Goal: Task Accomplishment & Management: Complete application form

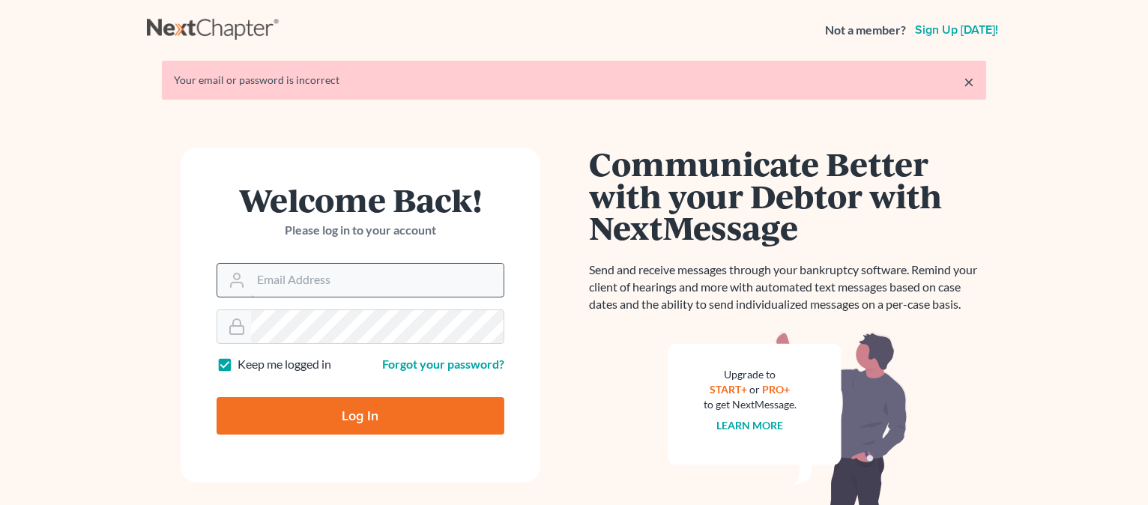
drag, startPoint x: 0, startPoint y: 0, endPoint x: 300, endPoint y: 276, distance: 407.1
click at [300, 276] on input "Email Address" at bounding box center [377, 280] width 252 height 33
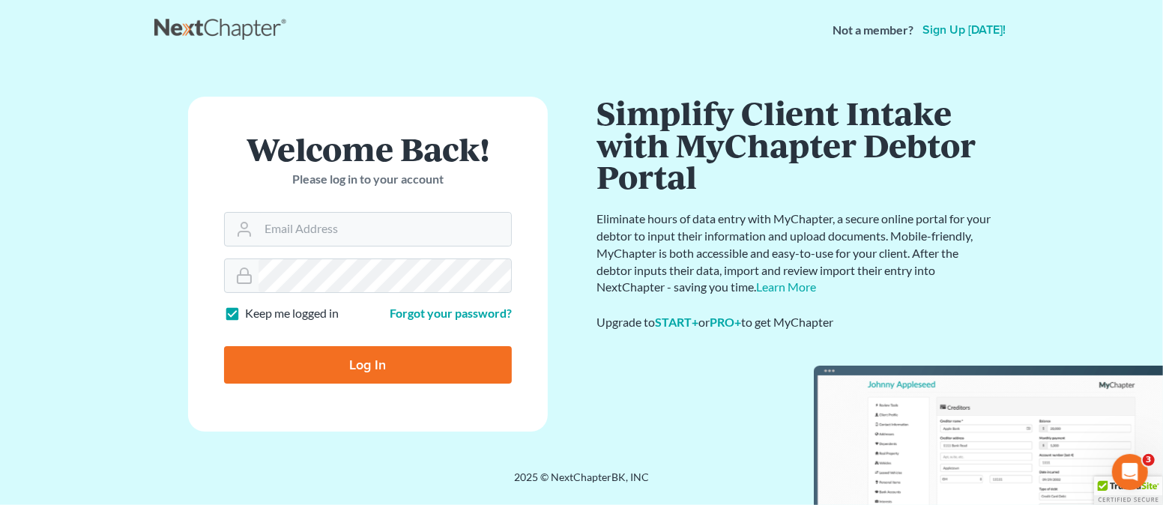
click at [381, 363] on input "Log In" at bounding box center [368, 364] width 288 height 37
type input "Thinking..."
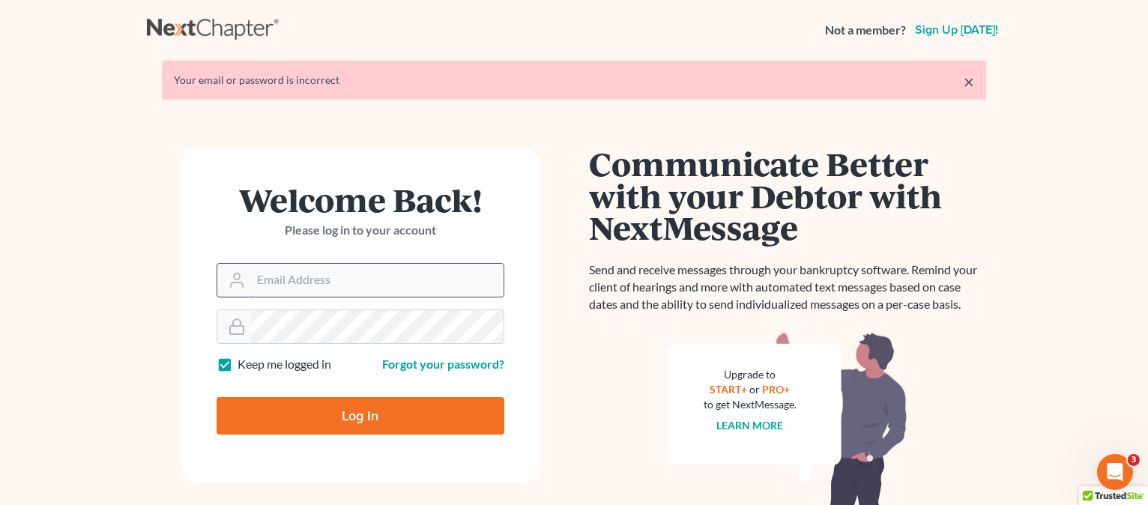
click at [339, 289] on input "Email Address" at bounding box center [377, 280] width 252 height 33
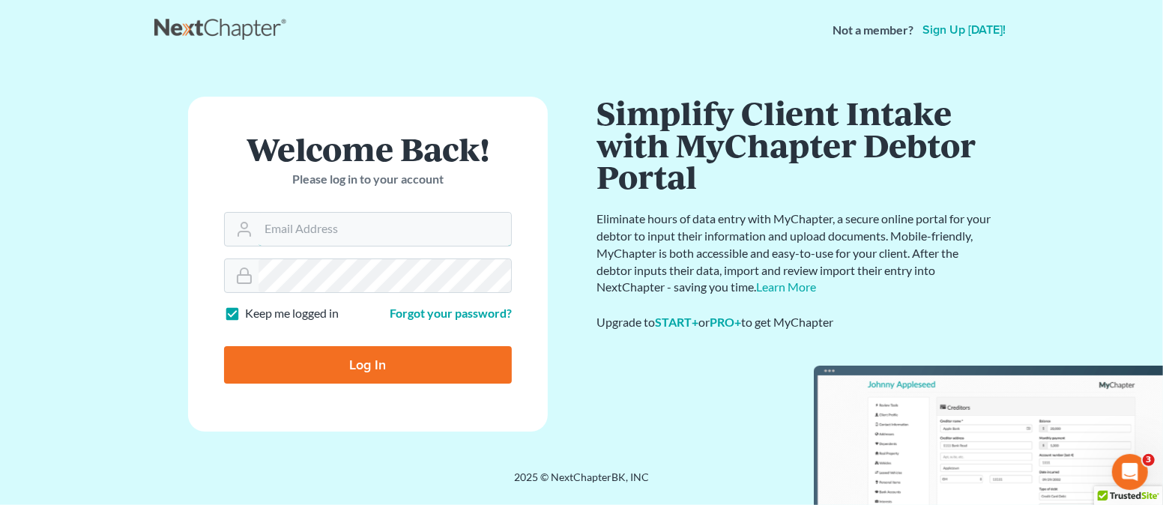
type input "jbenner@trunkettlaw.com"
click at [390, 361] on input "Log In" at bounding box center [368, 364] width 288 height 37
type input "Thinking..."
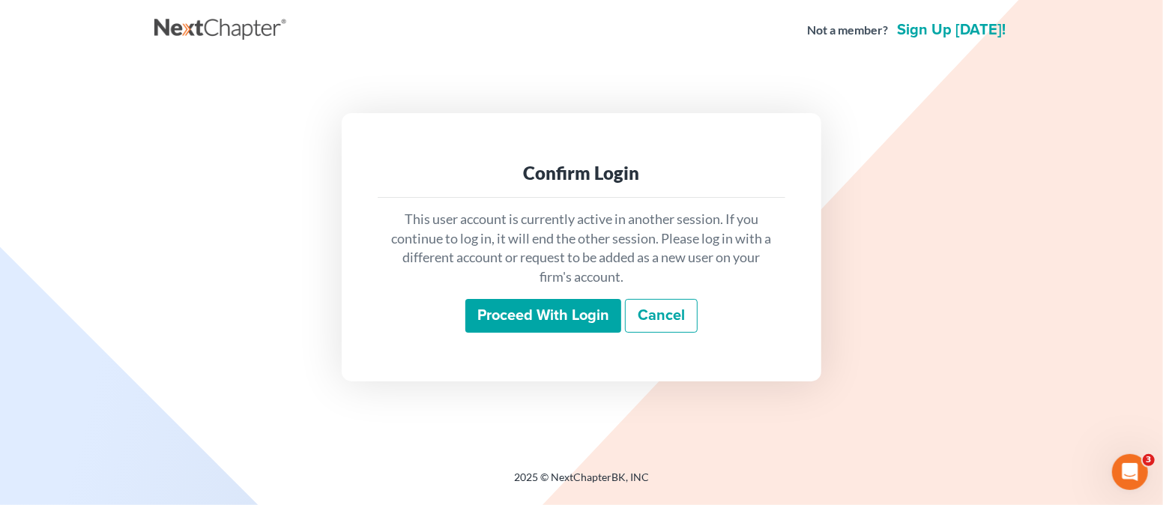
click at [516, 315] on input "Proceed with login" at bounding box center [543, 316] width 156 height 34
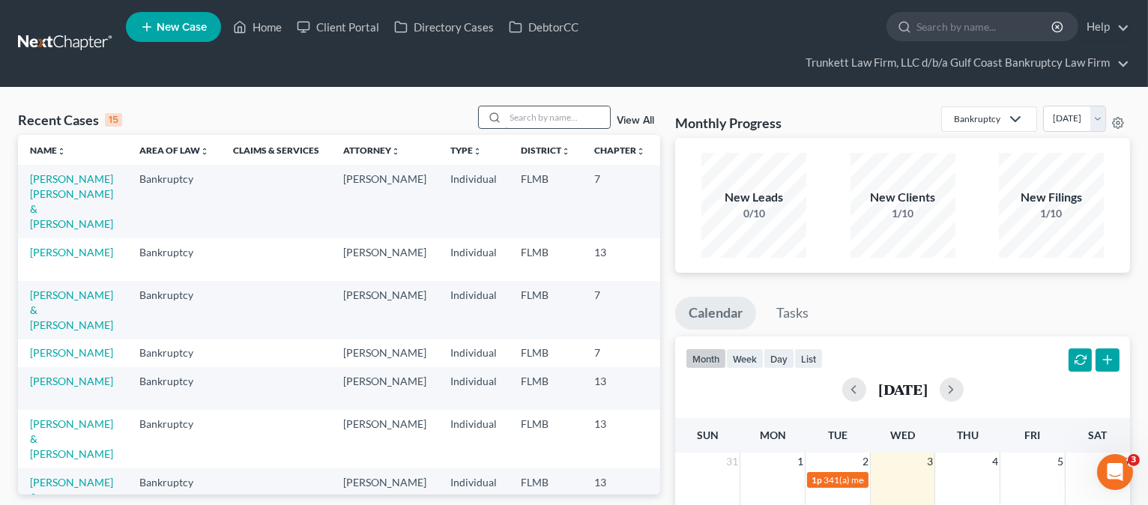
click at [533, 116] on input "search" at bounding box center [557, 117] width 105 height 22
type input "[PERSON_NAME]"
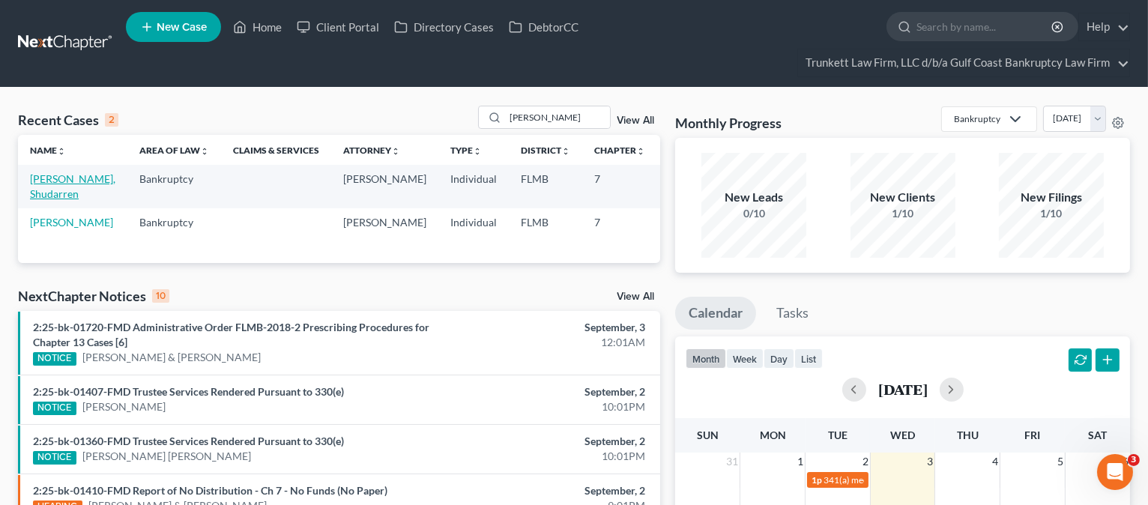
click at [65, 187] on link "[PERSON_NAME], Shudarren" at bounding box center [72, 186] width 85 height 28
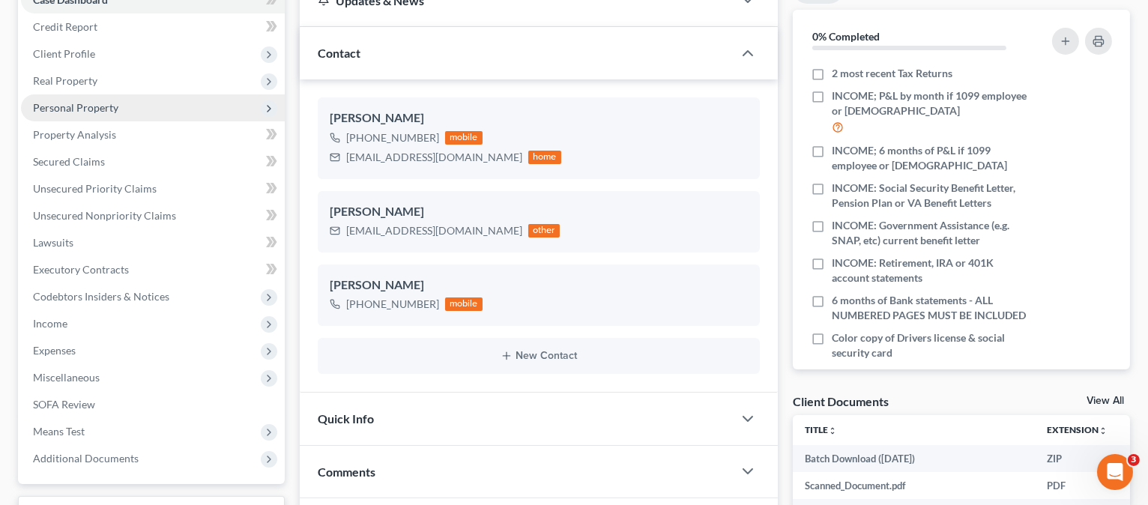
scroll to position [199, 0]
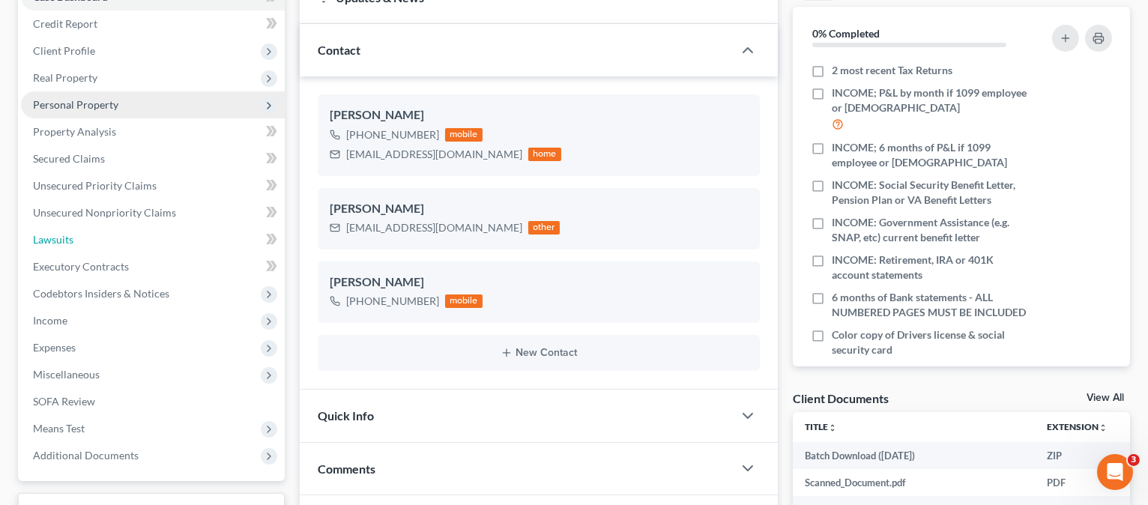
click at [81, 240] on link "Lawsuits" at bounding box center [153, 239] width 264 height 27
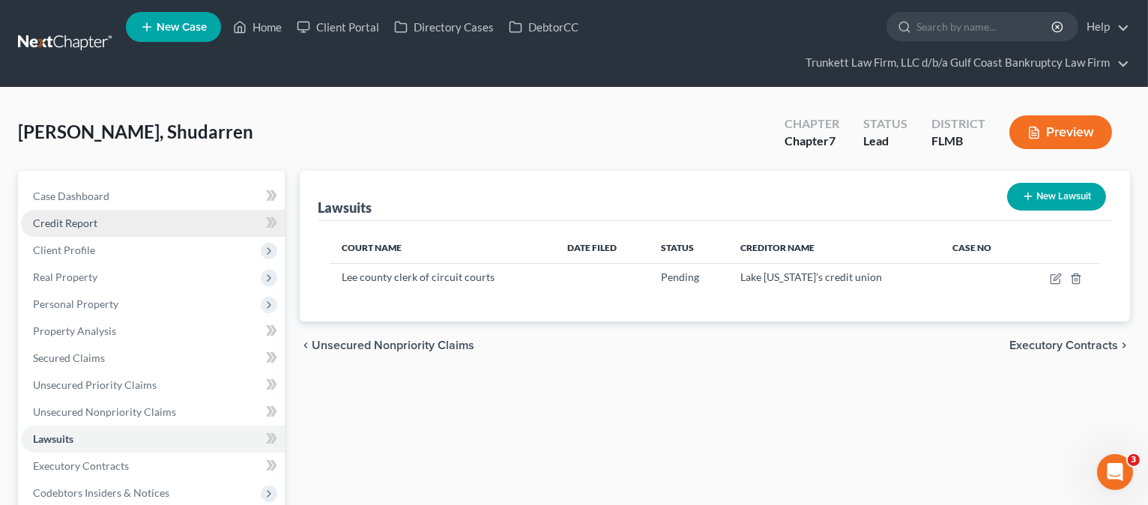
click at [79, 218] on span "Credit Report" at bounding box center [65, 222] width 64 height 13
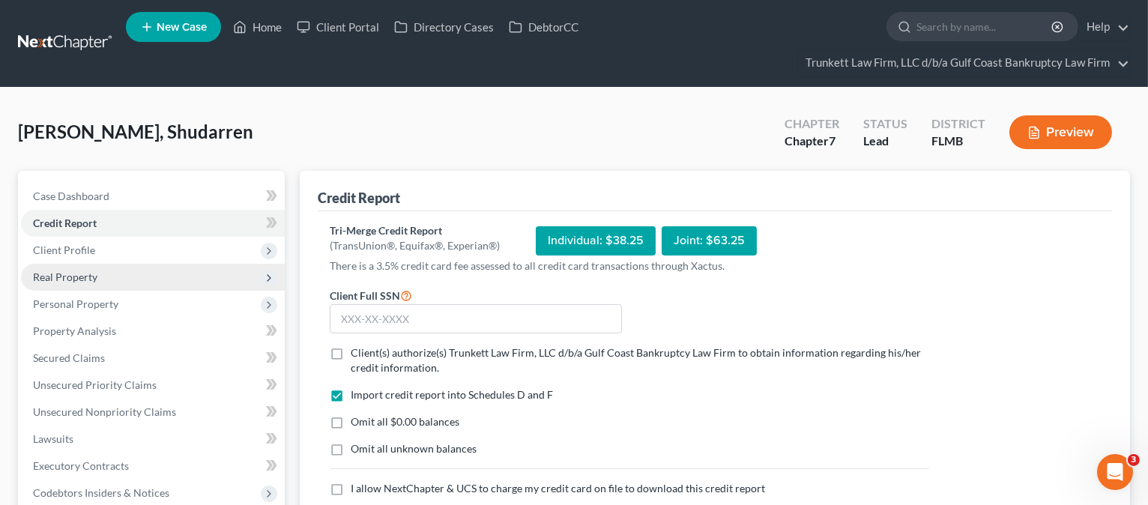
scroll to position [100, 0]
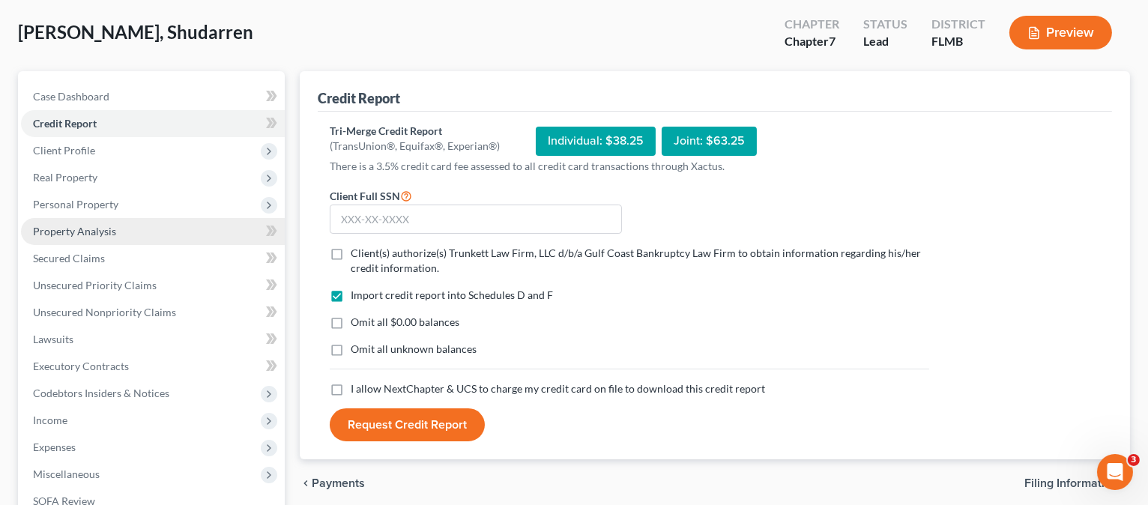
click at [85, 231] on span "Property Analysis" at bounding box center [74, 231] width 83 height 13
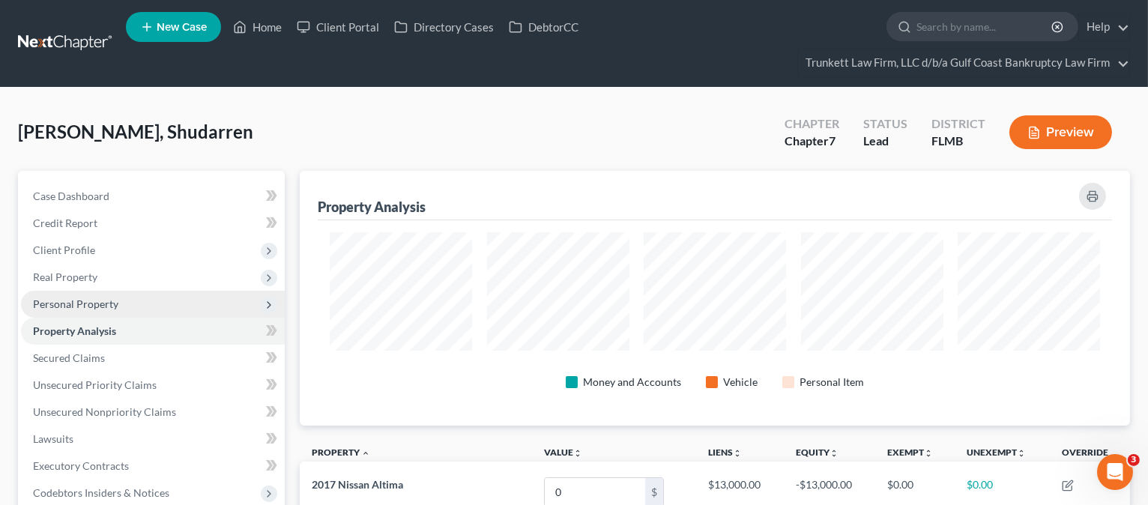
click at [67, 299] on span "Personal Property" at bounding box center [75, 303] width 85 height 13
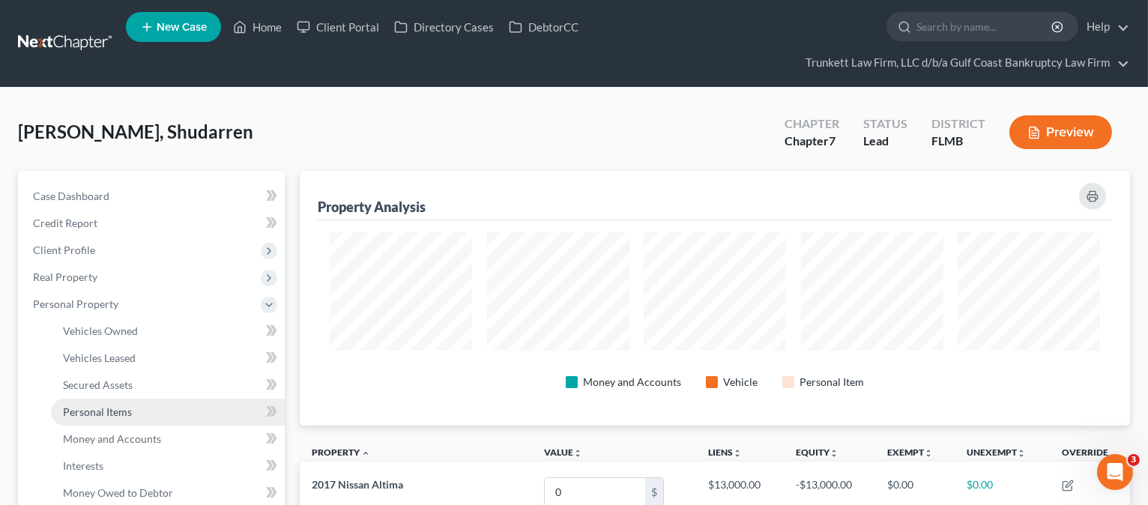
click at [103, 406] on span "Personal Items" at bounding box center [97, 411] width 69 height 13
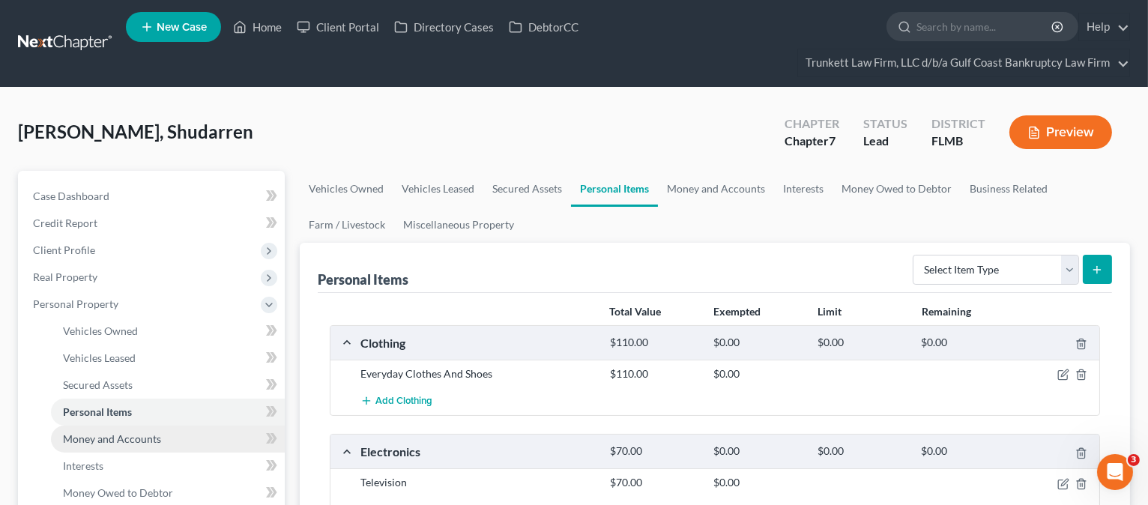
click at [181, 443] on link "Money and Accounts" at bounding box center [168, 438] width 234 height 27
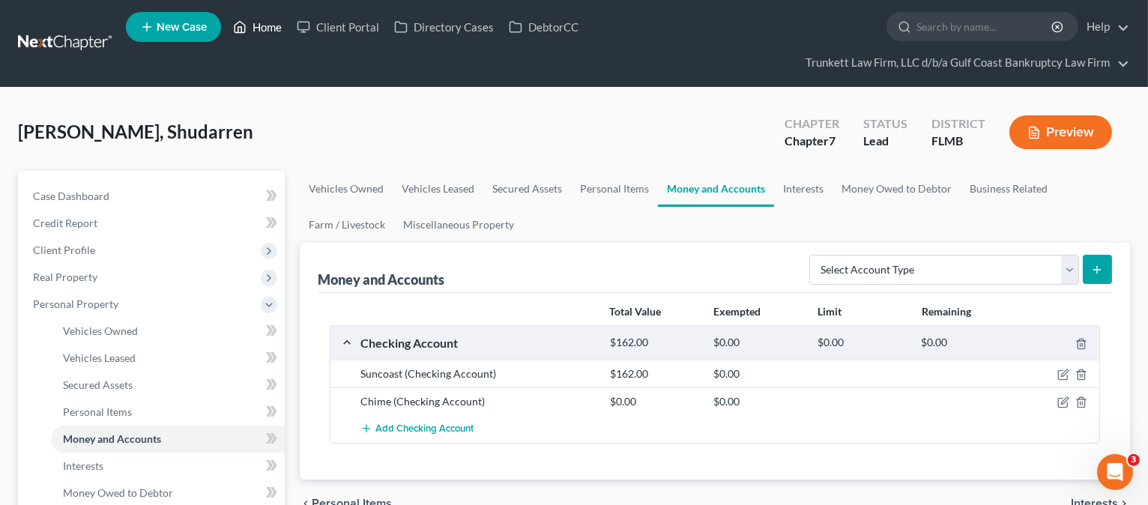
click at [261, 22] on link "Home" at bounding box center [257, 26] width 64 height 27
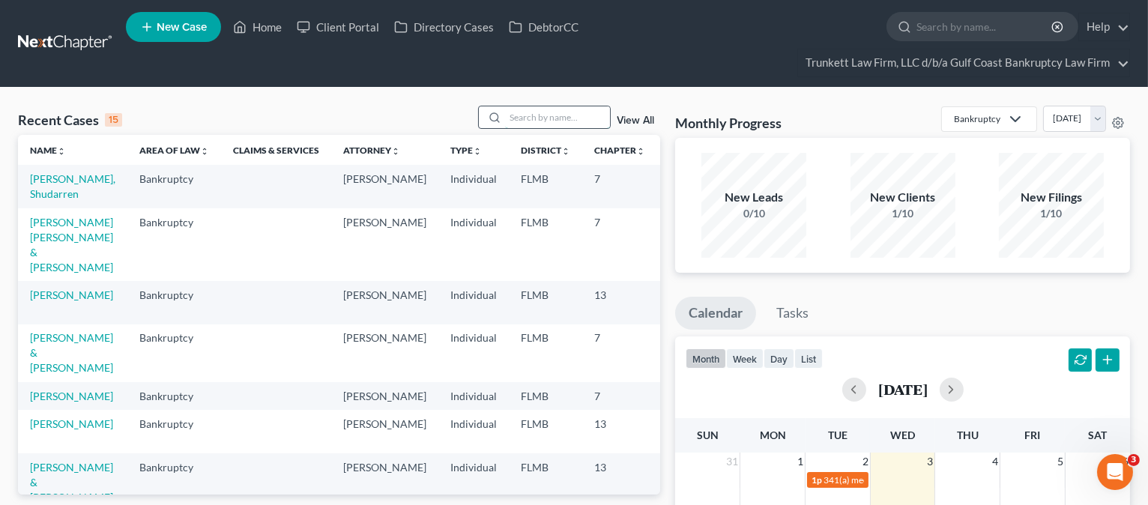
click at [519, 120] on input "search" at bounding box center [557, 117] width 105 height 22
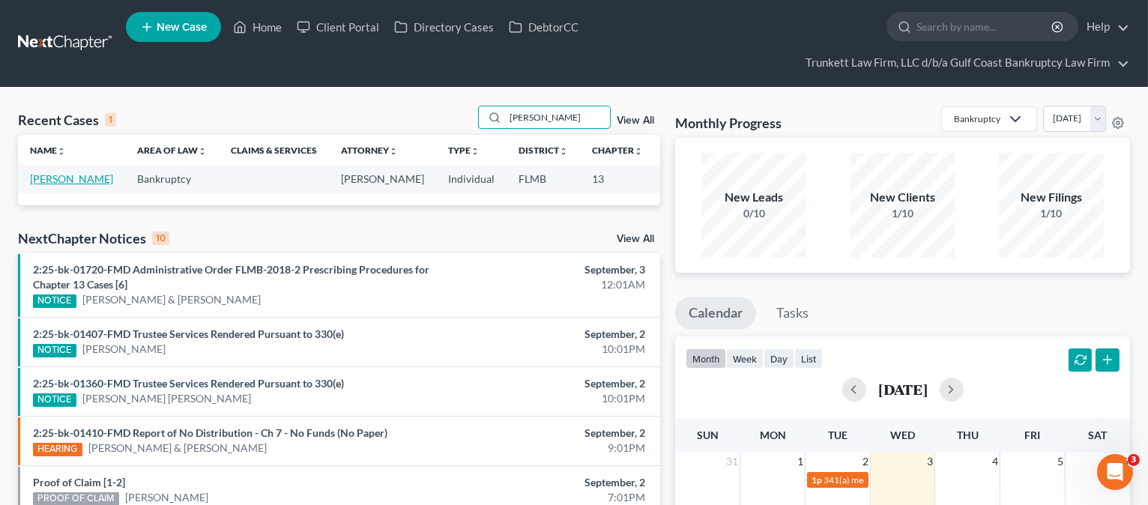
type input "[PERSON_NAME]"
click at [40, 185] on link "[PERSON_NAME]" at bounding box center [71, 178] width 83 height 13
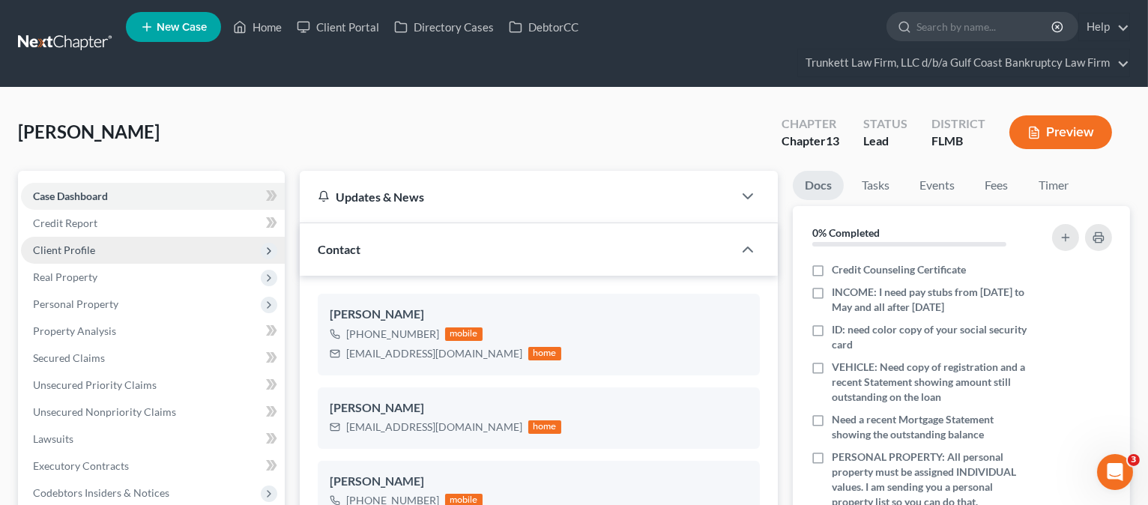
click at [69, 250] on span "Client Profile" at bounding box center [64, 249] width 62 height 13
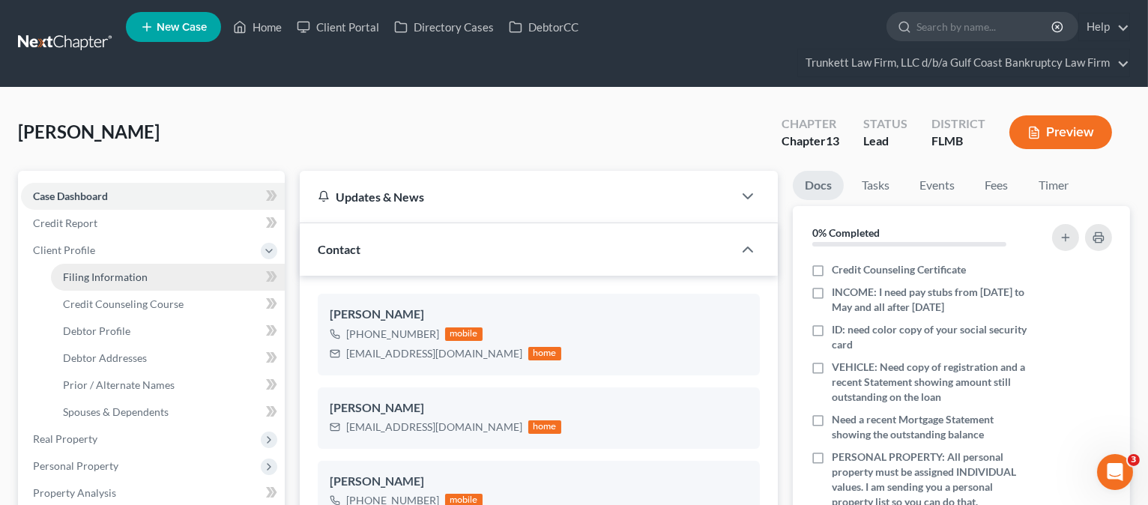
click at [112, 274] on span "Filing Information" at bounding box center [105, 276] width 85 height 13
select select "1"
select select "0"
select select "3"
select select "9"
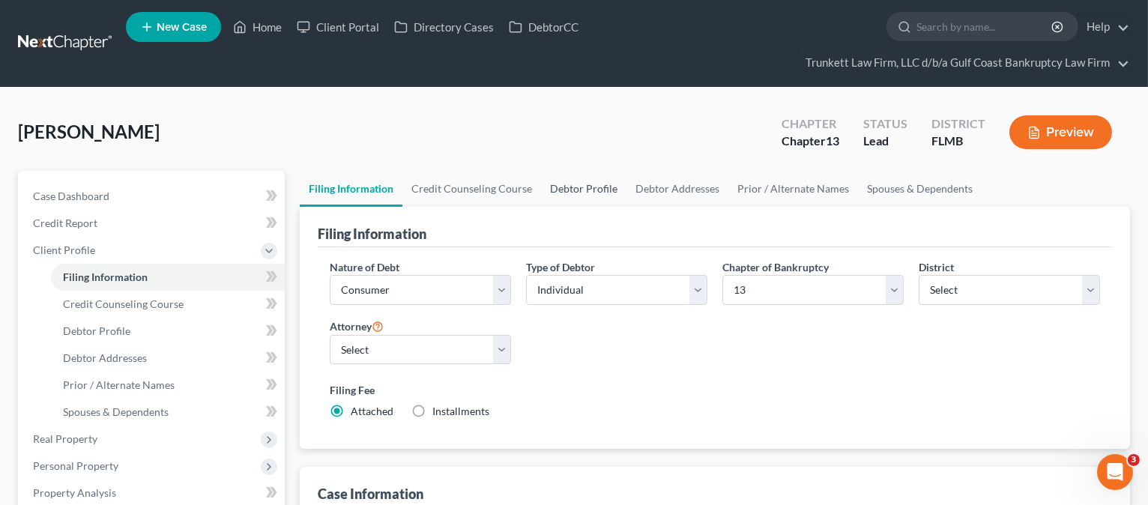
click at [584, 184] on link "Debtor Profile" at bounding box center [583, 189] width 85 height 36
select select "0"
select select "2"
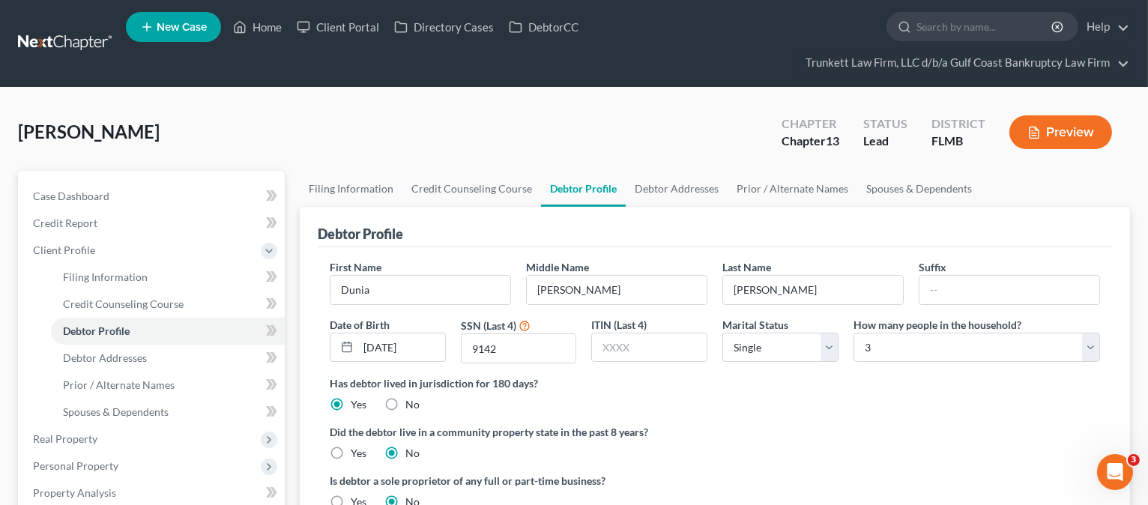
scroll to position [100, 0]
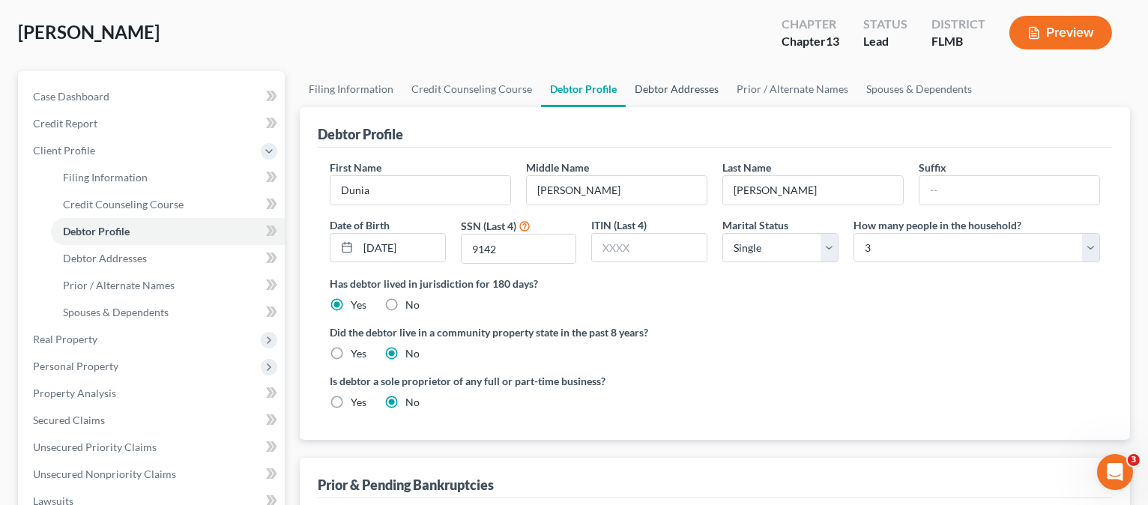
click at [688, 95] on link "Debtor Addresses" at bounding box center [676, 89] width 102 height 36
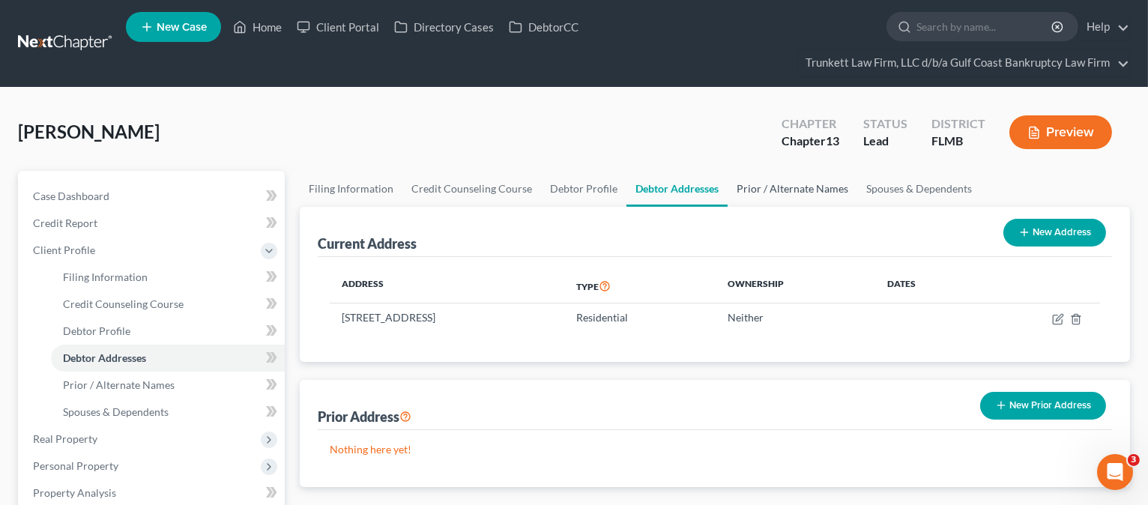
click at [792, 187] on link "Prior / Alternate Names" at bounding box center [792, 189] width 130 height 36
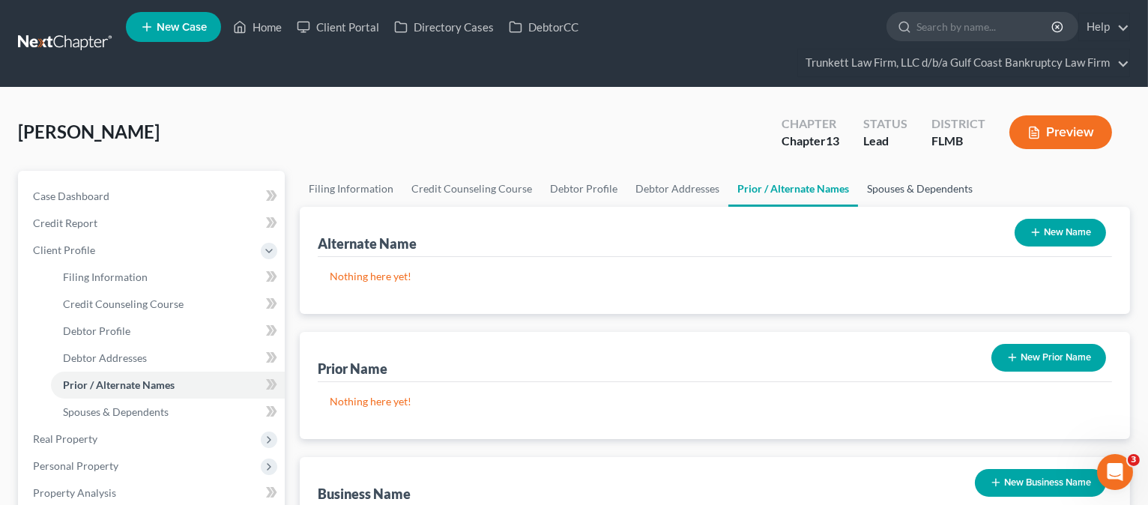
click at [885, 189] on link "Spouses & Dependents" at bounding box center [920, 189] width 124 height 36
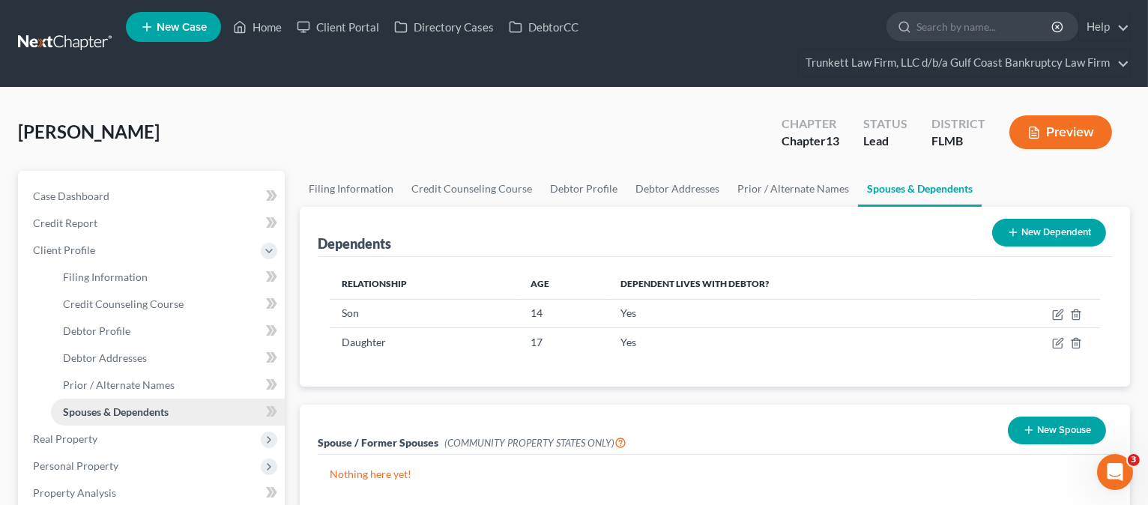
scroll to position [100, 0]
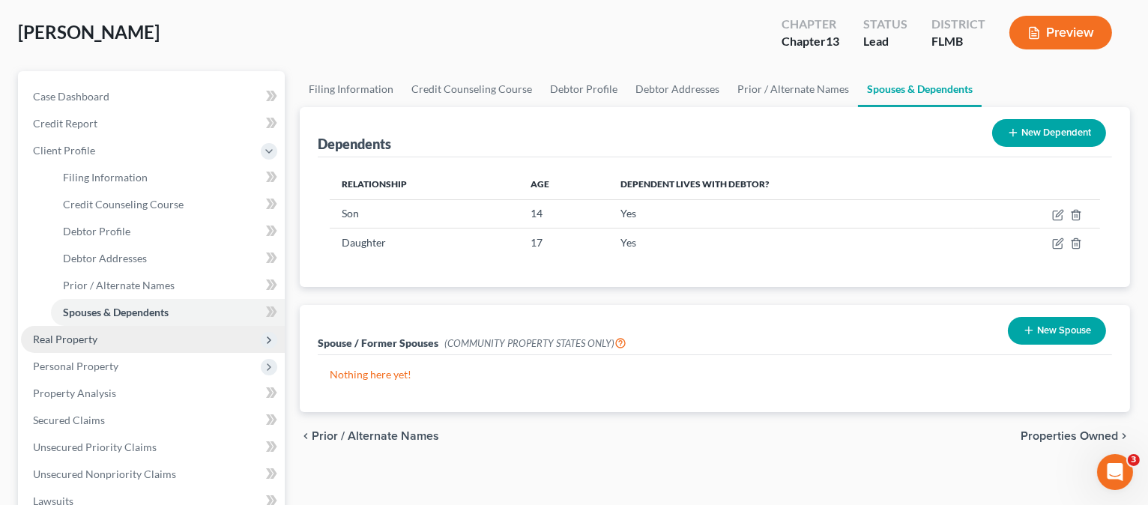
click at [75, 339] on span "Real Property" at bounding box center [65, 339] width 64 height 13
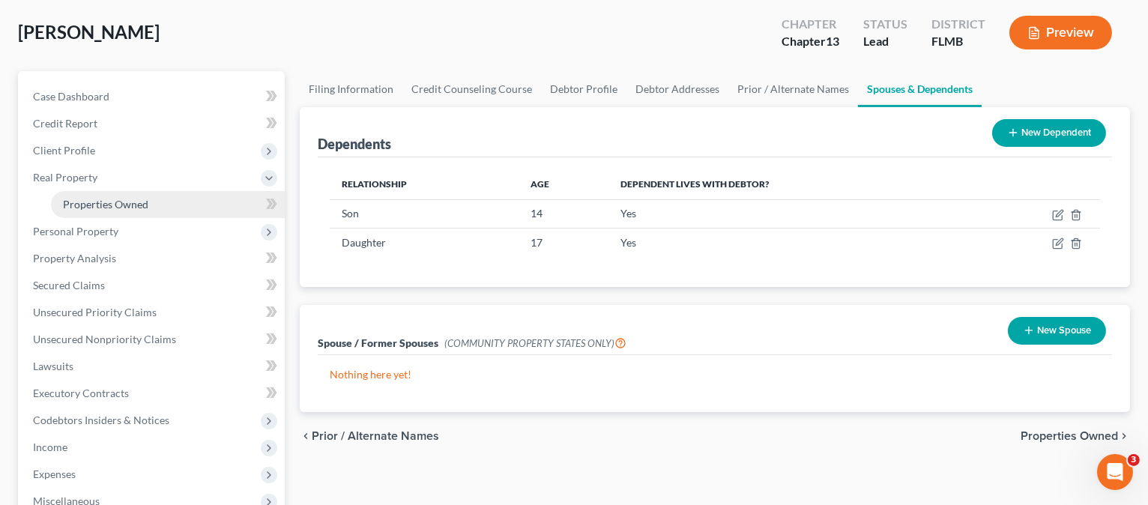
click at [95, 201] on span "Properties Owned" at bounding box center [105, 204] width 85 height 13
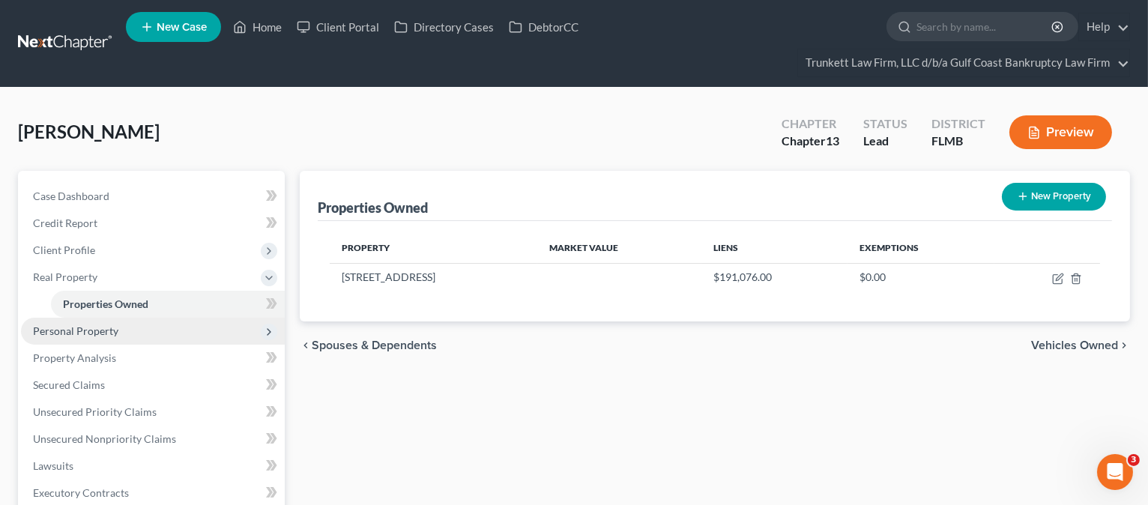
click at [67, 324] on span "Personal Property" at bounding box center [75, 330] width 85 height 13
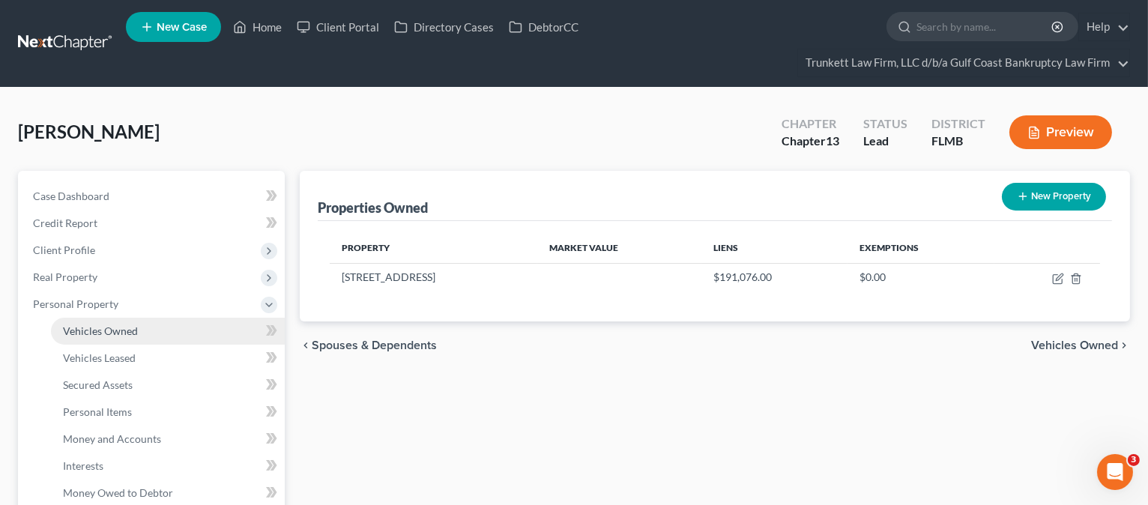
click at [67, 334] on span "Vehicles Owned" at bounding box center [100, 330] width 75 height 13
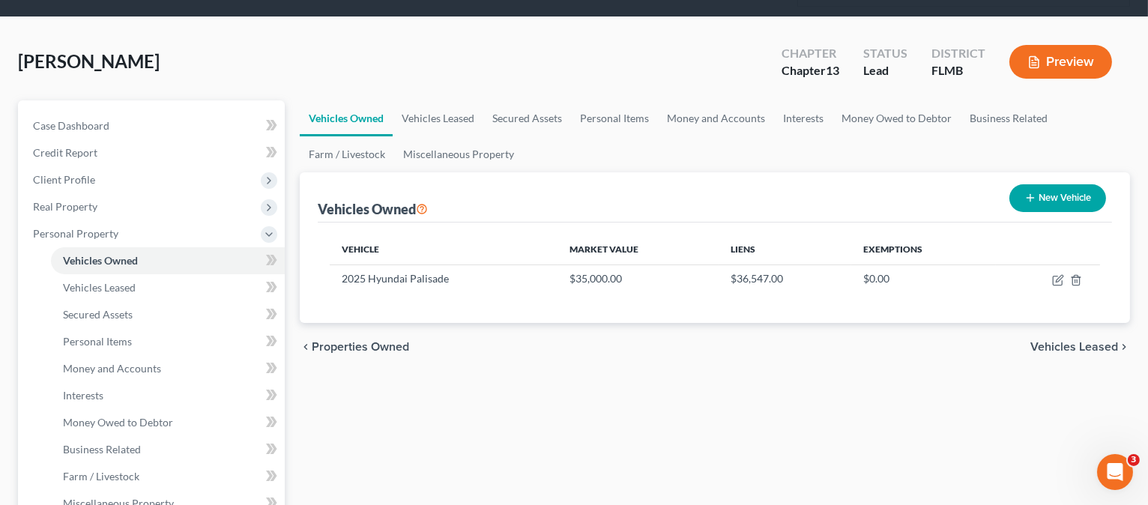
scroll to position [100, 0]
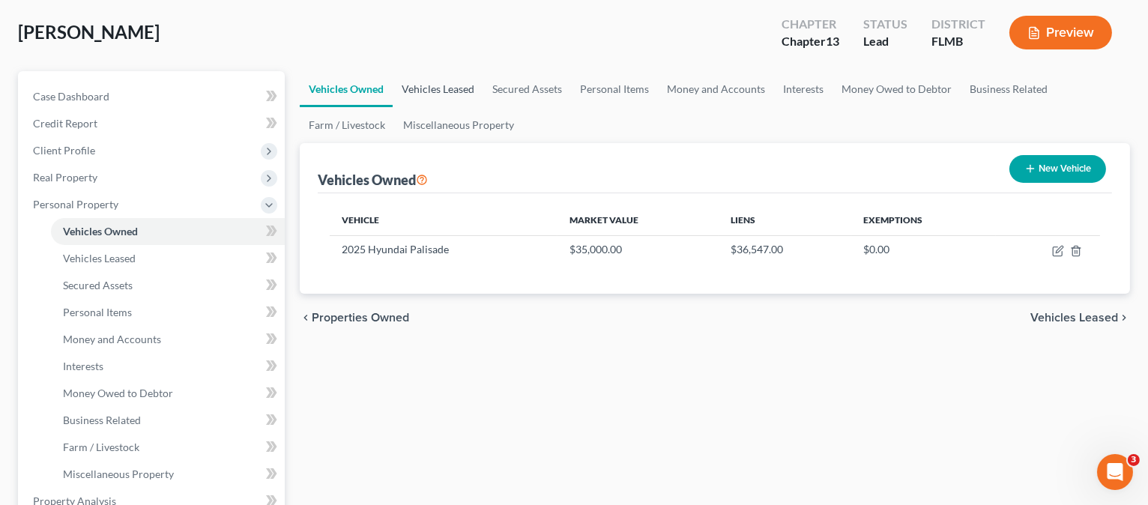
click at [464, 89] on link "Vehicles Leased" at bounding box center [437, 89] width 91 height 36
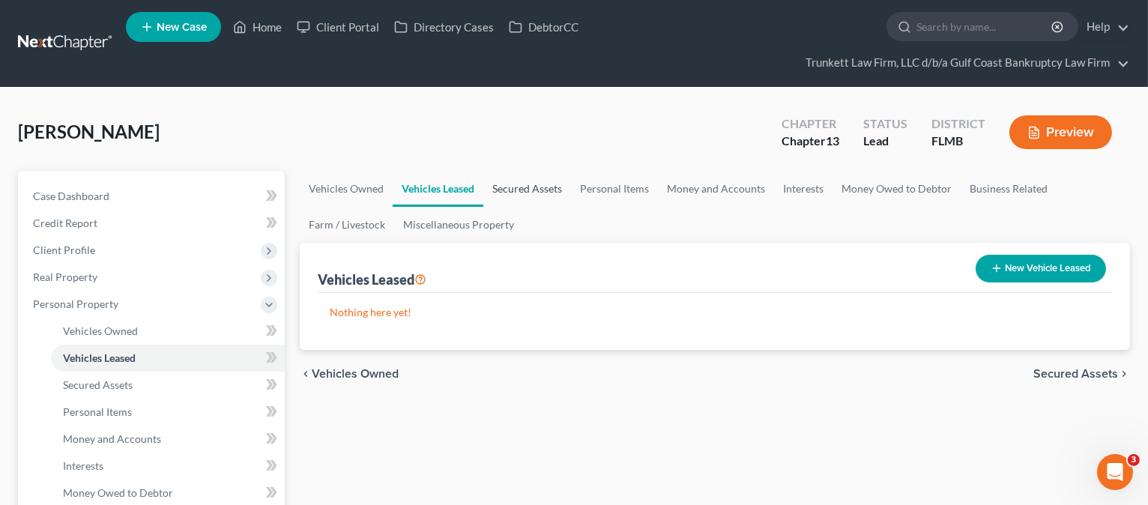
click at [539, 192] on link "Secured Assets" at bounding box center [527, 189] width 88 height 36
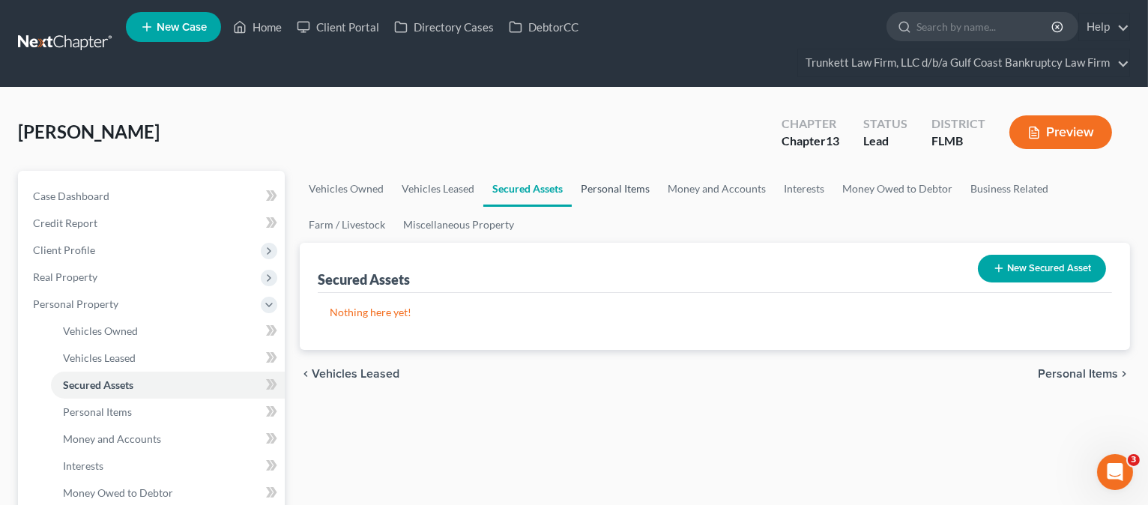
click at [618, 187] on link "Personal Items" at bounding box center [615, 189] width 87 height 36
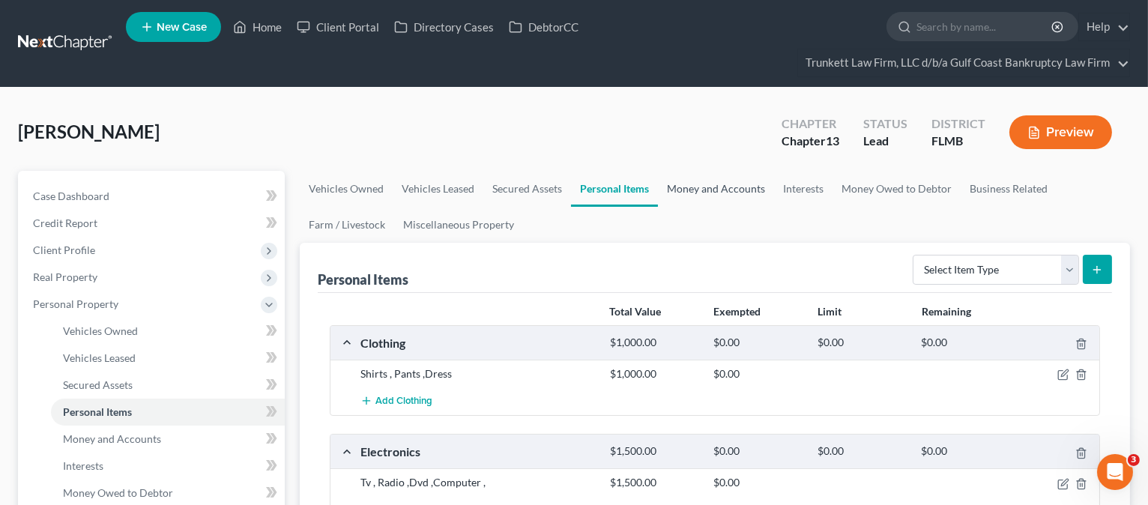
click at [724, 185] on link "Money and Accounts" at bounding box center [716, 189] width 116 height 36
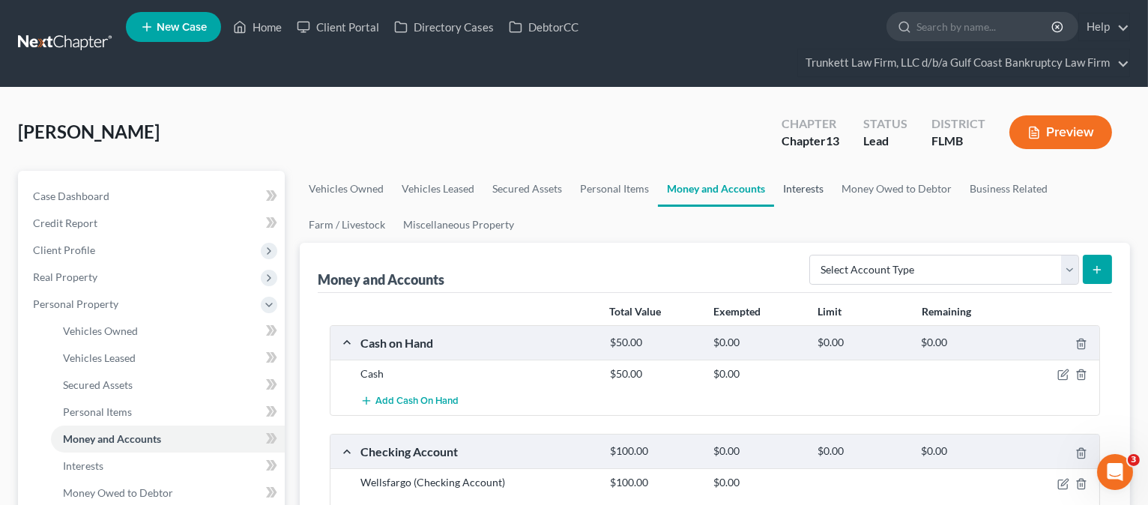
drag, startPoint x: 802, startPoint y: 188, endPoint x: 811, endPoint y: 182, distance: 10.8
click at [802, 188] on link "Interests" at bounding box center [803, 189] width 58 height 36
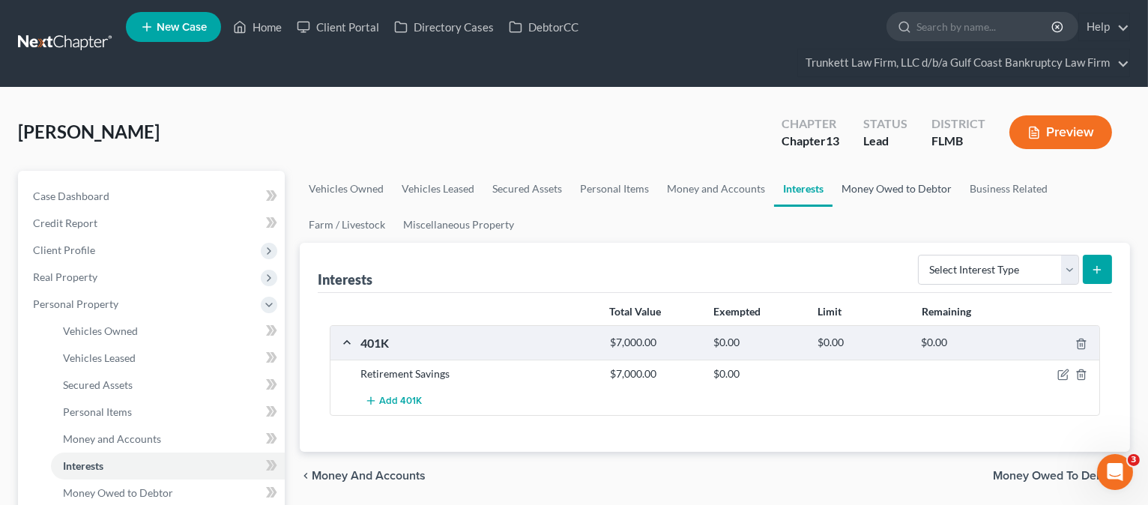
drag, startPoint x: 918, startPoint y: 181, endPoint x: 942, endPoint y: 193, distance: 27.1
click at [918, 181] on link "Money Owed to Debtor" at bounding box center [896, 189] width 128 height 36
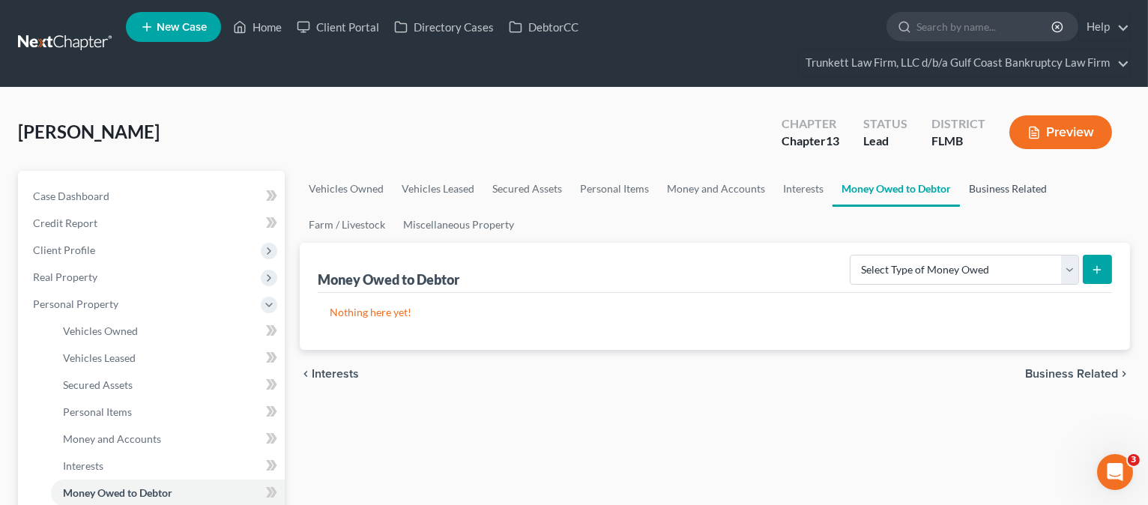
click at [977, 190] on link "Business Related" at bounding box center [1008, 189] width 96 height 36
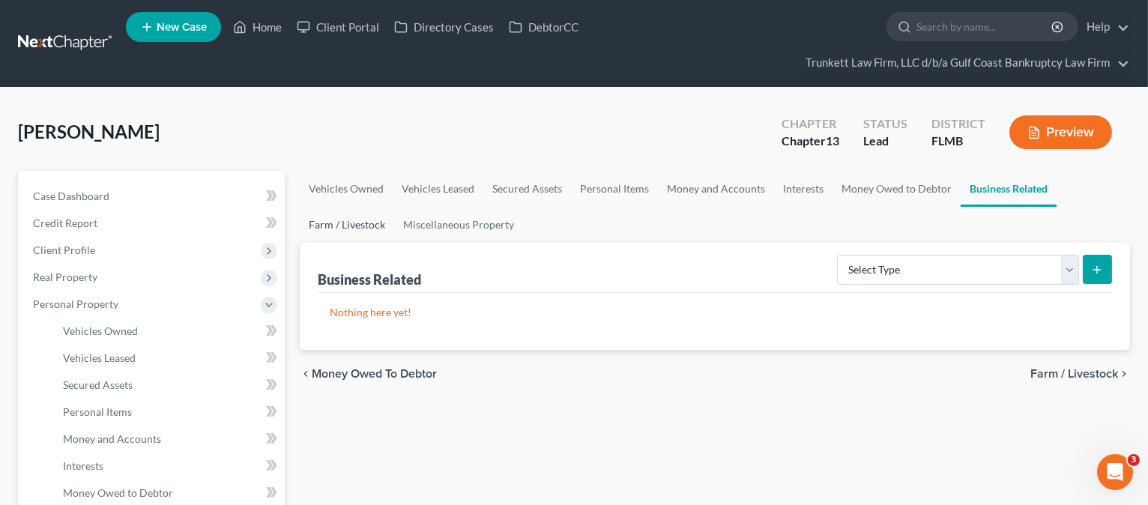
click at [324, 226] on link "Farm / Livestock" at bounding box center [347, 225] width 94 height 36
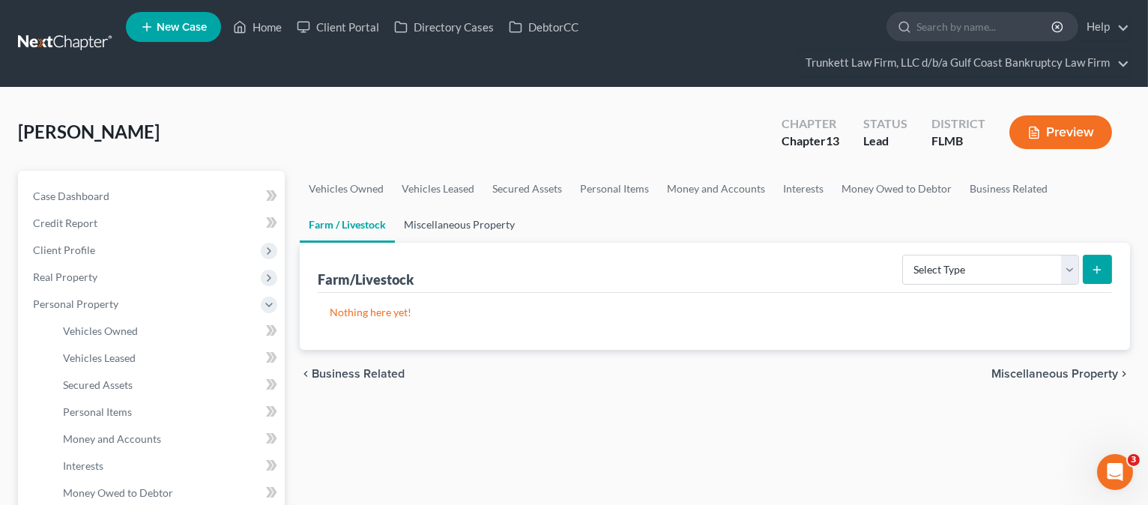
click at [434, 225] on link "Miscellaneous Property" at bounding box center [459, 225] width 129 height 36
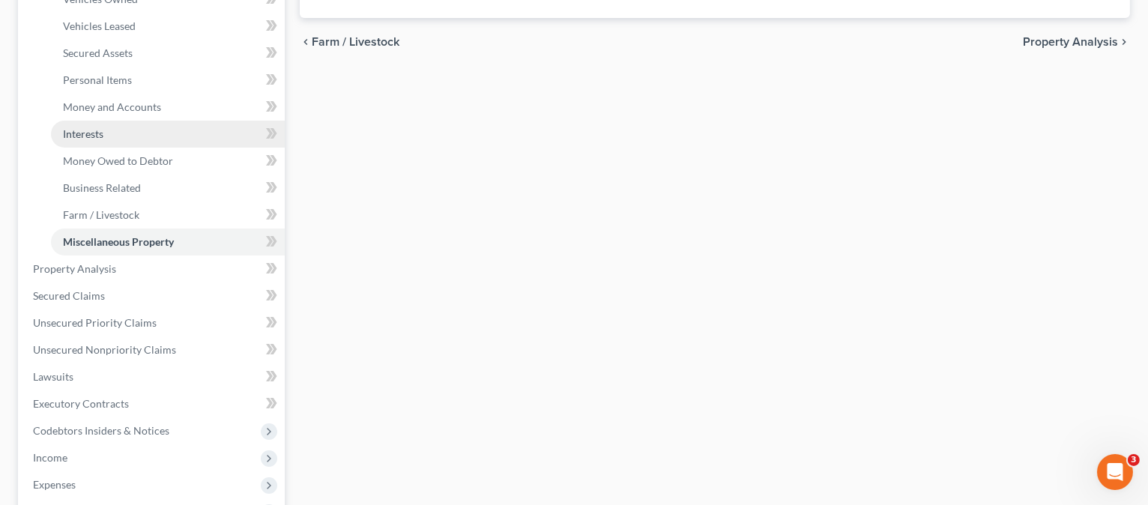
scroll to position [399, 0]
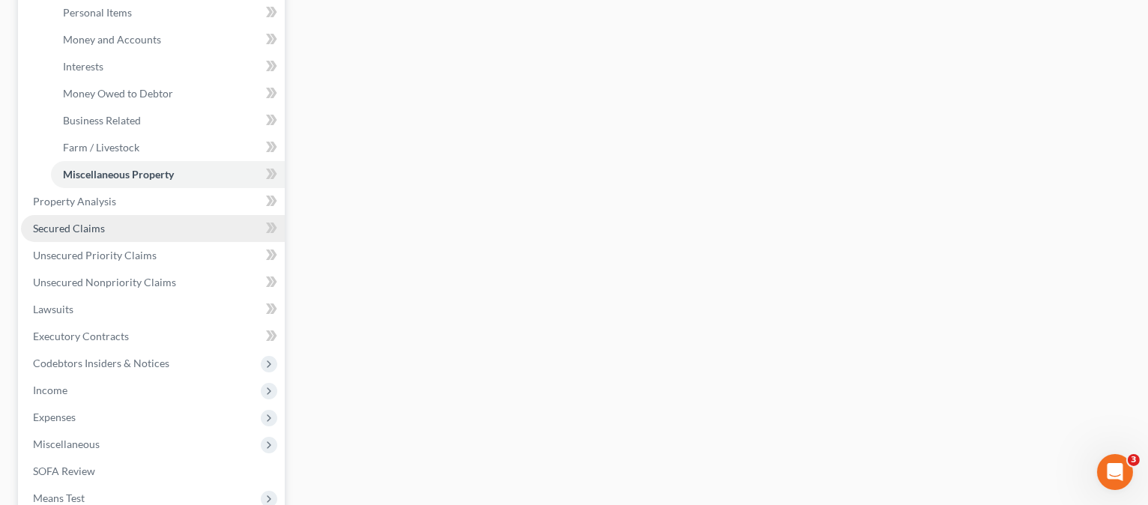
click at [88, 231] on span "Secured Claims" at bounding box center [69, 228] width 72 height 13
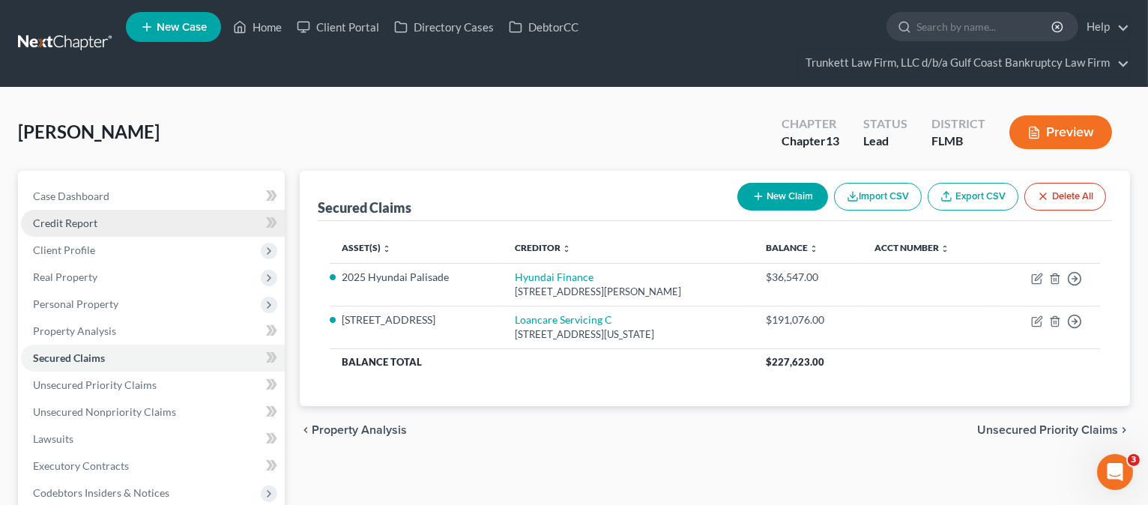
click at [82, 219] on span "Credit Report" at bounding box center [65, 222] width 64 height 13
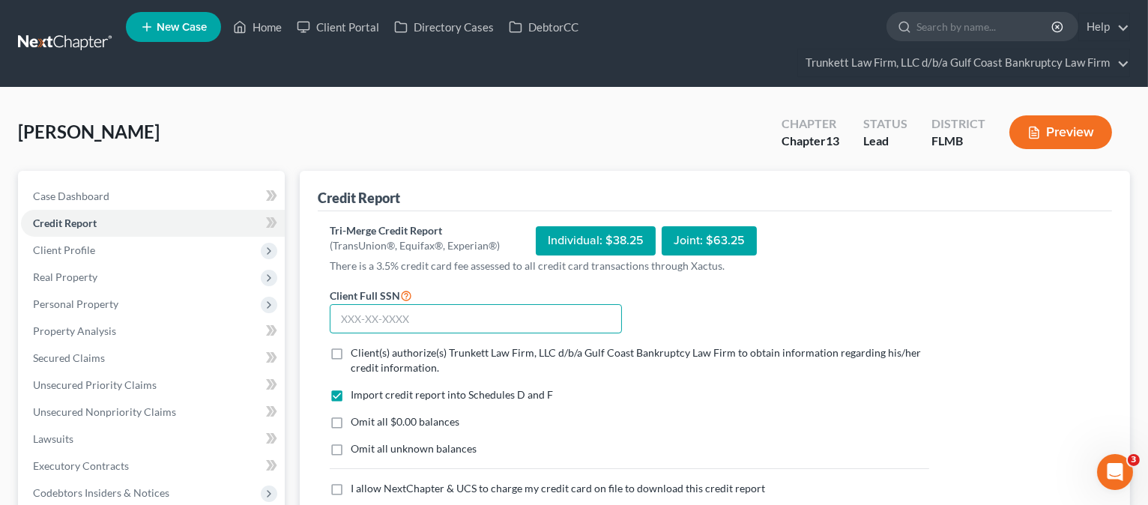
drag, startPoint x: 411, startPoint y: 317, endPoint x: 334, endPoint y: 318, distance: 77.2
click at [334, 318] on input "text" at bounding box center [476, 319] width 292 height 30
click at [402, 318] on input "text" at bounding box center [476, 319] width 292 height 30
type input "594-89-9142"
drag, startPoint x: 337, startPoint y: 354, endPoint x: 337, endPoint y: 363, distance: 9.0
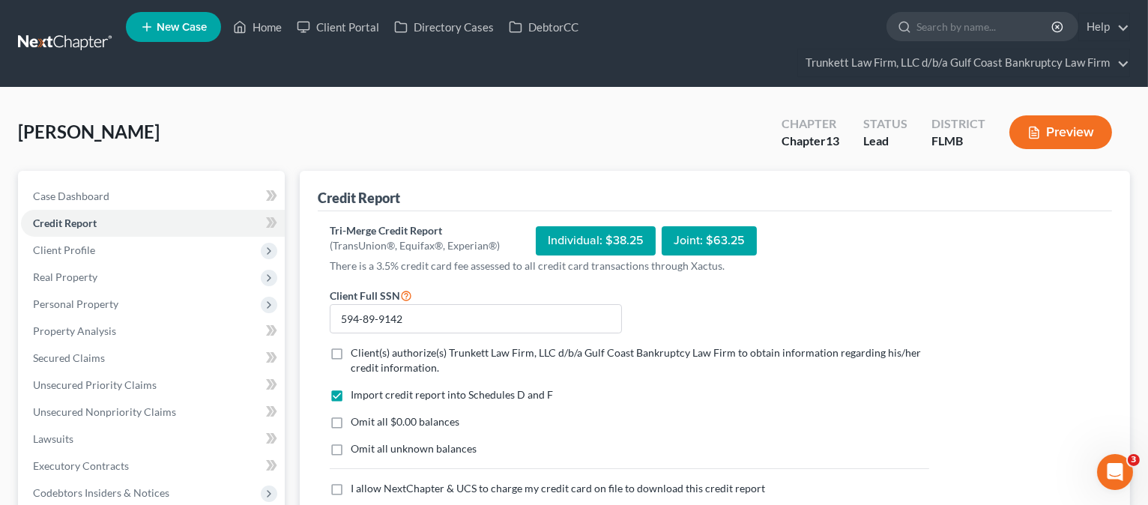
click at [351, 354] on label "Client(s) authorize(s) Trunkett Law Firm, LLC d/b/a Gulf Coast Bankruptcy Law F…" at bounding box center [640, 360] width 578 height 30
click at [357, 354] on input "Client(s) authorize(s) Trunkett Law Firm, LLC d/b/a Gulf Coast Bankruptcy Law F…" at bounding box center [362, 350] width 10 height 10
checkbox input "true"
click at [351, 487] on label "I allow NextChapter & UCS to charge my credit card on file to download this cre…" at bounding box center [558, 488] width 414 height 15
click at [357, 487] on input "I allow NextChapter & UCS to charge my credit card on file to download this cre…" at bounding box center [362, 486] width 10 height 10
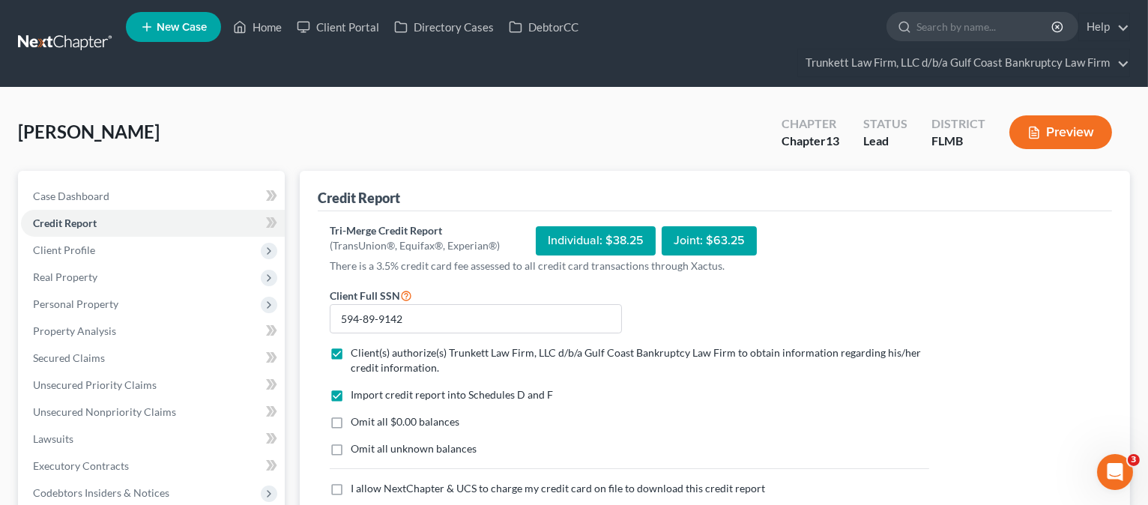
checkbox input "true"
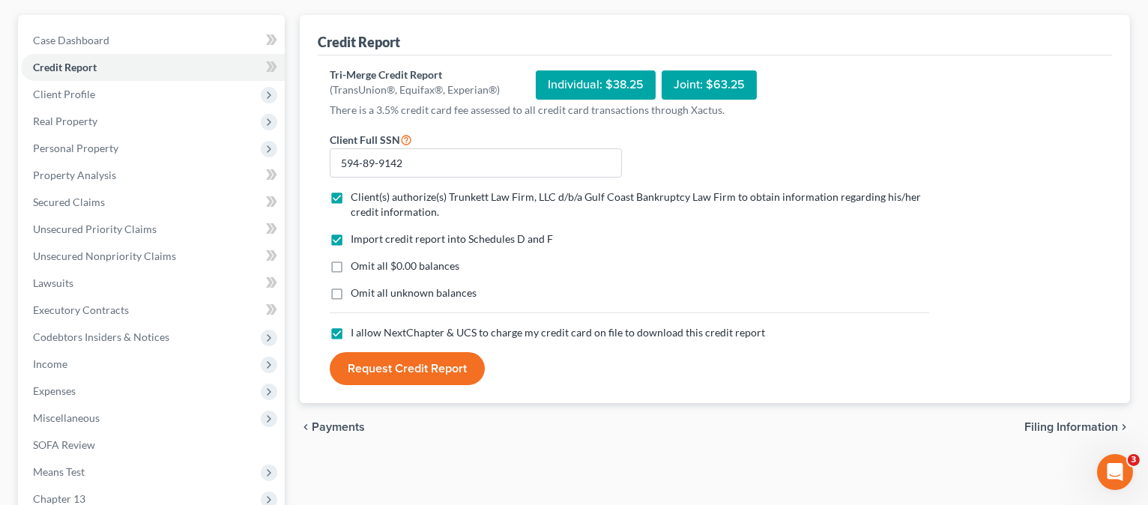
scroll to position [199, 0]
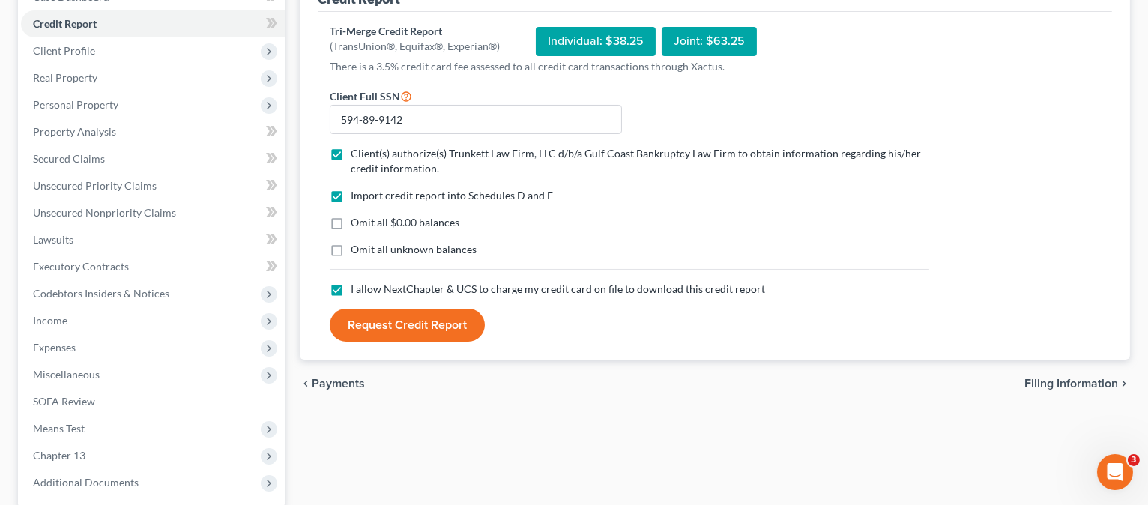
click at [384, 324] on button "Request Credit Report" at bounding box center [407, 325] width 155 height 33
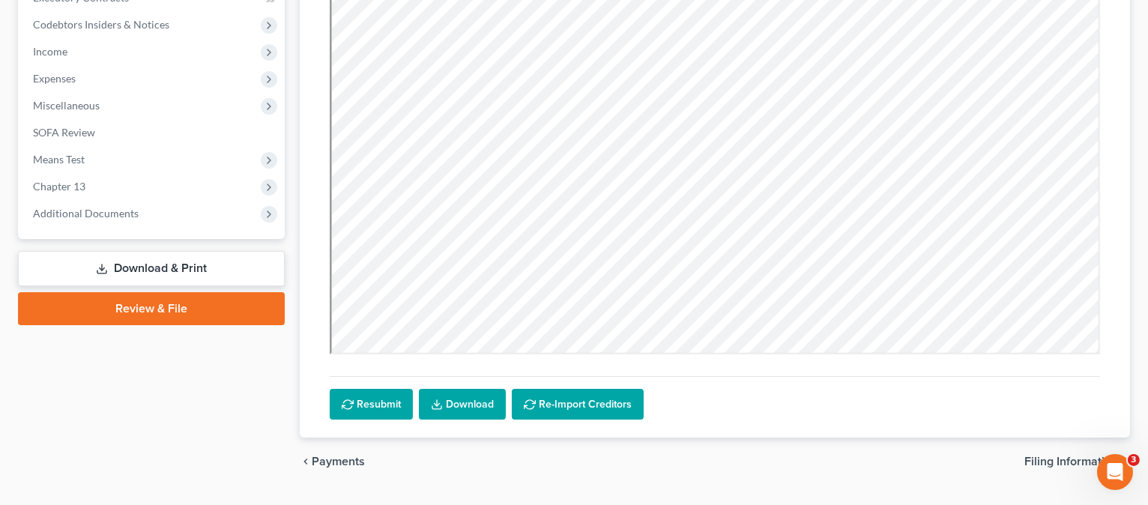
scroll to position [504, 0]
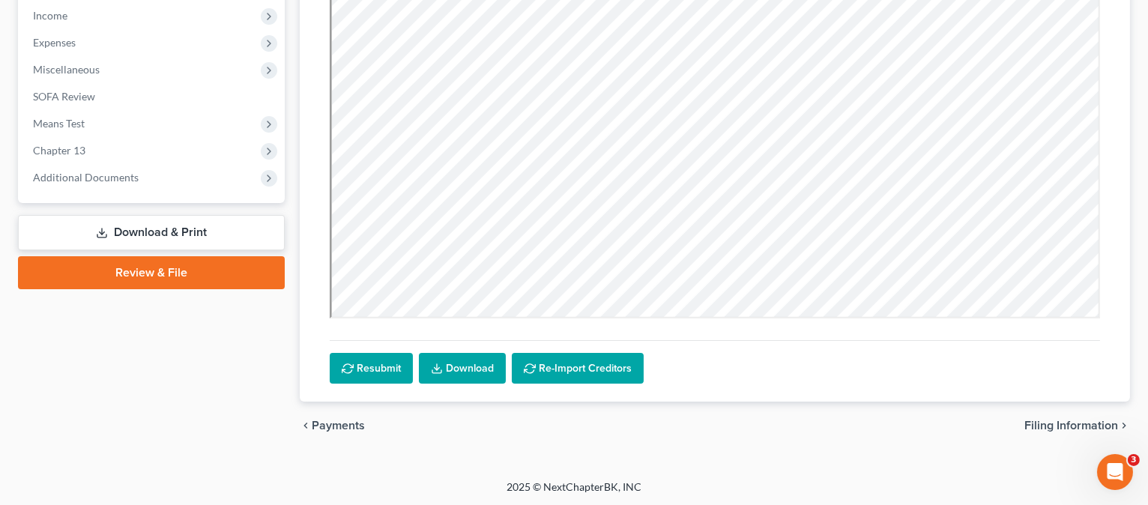
click at [467, 366] on link "Download" at bounding box center [462, 368] width 87 height 31
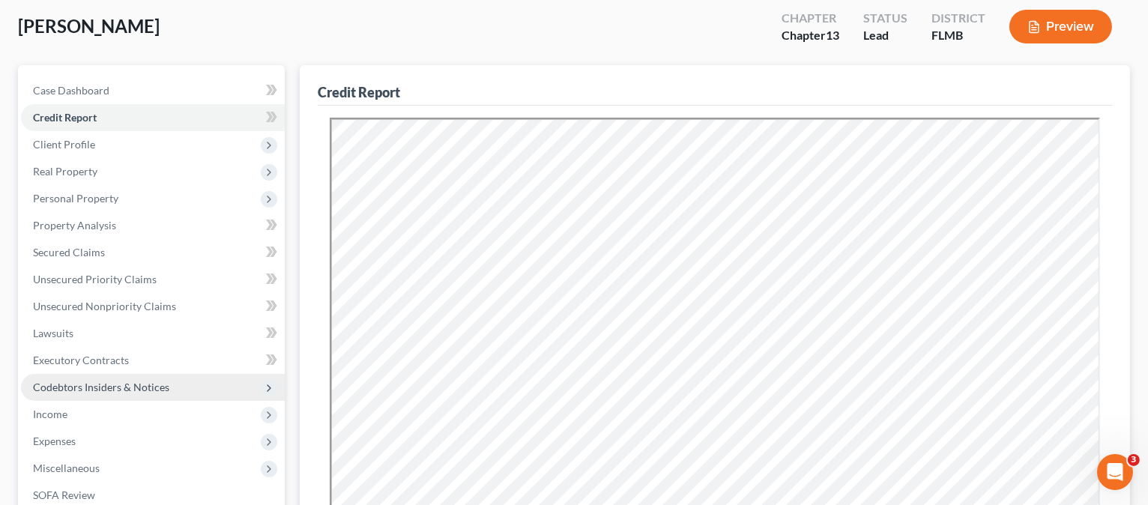
scroll to position [105, 0]
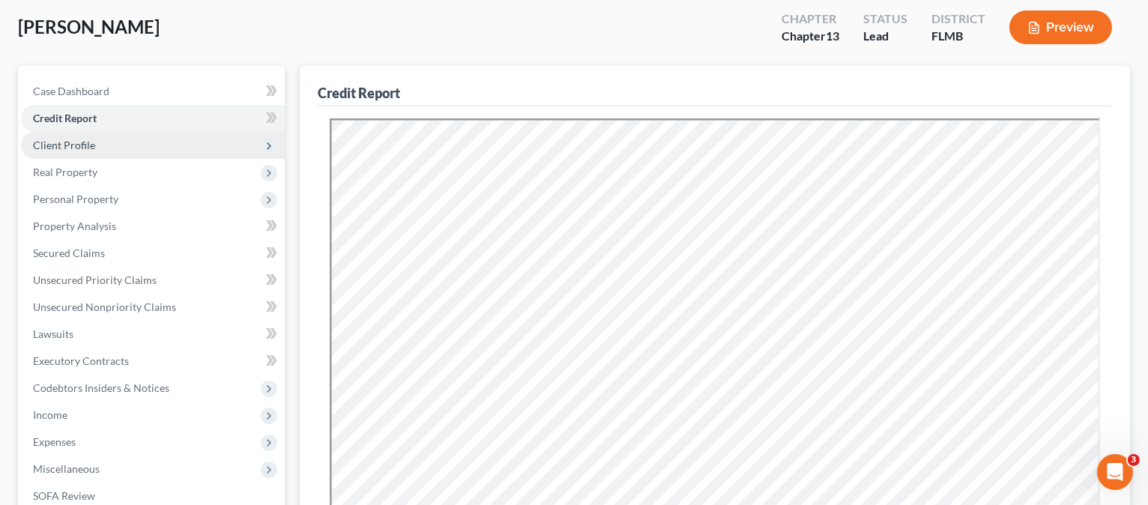
click at [95, 150] on span "Client Profile" at bounding box center [153, 145] width 264 height 27
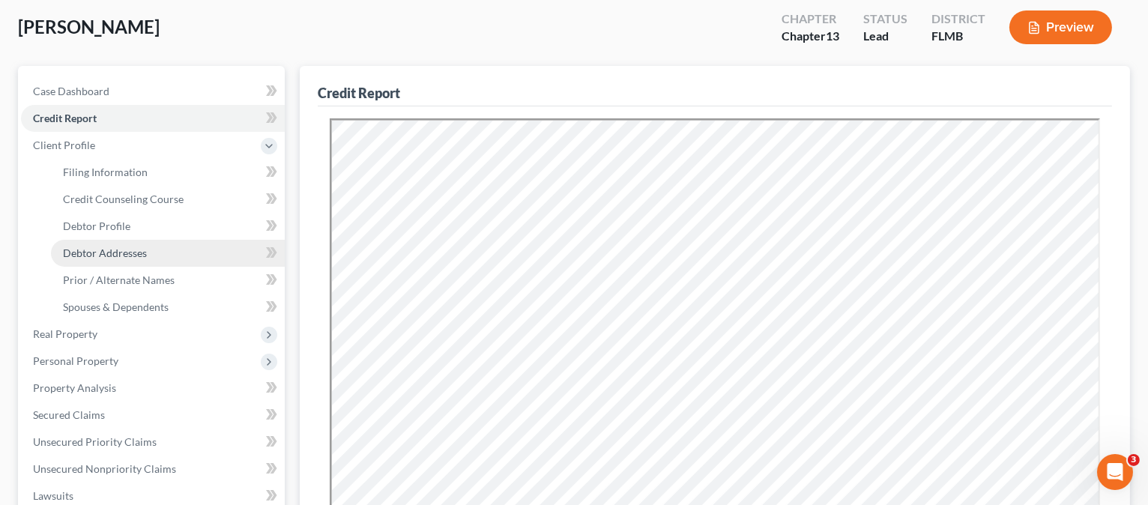
click at [118, 250] on span "Debtor Addresses" at bounding box center [105, 252] width 84 height 13
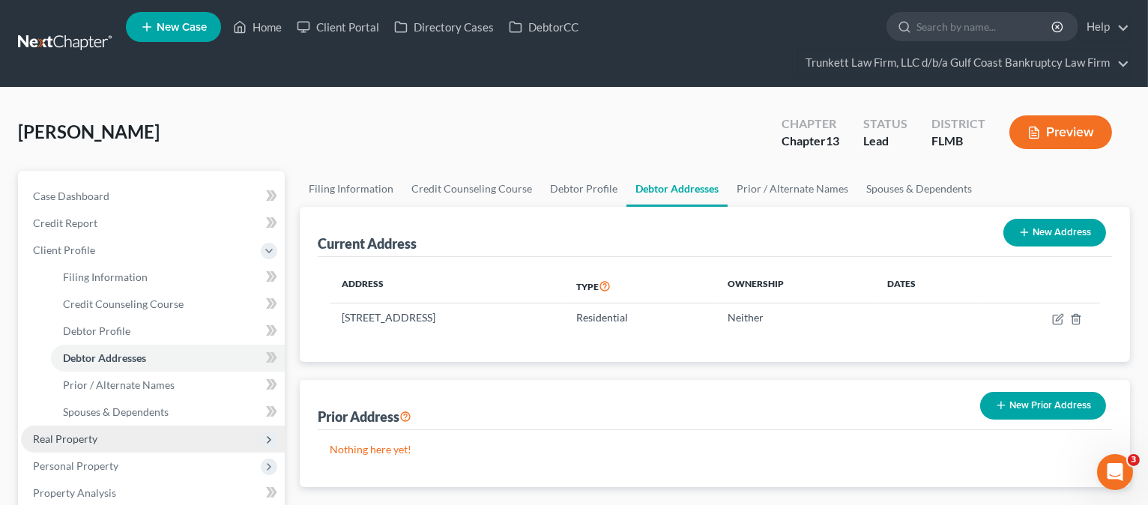
click at [67, 435] on span "Real Property" at bounding box center [65, 438] width 64 height 13
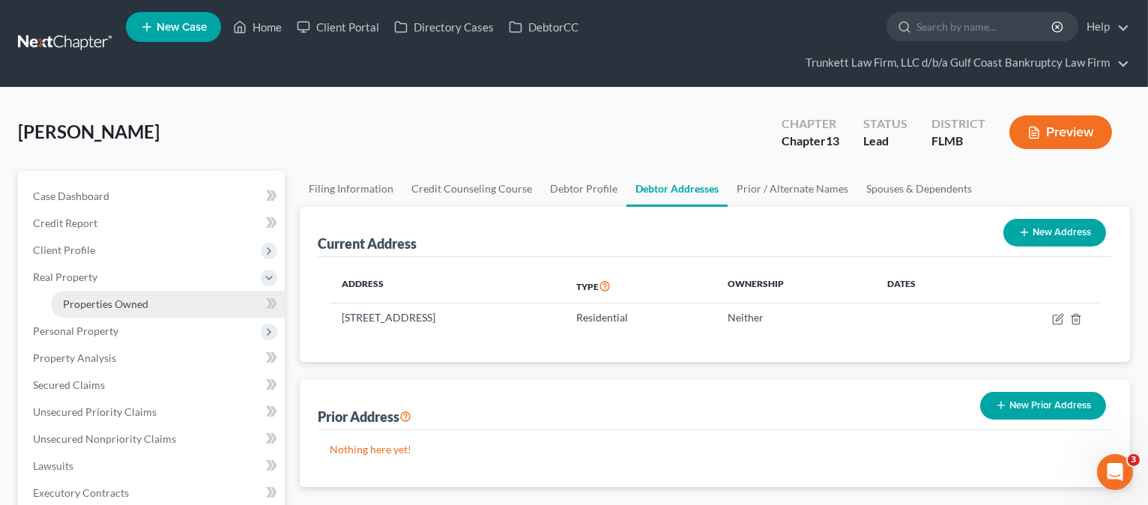
click at [87, 303] on span "Properties Owned" at bounding box center [105, 303] width 85 height 13
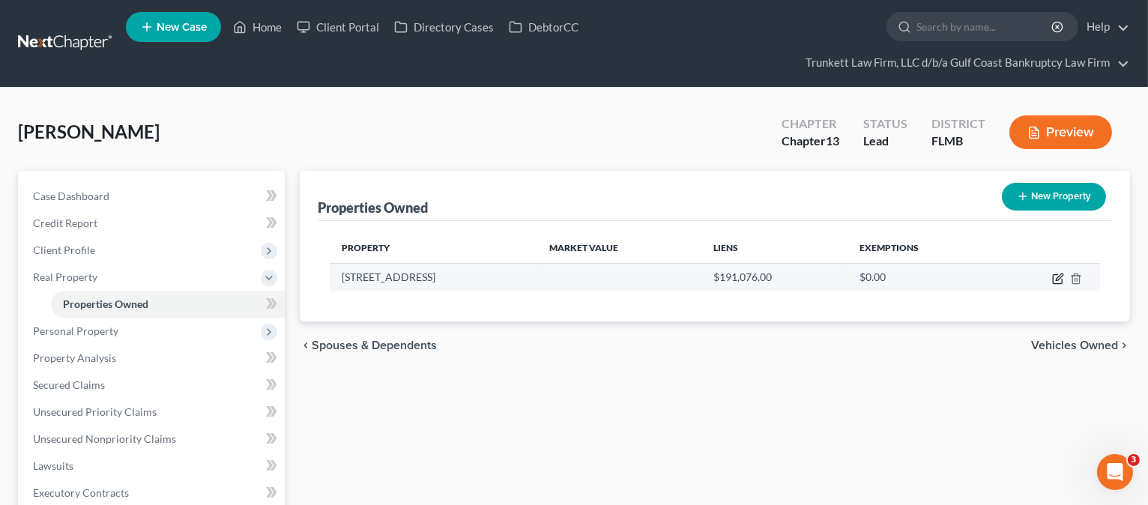
click at [1056, 276] on icon "button" at bounding box center [1058, 276] width 7 height 7
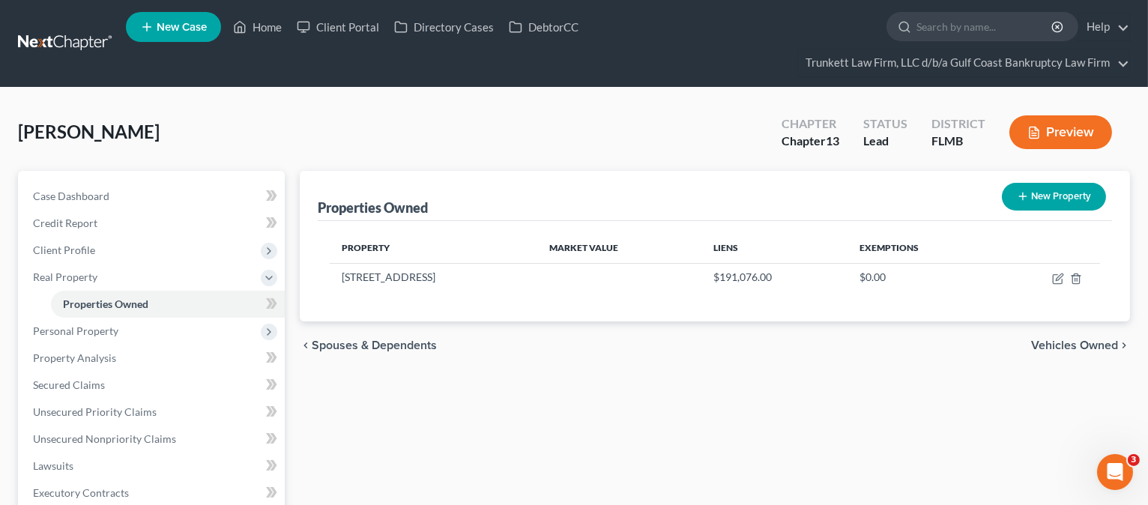
select select "9"
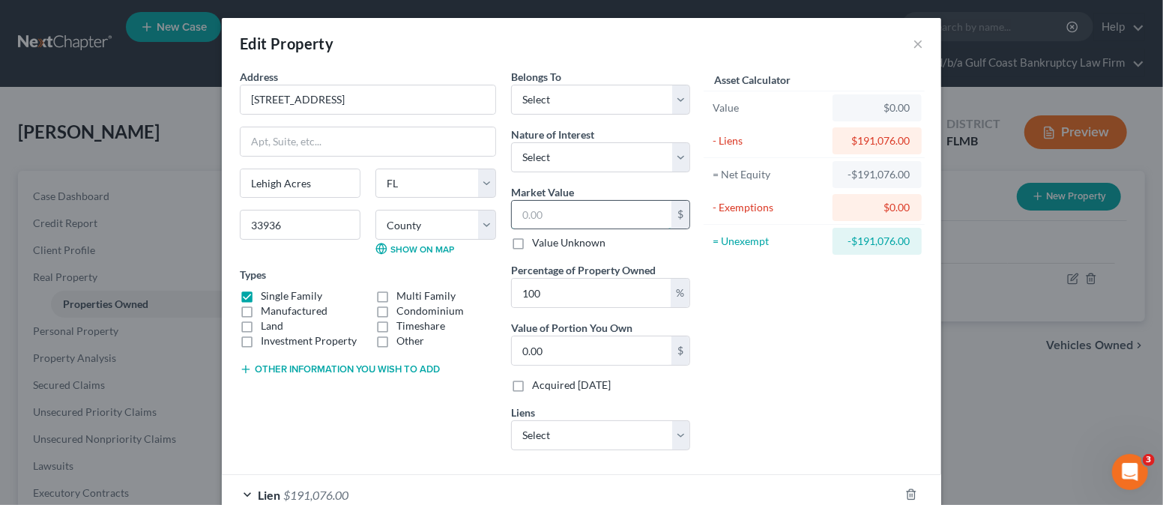
click at [551, 212] on input "text" at bounding box center [592, 215] width 160 height 28
type input "3"
type input "3.00"
type input "31"
type input "31.00"
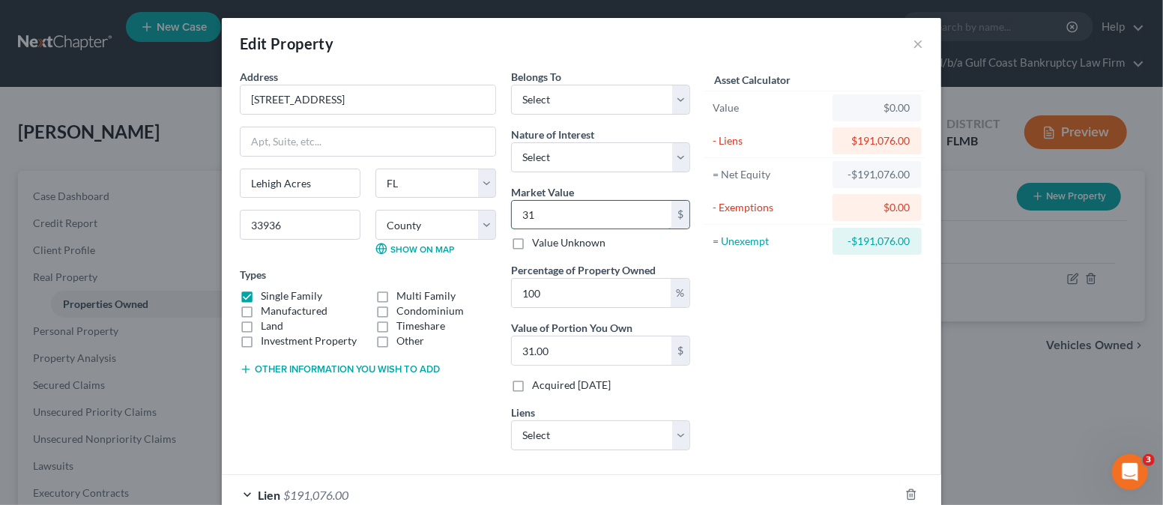
type input "316"
type input "316.00"
type input "3162"
type input "3,162.00"
type input "3,1629"
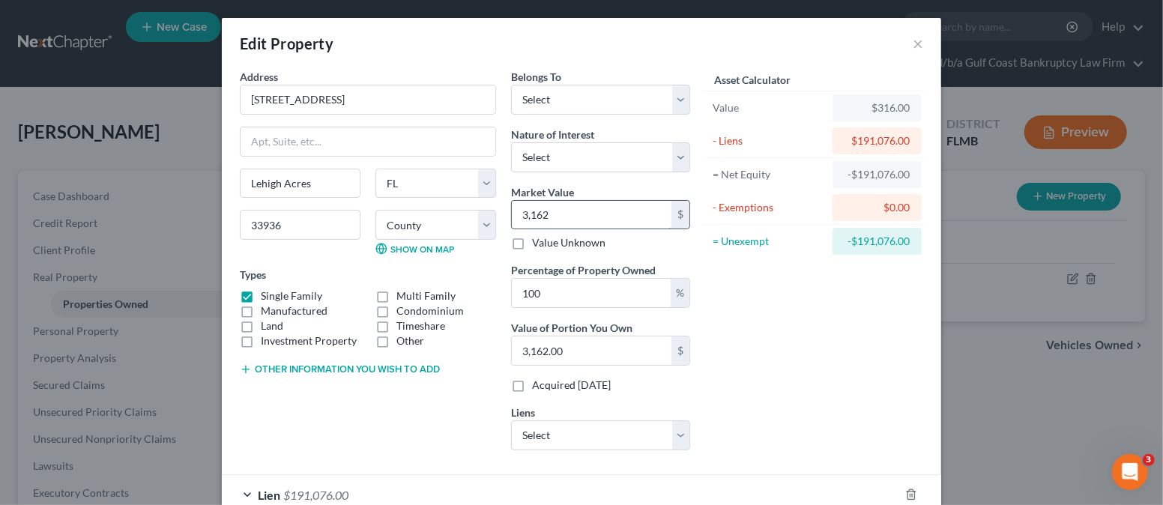
type input "31,629.00"
type input "31,6294"
type input "316,294.00"
click at [766, 342] on div "Asset Calculator Value $316,294.00 - Liens $191,076.00 = Net Equity $125,218.00…" at bounding box center [813, 265] width 233 height 393
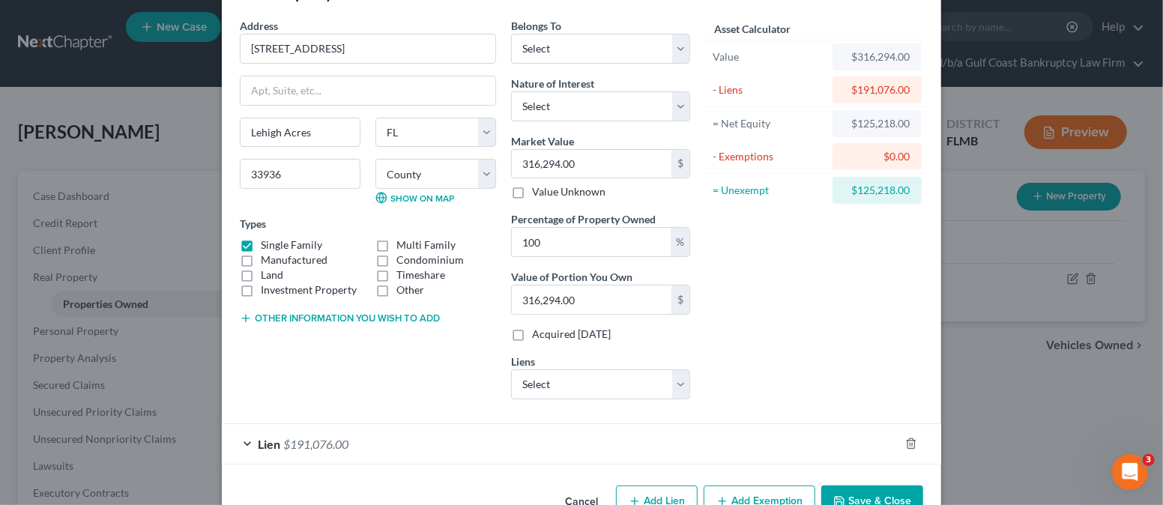
scroll to position [91, 0]
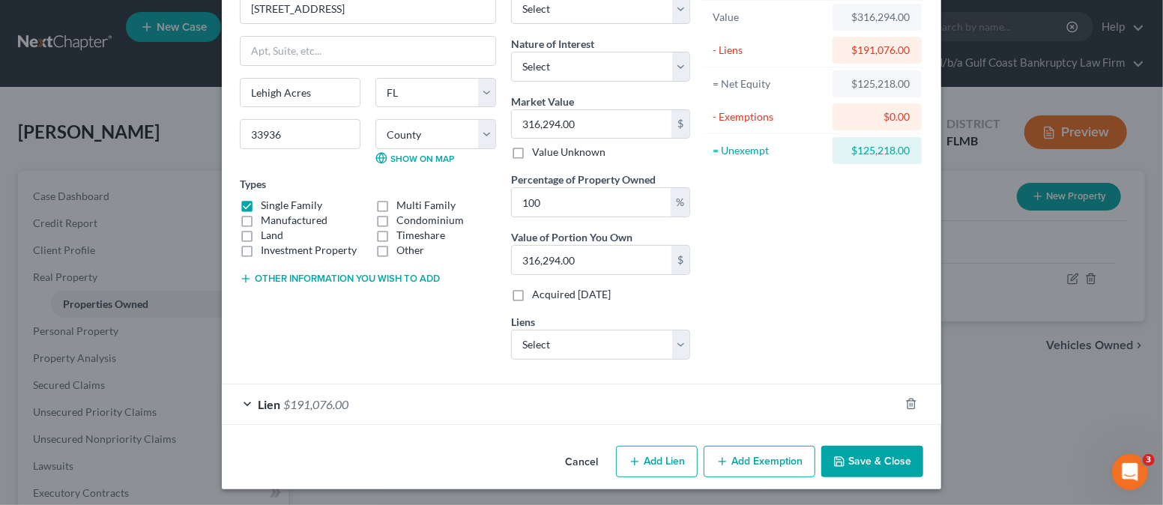
click at [848, 461] on button "Save & Close" at bounding box center [872, 461] width 102 height 31
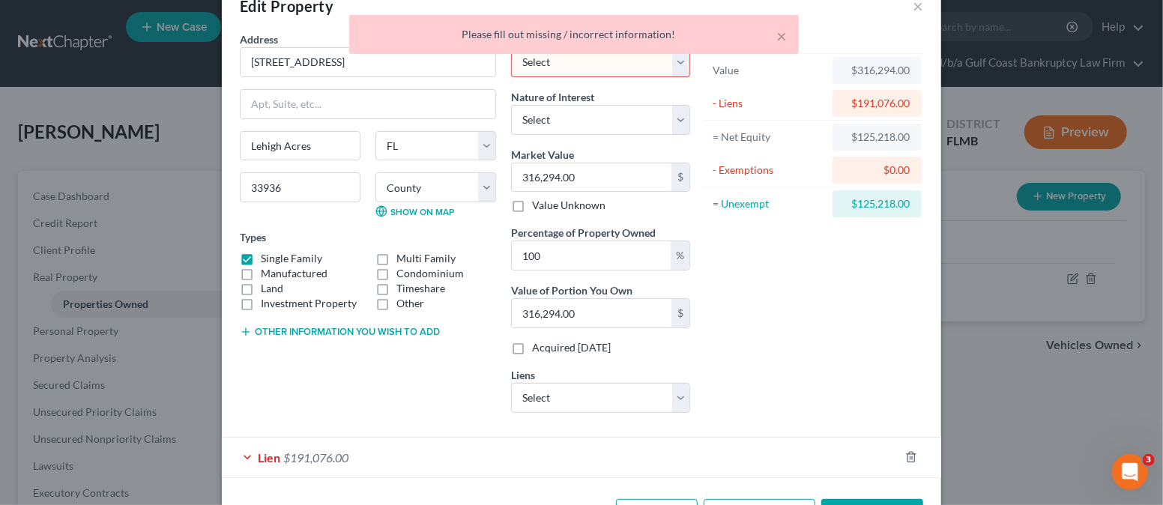
scroll to position [0, 0]
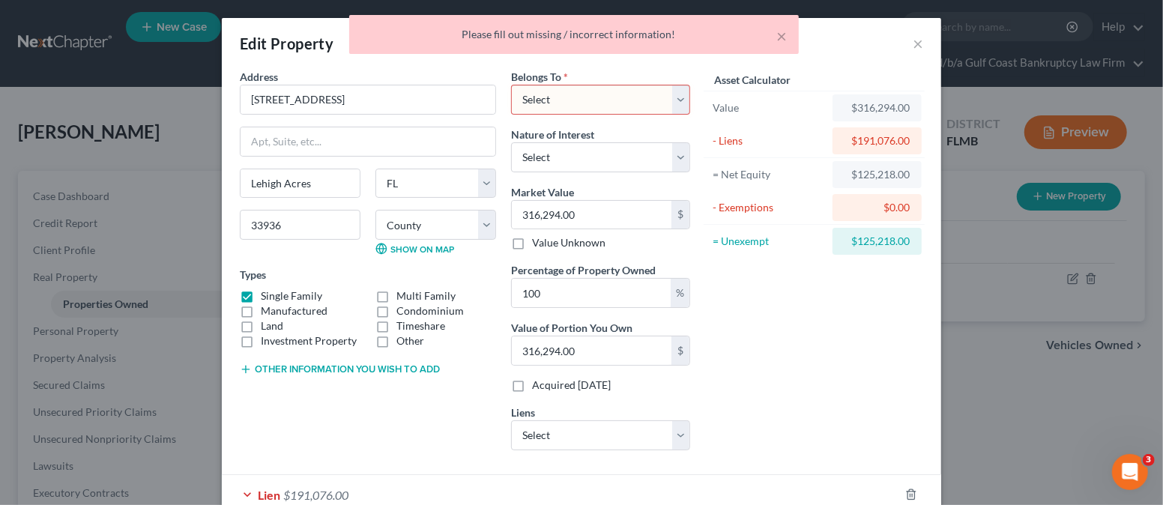
click at [552, 91] on select "Select Debtor 1 Only Debtor 2 Only Debtor 1 And Debtor 2 Only At Least One Of T…" at bounding box center [600, 100] width 179 height 30
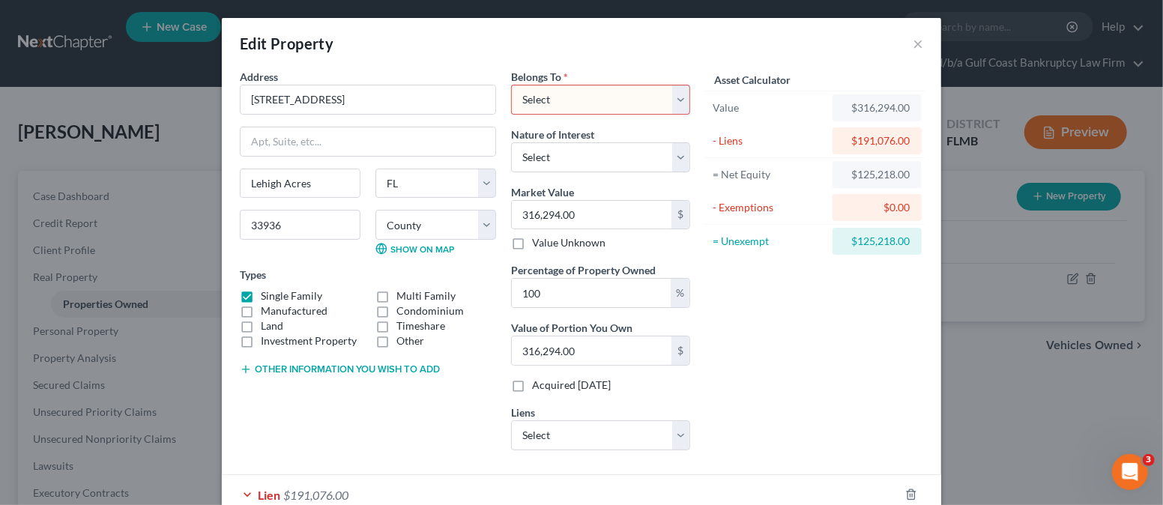
select select "0"
click at [511, 85] on select "Select Debtor 1 Only Debtor 2 Only Debtor 1 And Debtor 2 Only At Least One Of T…" at bounding box center [600, 100] width 179 height 30
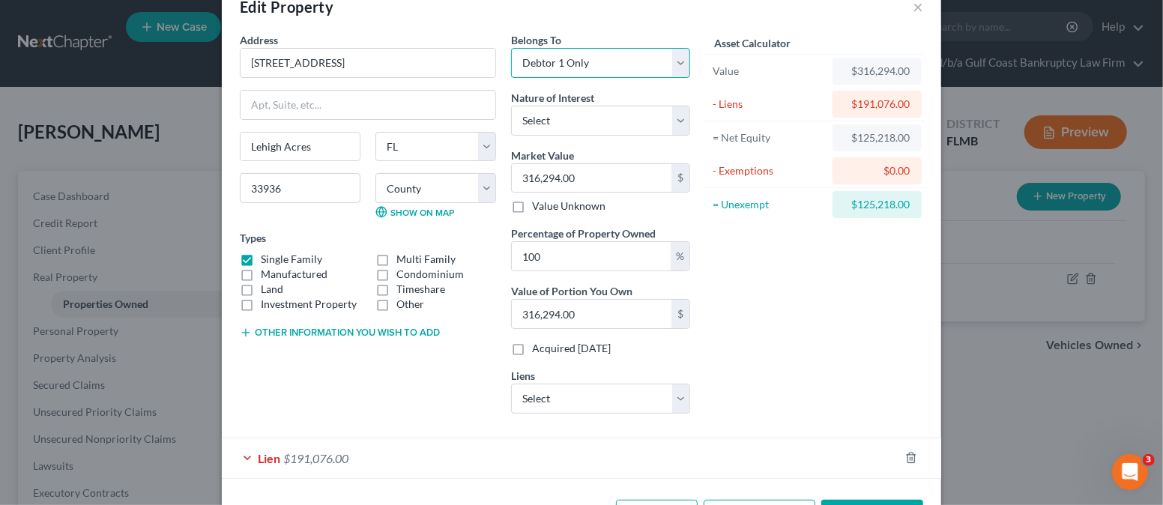
scroll to position [91, 0]
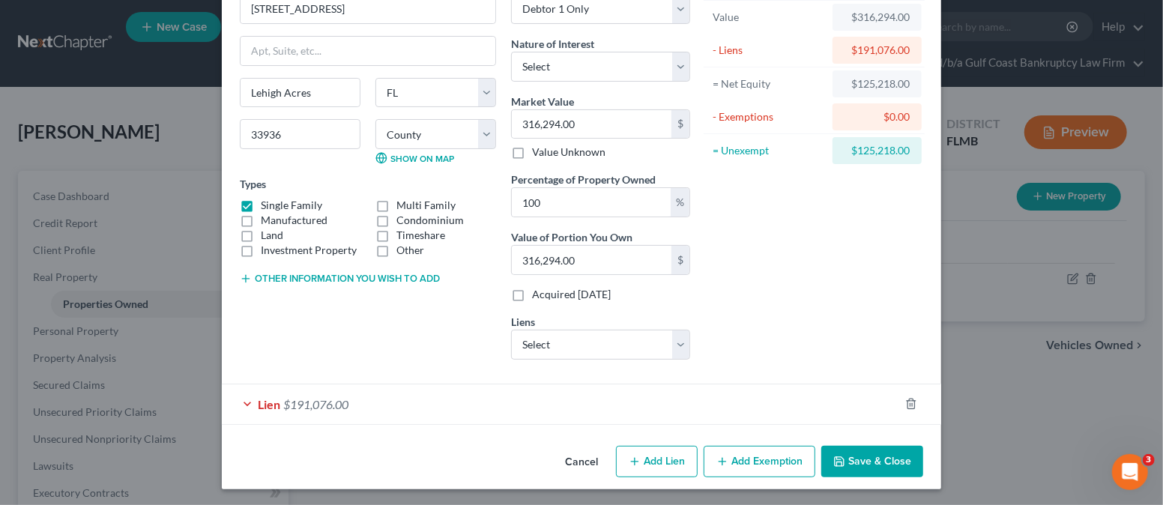
click at [876, 454] on button "Save & Close" at bounding box center [872, 461] width 102 height 31
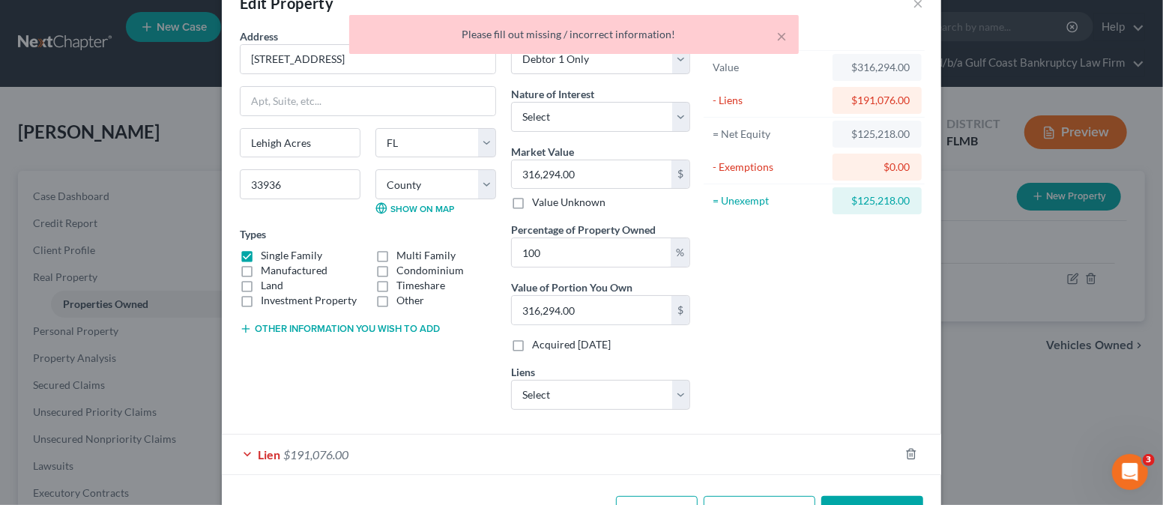
scroll to position [0, 0]
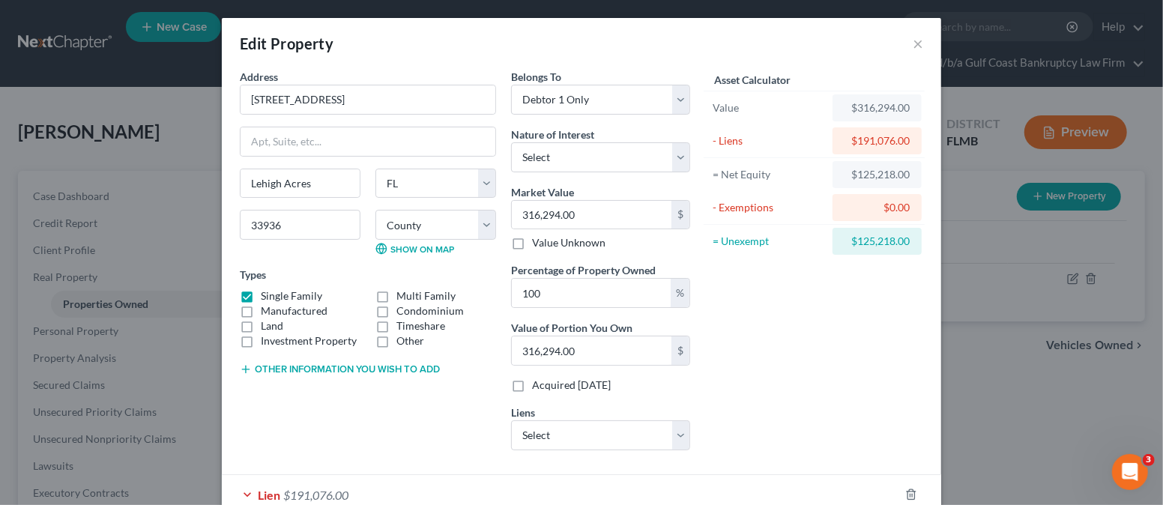
click at [769, 292] on div "Asset Calculator Value $316,294.00 - Liens $191,076.00 = Net Equity $125,218.00…" at bounding box center [813, 265] width 233 height 393
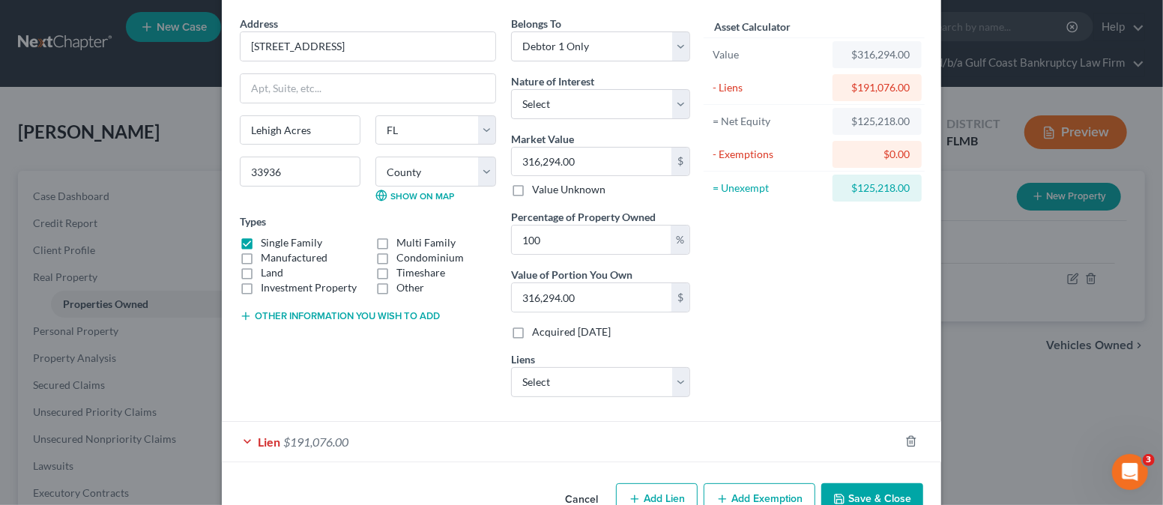
scroll to position [91, 0]
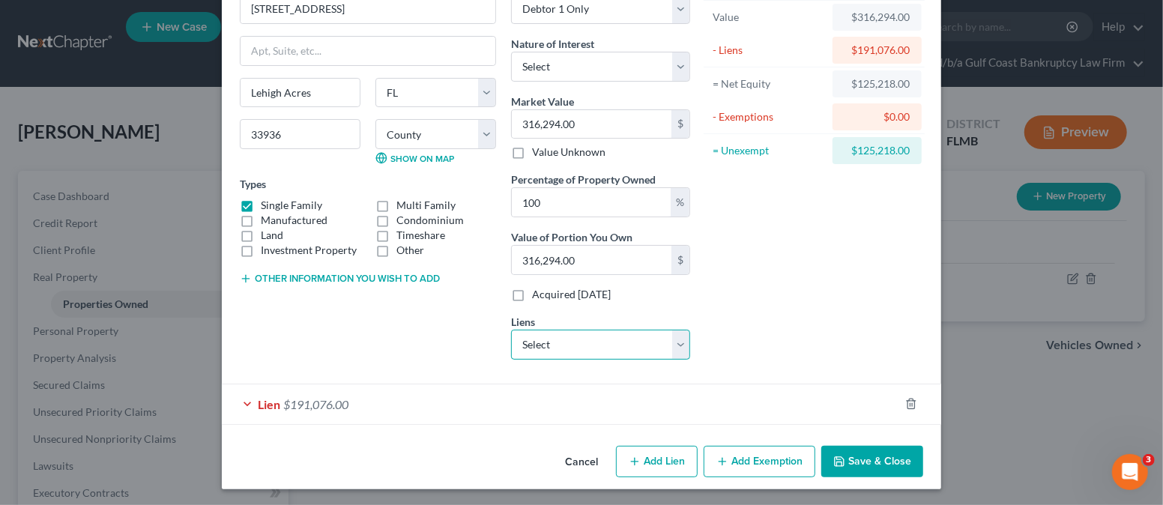
click at [545, 339] on select "Select Loancare - $190,679.00 Hyundai Finc - $36,195.00 Suncoast Credit Union -…" at bounding box center [600, 345] width 179 height 30
click at [554, 331] on select "Select Loancare - $190,679.00 Hyundai Finc - $36,195.00 Suncoast Credit Union -…" at bounding box center [600, 345] width 179 height 30
click at [670, 340] on select "Select Loancare - $190,679.00 Hyundai Finc - $36,195.00 Suncoast Credit Union -…" at bounding box center [600, 345] width 179 height 30
select select "0"
click at [511, 330] on select "Select Loancare - $190,679.00 Hyundai Finc - $36,195.00 Suncoast Credit Union -…" at bounding box center [600, 345] width 179 height 30
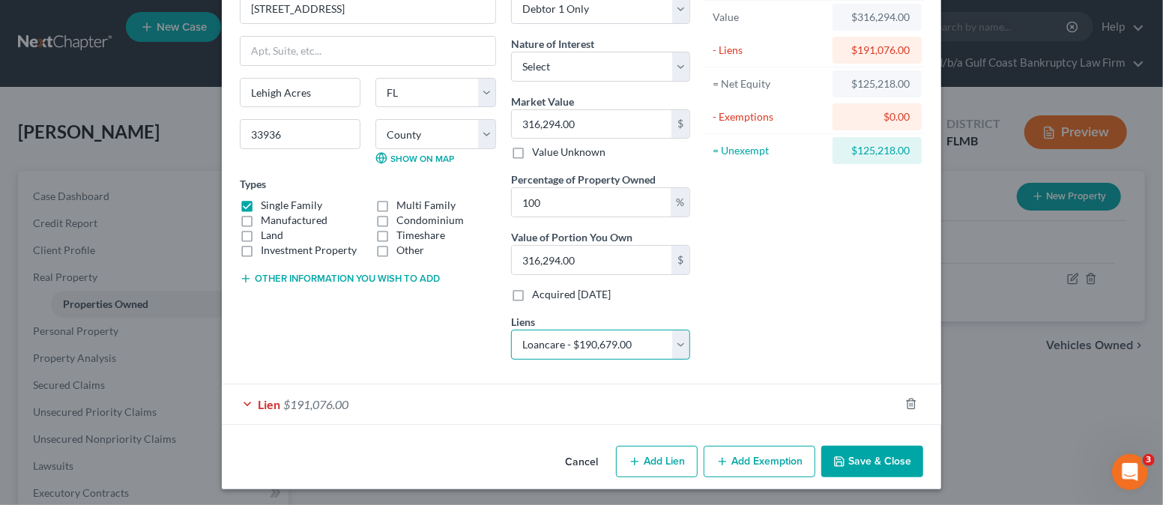
select select
select select "48"
select select "0"
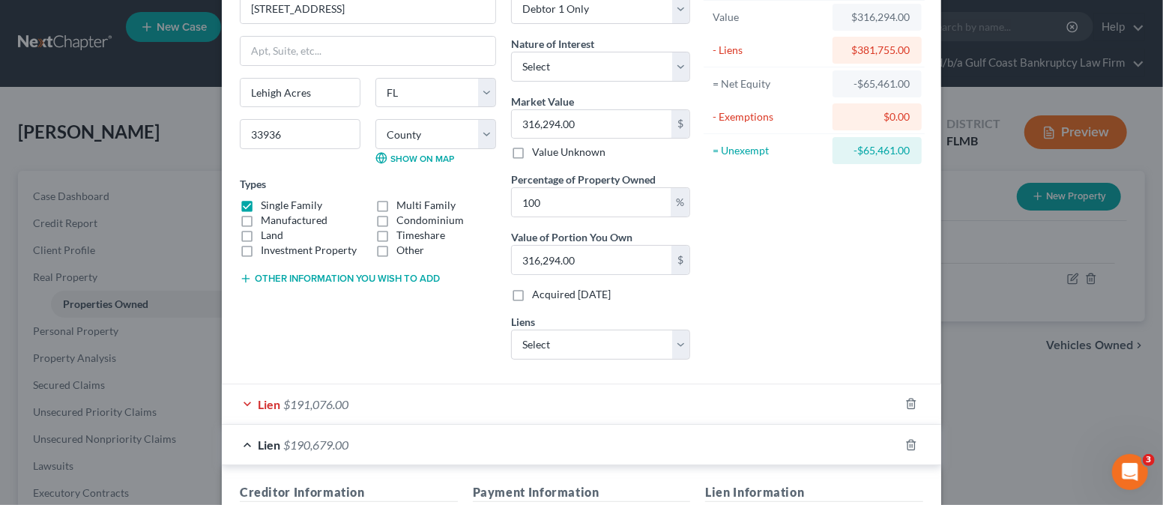
click at [418, 403] on div "Lien $191,076.00" at bounding box center [560, 404] width 677 height 40
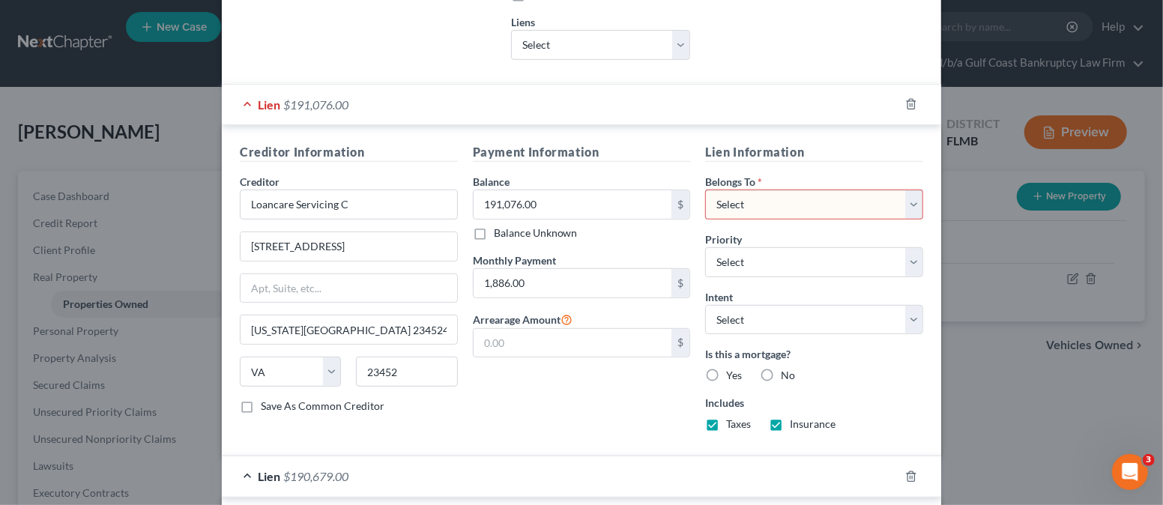
scroll to position [490, 0]
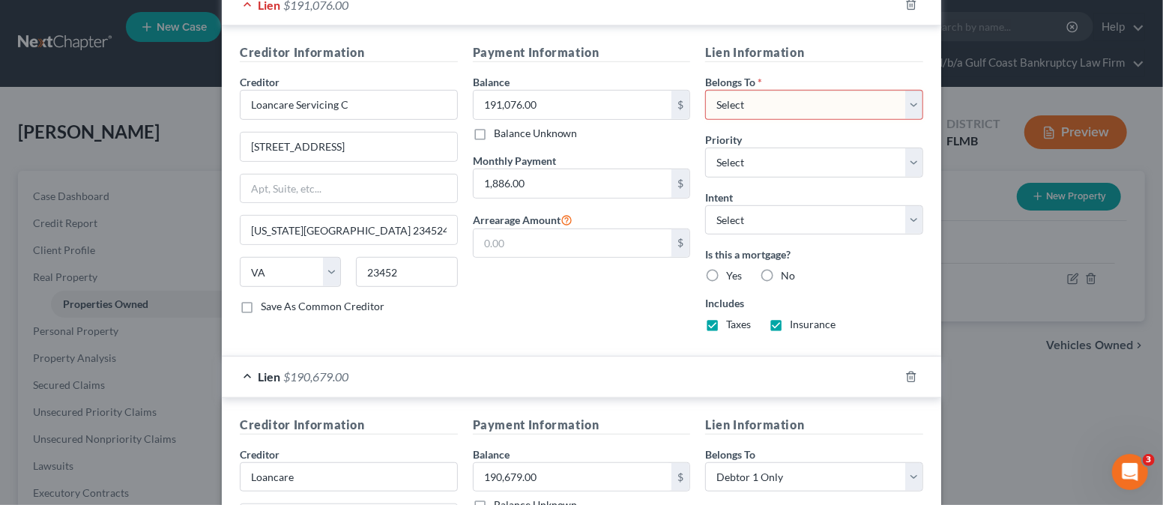
click at [361, 375] on div "Lien $190,679.00" at bounding box center [560, 377] width 677 height 40
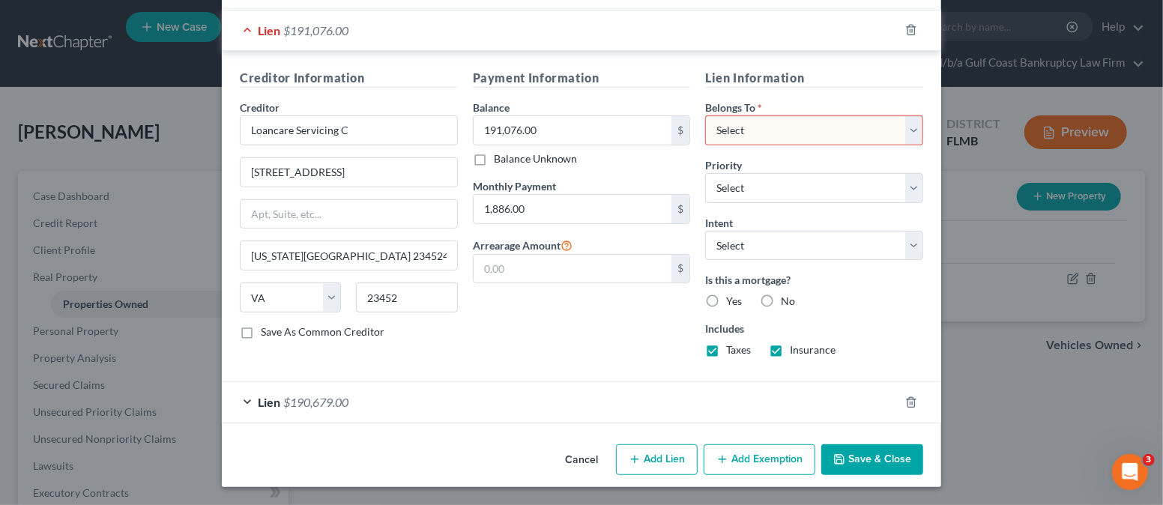
scroll to position [461, 0]
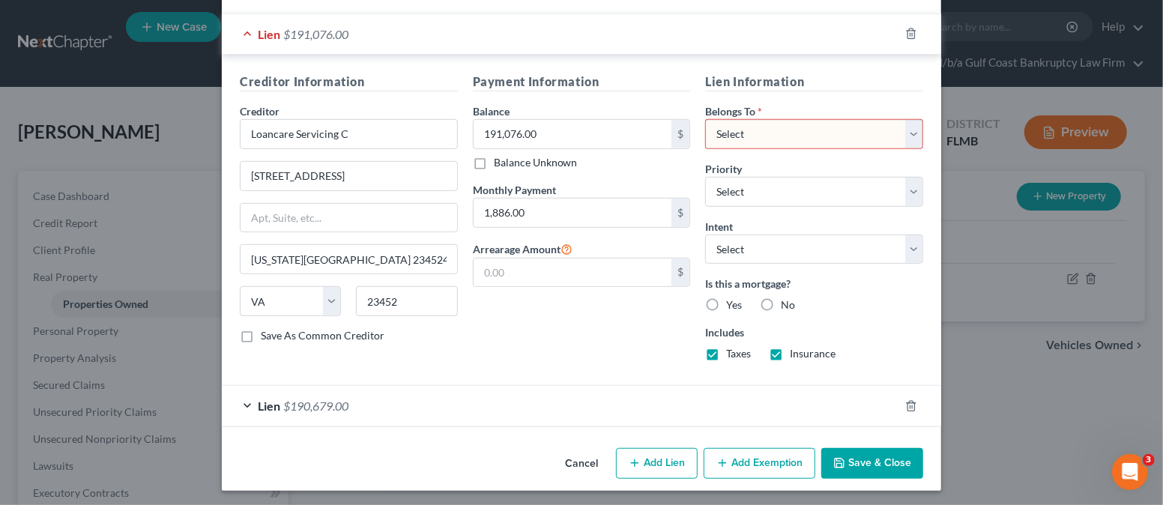
click at [405, 393] on div "Lien $190,679.00" at bounding box center [560, 406] width 677 height 40
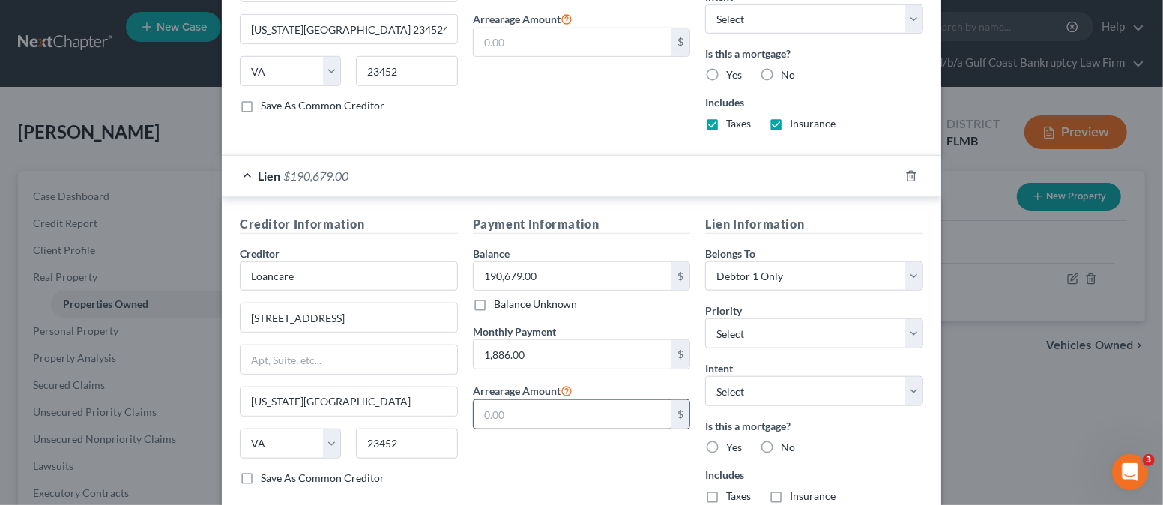
scroll to position [591, 0]
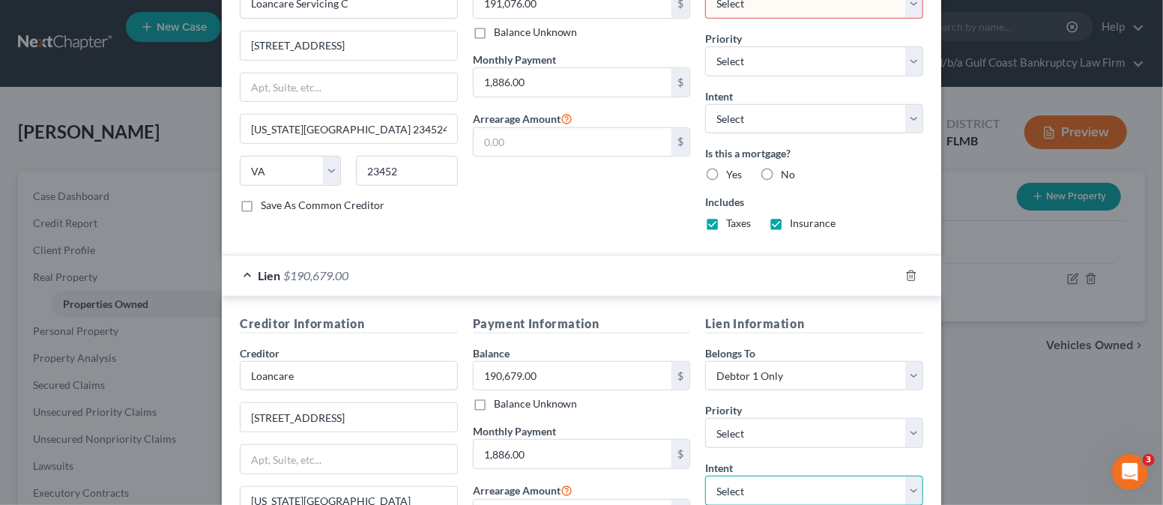
click at [779, 480] on select "Select Surrender Redeem Reaffirm Avoid Other" at bounding box center [814, 491] width 218 height 30
select select "2"
click at [705, 476] on select "Select Surrender Redeem Reaffirm Avoid Other" at bounding box center [814, 491] width 218 height 30
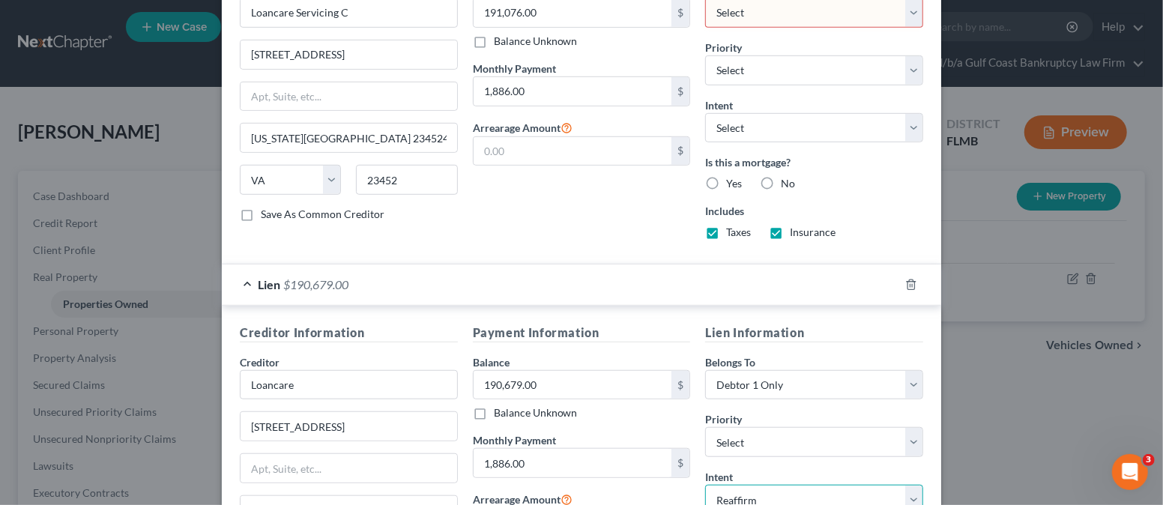
scroll to position [791, 0]
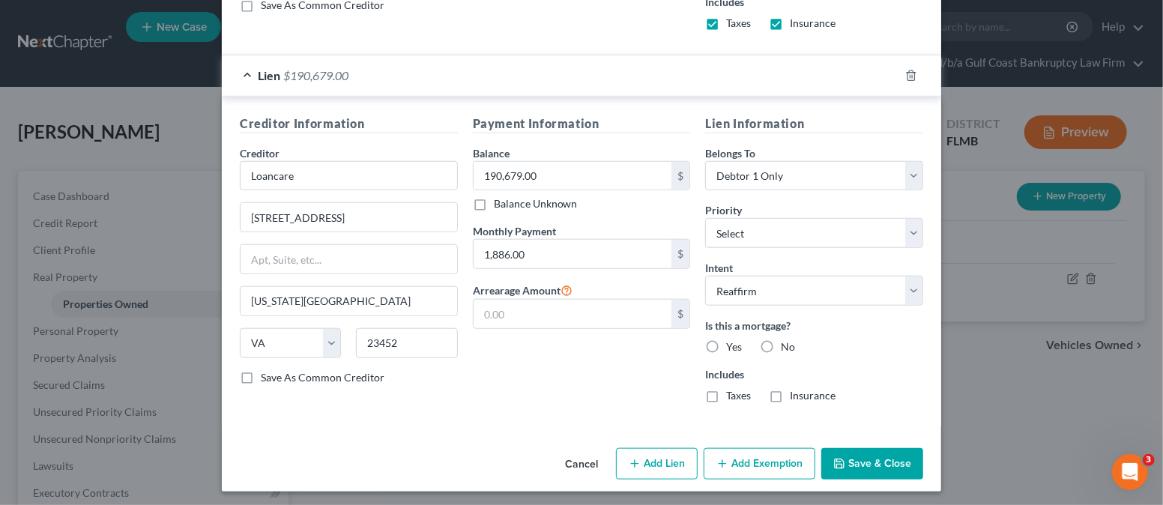
click at [726, 389] on label "Taxes" at bounding box center [738, 395] width 25 height 15
click at [732, 389] on input "Taxes" at bounding box center [737, 393] width 10 height 10
checkbox input "true"
click at [789, 392] on label "Insurance" at bounding box center [812, 395] width 46 height 15
click at [795, 392] on input "Insurance" at bounding box center [800, 393] width 10 height 10
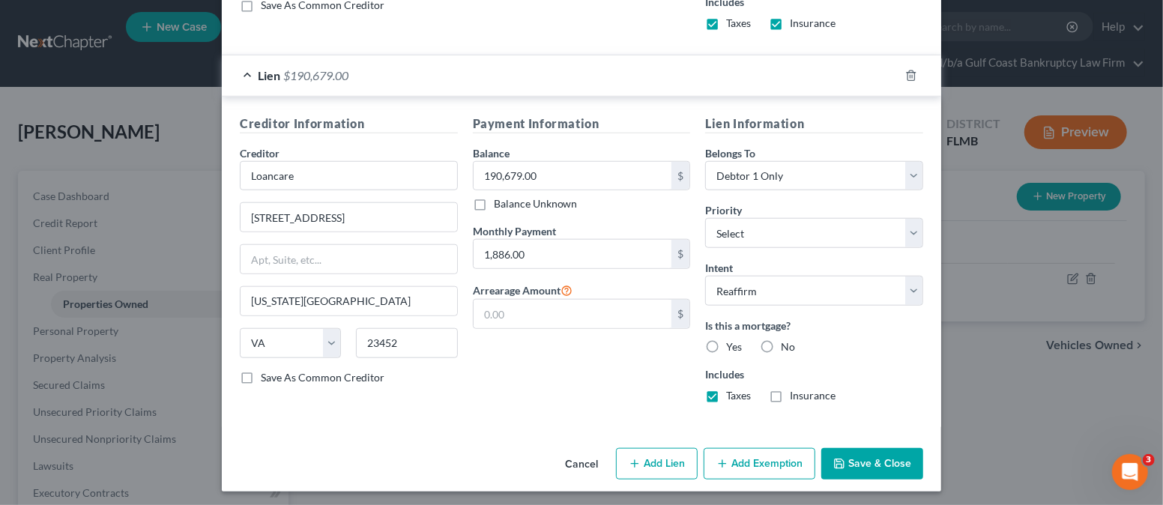
checkbox input "true"
click at [726, 343] on label "Yes" at bounding box center [734, 346] width 16 height 15
click at [732, 343] on input "Yes" at bounding box center [737, 344] width 10 height 10
radio input "true"
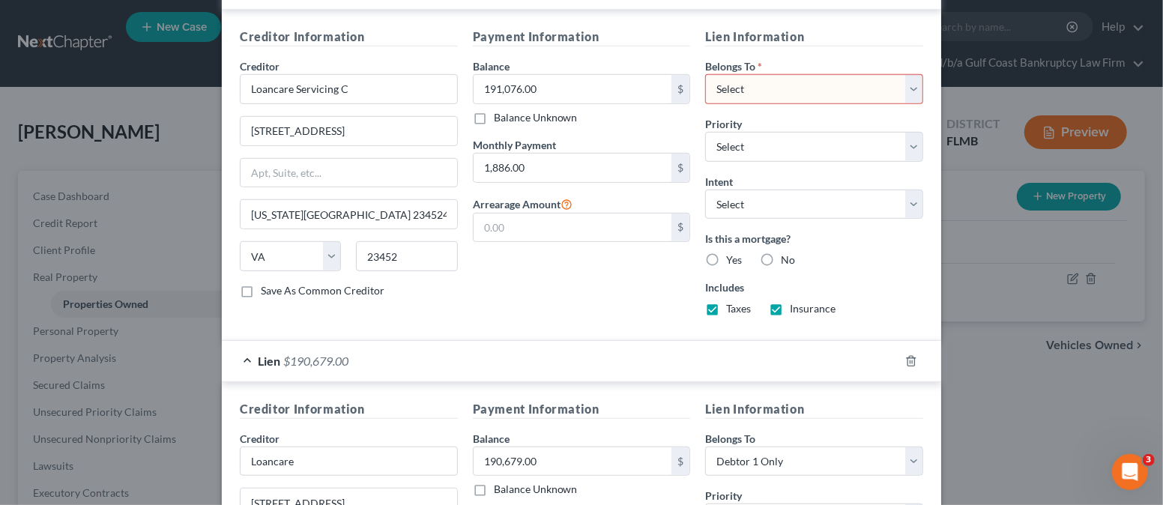
scroll to position [491, 0]
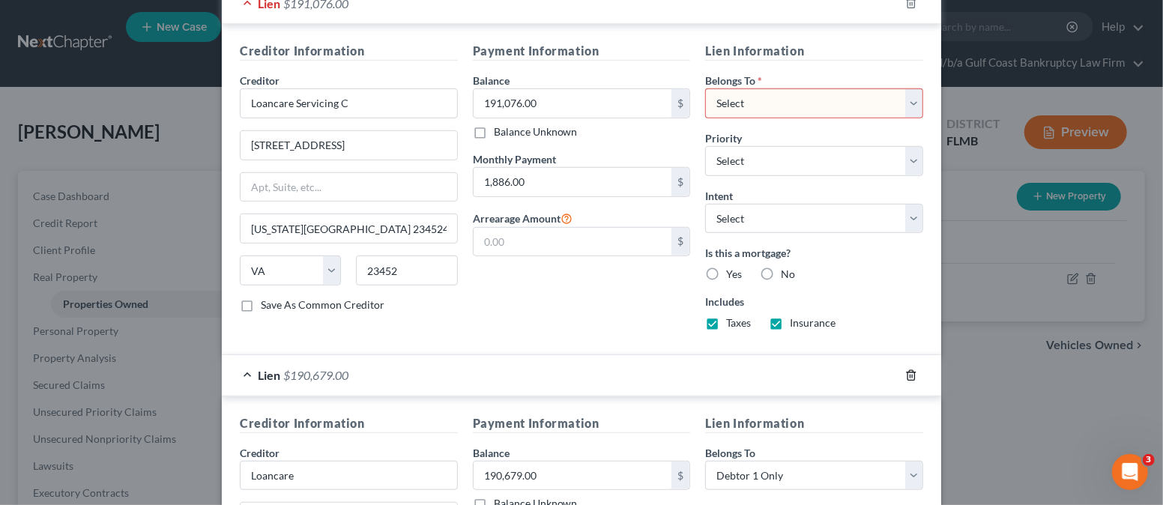
click at [907, 375] on icon "button" at bounding box center [910, 375] width 7 height 10
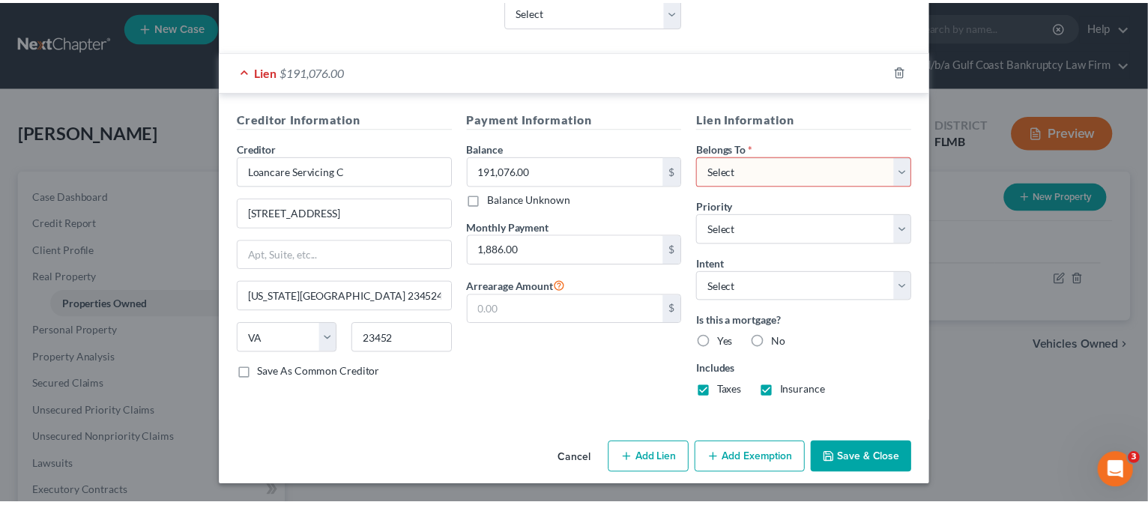
scroll to position [419, 0]
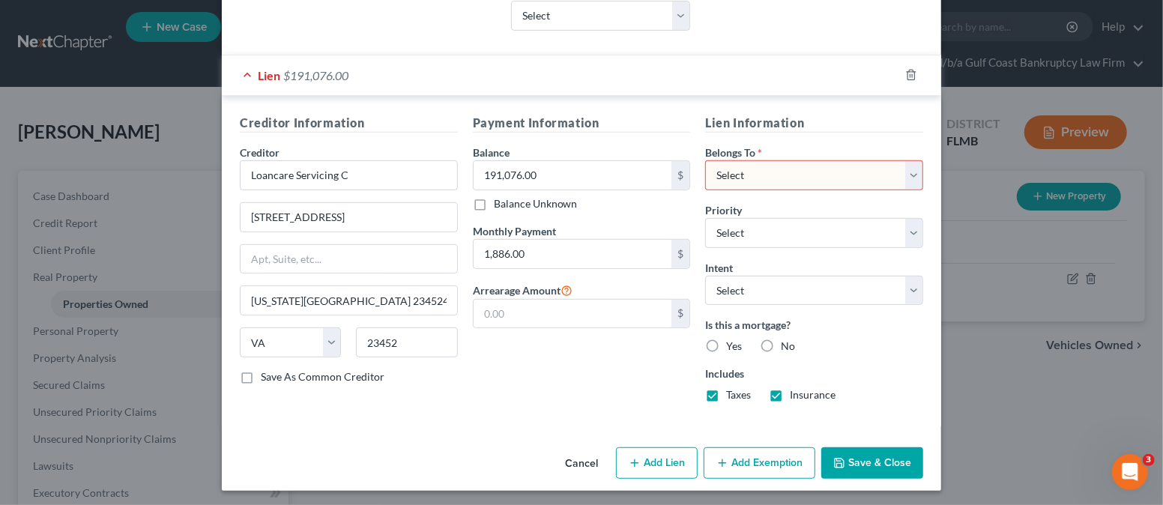
click at [754, 169] on select "Select Debtor 1 Only Debtor 2 Only Debtor 1 And Debtor 2 Only At Least One Of T…" at bounding box center [814, 175] width 218 height 30
select select "0"
click at [705, 160] on select "Select Debtor 1 Only Debtor 2 Only Debtor 1 And Debtor 2 Only At Least One Of T…" at bounding box center [814, 175] width 218 height 30
click at [848, 466] on button "Save & Close" at bounding box center [872, 462] width 102 height 31
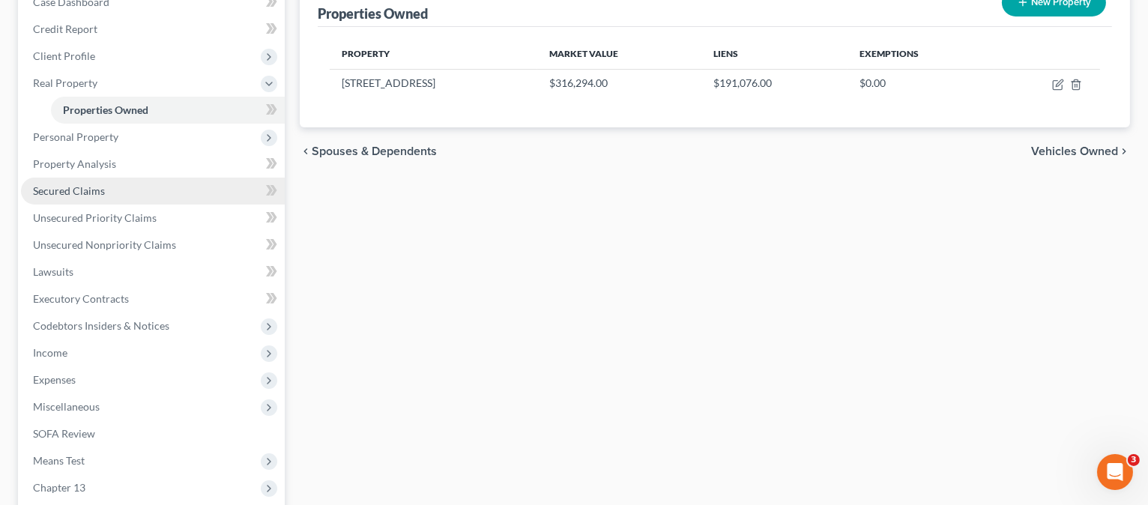
scroll to position [199, 0]
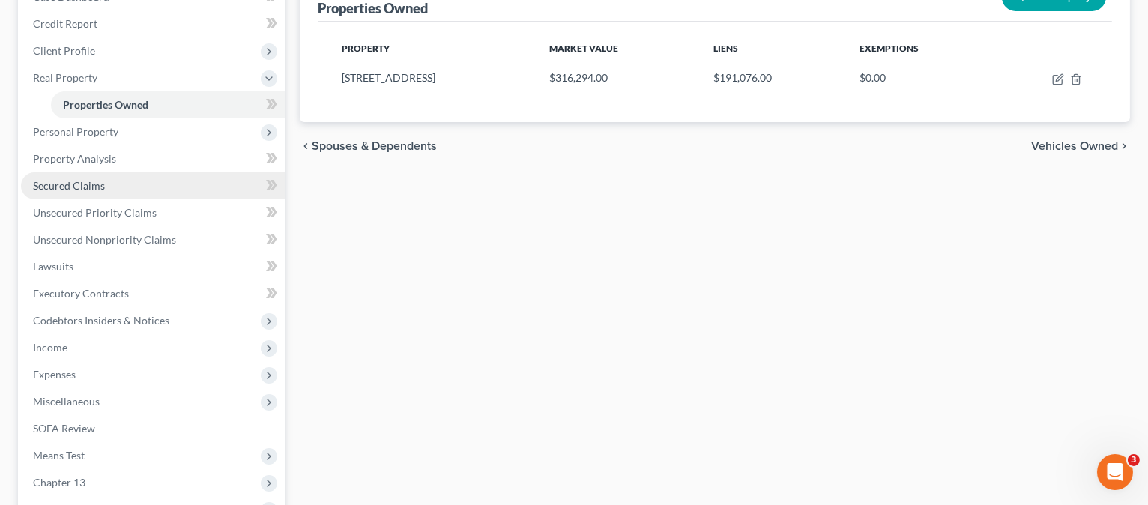
drag, startPoint x: 104, startPoint y: 176, endPoint x: 112, endPoint y: 180, distance: 8.4
click at [104, 176] on link "Secured Claims" at bounding box center [153, 185] width 264 height 27
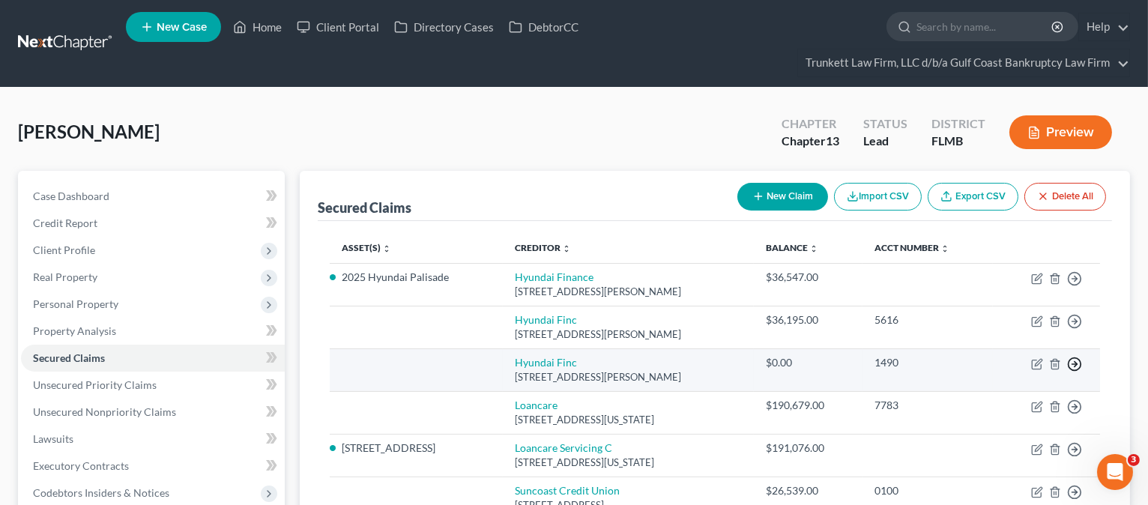
click at [1072, 286] on icon "button" at bounding box center [1074, 278] width 15 height 15
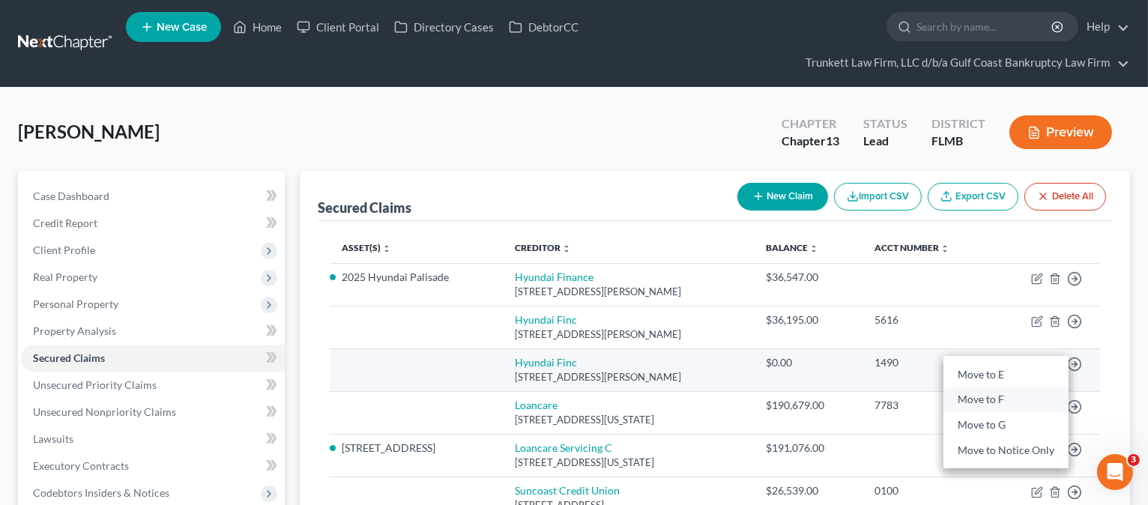
click at [1012, 401] on link "Move to F" at bounding box center [1005, 399] width 125 height 25
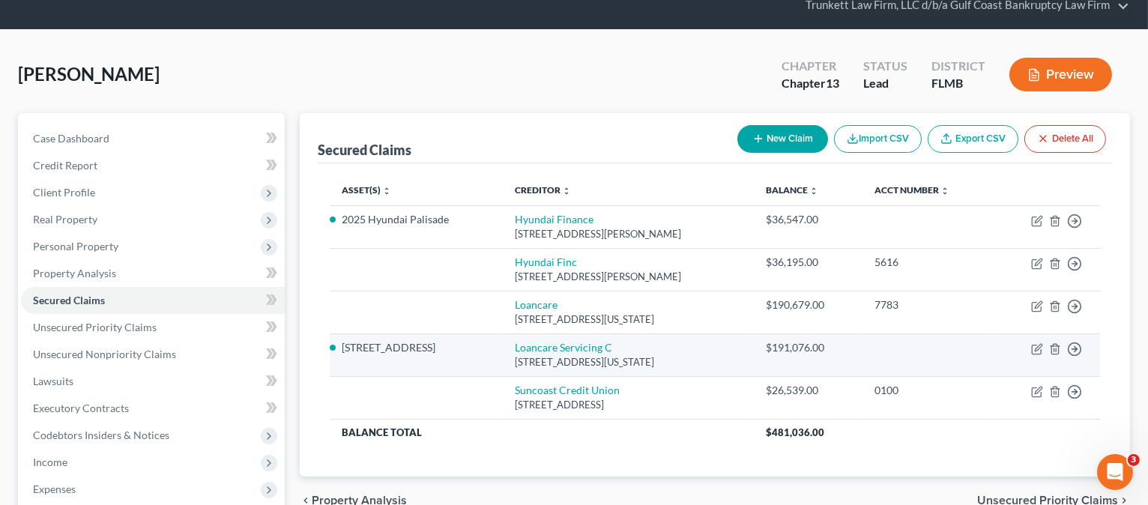
scroll to position [100, 0]
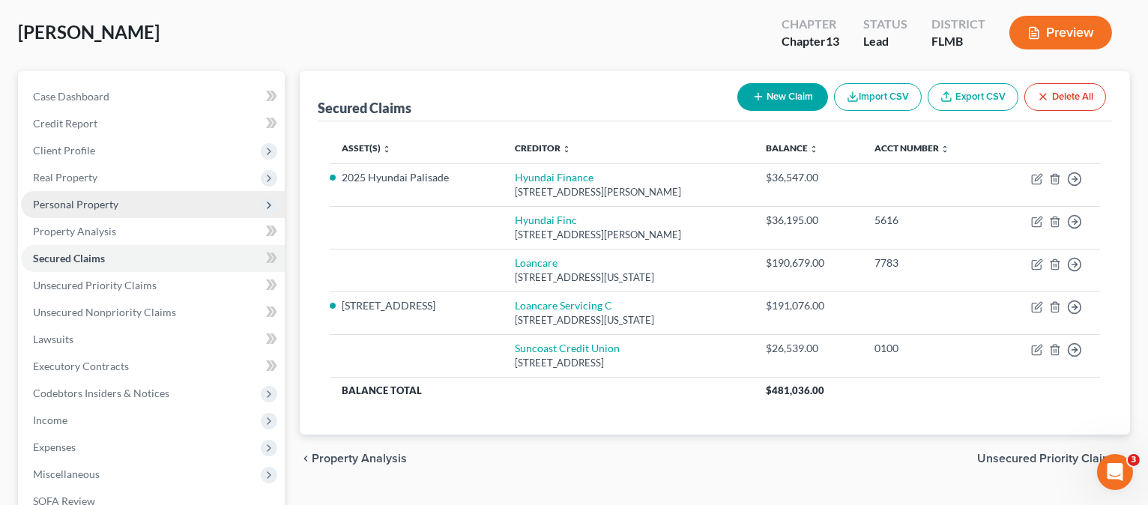
click at [88, 201] on span "Personal Property" at bounding box center [75, 204] width 85 height 13
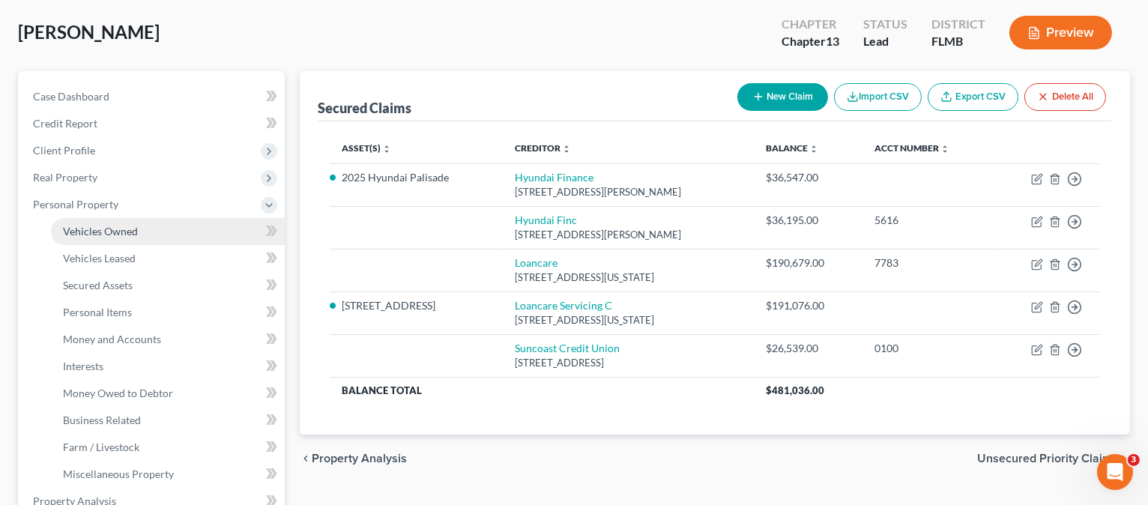
click at [92, 234] on span "Vehicles Owned" at bounding box center [100, 231] width 75 height 13
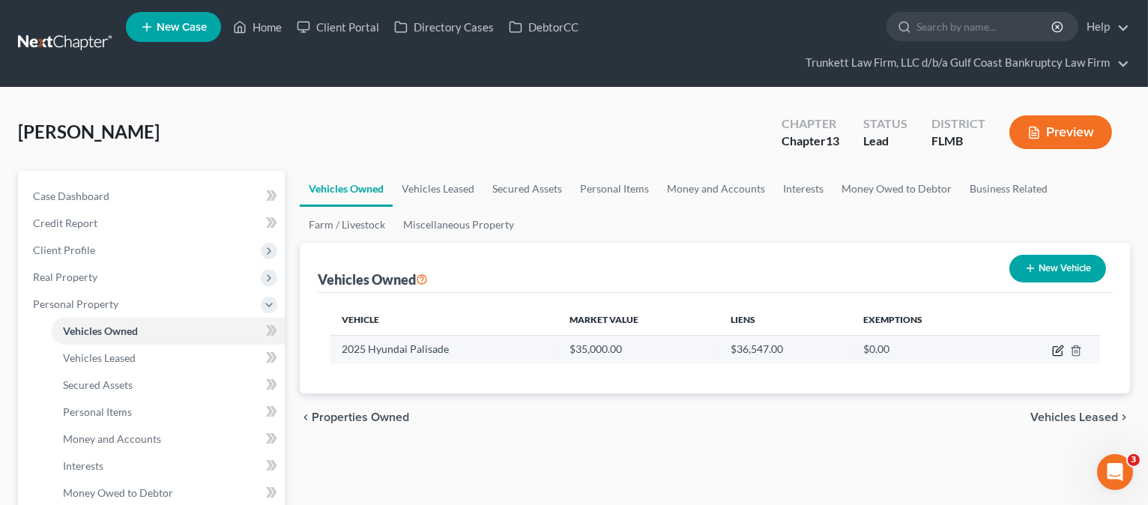
click at [1057, 348] on icon "button" at bounding box center [1058, 348] width 7 height 7
select select "0"
select select "1"
select select "0"
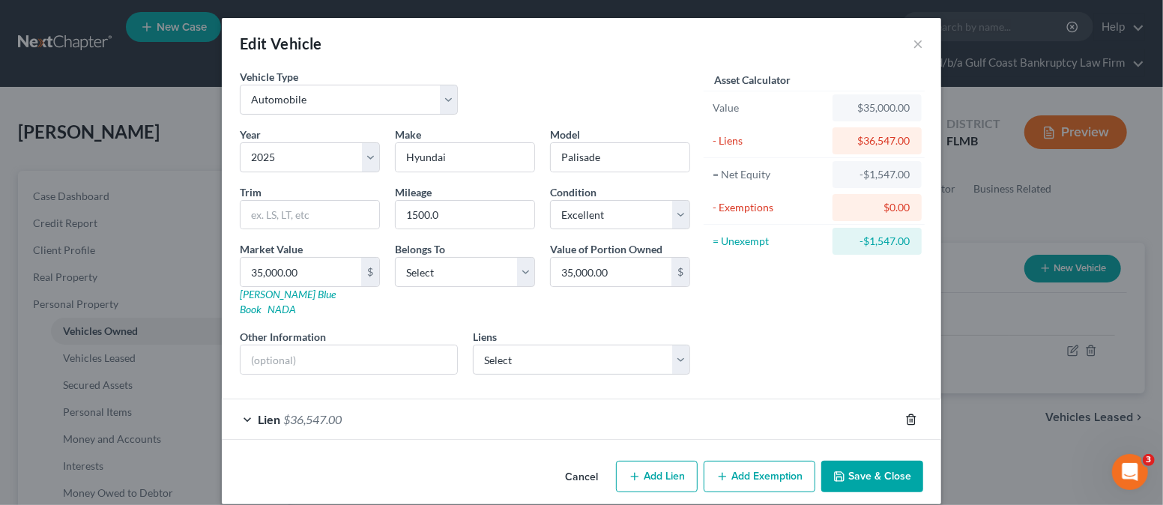
click at [907, 414] on icon "button" at bounding box center [910, 419] width 7 height 10
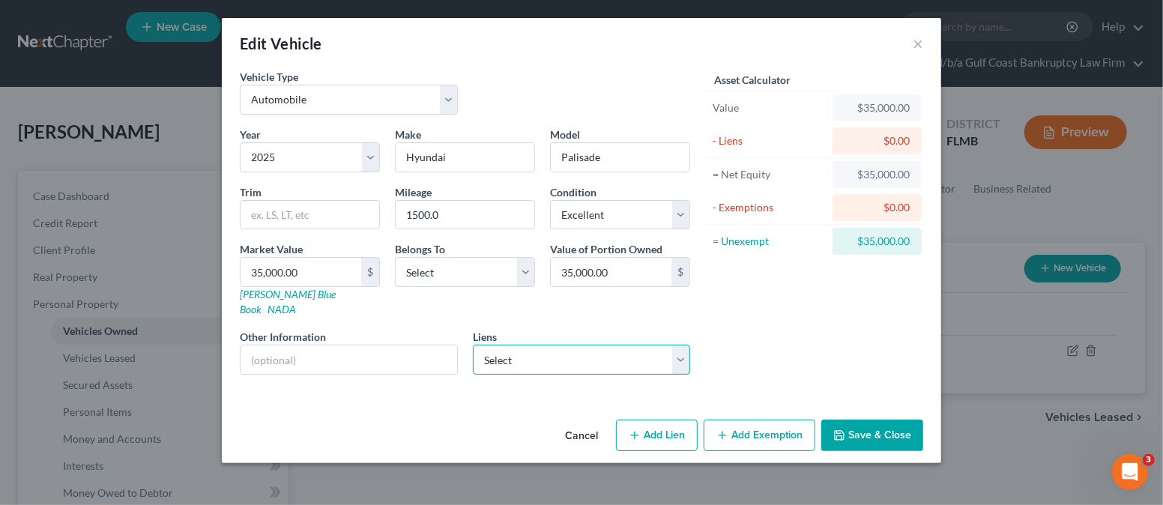
click at [683, 345] on select "Select Loancare - $190,679.00 Hyundai Finc - $36,195.00 Suncoast Credit Union -…" at bounding box center [582, 360] width 218 height 30
select select "0"
click at [473, 345] on select "Select Loancare - $190,679.00 Hyundai Finc - $36,195.00 Suncoast Credit Union -…" at bounding box center [582, 360] width 218 height 30
select select
select select "48"
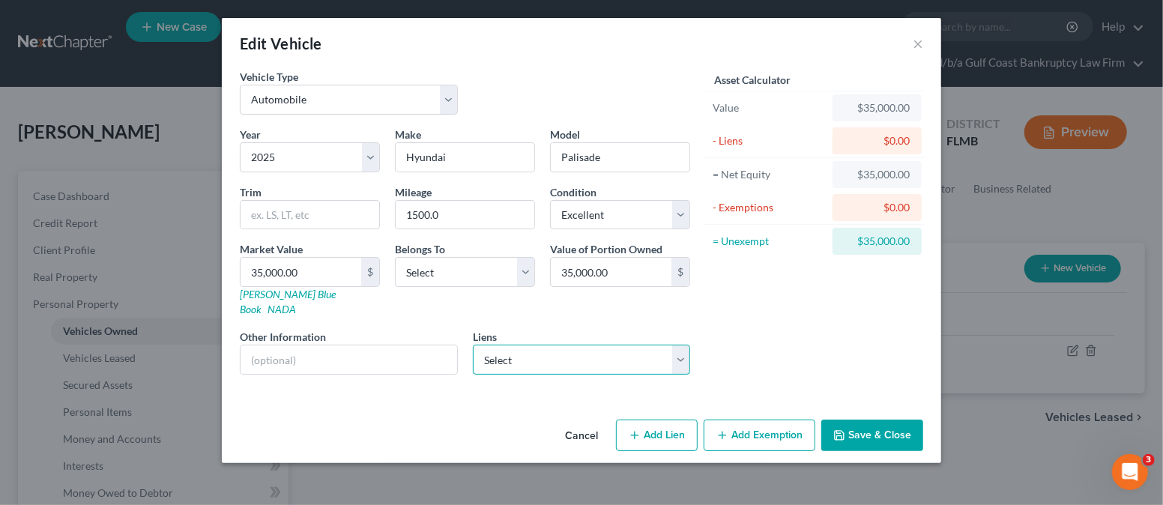
select select "0"
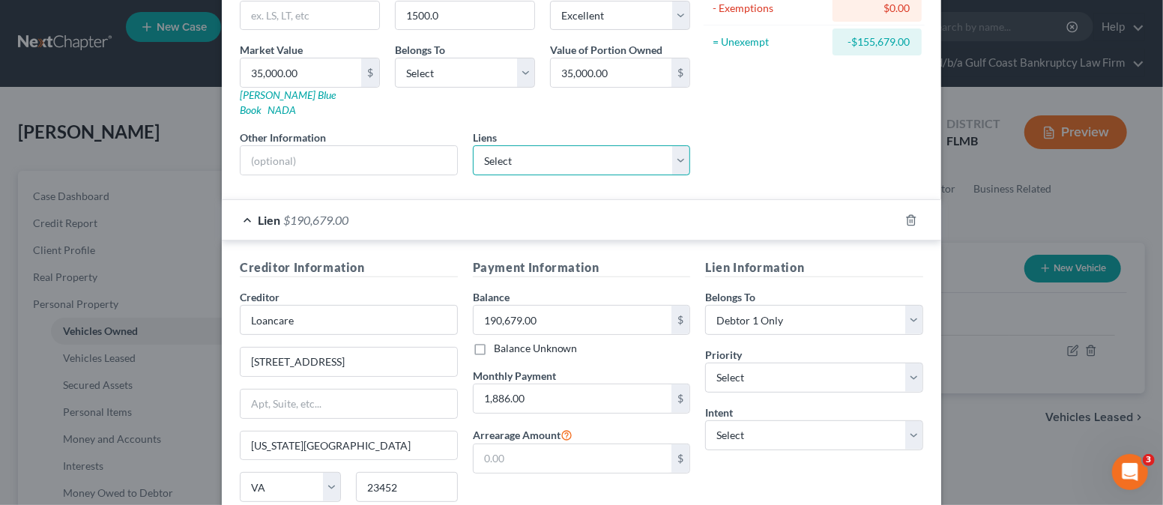
scroll to position [300, 0]
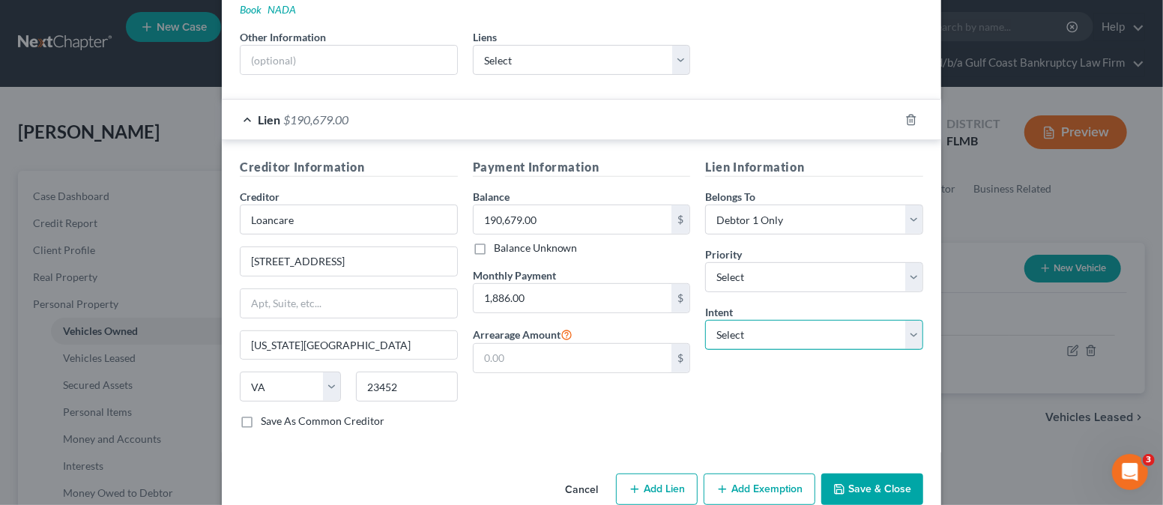
click at [732, 320] on select "Select Surrender Redeem Reaffirm Avoid Other" at bounding box center [814, 335] width 218 height 30
select select "2"
click at [705, 320] on select "Select Surrender Redeem Reaffirm Avoid Other" at bounding box center [814, 335] width 218 height 30
click at [871, 473] on button "Save & Close" at bounding box center [872, 488] width 102 height 31
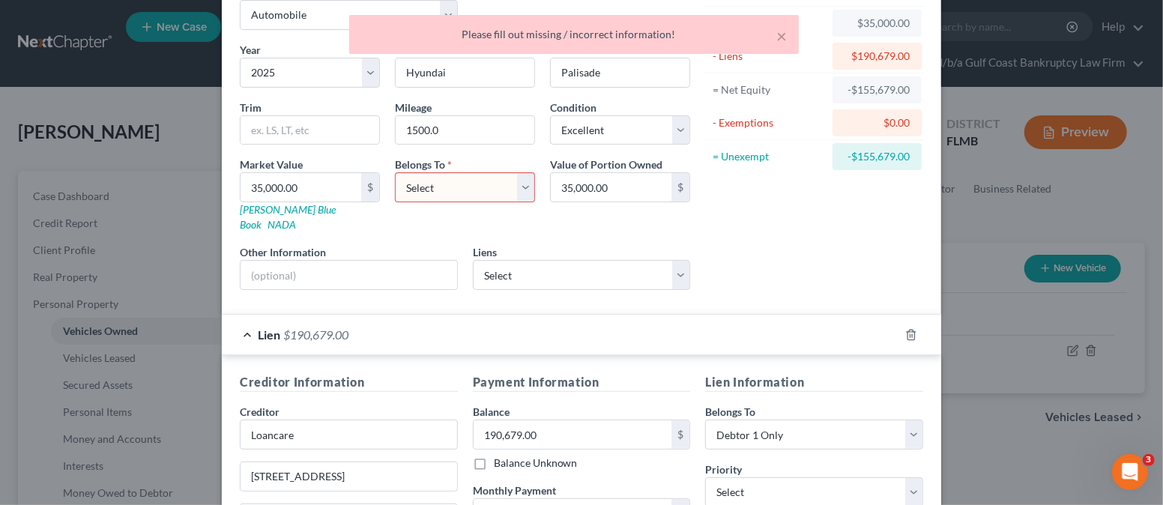
scroll to position [0, 0]
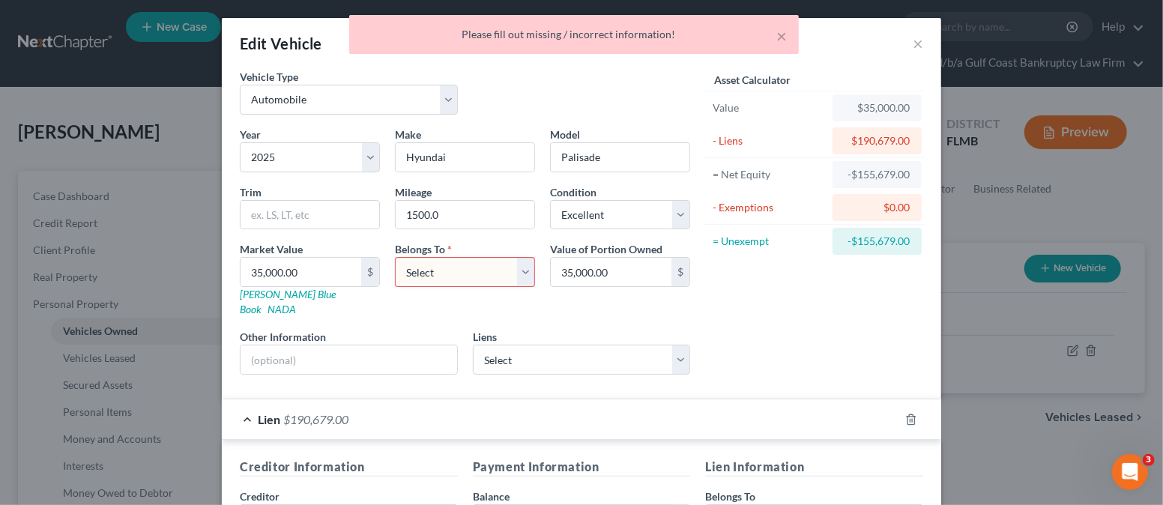
click at [479, 267] on select "Select Debtor 1 Only Debtor 2 Only Debtor 1 And Debtor 2 Only At Least One Of T…" at bounding box center [465, 272] width 140 height 30
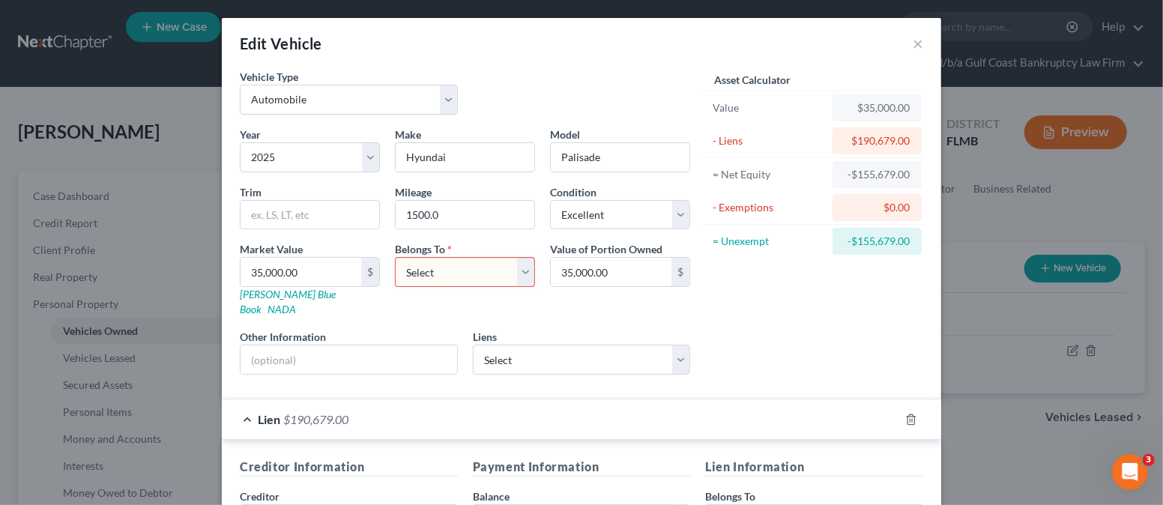
select select "0"
click at [395, 257] on select "Select Debtor 1 Only Debtor 2 Only Debtor 1 And Debtor 2 Only At Least One Of T…" at bounding box center [465, 272] width 140 height 30
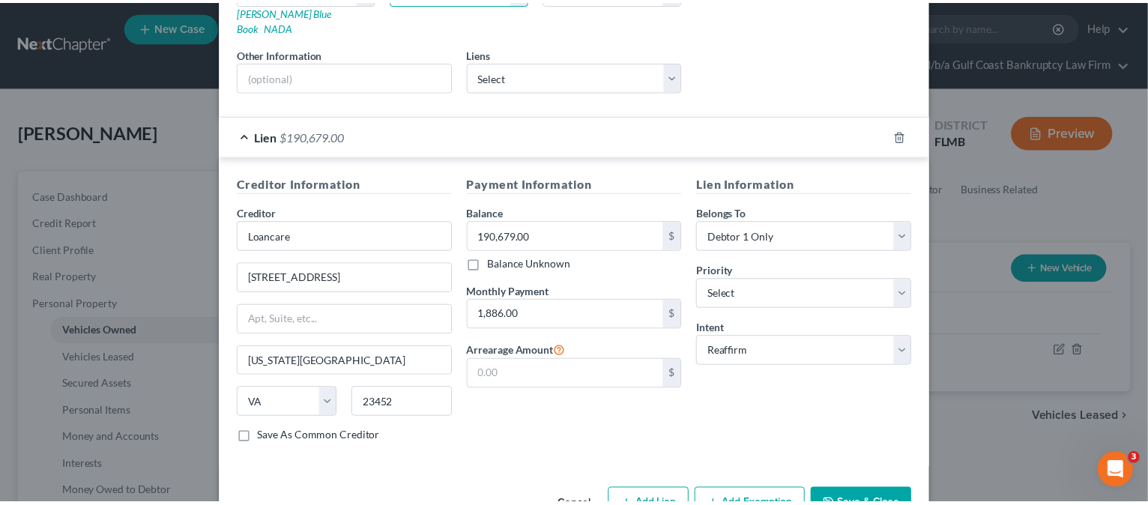
scroll to position [300, 0]
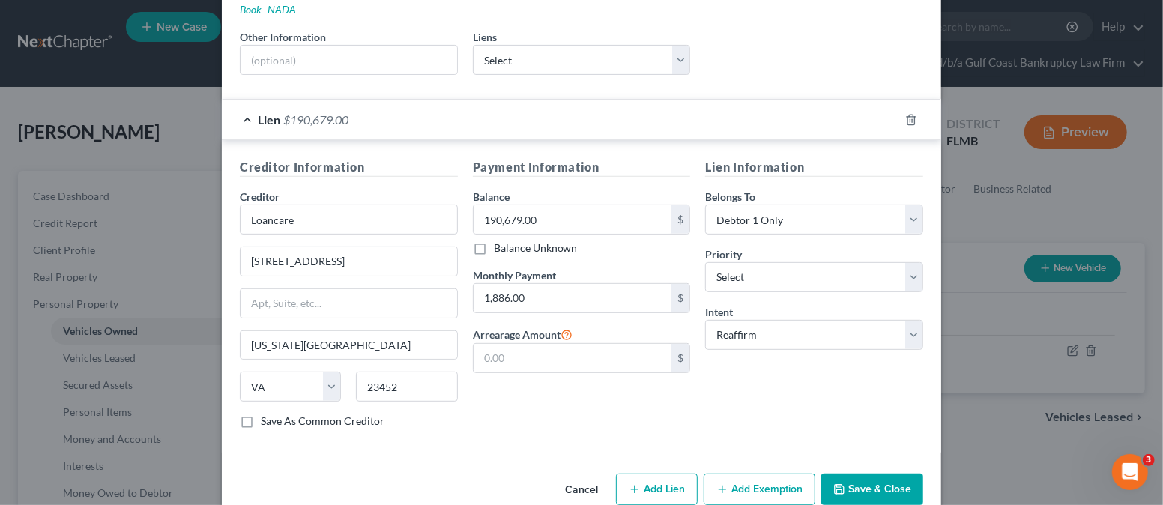
click at [870, 473] on button "Save & Close" at bounding box center [872, 488] width 102 height 31
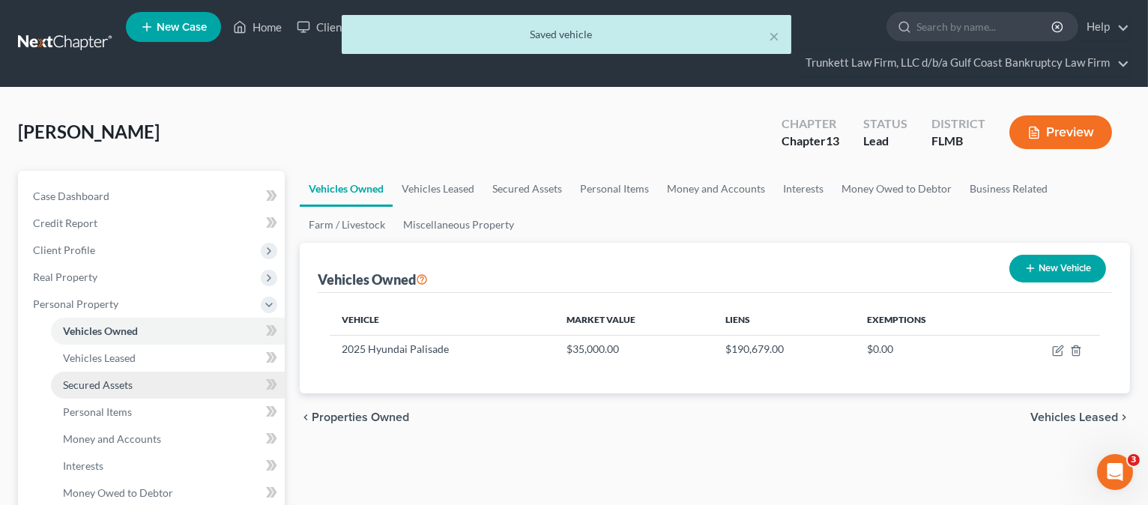
click at [109, 383] on span "Secured Assets" at bounding box center [98, 384] width 70 height 13
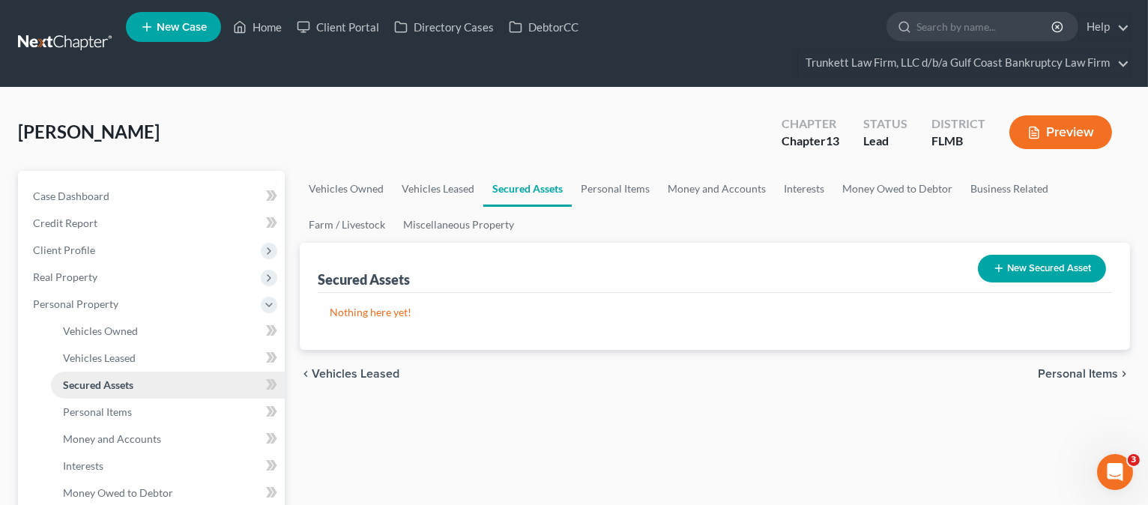
click at [139, 381] on link "Secured Assets" at bounding box center [168, 385] width 234 height 27
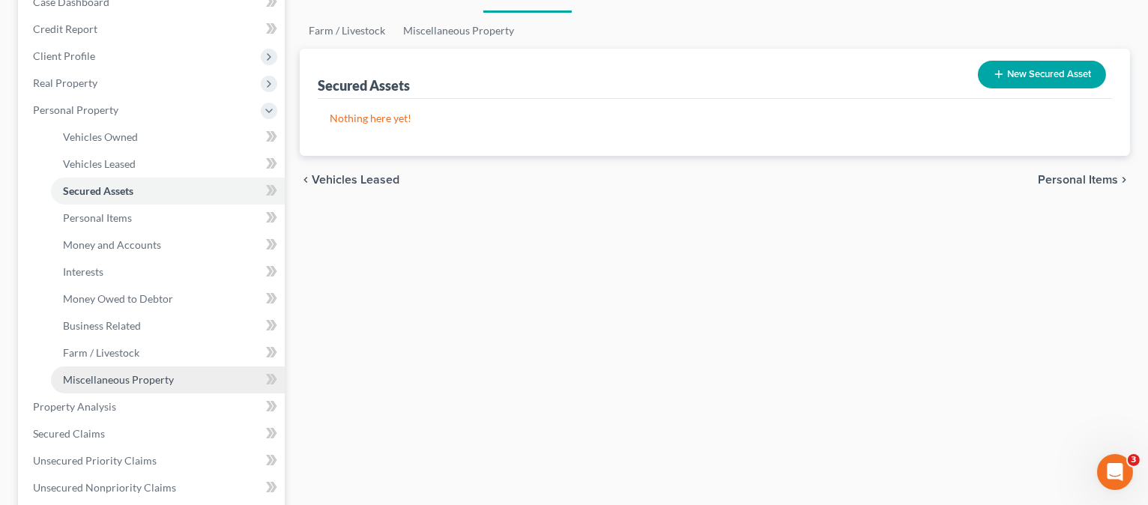
scroll to position [199, 0]
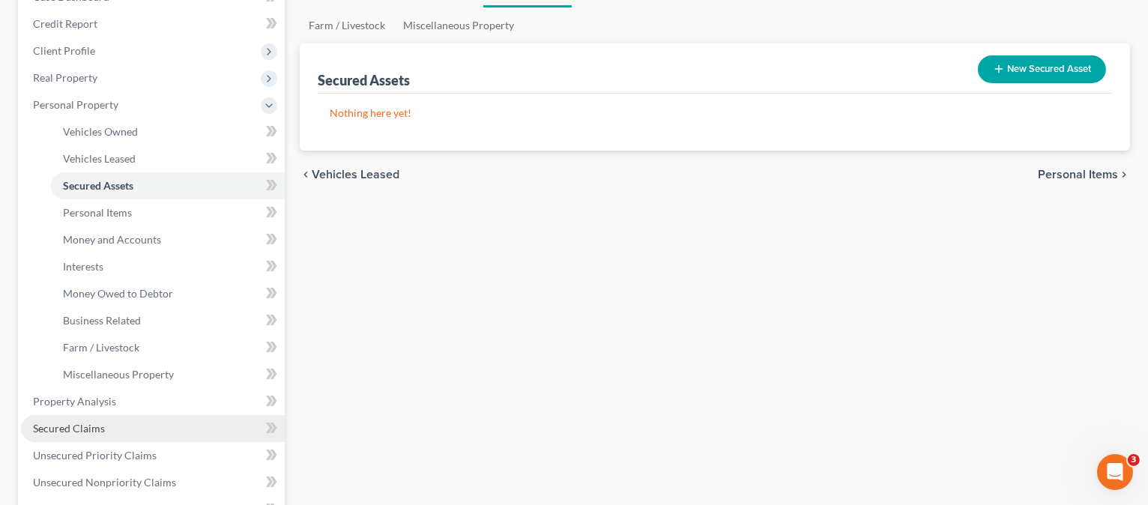
click at [116, 421] on link "Secured Claims" at bounding box center [153, 428] width 264 height 27
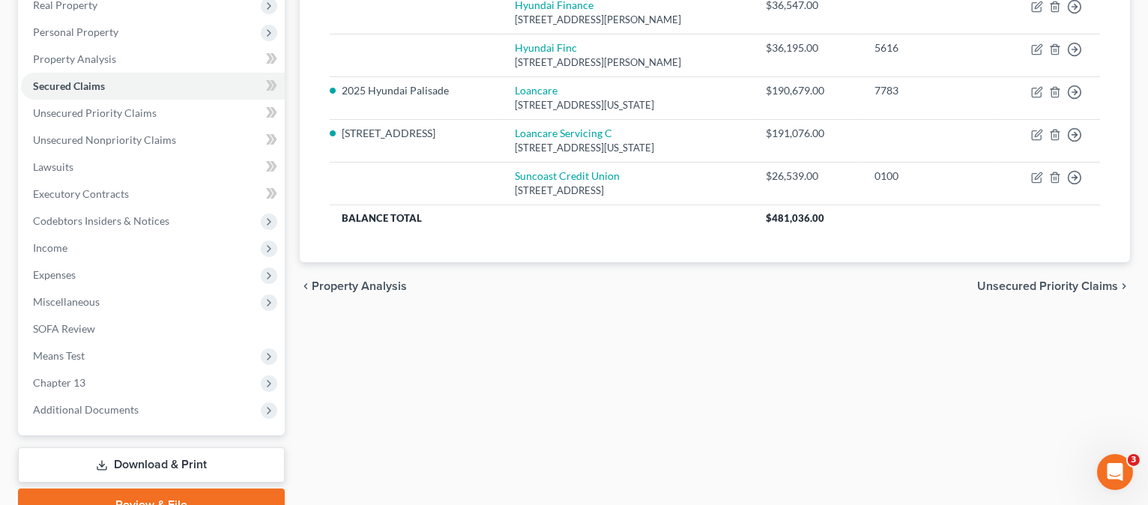
scroll to position [243, 0]
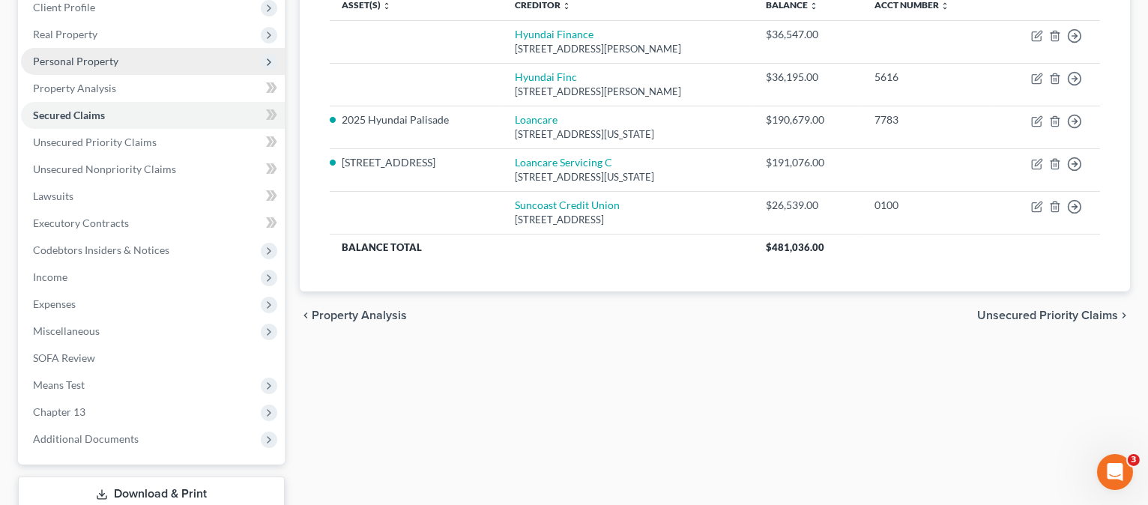
click at [142, 55] on span "Personal Property" at bounding box center [153, 61] width 264 height 27
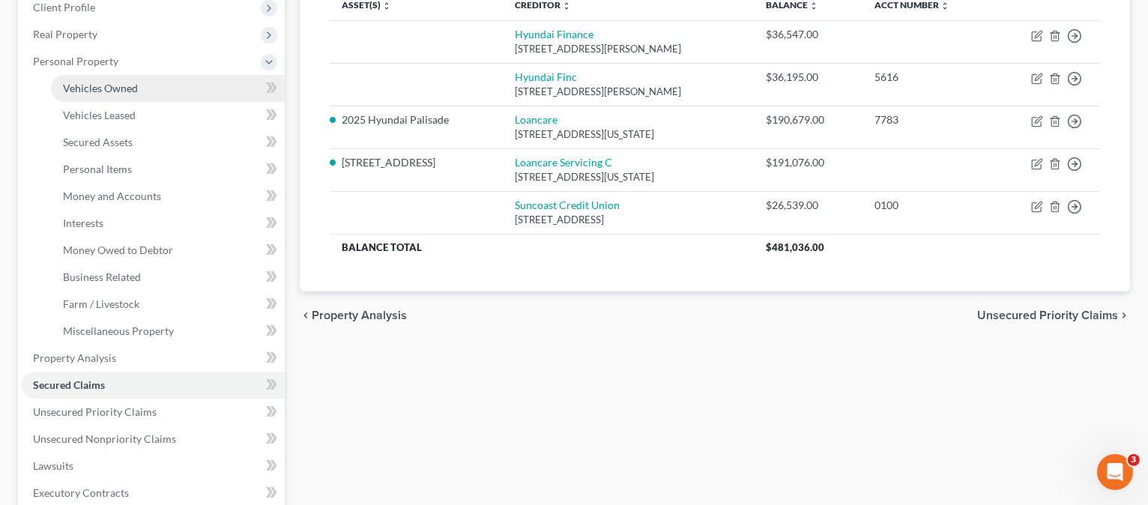
click at [156, 87] on link "Vehicles Owned" at bounding box center [168, 88] width 234 height 27
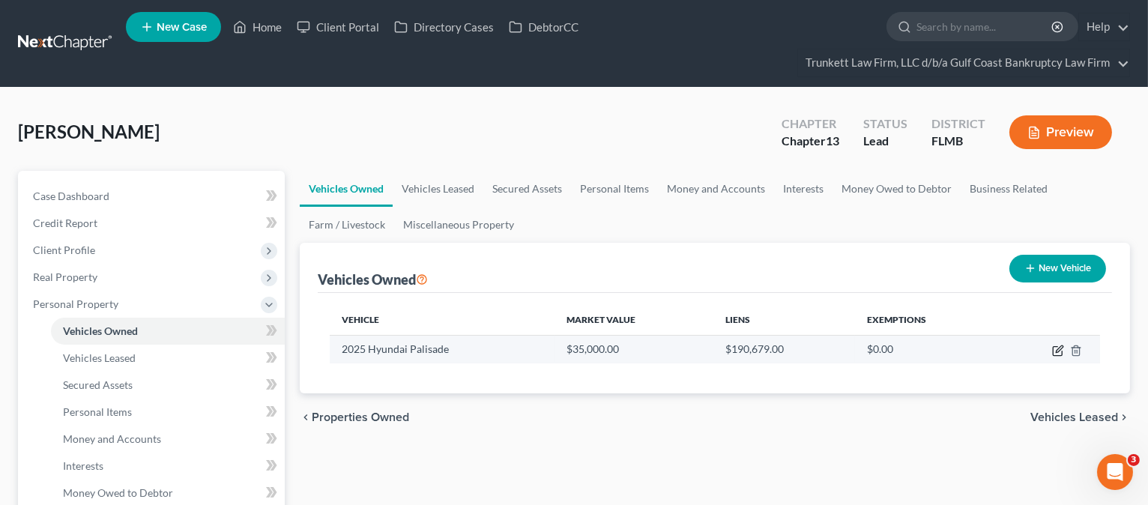
click at [1059, 348] on icon "button" at bounding box center [1058, 348] width 7 height 7
select select "0"
select select "1"
select select "0"
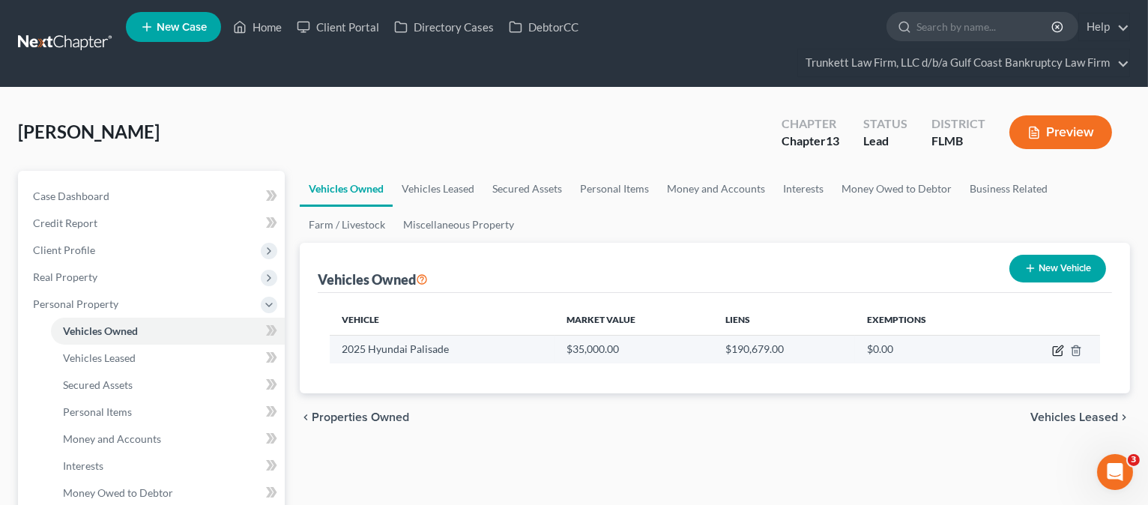
select select "48"
select select "0"
select select "2"
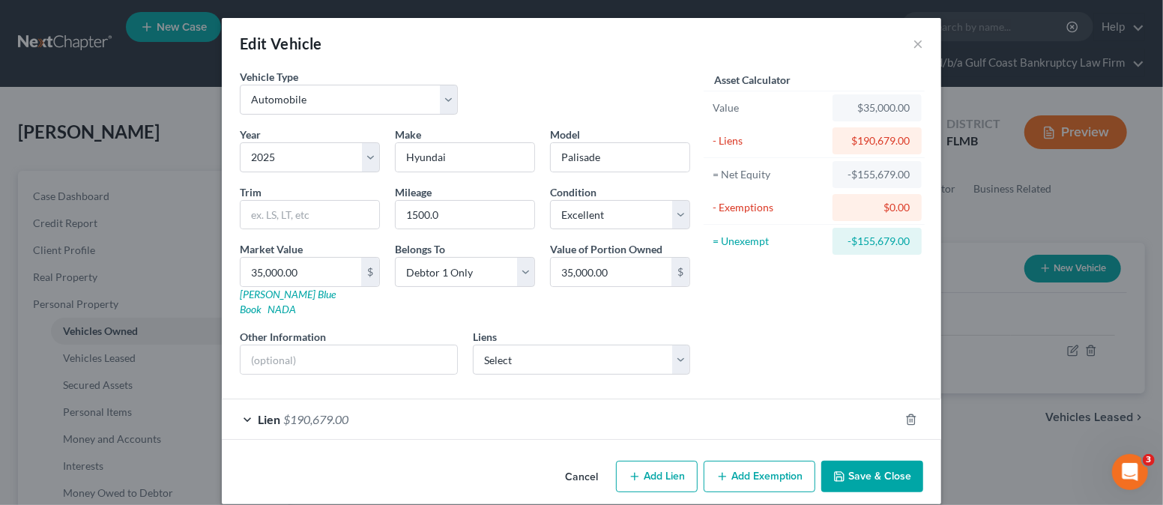
click at [551, 399] on div "Lien $190,679.00" at bounding box center [560, 419] width 677 height 40
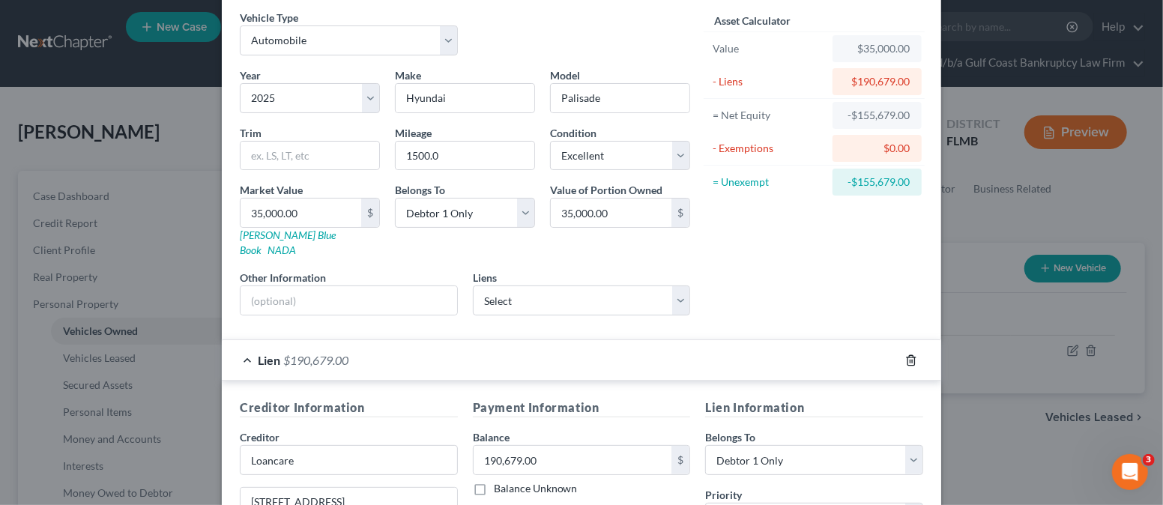
scroll to position [100, 0]
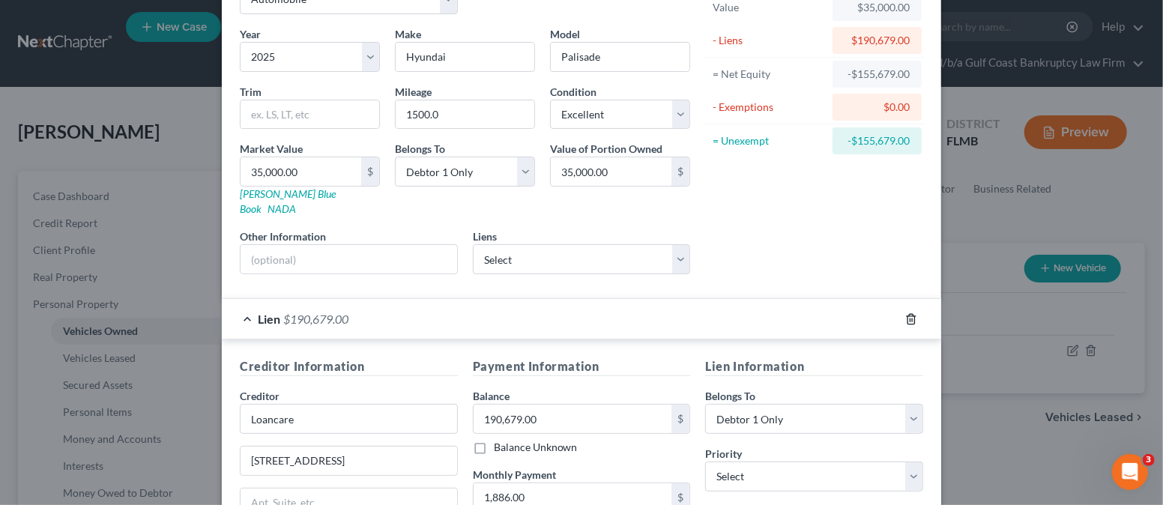
click at [907, 314] on icon "button" at bounding box center [910, 319] width 7 height 10
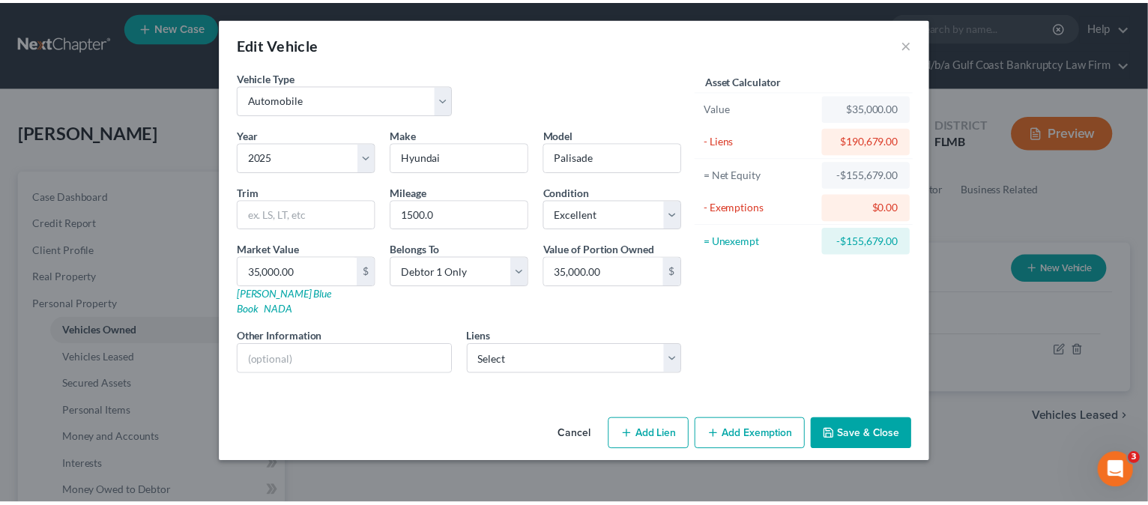
scroll to position [0, 0]
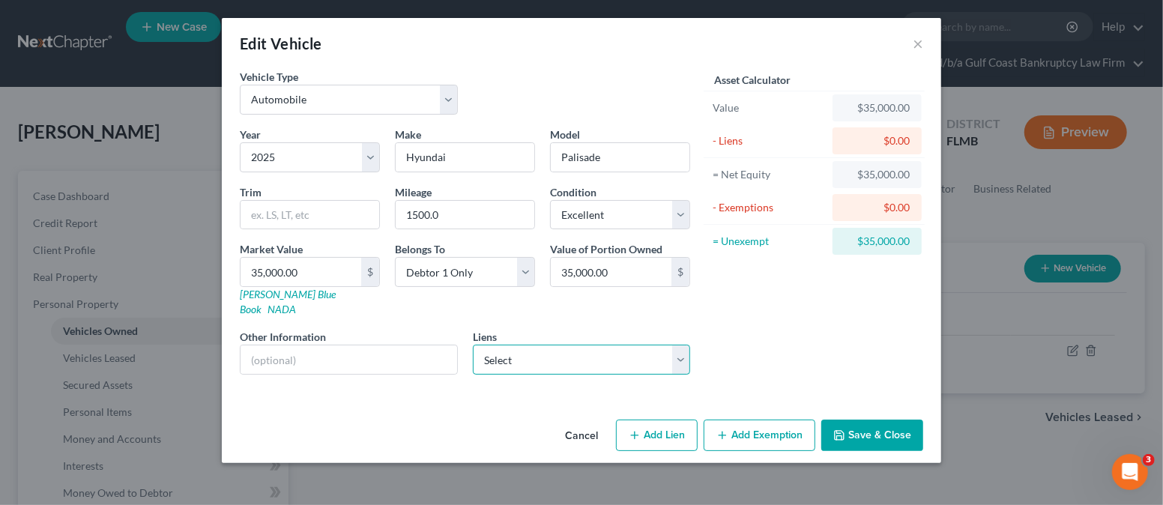
click at [673, 345] on select "Select Hyundai Finance - $36,547.00 Hyundai Finc - $36,195.00 Suncoast Credit U…" at bounding box center [582, 360] width 218 height 30
click at [294, 383] on div "Vehicle Type Select Automobile Truck Trailer Watercraft Aircraft Motor Home Atv…" at bounding box center [581, 241] width 719 height 345
click at [105, 368] on div "Edit Vehicle × Vehicle Type Select Automobile Truck Trailer Watercraft Aircraft…" at bounding box center [581, 252] width 1163 height 505
drag, startPoint x: 584, startPoint y: 418, endPoint x: 457, endPoint y: 440, distance: 129.2
click at [583, 421] on button "Cancel" at bounding box center [581, 436] width 57 height 30
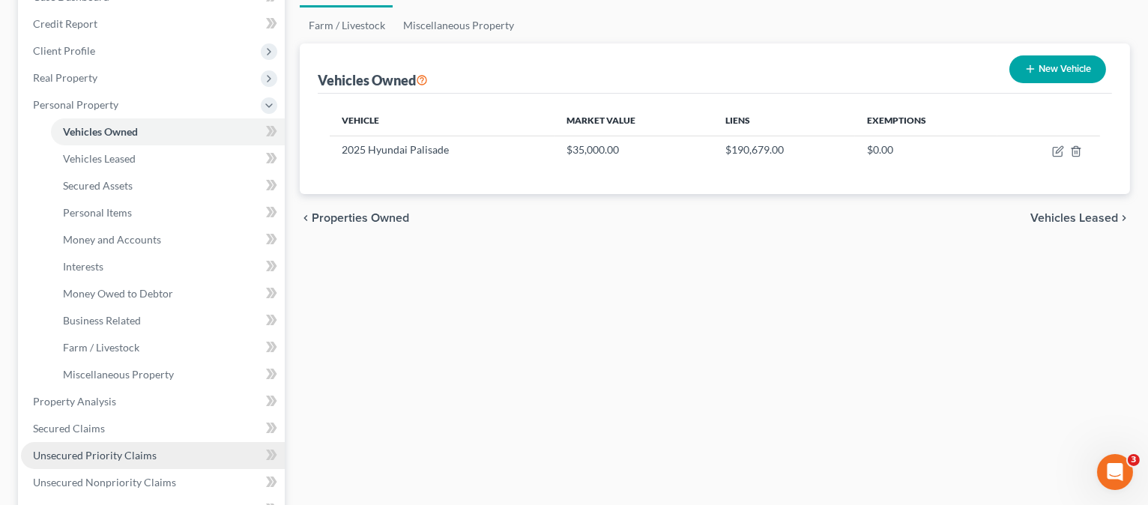
scroll to position [300, 0]
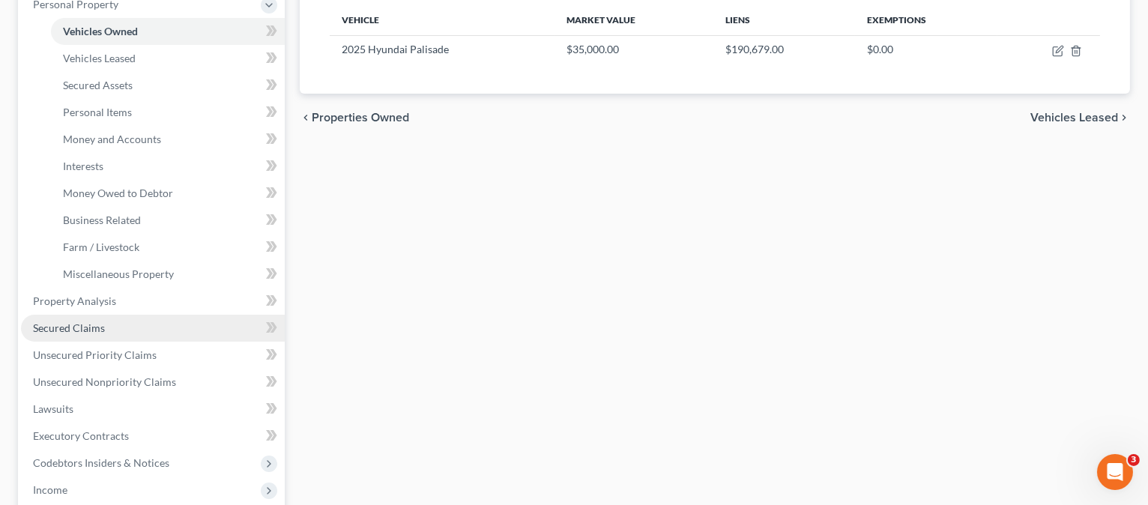
click at [94, 323] on span "Secured Claims" at bounding box center [69, 327] width 72 height 13
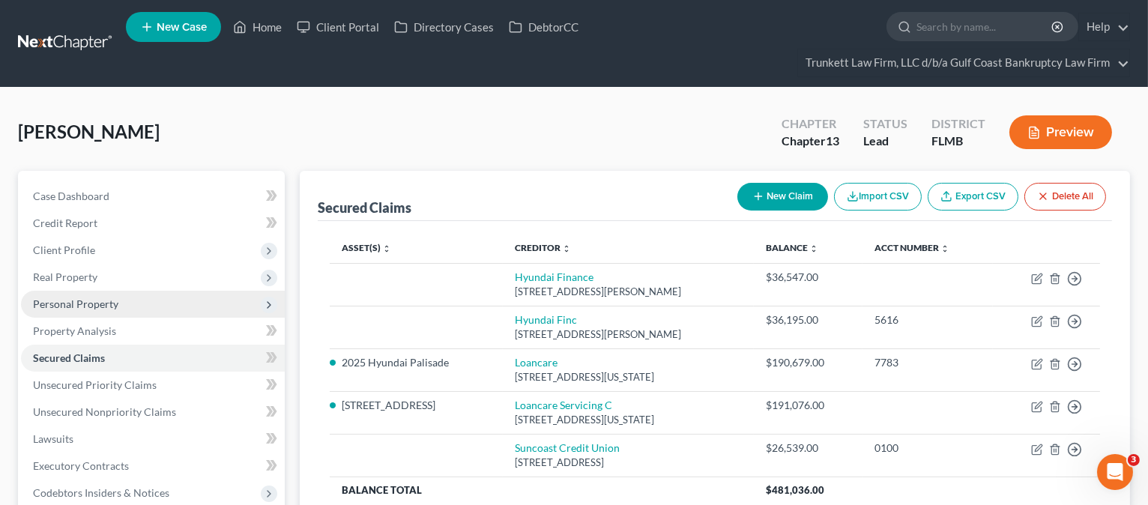
click at [97, 293] on span "Personal Property" at bounding box center [153, 304] width 264 height 27
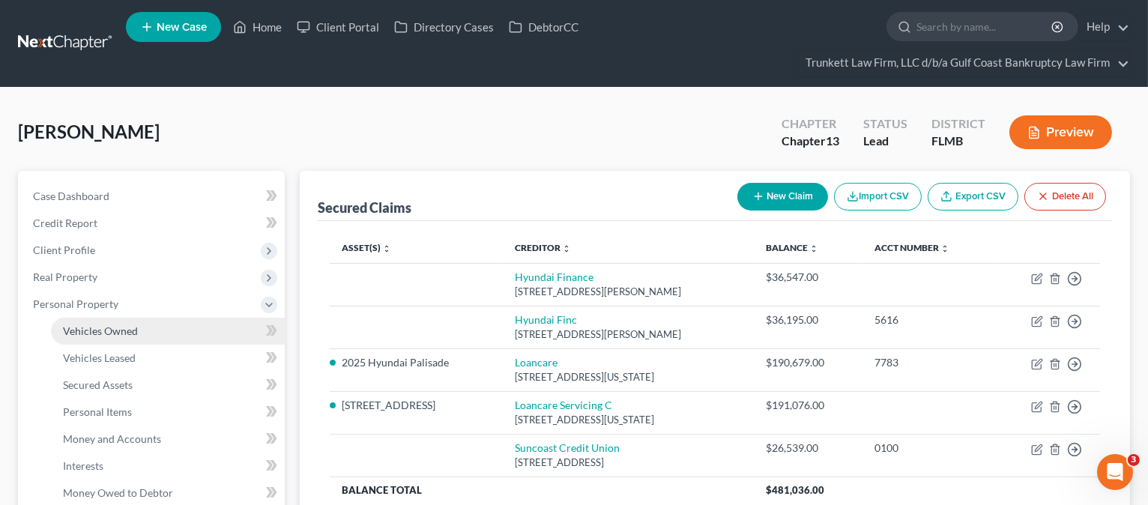
click at [121, 321] on link "Vehicles Owned" at bounding box center [168, 331] width 234 height 27
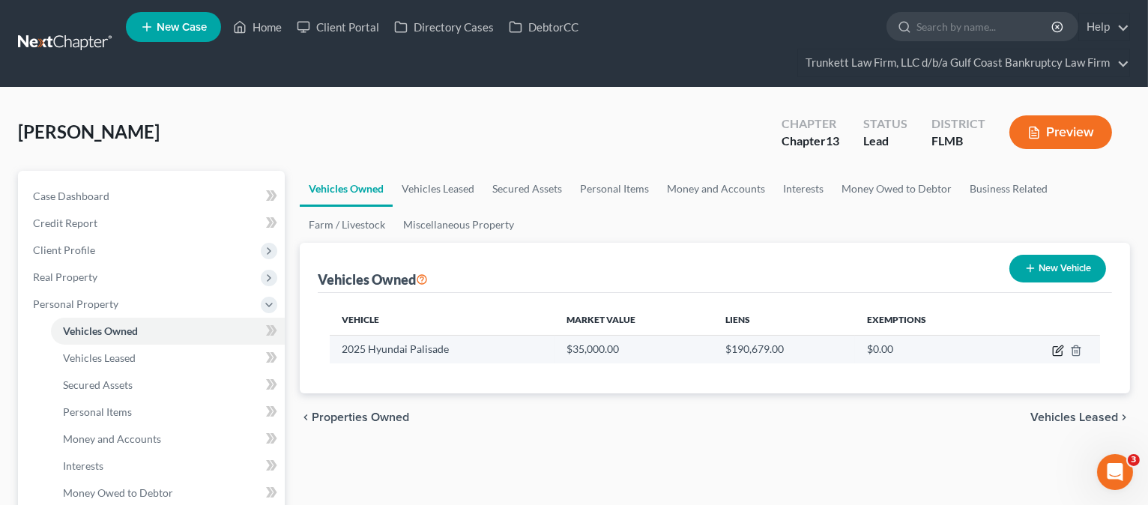
click at [1056, 342] on td at bounding box center [1048, 349] width 103 height 28
click at [1058, 351] on icon "button" at bounding box center [1058, 351] width 12 height 12
select select "0"
select select "1"
select select "0"
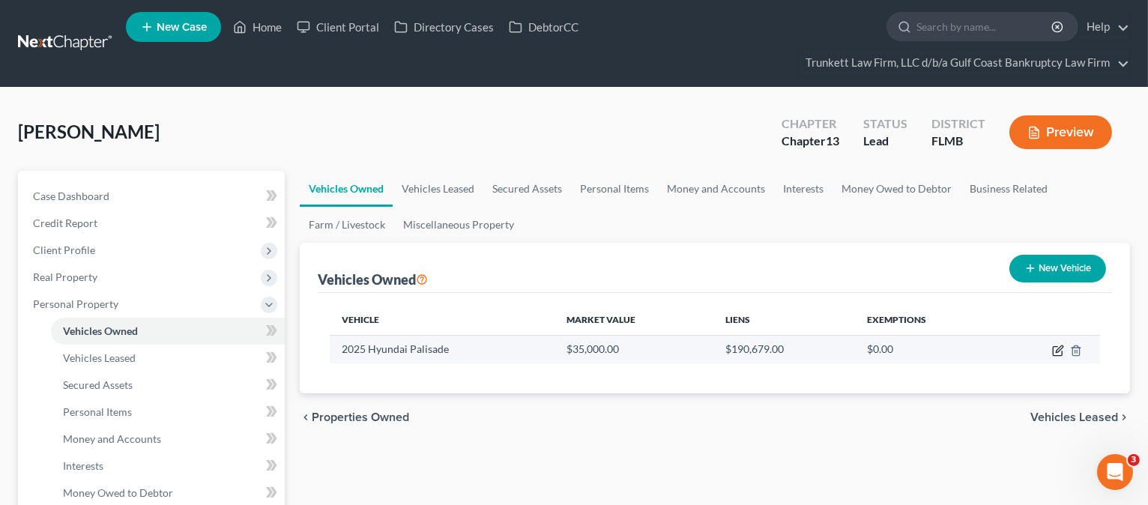
select select "0"
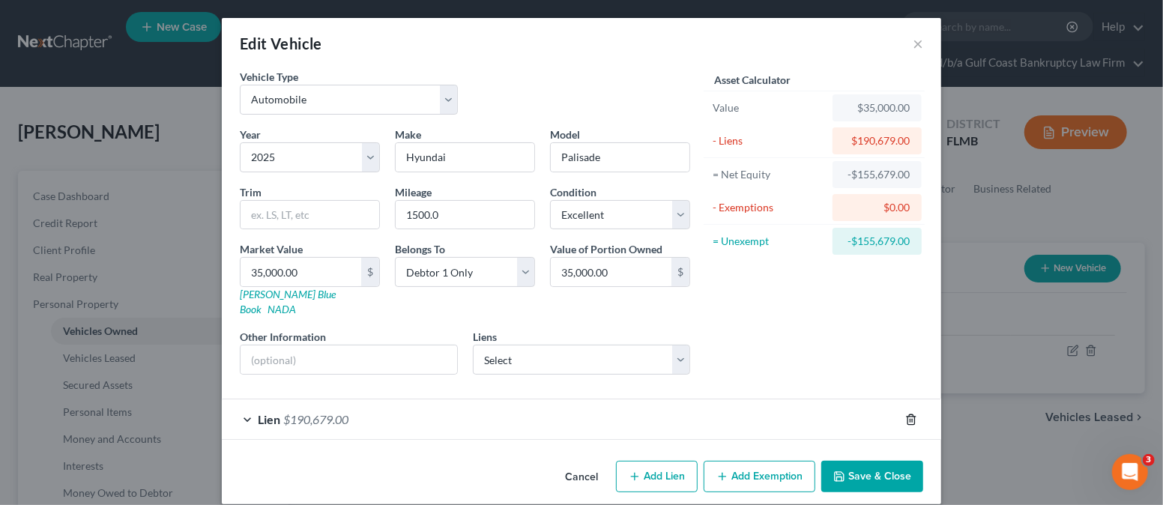
click at [907, 414] on icon "button" at bounding box center [910, 419] width 7 height 10
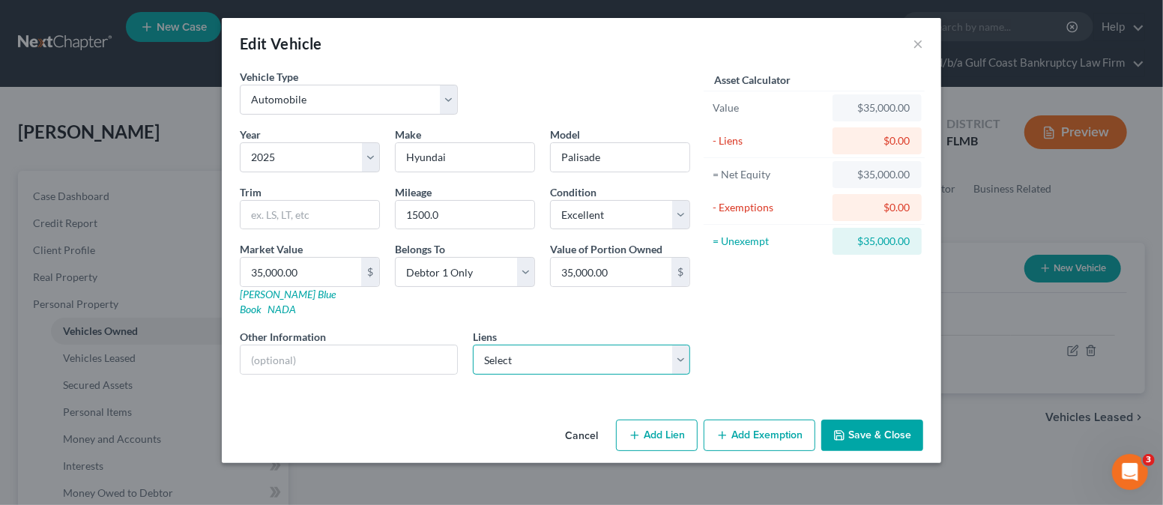
click at [680, 345] on select "Select Hyundai Finance - $36,547.00 Hyundai Finc - $36,195.00 Suncoast Credit U…" at bounding box center [582, 360] width 218 height 30
select select "1"
click at [473, 345] on select "Select Hyundai Finance - $36,547.00 Hyundai Finc - $36,195.00 Suncoast Credit U…" at bounding box center [582, 360] width 218 height 30
select select
select select "4"
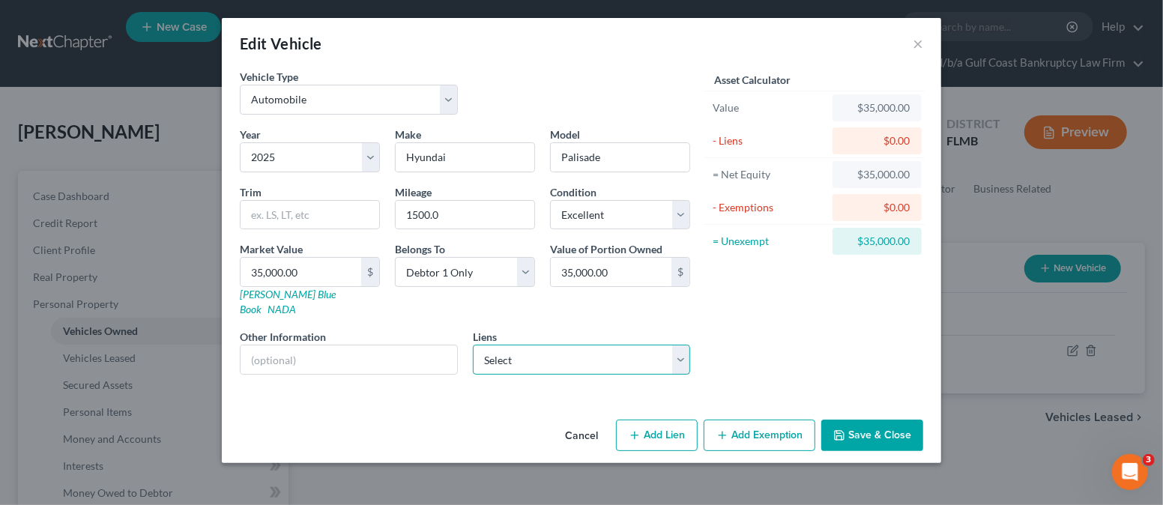
select select "0"
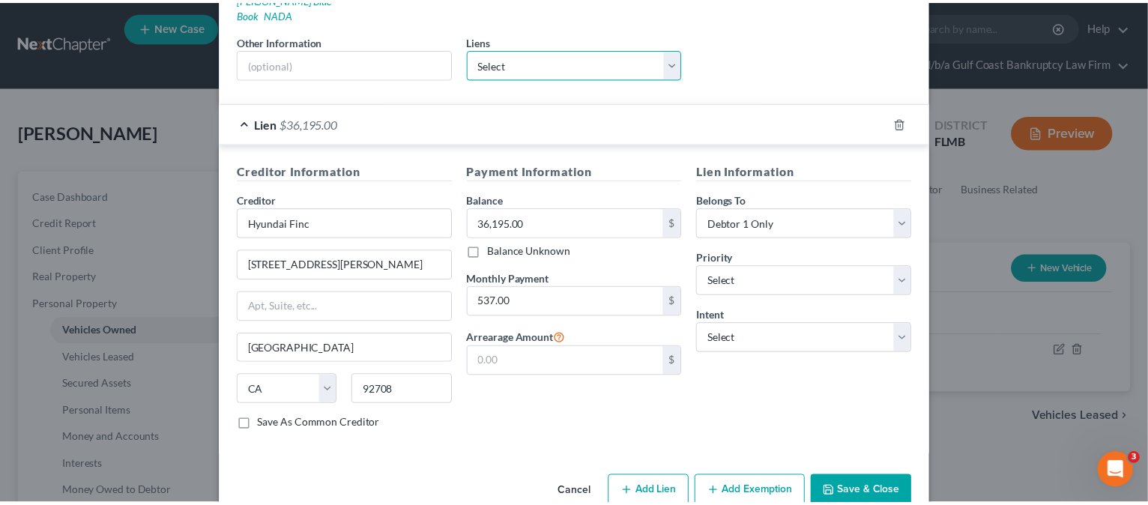
scroll to position [300, 0]
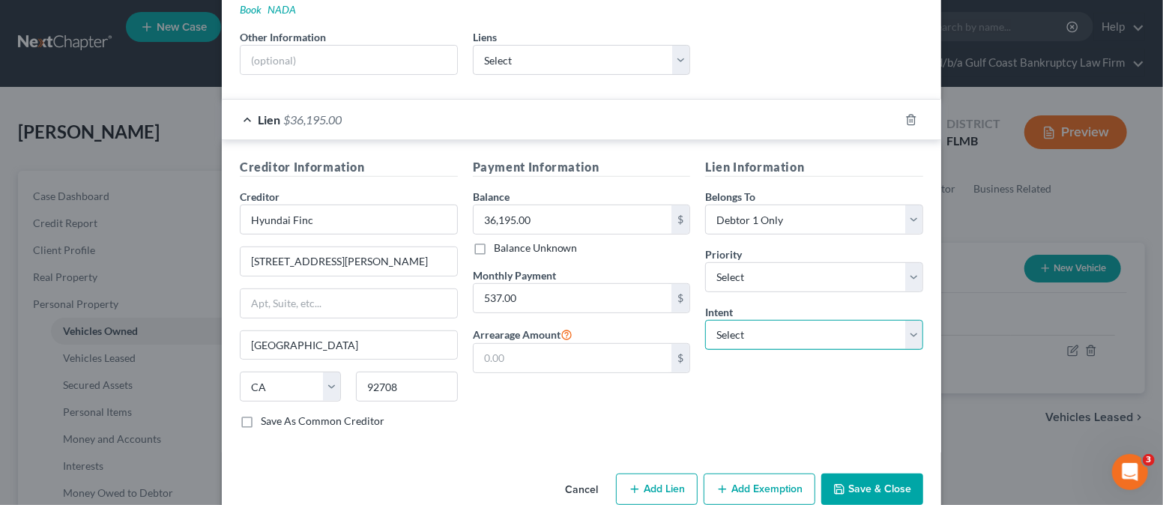
click at [741, 321] on select "Select Surrender Redeem Reaffirm Avoid Other" at bounding box center [814, 335] width 218 height 30
select select "2"
click at [705, 320] on select "Select Surrender Redeem Reaffirm Avoid Other" at bounding box center [814, 335] width 218 height 30
click at [851, 473] on button "Save & Close" at bounding box center [872, 488] width 102 height 31
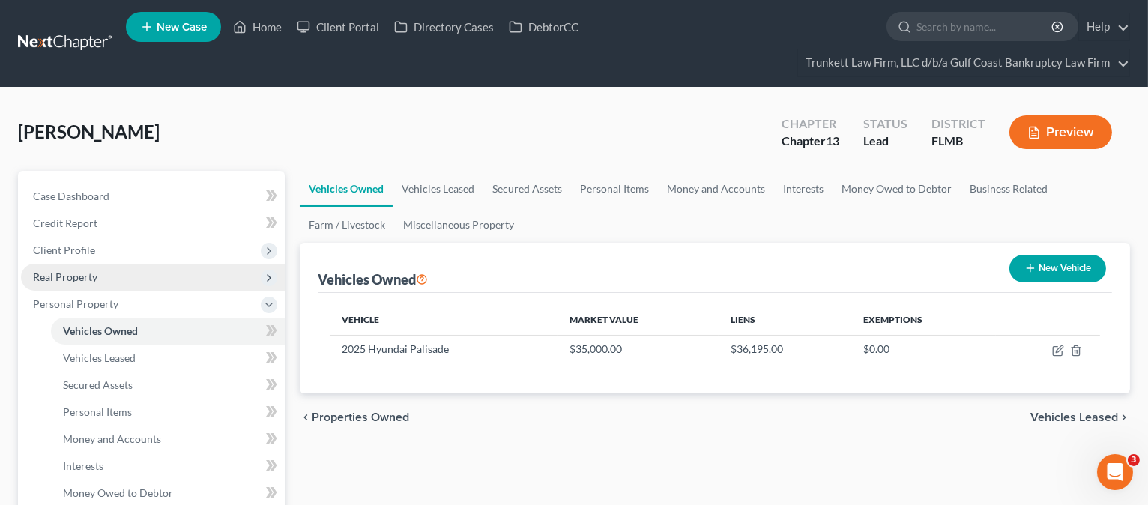
click at [94, 278] on span "Real Property" at bounding box center [65, 276] width 64 height 13
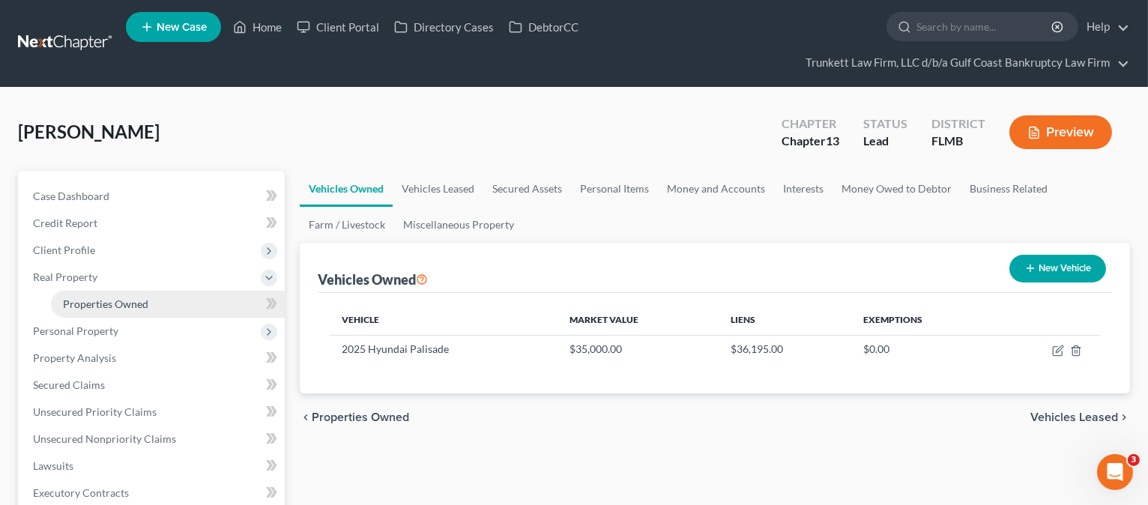
click at [105, 297] on span "Properties Owned" at bounding box center [105, 303] width 85 height 13
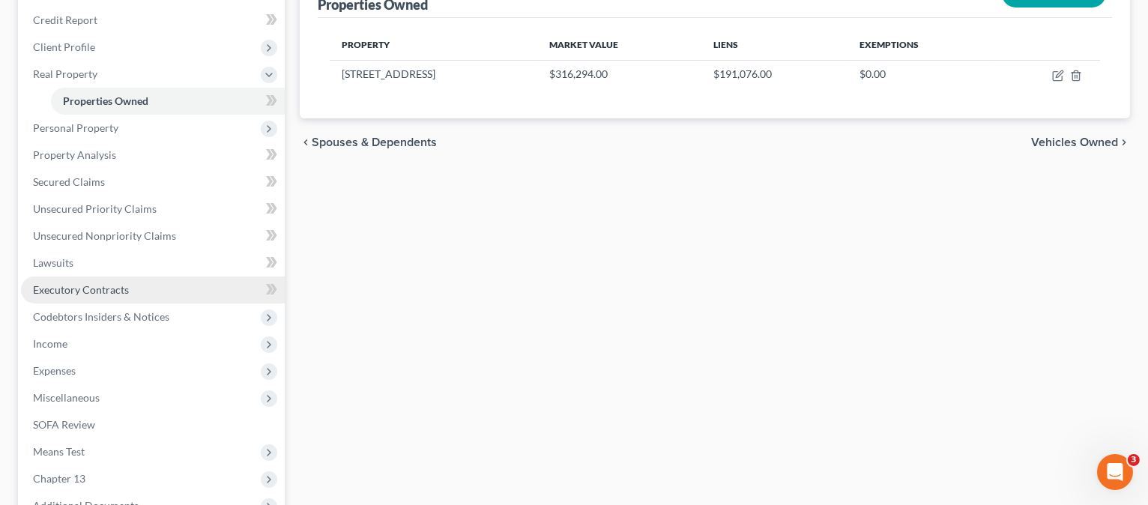
scroll to position [300, 0]
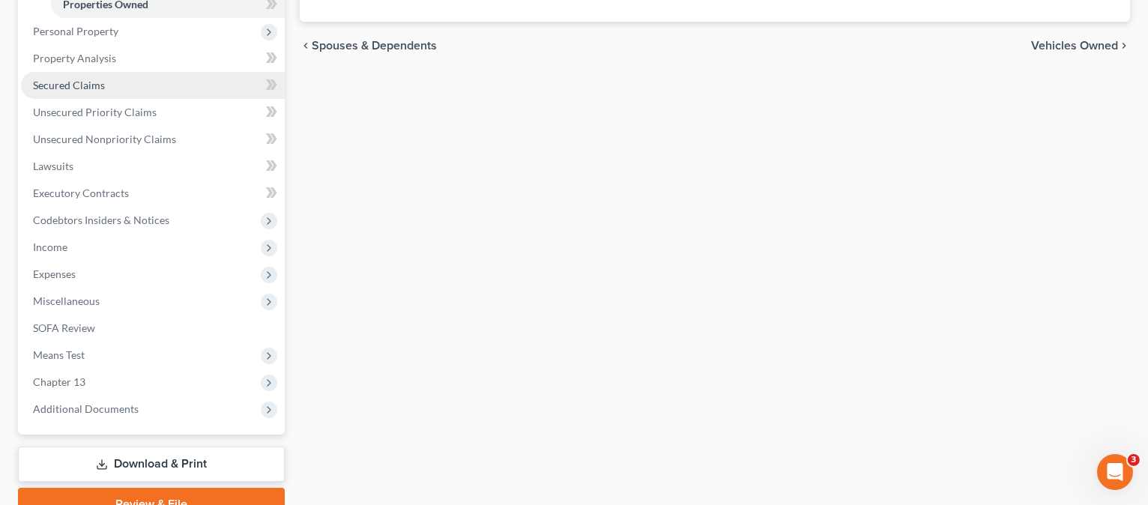
click at [97, 86] on span "Secured Claims" at bounding box center [69, 85] width 72 height 13
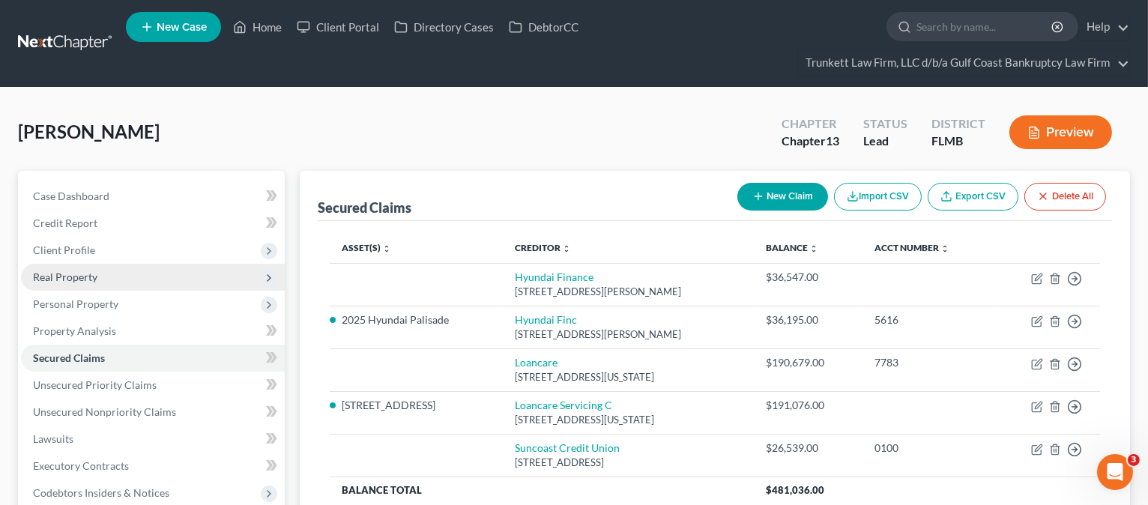
click at [74, 274] on span "Real Property" at bounding box center [65, 276] width 64 height 13
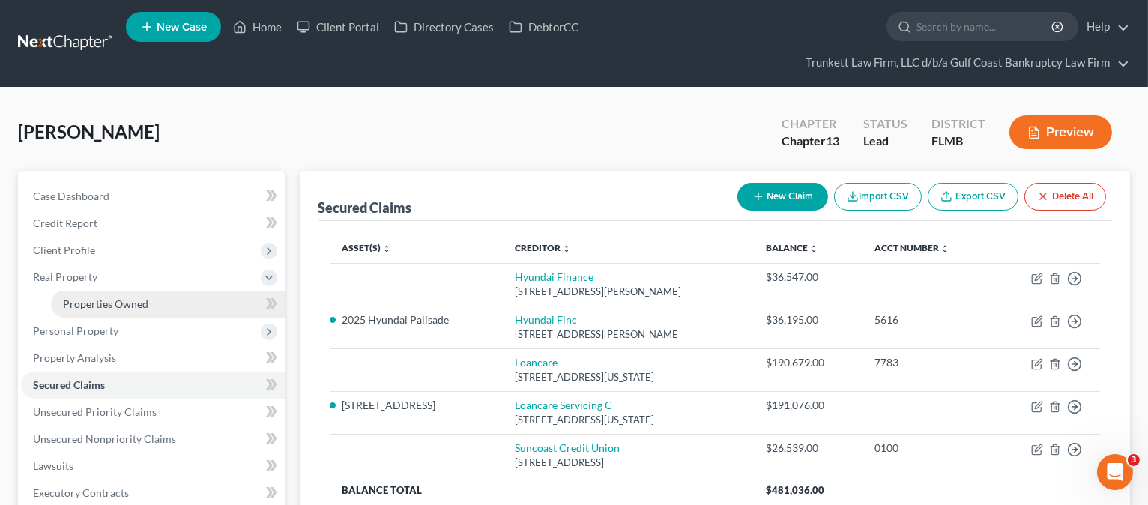
click at [91, 300] on span "Properties Owned" at bounding box center [105, 303] width 85 height 13
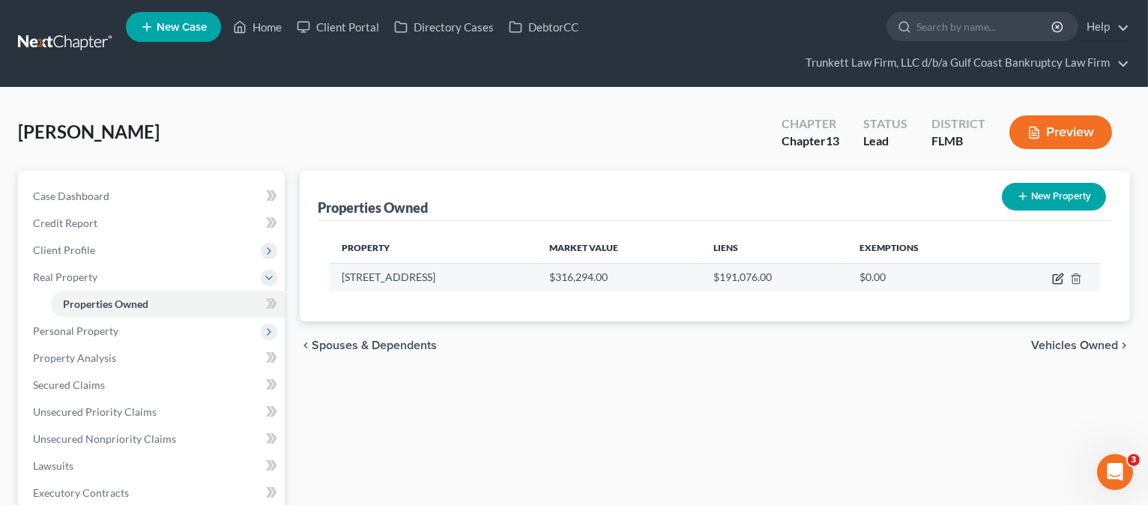
click at [1054, 275] on icon "button" at bounding box center [1056, 279] width 9 height 9
select select "9"
select select "0"
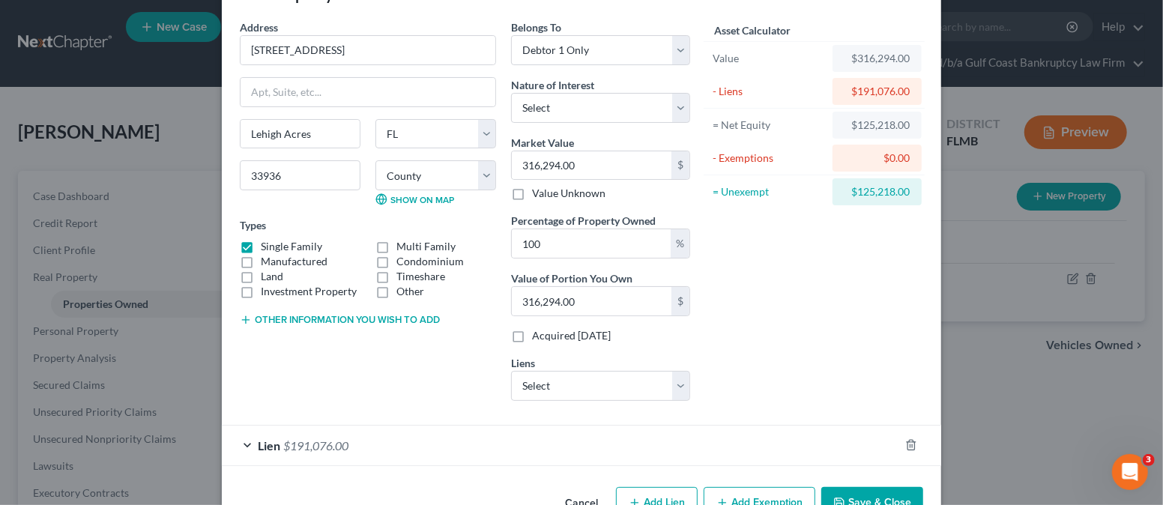
scroll to position [91, 0]
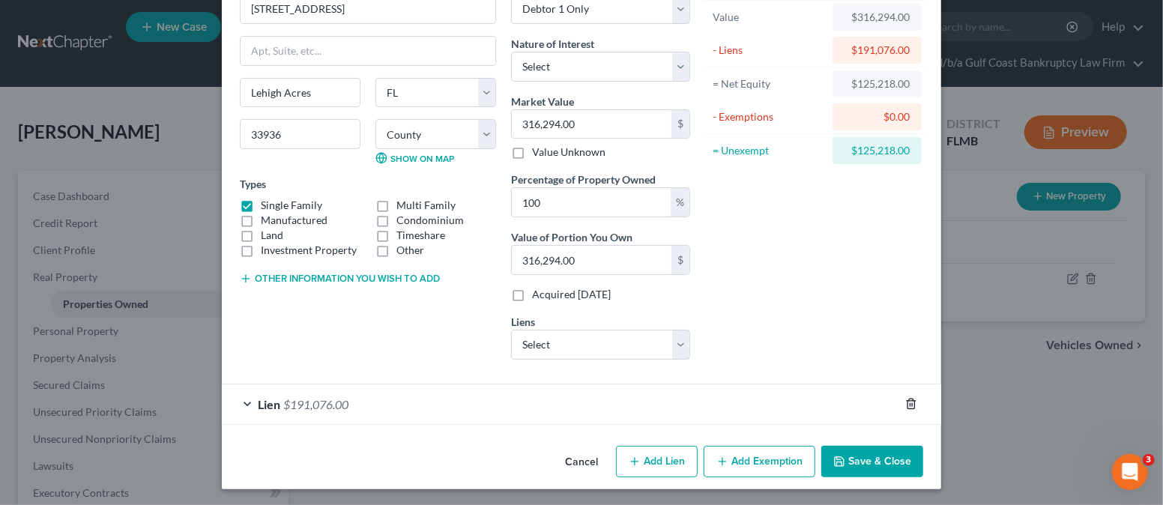
click at [905, 402] on icon "button" at bounding box center [911, 404] width 12 height 12
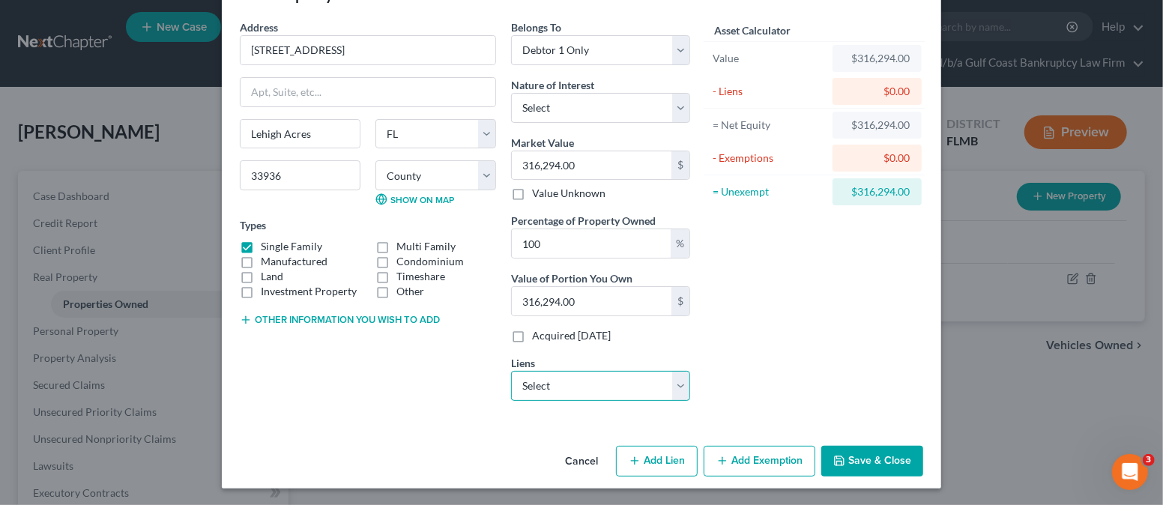
click at [670, 381] on select "Select Hyundai Finance - $36,547.00 Loancare - $190,679.00 Suncoast Credit Unio…" at bounding box center [600, 386] width 179 height 30
select select "1"
click at [511, 371] on select "Select Hyundai Finance - $36,547.00 Loancare - $190,679.00 Suncoast Credit Unio…" at bounding box center [600, 386] width 179 height 30
select select
select select "48"
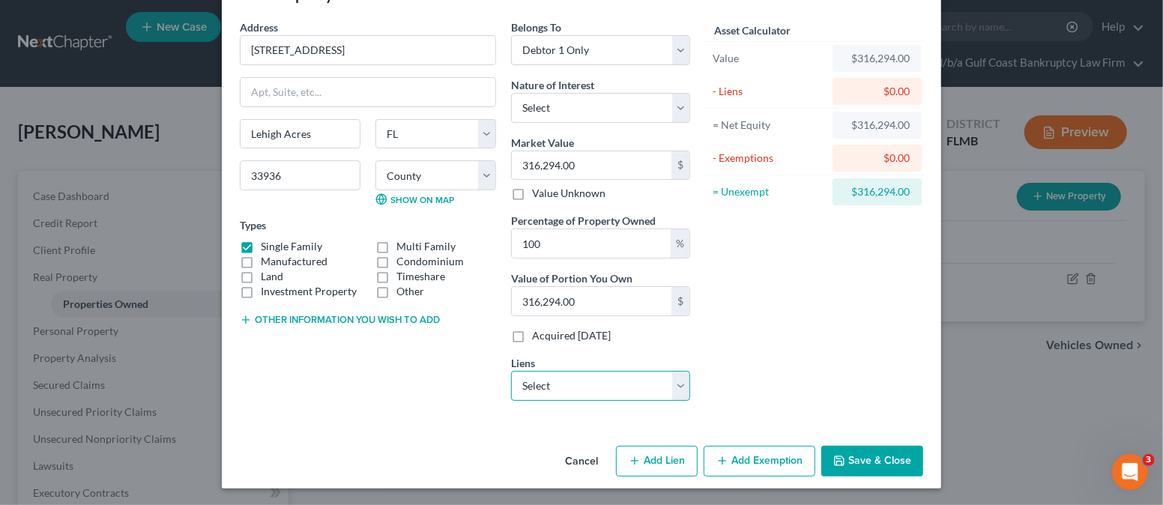
select select "0"
select select "2"
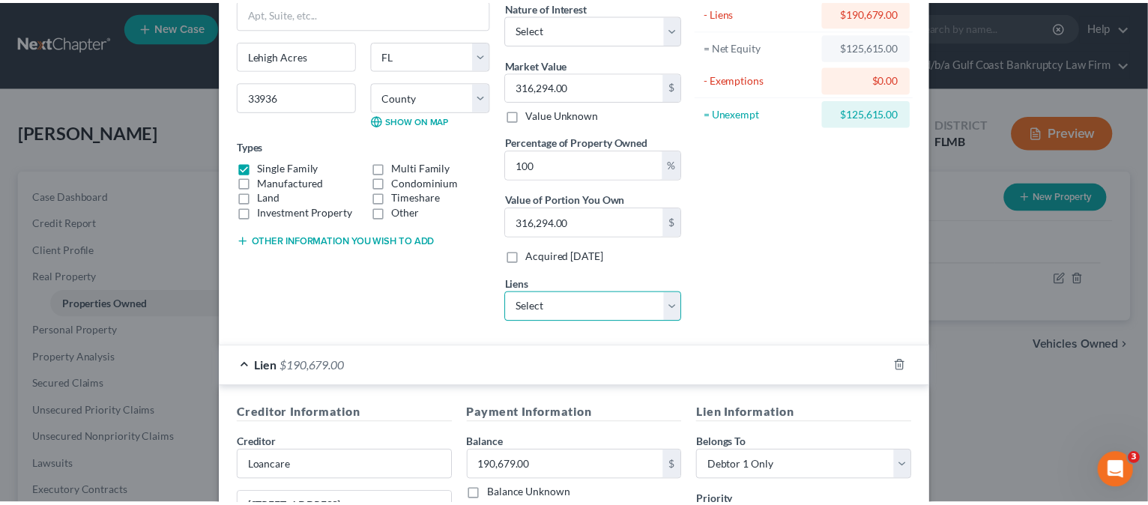
scroll to position [419, 0]
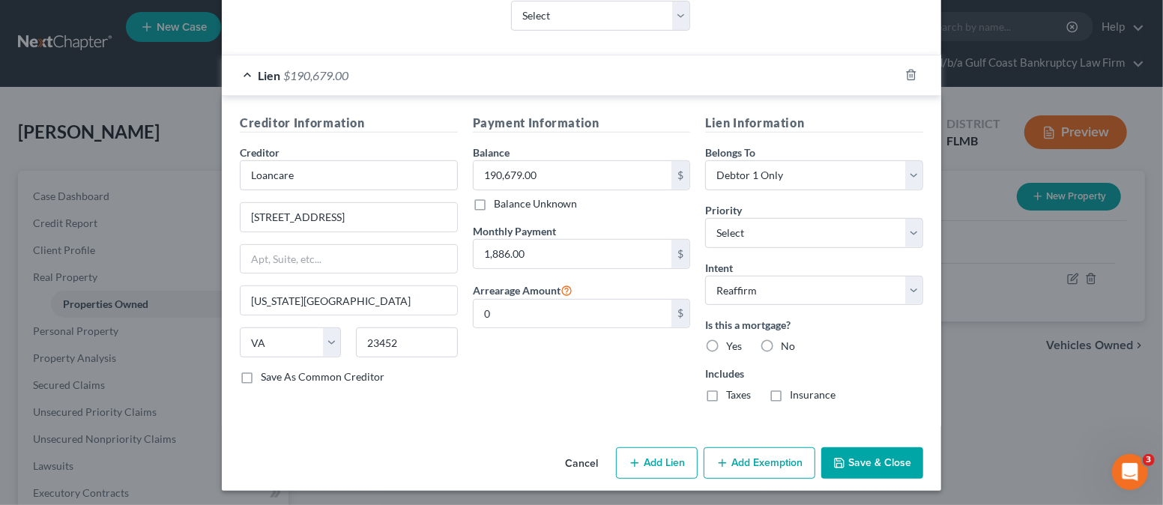
drag, startPoint x: 699, startPoint y: 342, endPoint x: 700, endPoint y: 378, distance: 36.0
click at [726, 344] on label "Yes" at bounding box center [734, 346] width 16 height 15
click at [732, 344] on input "Yes" at bounding box center [737, 344] width 10 height 10
radio input "true"
click at [726, 391] on label "Taxes" at bounding box center [738, 394] width 25 height 15
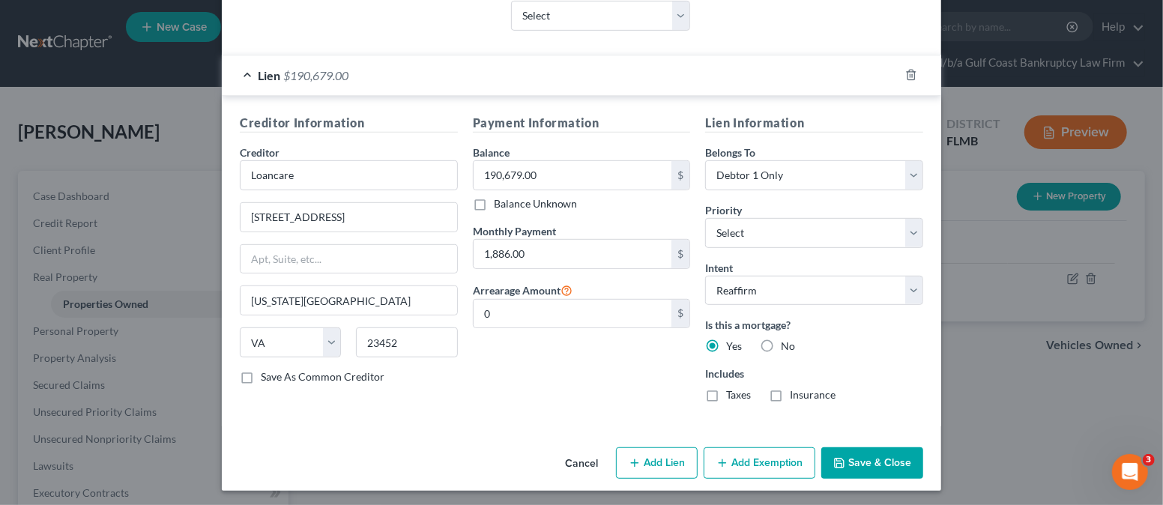
click at [732, 391] on input "Taxes" at bounding box center [737, 392] width 10 height 10
checkbox input "true"
click at [789, 391] on label "Insurance" at bounding box center [812, 394] width 46 height 15
click at [795, 391] on input "Insurance" at bounding box center [800, 392] width 10 height 10
checkbox input "true"
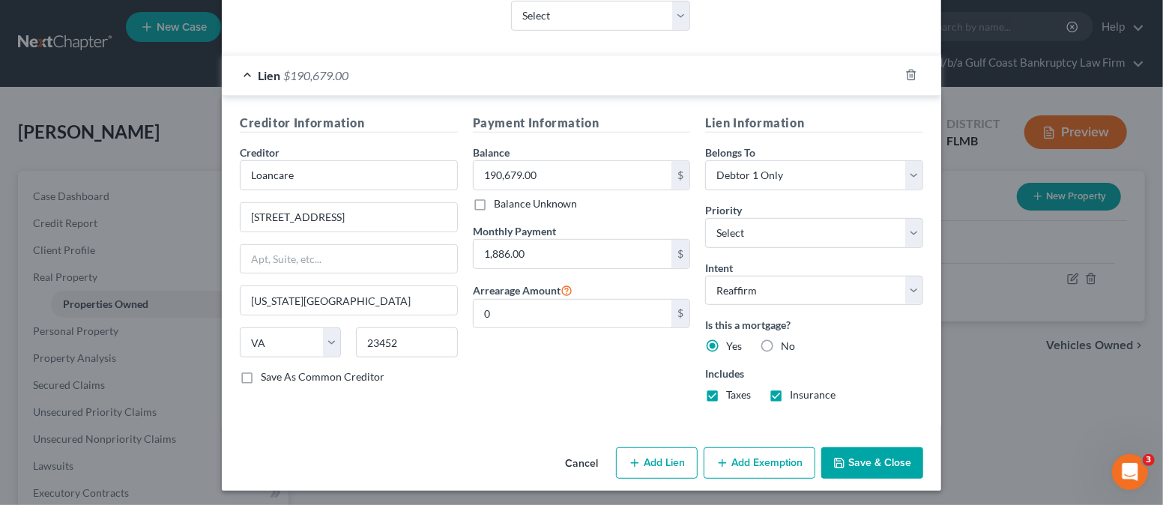
click at [858, 458] on button "Save & Close" at bounding box center [872, 462] width 102 height 31
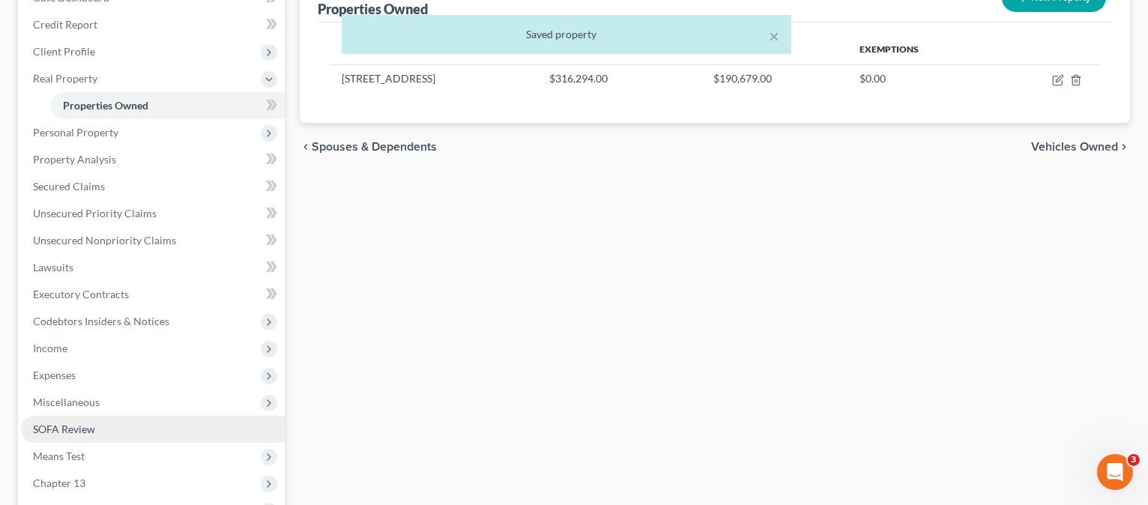
scroll to position [199, 0]
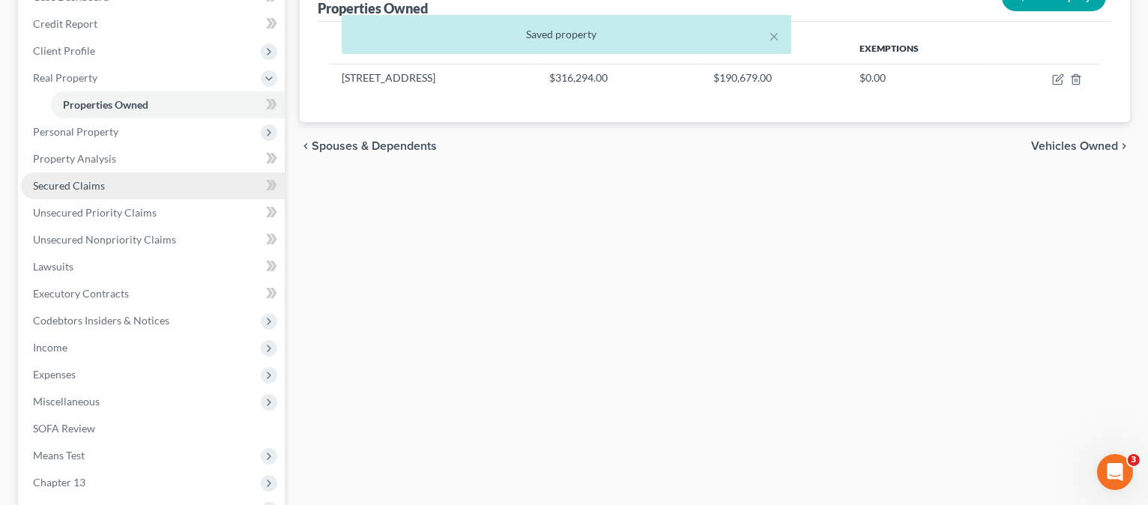
click at [129, 178] on link "Secured Claims" at bounding box center [153, 185] width 264 height 27
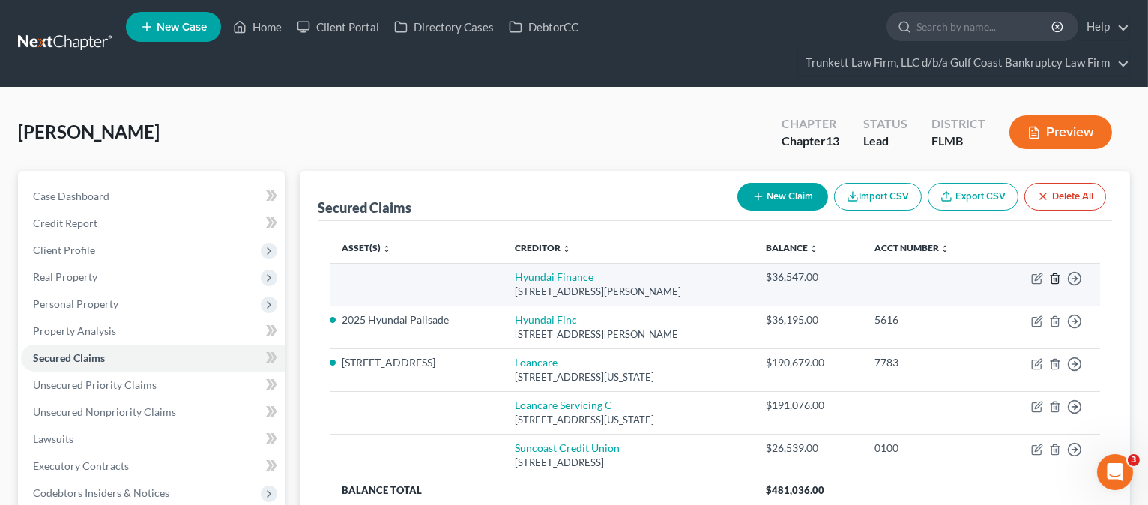
click at [1054, 279] on icon "button" at bounding box center [1055, 279] width 12 height 12
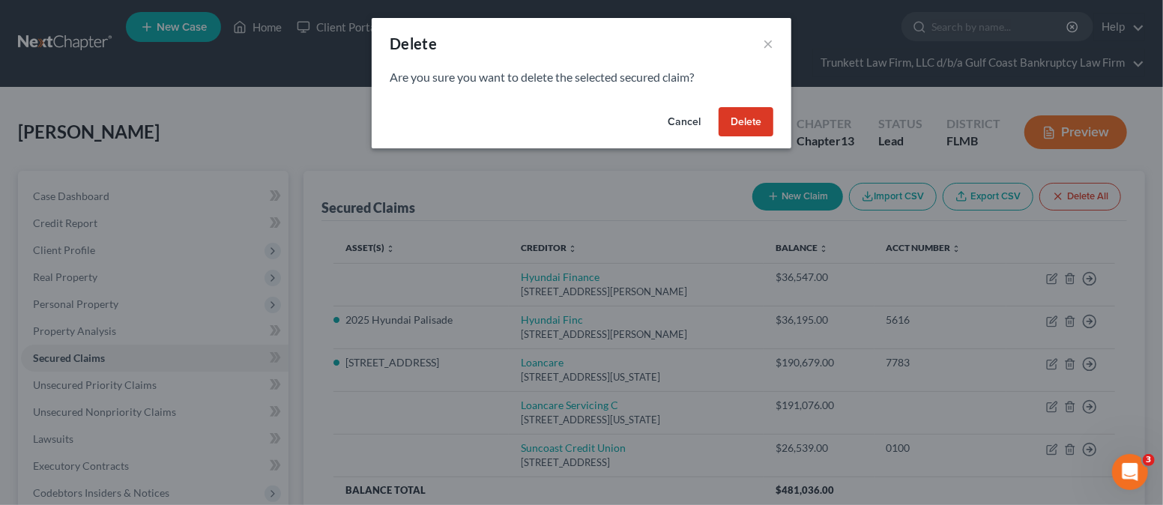
click at [748, 114] on button "Delete" at bounding box center [745, 122] width 55 height 30
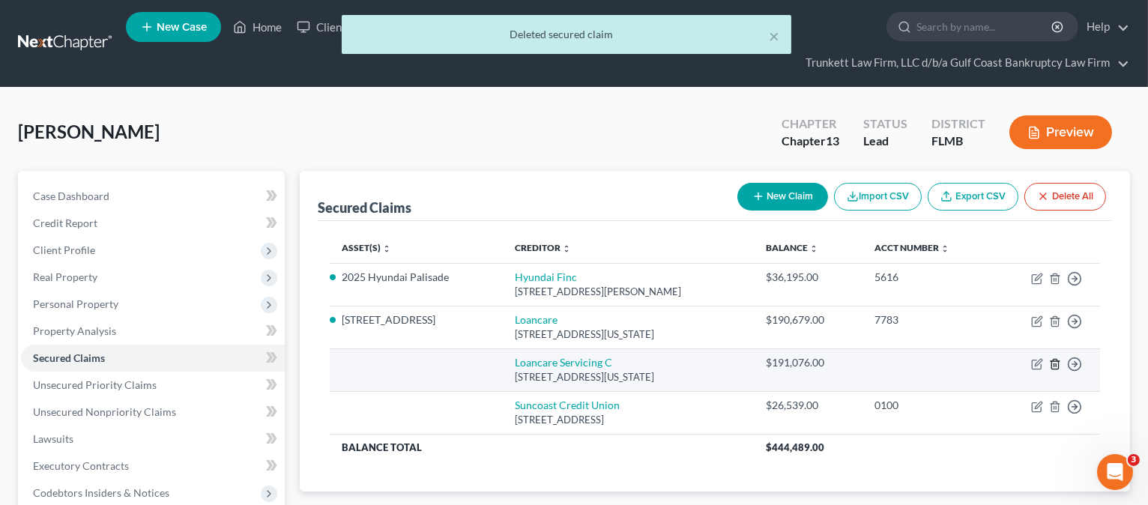
click at [1052, 360] on icon "button" at bounding box center [1055, 364] width 12 height 12
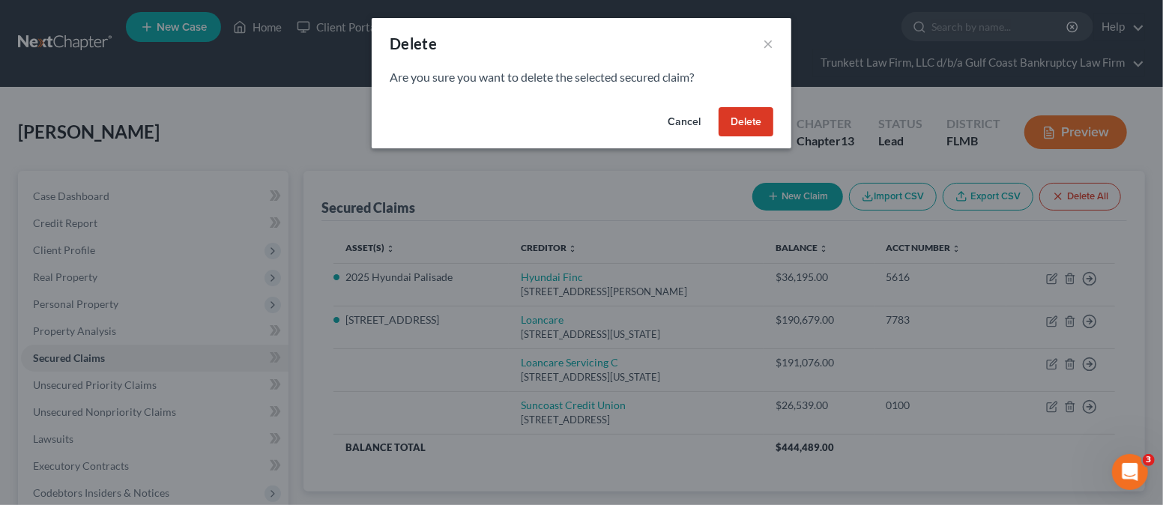
click at [748, 130] on button "Delete" at bounding box center [745, 122] width 55 height 30
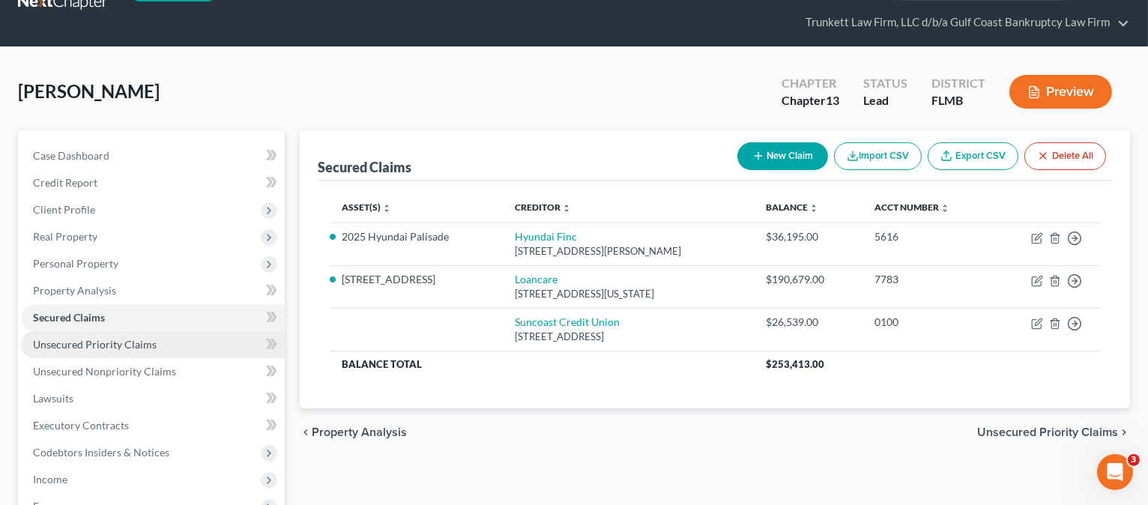
scroll to position [100, 0]
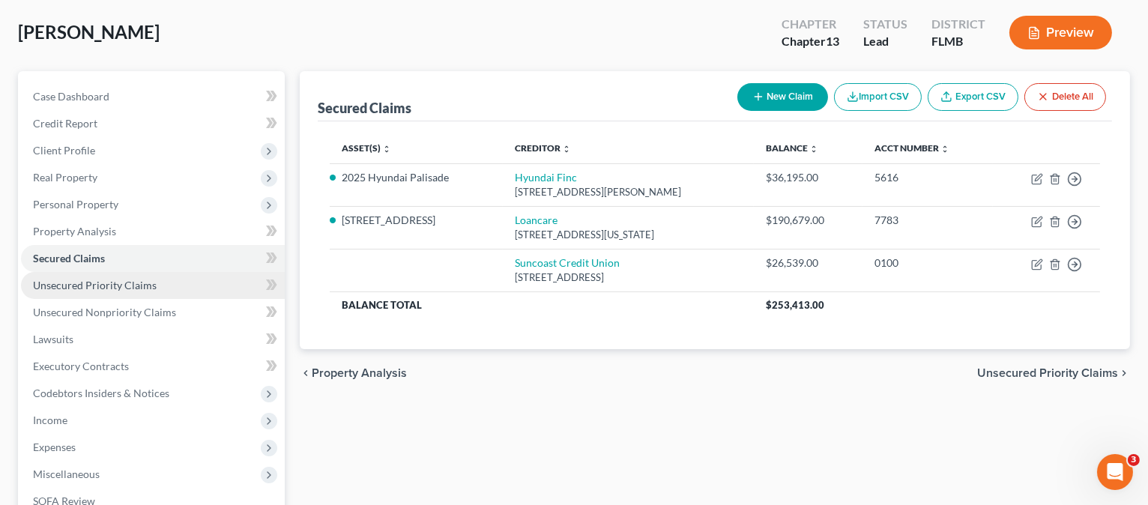
click at [116, 282] on span "Unsecured Priority Claims" at bounding box center [95, 285] width 124 height 13
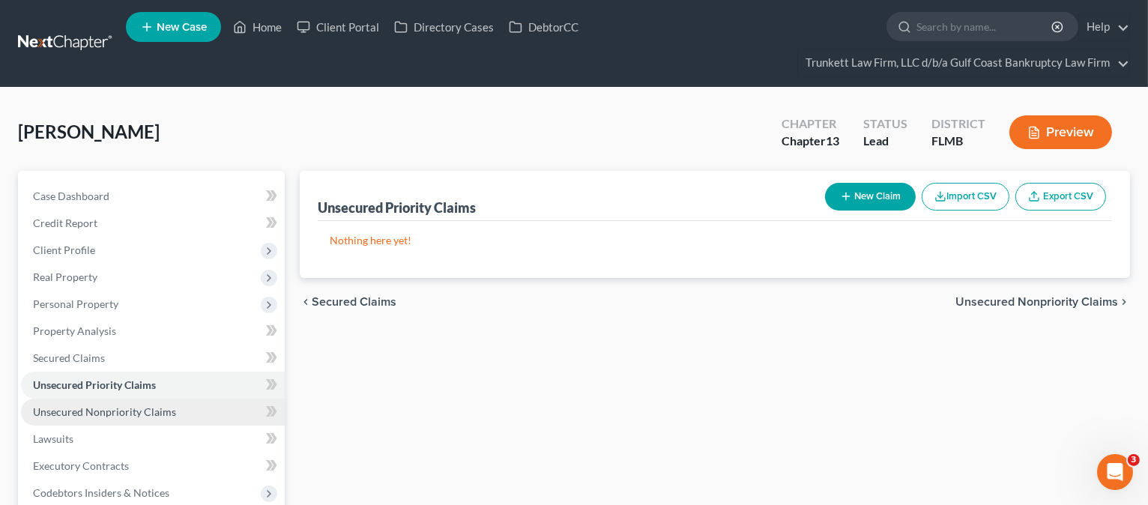
click at [132, 411] on span "Unsecured Nonpriority Claims" at bounding box center [104, 411] width 143 height 13
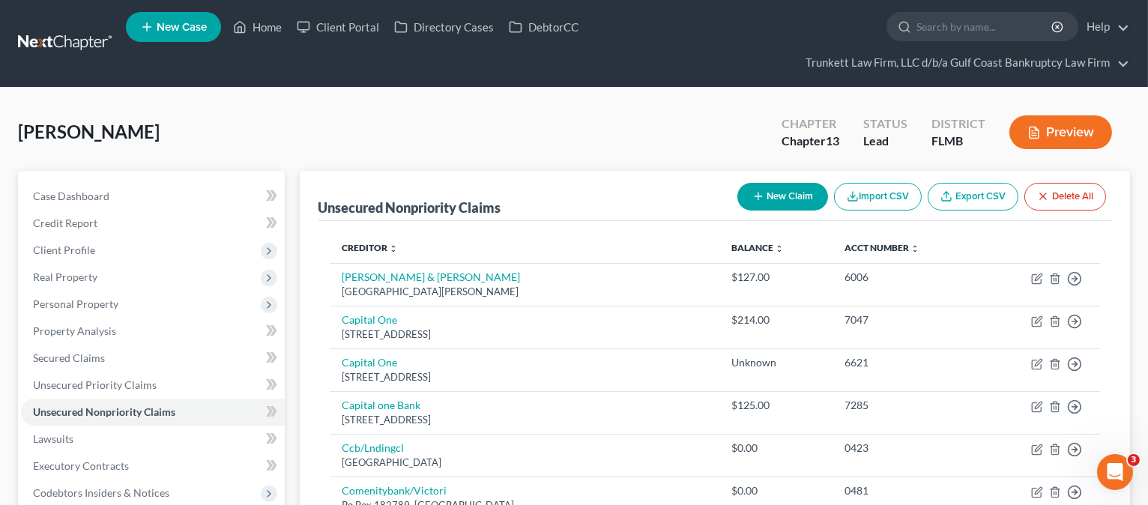
click at [777, 198] on button "New Claim" at bounding box center [782, 197] width 91 height 28
select select "0"
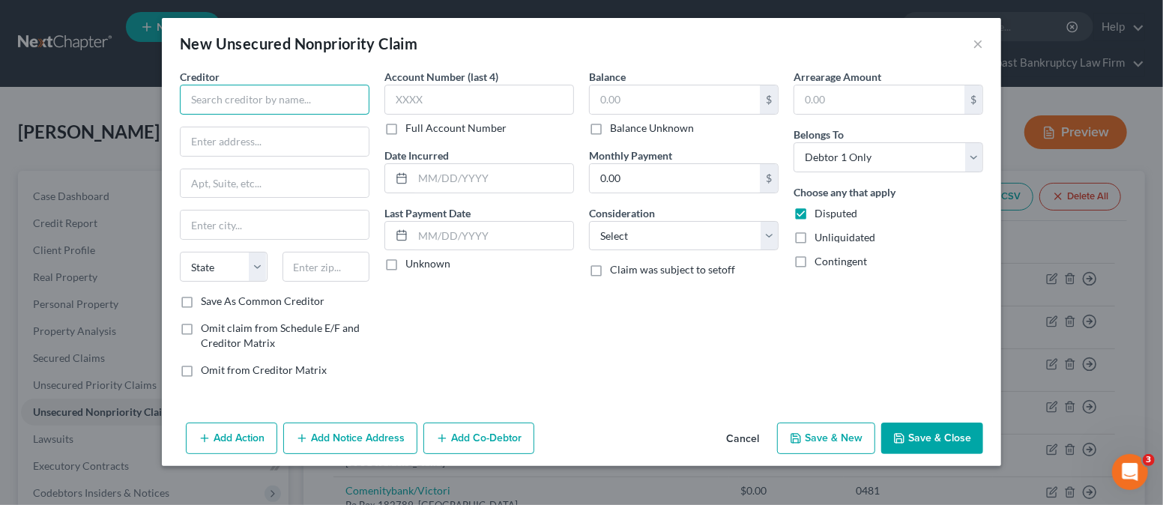
click at [264, 99] on input "text" at bounding box center [275, 100] width 190 height 30
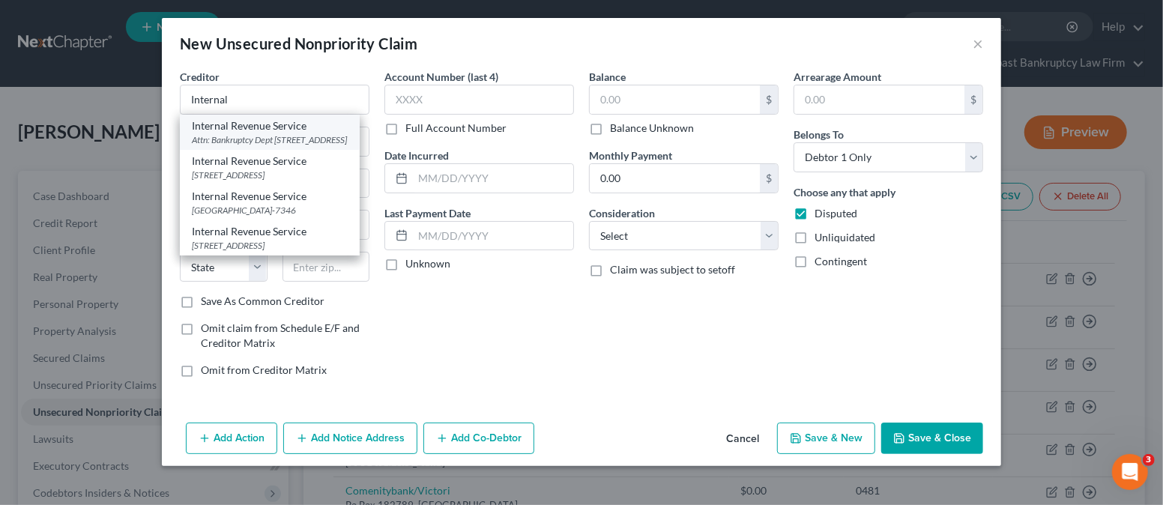
click at [280, 144] on div "Attn: Bankruptcy Dept [STREET_ADDRESS]" at bounding box center [270, 139] width 156 height 13
type input "Internal Revenue Service"
type input "Attn: Bankruptcy Dept"
type input "PO Box 7346"
type input "[GEOGRAPHIC_DATA]"
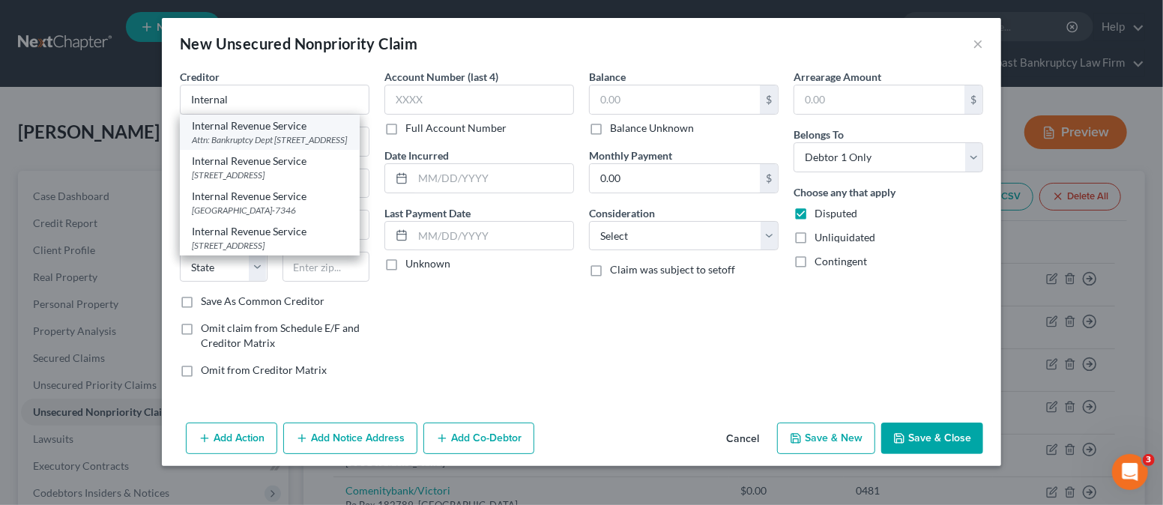
select select "39"
type input "19101"
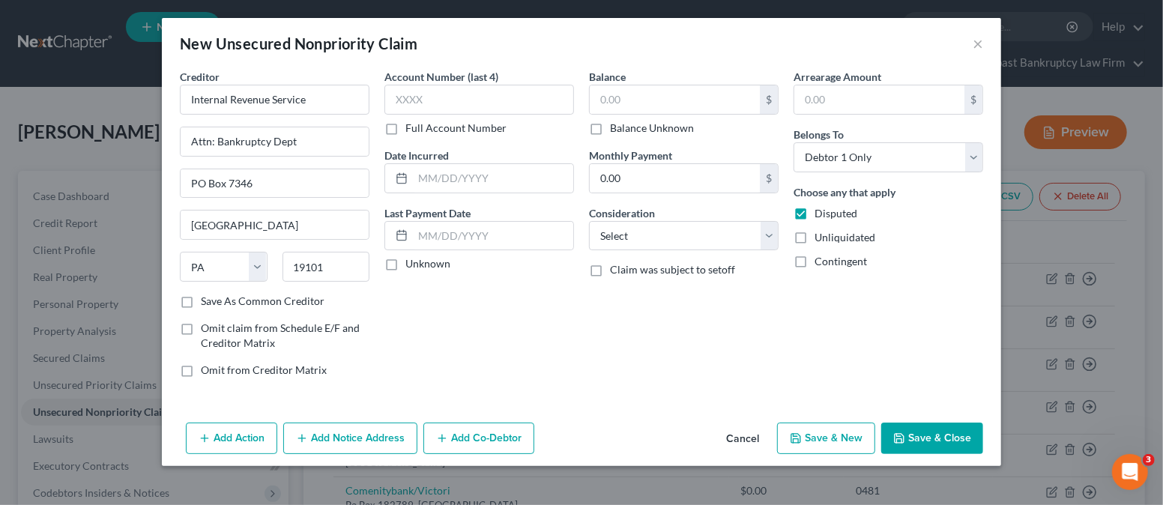
click at [610, 127] on label "Balance Unknown" at bounding box center [652, 128] width 84 height 15
click at [616, 127] on input "Balance Unknown" at bounding box center [621, 126] width 10 height 10
checkbox input "true"
type input "0.00"
click at [927, 437] on button "Save & Close" at bounding box center [932, 437] width 102 height 31
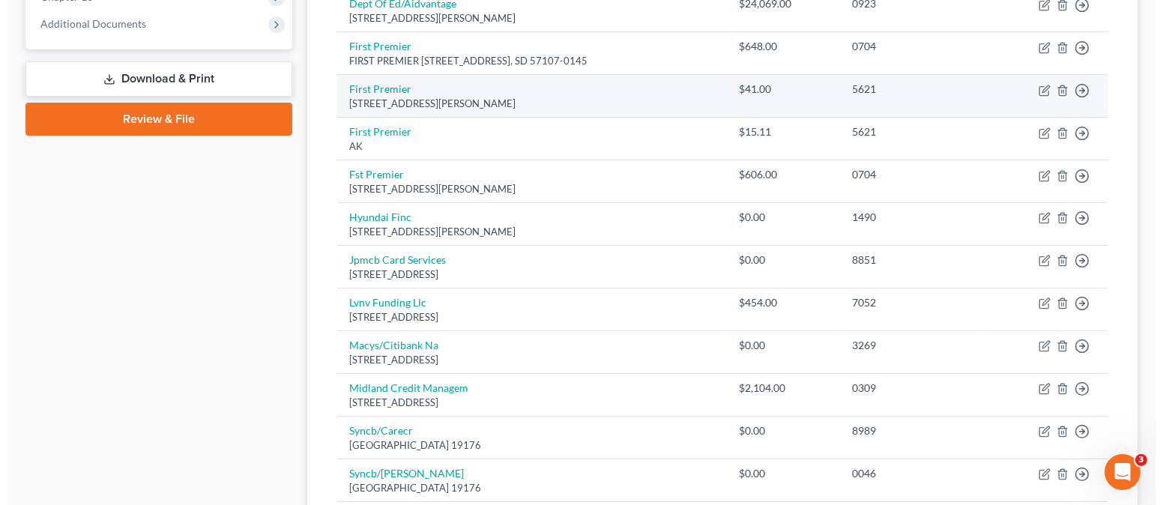
scroll to position [598, 0]
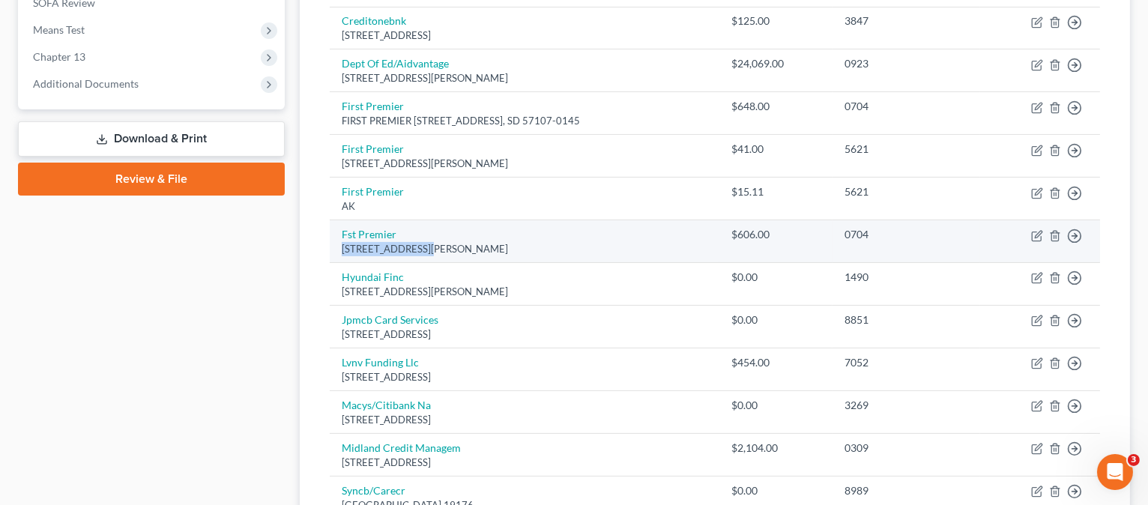
drag, startPoint x: 340, startPoint y: 245, endPoint x: 418, endPoint y: 250, distance: 78.1
click at [419, 249] on td "Fst Premier [STREET_ADDRESS][PERSON_NAME]" at bounding box center [524, 241] width 389 height 43
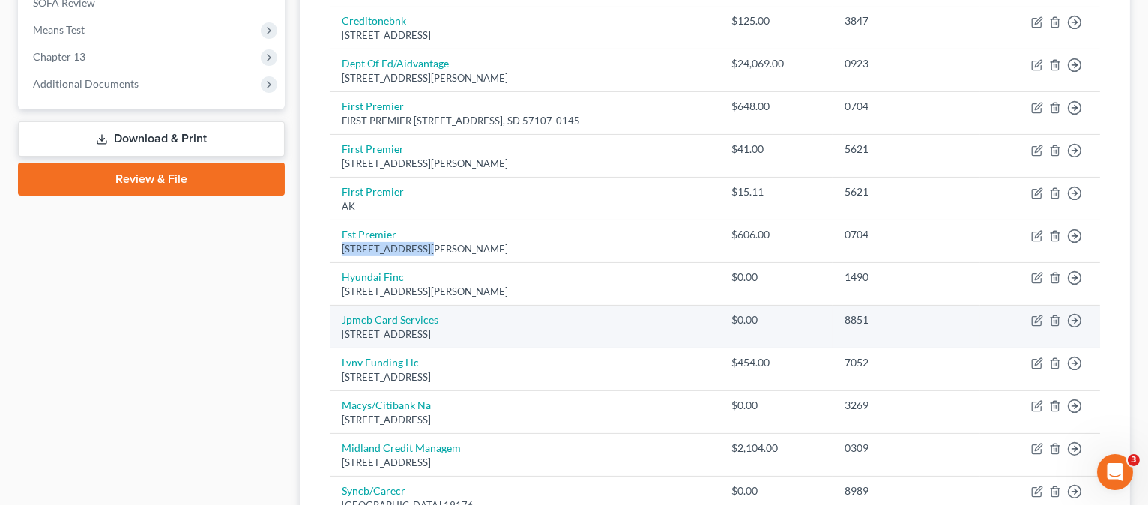
copy div "[STREET_ADDRESS][PERSON_NAME]"
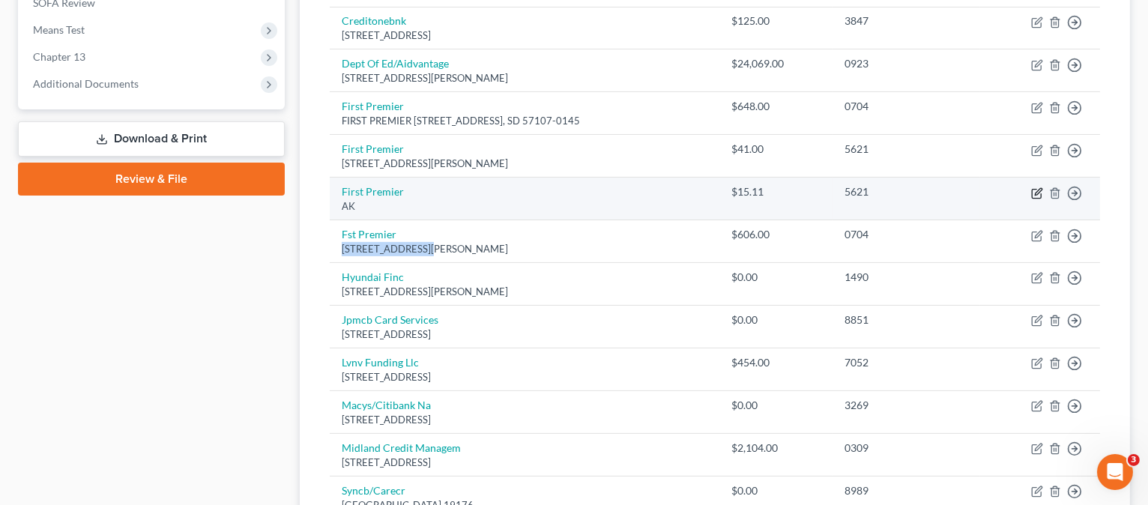
click at [1034, 190] on icon "button" at bounding box center [1037, 193] width 12 height 12
select select "1"
select select "2"
select select "0"
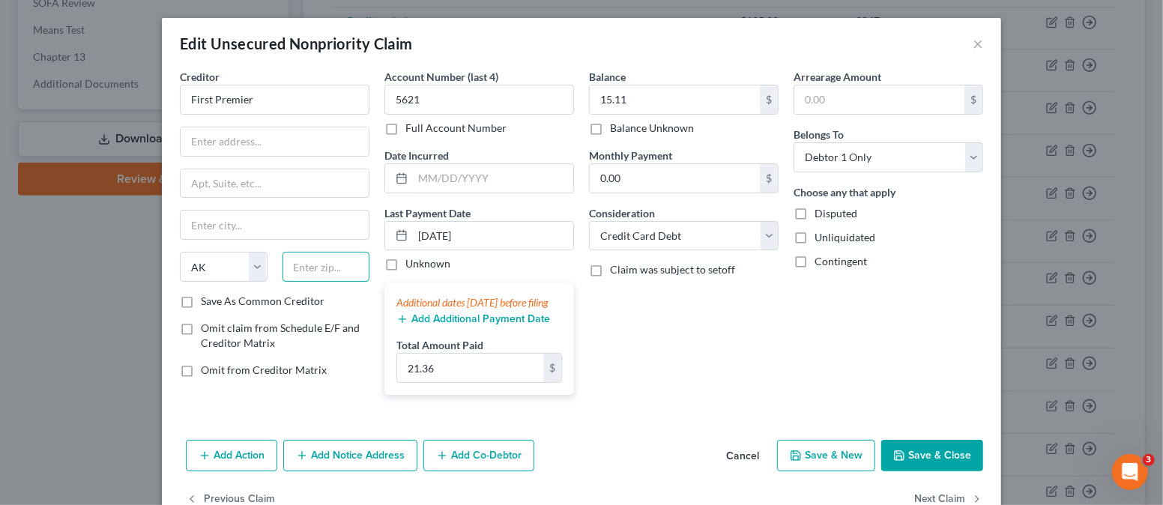
click at [321, 267] on input "text" at bounding box center [326, 267] width 88 height 30
type input "57107"
type input "[GEOGRAPHIC_DATA]"
select select "43"
click at [252, 146] on input "text" at bounding box center [275, 141] width 188 height 28
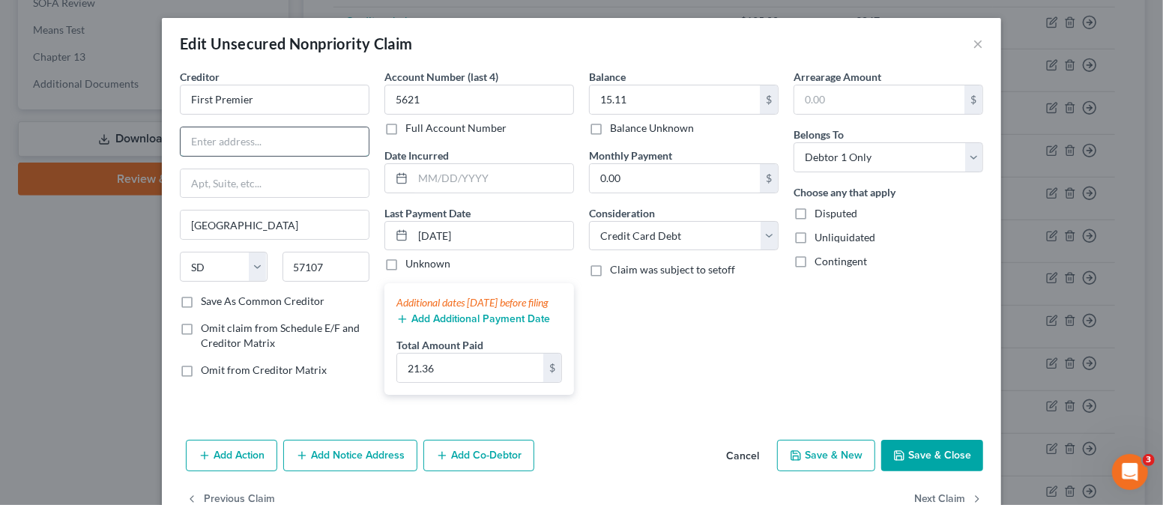
paste input "[STREET_ADDRESS][PERSON_NAME]"
type input "[STREET_ADDRESS][PERSON_NAME]"
click at [683, 363] on div "Balance 15.11 $ Balance Unknown Balance Undetermined 15.11 $ Balance Unknown Mo…" at bounding box center [683, 238] width 204 height 338
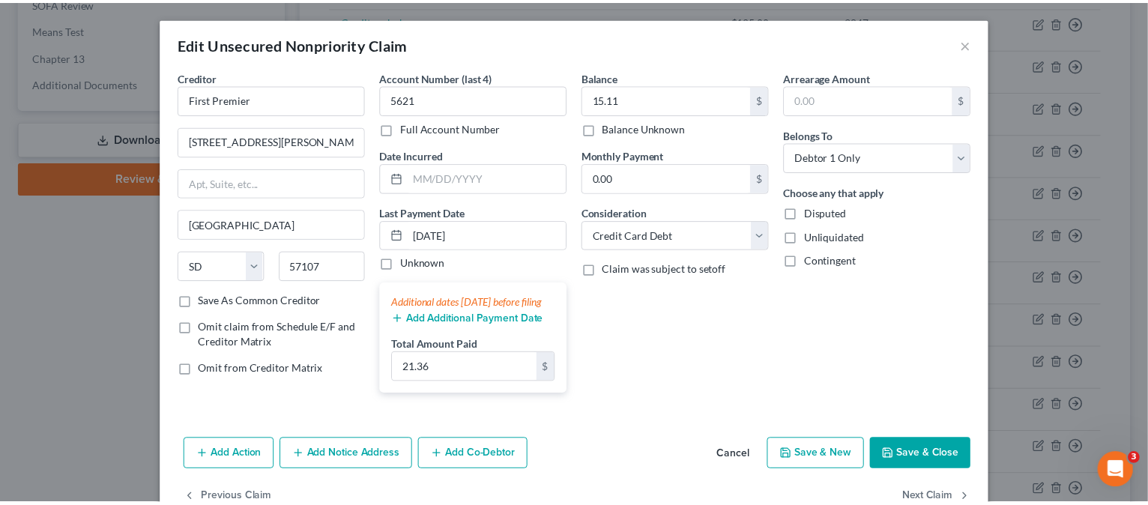
scroll to position [53, 0]
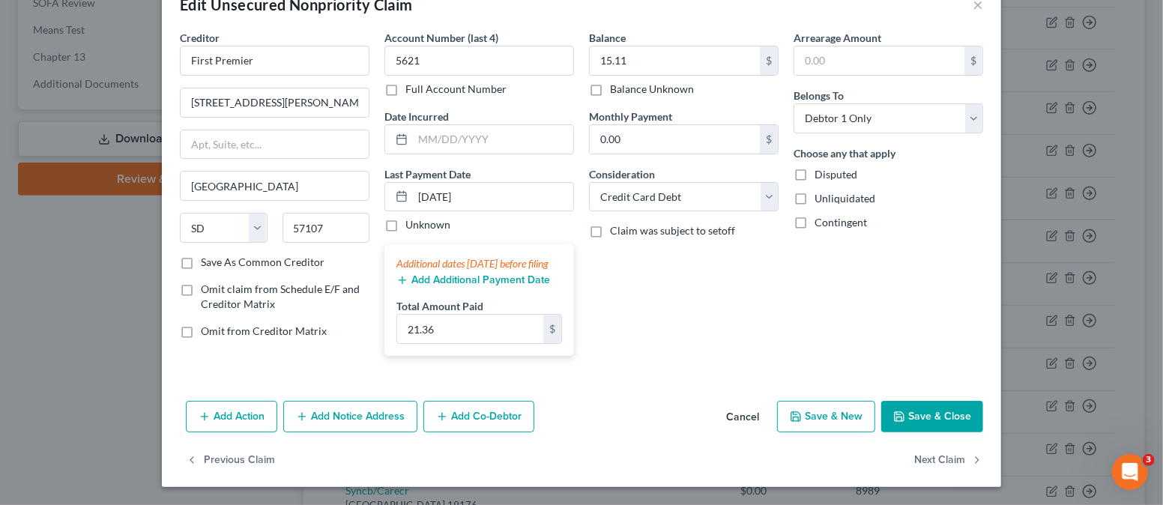
click at [929, 419] on button "Save & Close" at bounding box center [932, 416] width 102 height 31
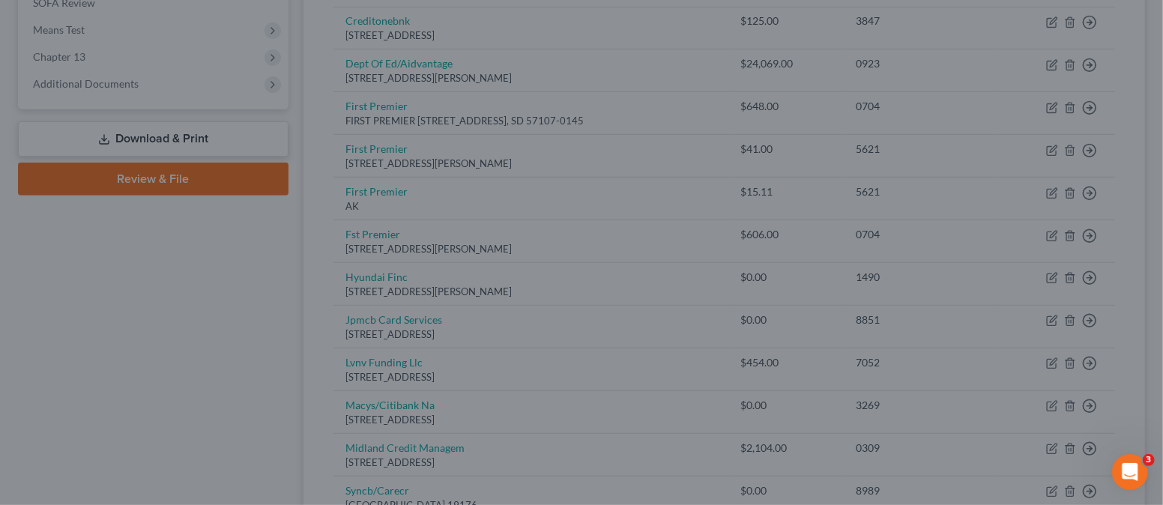
type input "0"
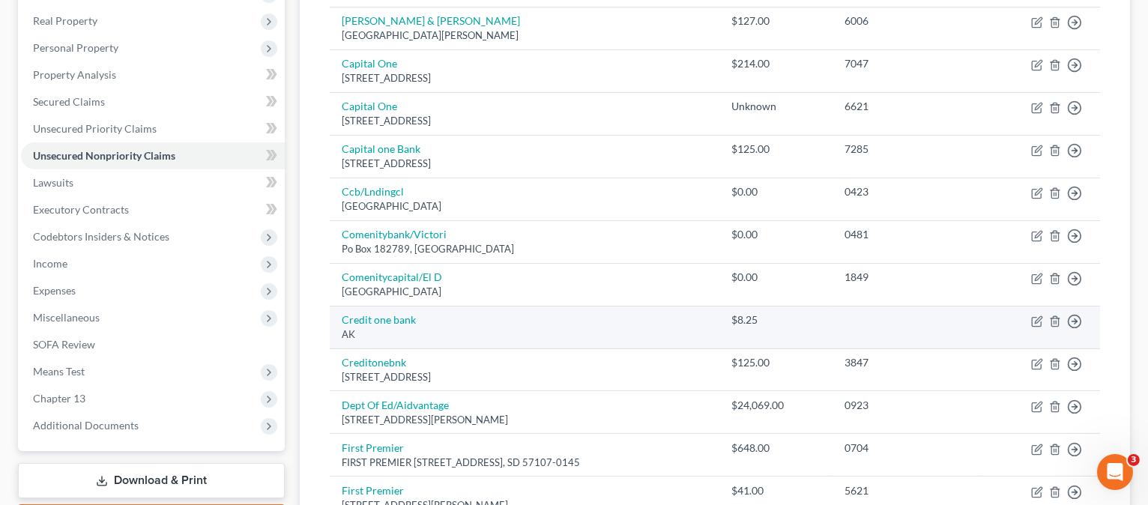
scroll to position [300, 0]
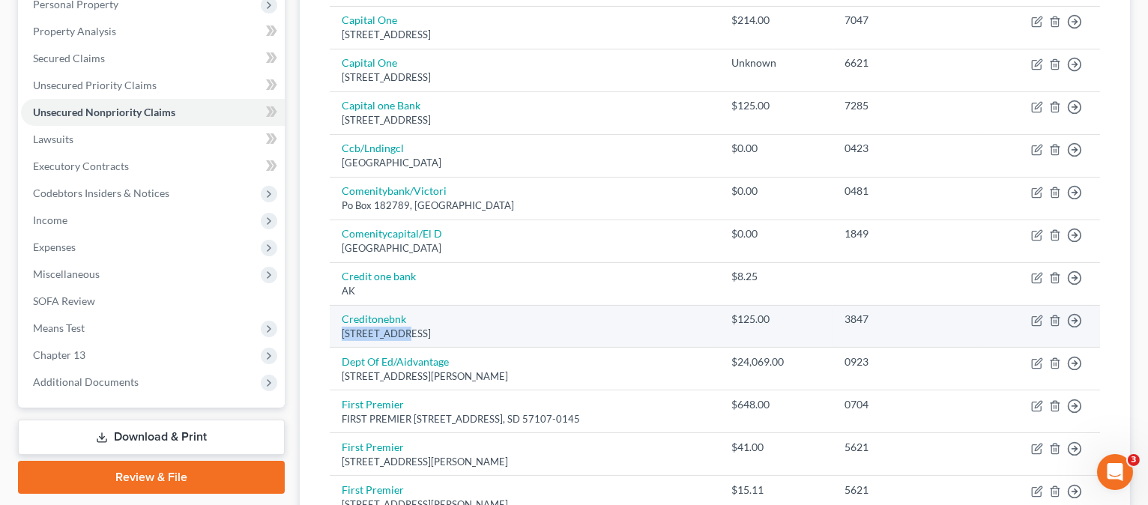
drag, startPoint x: 339, startPoint y: 331, endPoint x: 398, endPoint y: 334, distance: 59.2
click at [398, 334] on td "Creditonebnk [GEOGRAPHIC_DATA]" at bounding box center [524, 326] width 389 height 43
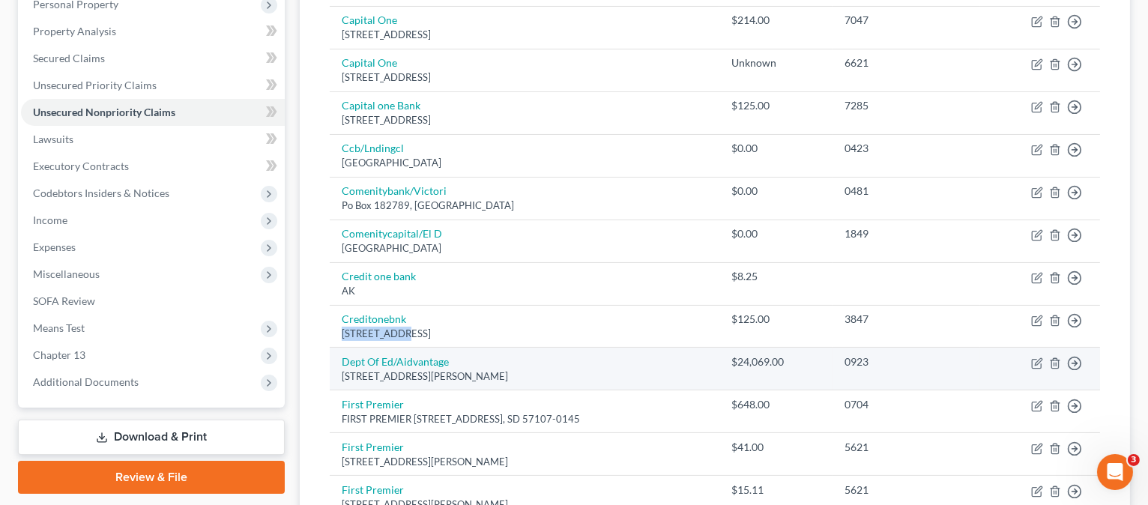
copy div "Po Box 98872"
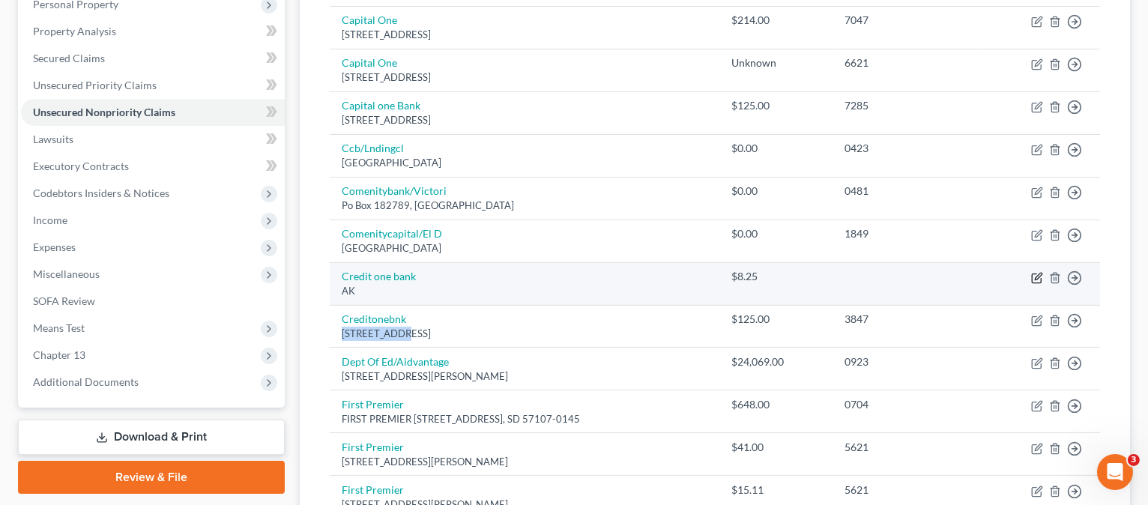
click at [1034, 275] on icon "button" at bounding box center [1037, 278] width 12 height 12
select select "1"
select select "2"
select select "0"
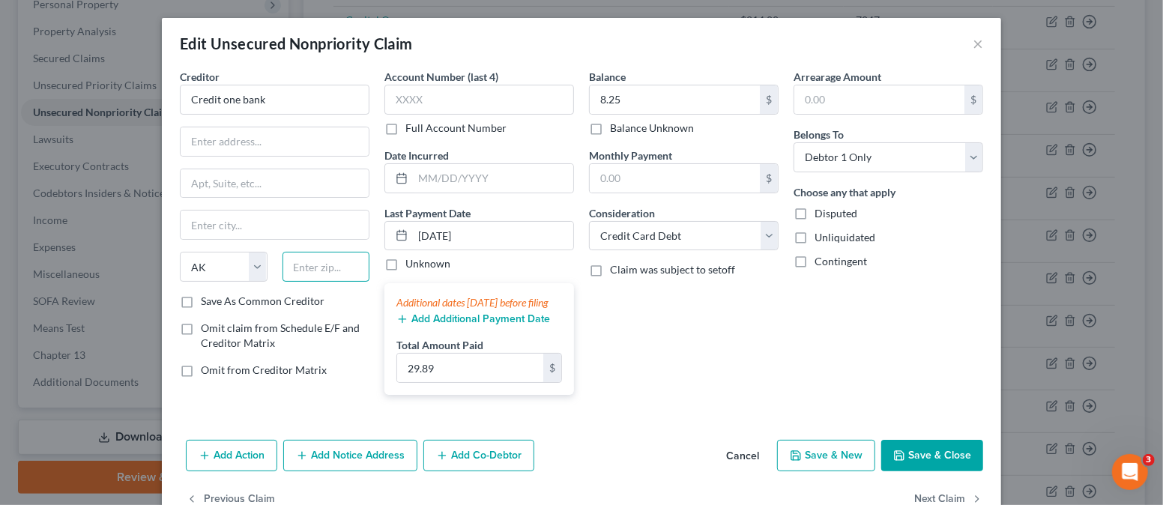
drag, startPoint x: 318, startPoint y: 264, endPoint x: 331, endPoint y: 249, distance: 20.7
click at [318, 264] on input "text" at bounding box center [326, 267] width 88 height 30
type input "89183"
click at [315, 133] on input "text" at bounding box center [275, 141] width 188 height 28
paste input "Po Box 98872"
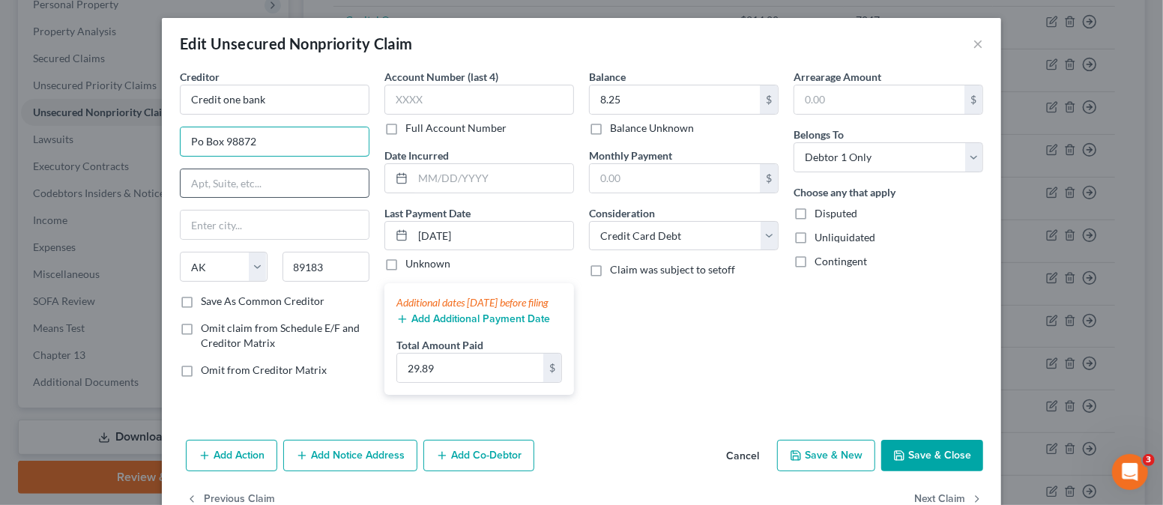
type input "Po Box 98872"
click at [277, 188] on input "text" at bounding box center [275, 183] width 188 height 28
drag, startPoint x: 327, startPoint y: 262, endPoint x: 252, endPoint y: 259, distance: 75.0
click at [252, 259] on div "State [US_STATE] AK AR AZ CA CO CT DE DC [GEOGRAPHIC_DATA] [GEOGRAPHIC_DATA] GU…" at bounding box center [274, 273] width 204 height 42
click at [896, 458] on button "Save & Close" at bounding box center [932, 455] width 102 height 31
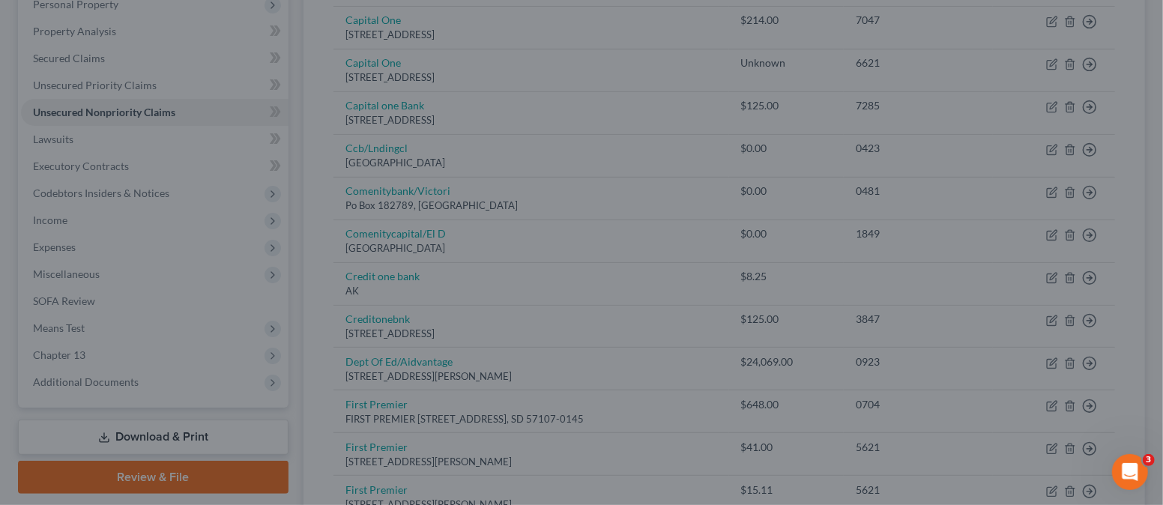
type input "0"
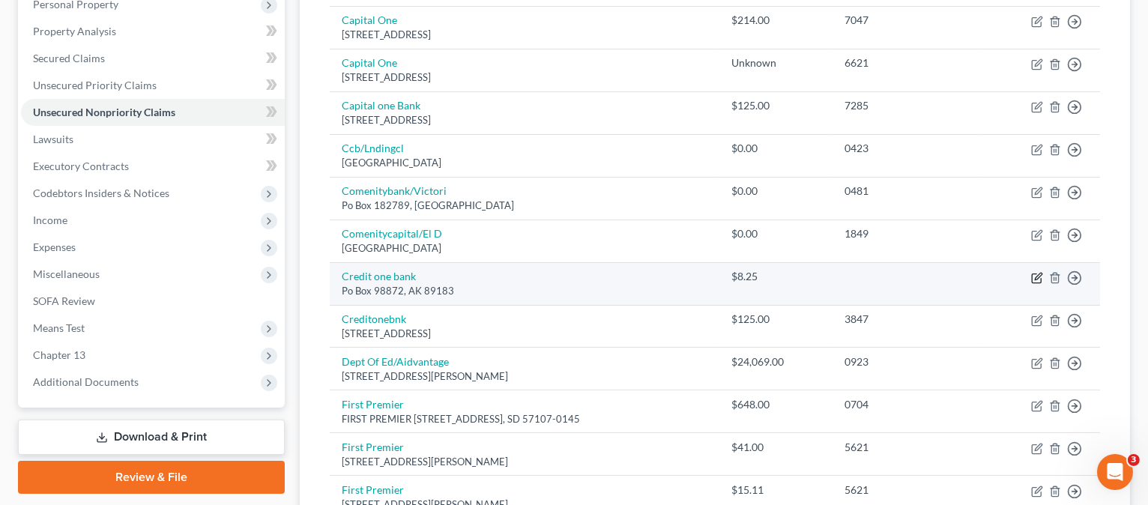
click at [1035, 275] on icon "button" at bounding box center [1037, 276] width 7 height 7
select select "1"
select select "2"
select select "0"
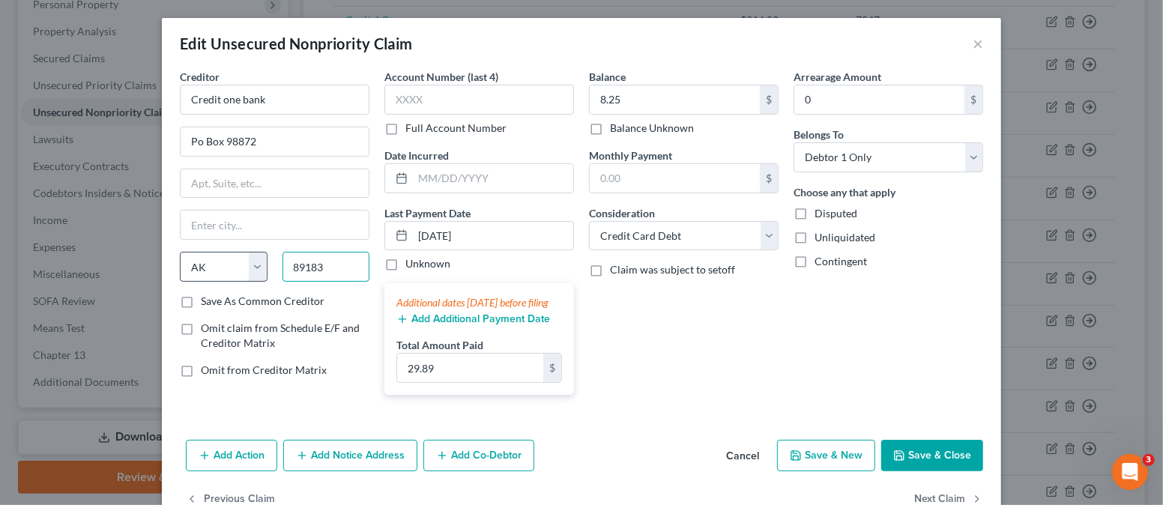
drag, startPoint x: 334, startPoint y: 261, endPoint x: 242, endPoint y: 255, distance: 92.3
click at [237, 261] on div "State [US_STATE] AK AR AZ CA CO CT DE DC [GEOGRAPHIC_DATA] [GEOGRAPHIC_DATA] GU…" at bounding box center [274, 273] width 204 height 42
type input "89193"
type input "[GEOGRAPHIC_DATA]"
select select "31"
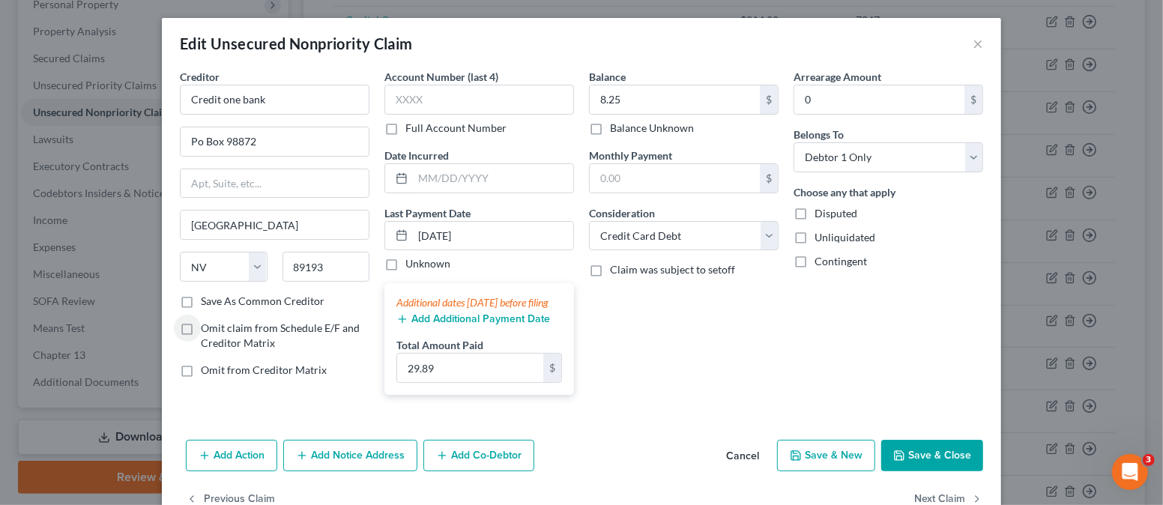
click at [918, 464] on button "Save & Close" at bounding box center [932, 455] width 102 height 31
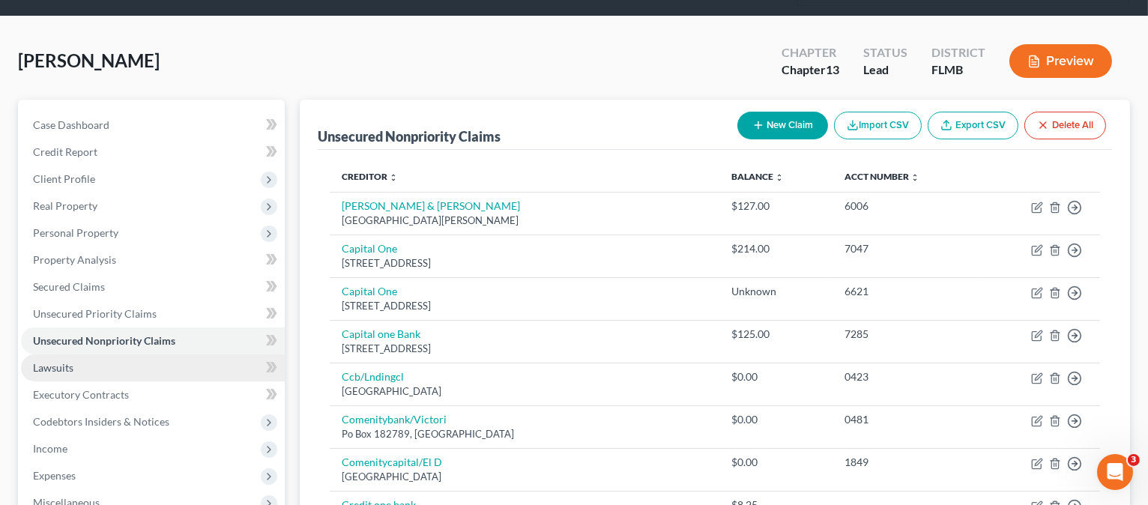
scroll to position [100, 0]
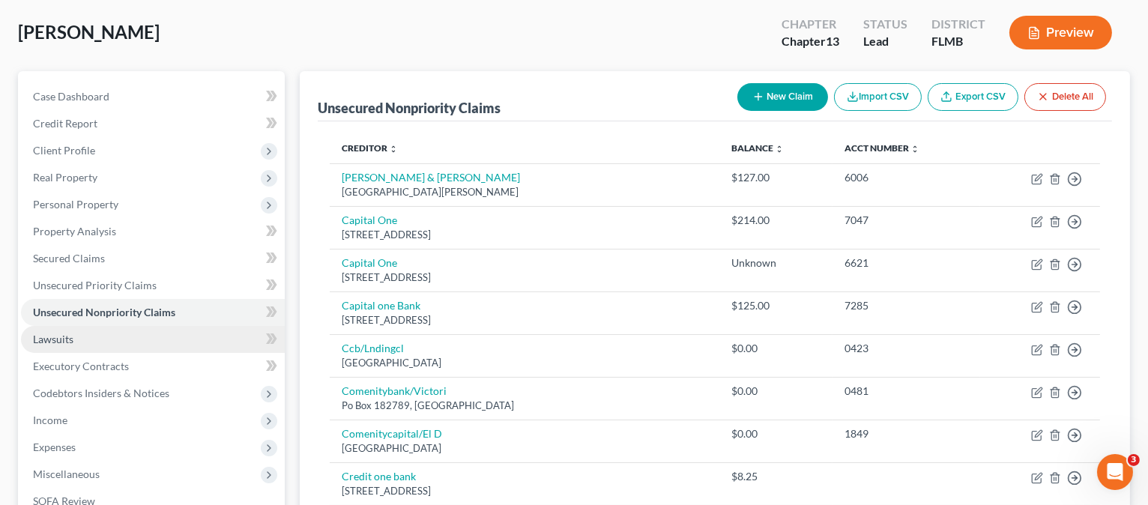
click at [72, 336] on span "Lawsuits" at bounding box center [53, 339] width 40 height 13
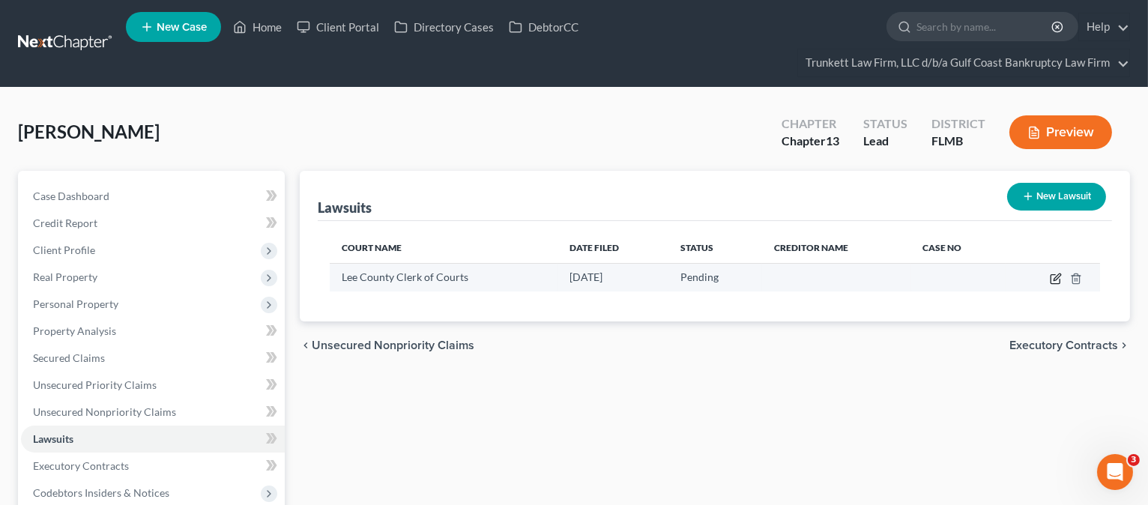
click at [1052, 277] on icon "button" at bounding box center [1055, 279] width 12 height 12
select select "1"
select select "0"
select select "1"
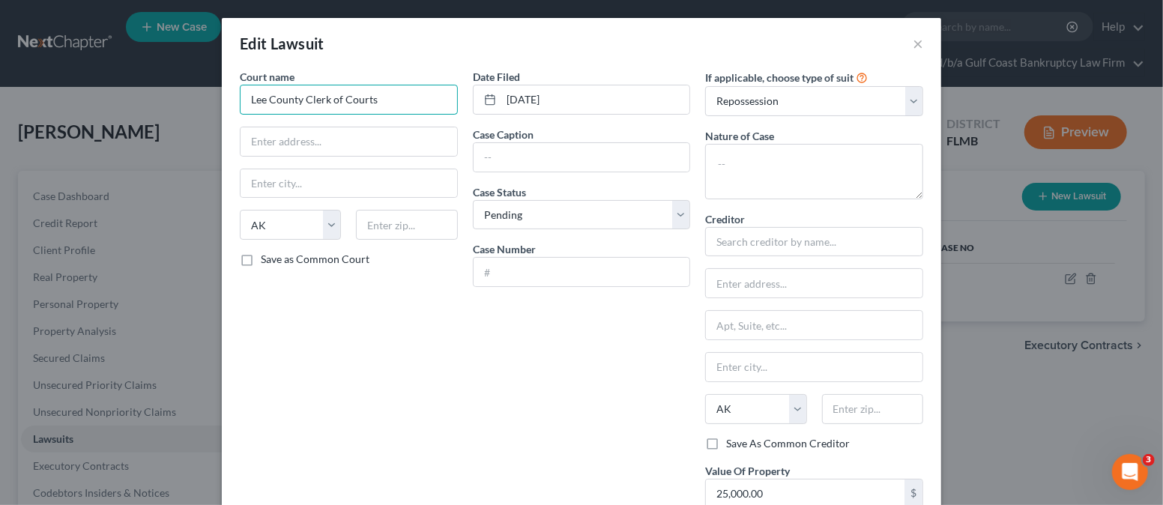
click at [286, 103] on input "Lee County Clerk of Courts" at bounding box center [349, 100] width 218 height 30
drag, startPoint x: 372, startPoint y: 96, endPoint x: 239, endPoint y: 70, distance: 135.0
click at [222, 98] on div "Court name * Lee County Clerk of Courts State [US_STATE] AK AR AZ CA CO [GEOGRA…" at bounding box center [581, 341] width 719 height 545
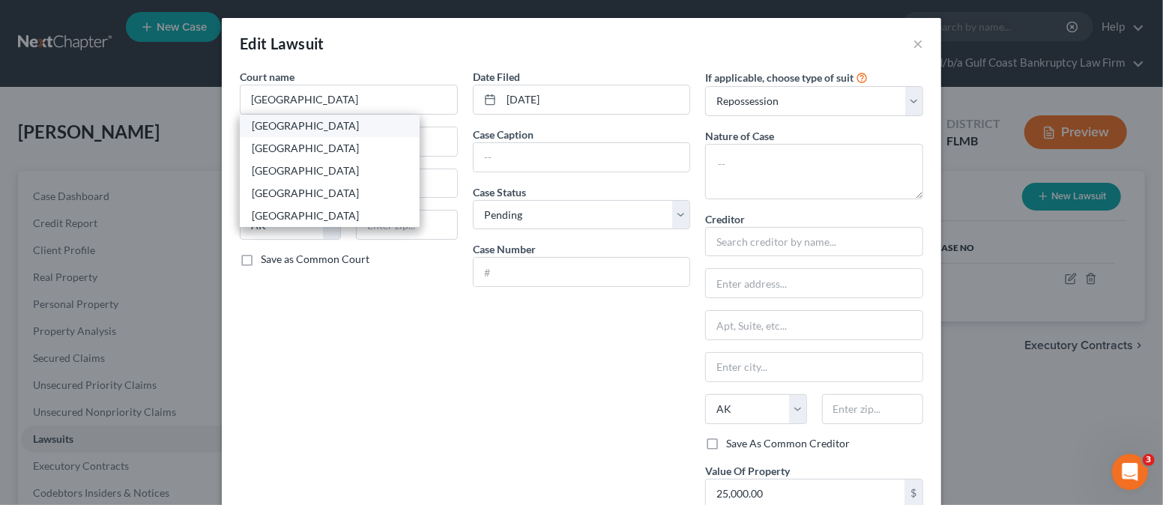
click at [283, 130] on div "[GEOGRAPHIC_DATA]" at bounding box center [330, 125] width 156 height 15
type input "[GEOGRAPHIC_DATA]"
type input "[STREET_ADDRESS][PERSON_NAME][PERSON_NAME]"
type input "[GEOGRAPHIC_DATA][PERSON_NAME]"
select select "9"
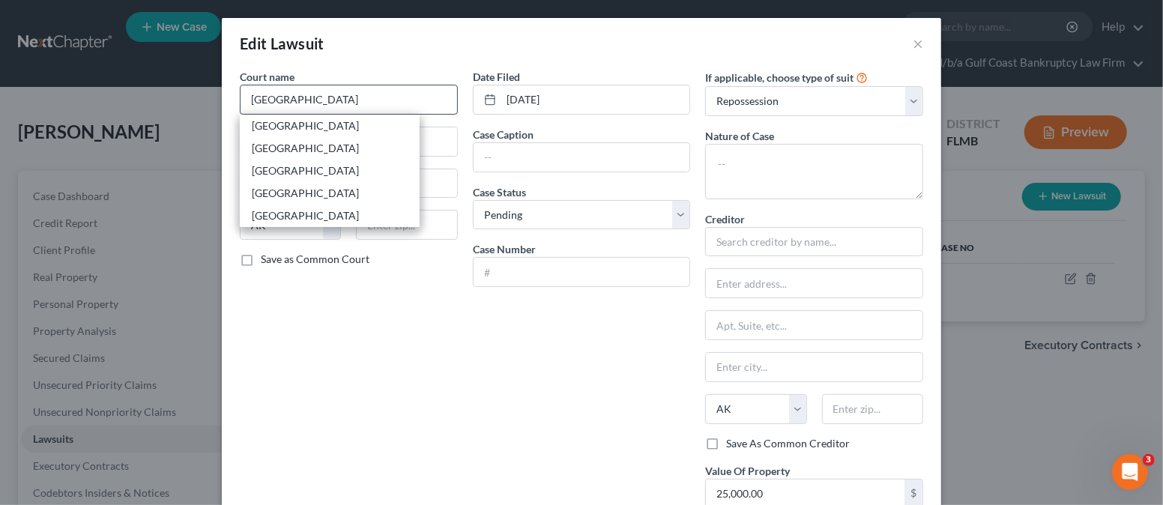
type input "33901"
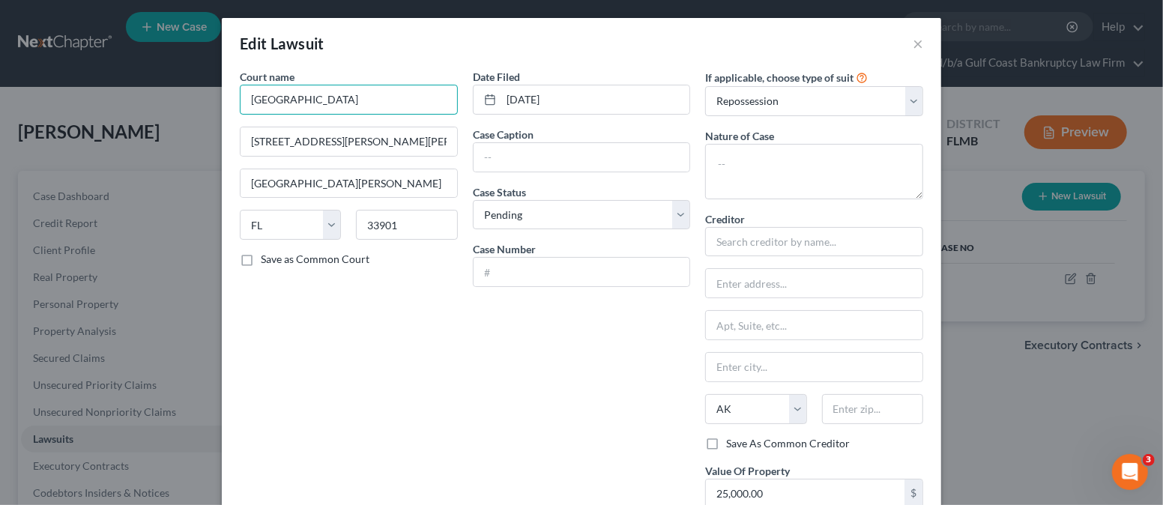
click at [318, 100] on input "[GEOGRAPHIC_DATA]" at bounding box center [349, 100] width 218 height 30
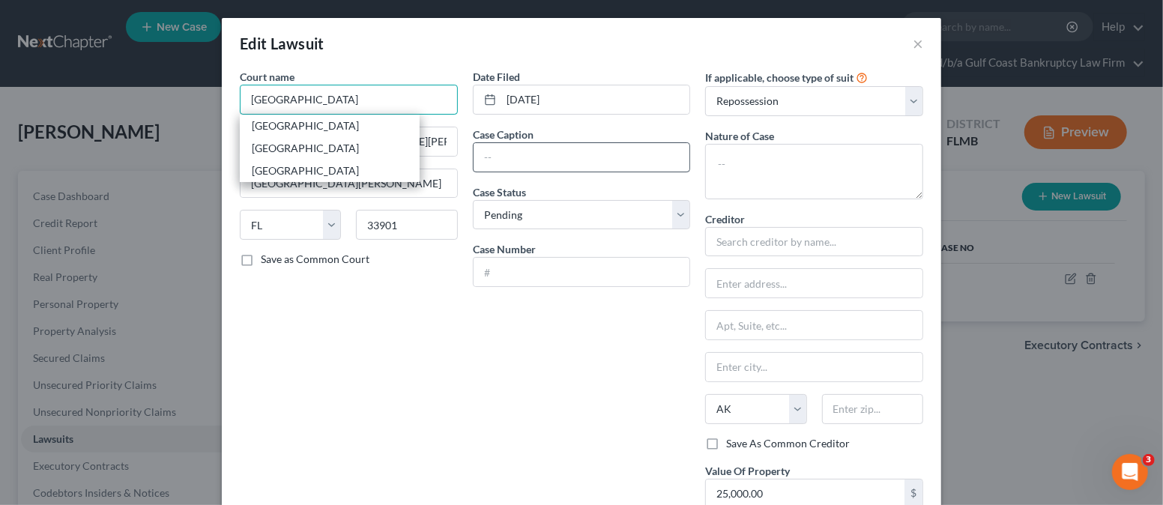
type input "[GEOGRAPHIC_DATA]"
click at [533, 153] on input "text" at bounding box center [581, 157] width 216 height 28
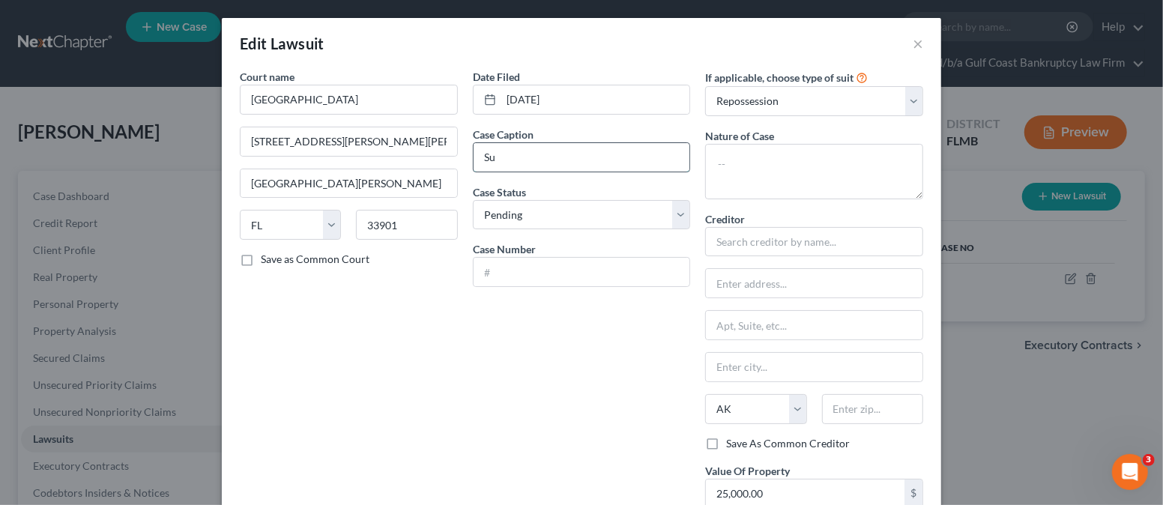
click at [520, 149] on input "Su" at bounding box center [581, 157] width 216 height 28
type input "Suncoast Credit Union v [PERSON_NAME]"
click at [492, 273] on input "text" at bounding box center [581, 272] width 216 height 28
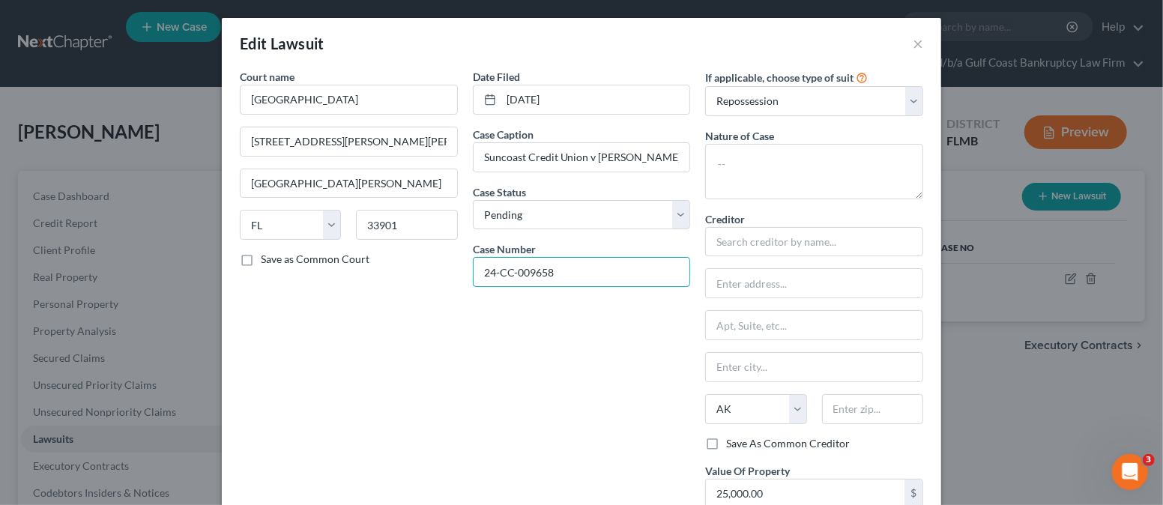
type input "24-CC-009658"
click at [592, 364] on div "Date Filed [DATE] Case Caption Suncoast Credit Union v [PERSON_NAME] Case Statu…" at bounding box center [581, 334] width 233 height 530
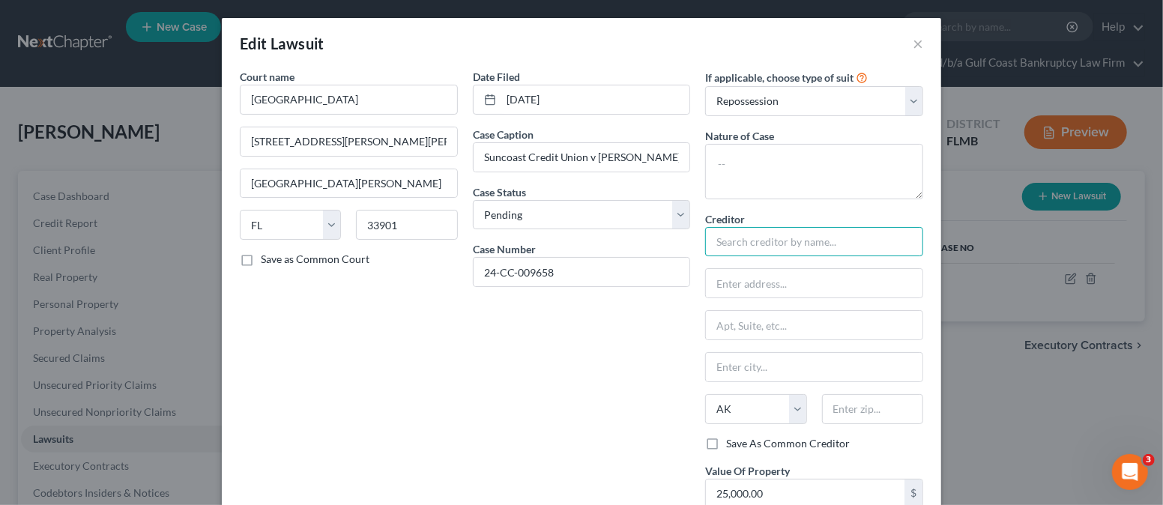
click at [733, 249] on input "text" at bounding box center [814, 242] width 218 height 30
type input "Suncoast Credit Union"
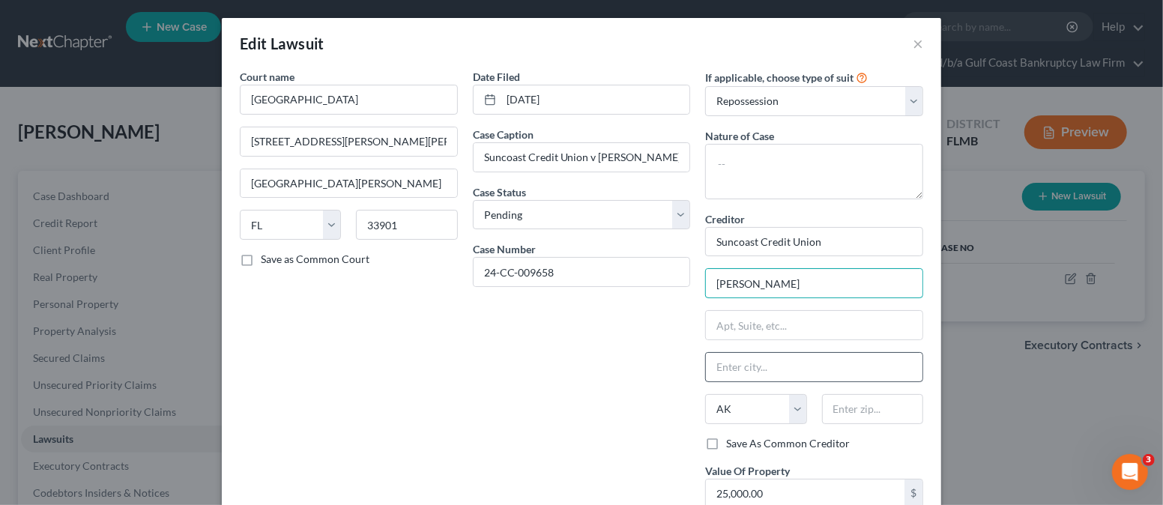
type input "[PERSON_NAME] [PERSON_NAME], [GEOGRAPHIC_DATA]"
click at [759, 330] on input "text" at bounding box center [814, 325] width 216 height 28
type input "[STREET_ADDRESS][PERSON_NAME][PERSON_NAME]"
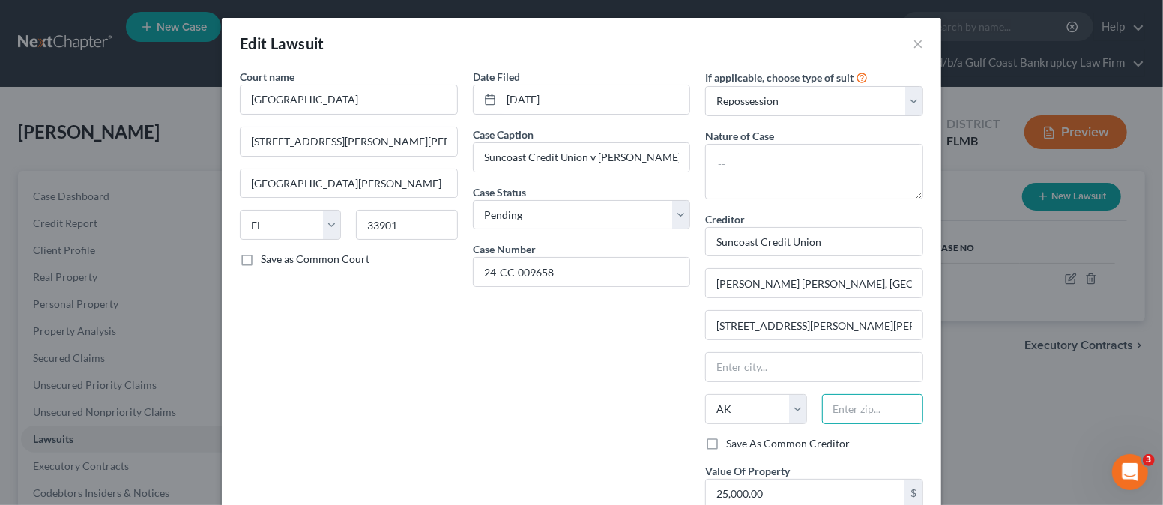
drag, startPoint x: 857, startPoint y: 414, endPoint x: 845, endPoint y: 390, distance: 26.8
click at [855, 409] on input "text" at bounding box center [872, 409] width 101 height 30
type input "33603"
type input "[GEOGRAPHIC_DATA]"
select select "9"
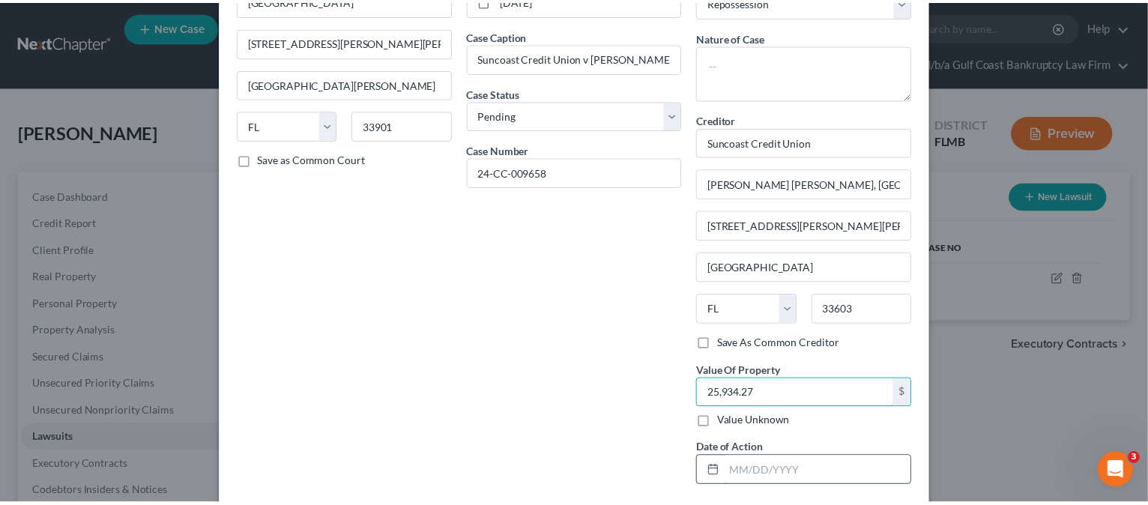
scroll to position [173, 0]
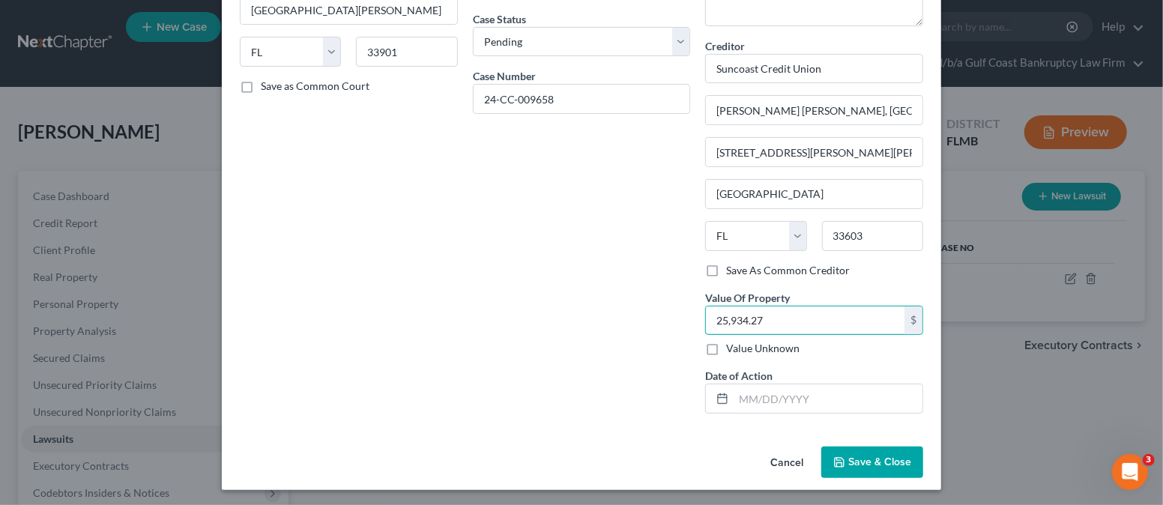
type input "25,934.27"
click at [857, 461] on span "Save & Close" at bounding box center [879, 461] width 63 height 13
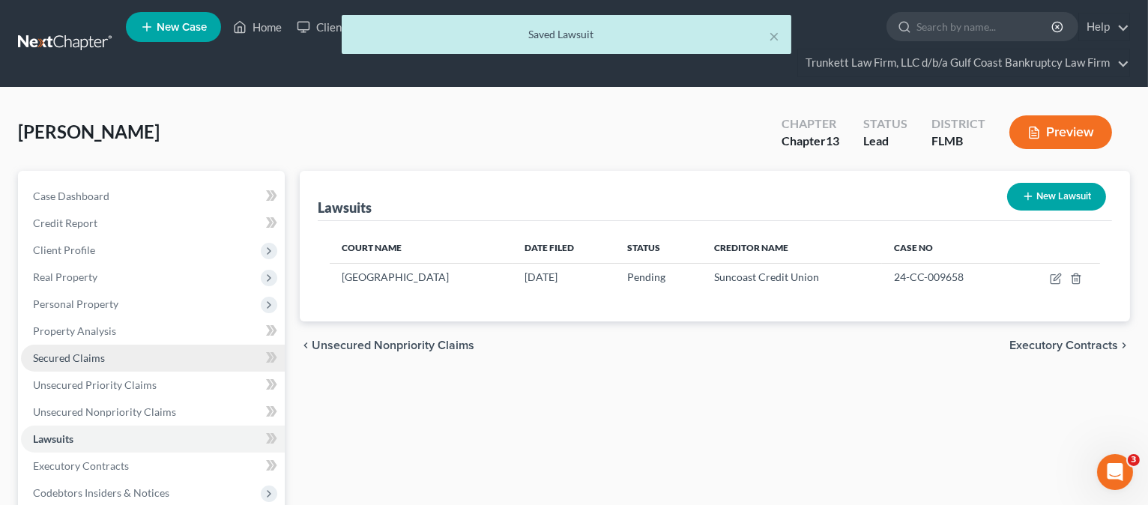
drag, startPoint x: 86, startPoint y: 354, endPoint x: 124, endPoint y: 348, distance: 38.7
click at [86, 354] on span "Secured Claims" at bounding box center [69, 357] width 72 height 13
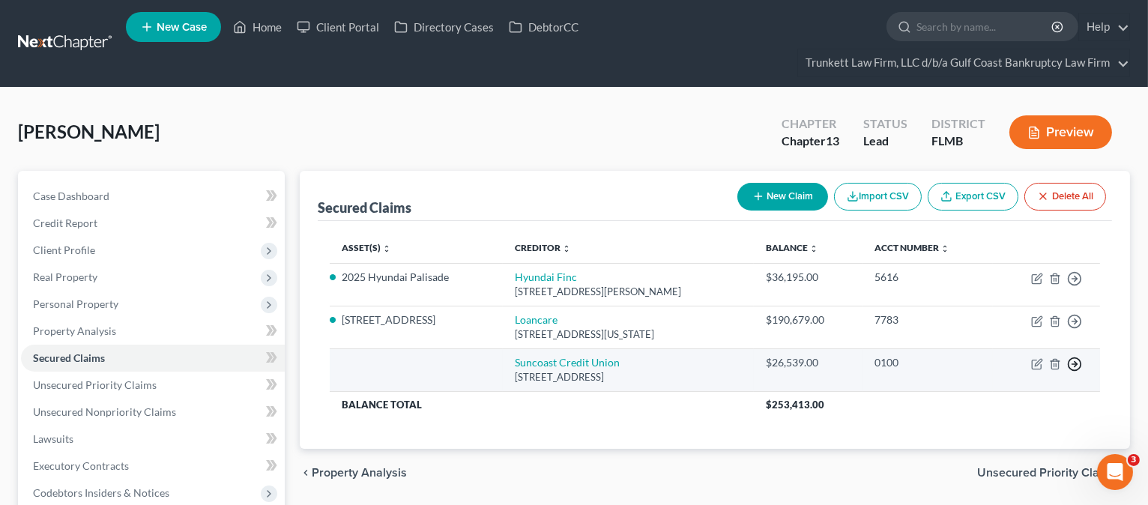
click at [1075, 282] on polyline "button" at bounding box center [1075, 278] width 2 height 5
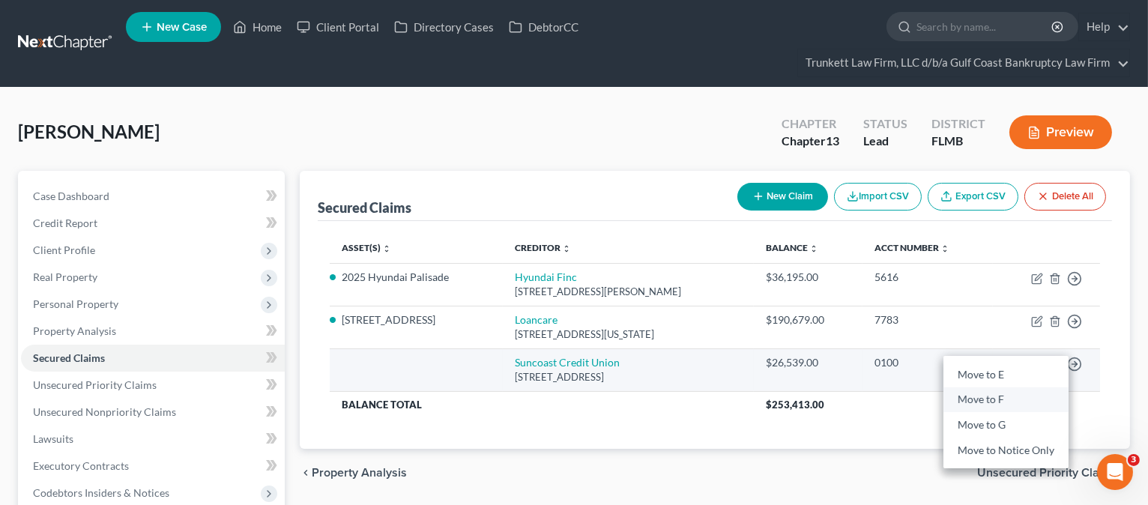
click at [999, 398] on link "Move to F" at bounding box center [1005, 399] width 125 height 25
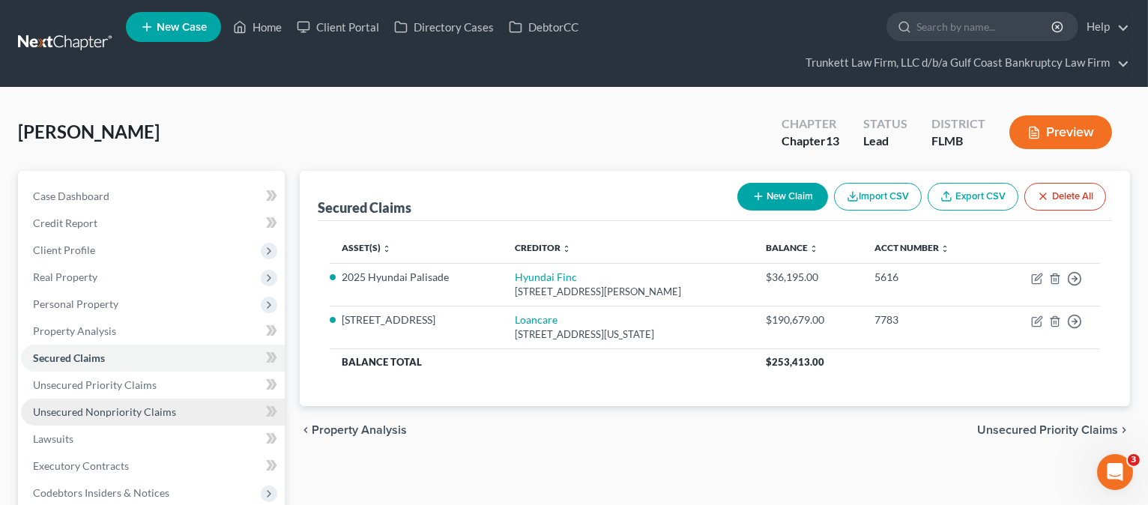
click at [100, 405] on span "Unsecured Nonpriority Claims" at bounding box center [104, 411] width 143 height 13
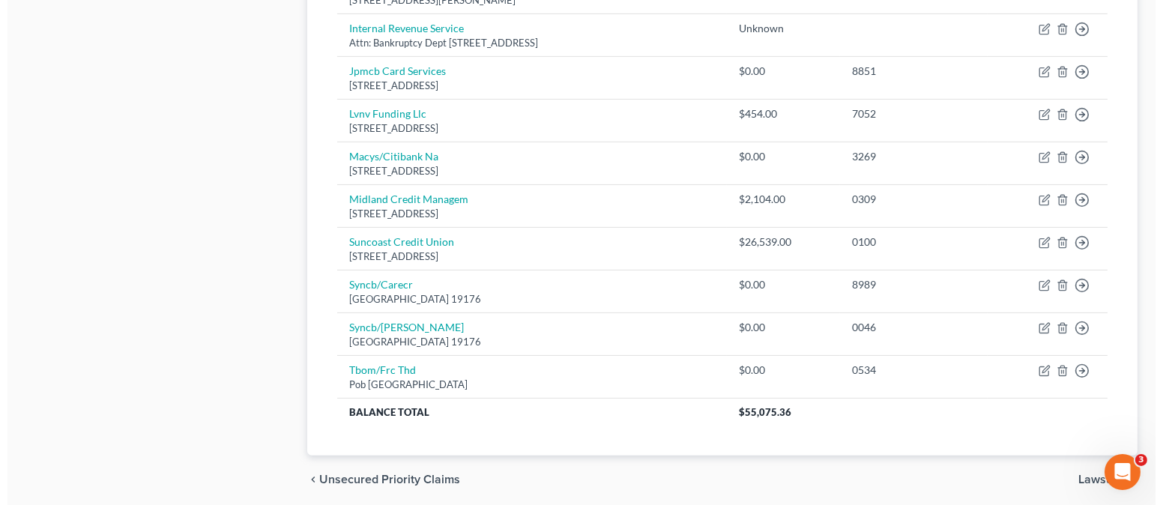
scroll to position [899, 0]
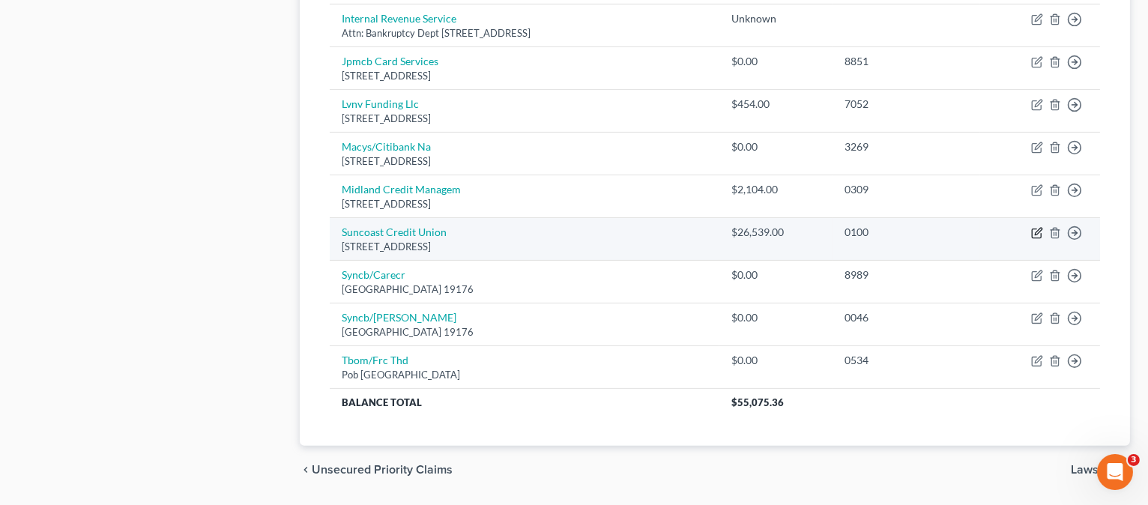
click at [1037, 231] on icon "button" at bounding box center [1037, 233] width 12 height 12
select select "9"
select select "0"
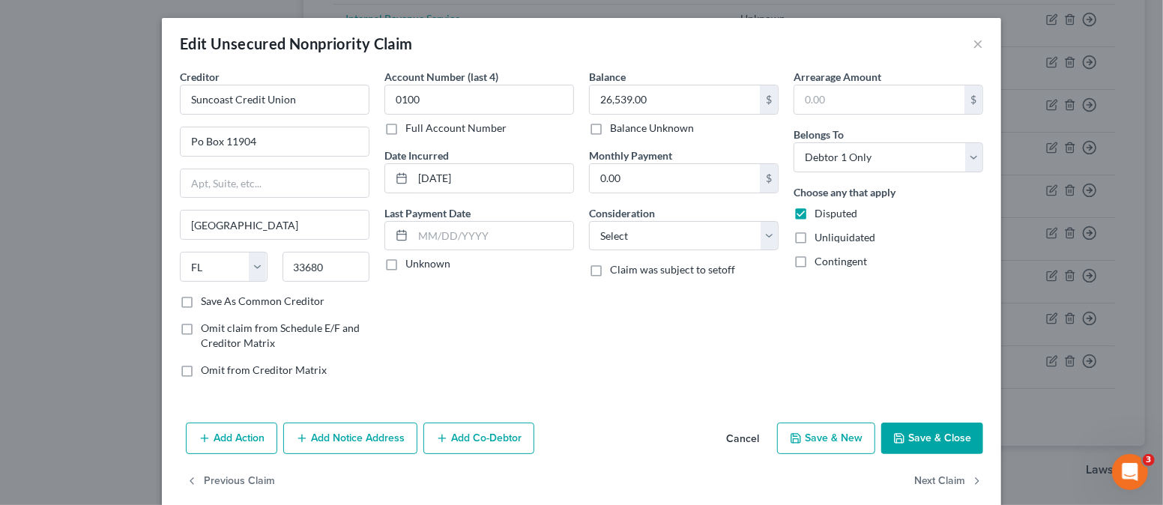
click at [227, 431] on button "Add Action" at bounding box center [231, 437] width 91 height 31
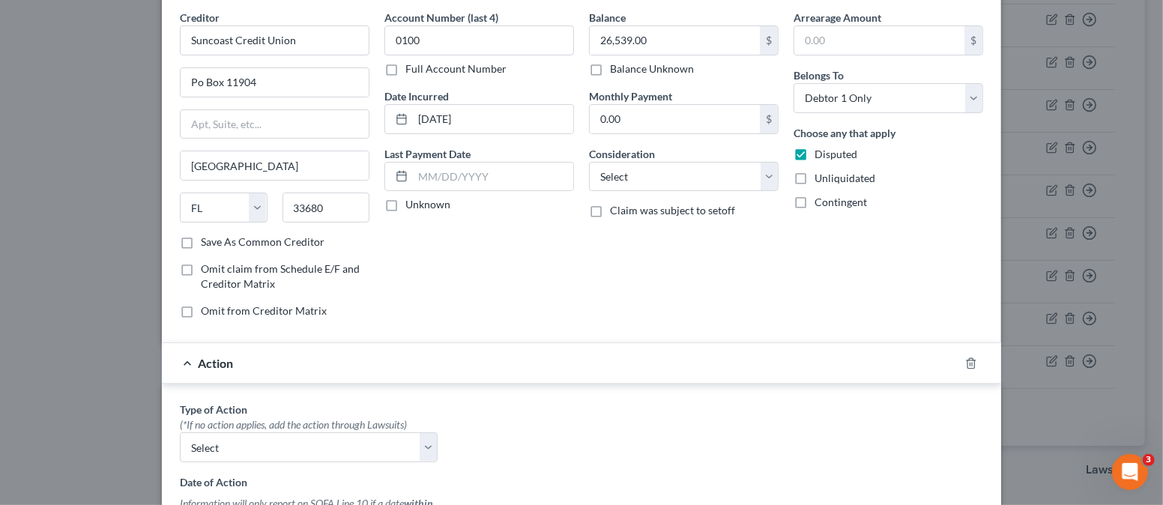
scroll to position [100, 0]
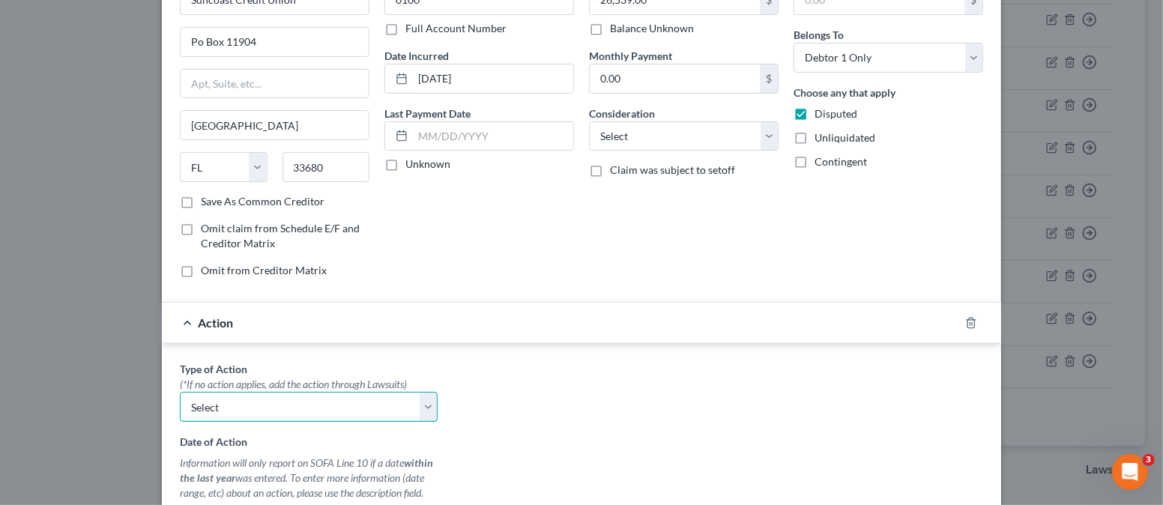
click at [259, 404] on select "Select Repossession Garnishment Foreclosure Personal Injury Attached, Seized, O…" at bounding box center [309, 407] width 258 height 30
select select "0"
click at [180, 392] on select "Select Repossession Garnishment Foreclosure Personal Injury Attached, Seized, O…" at bounding box center [309, 407] width 258 height 30
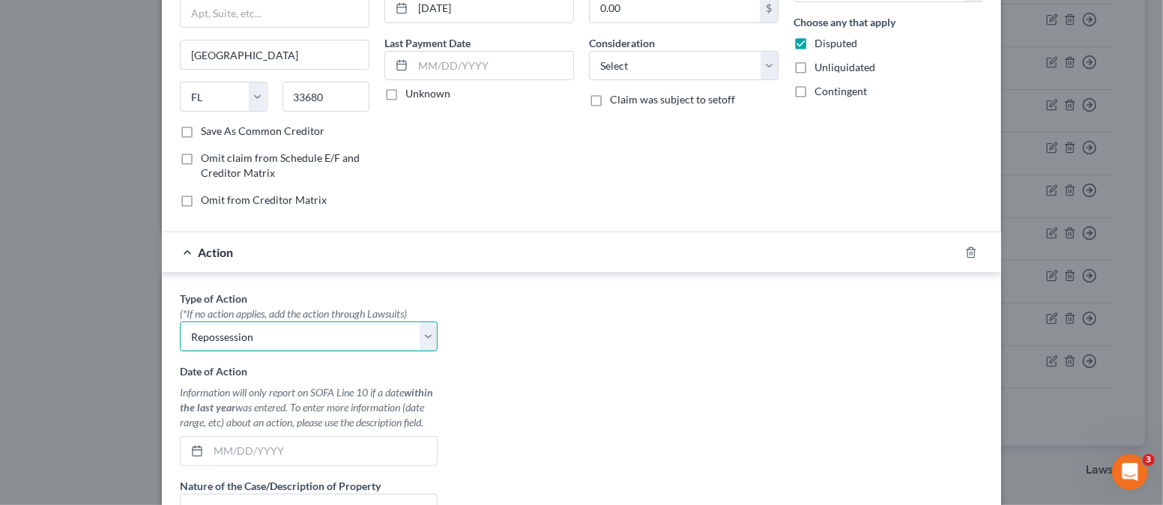
scroll to position [300, 0]
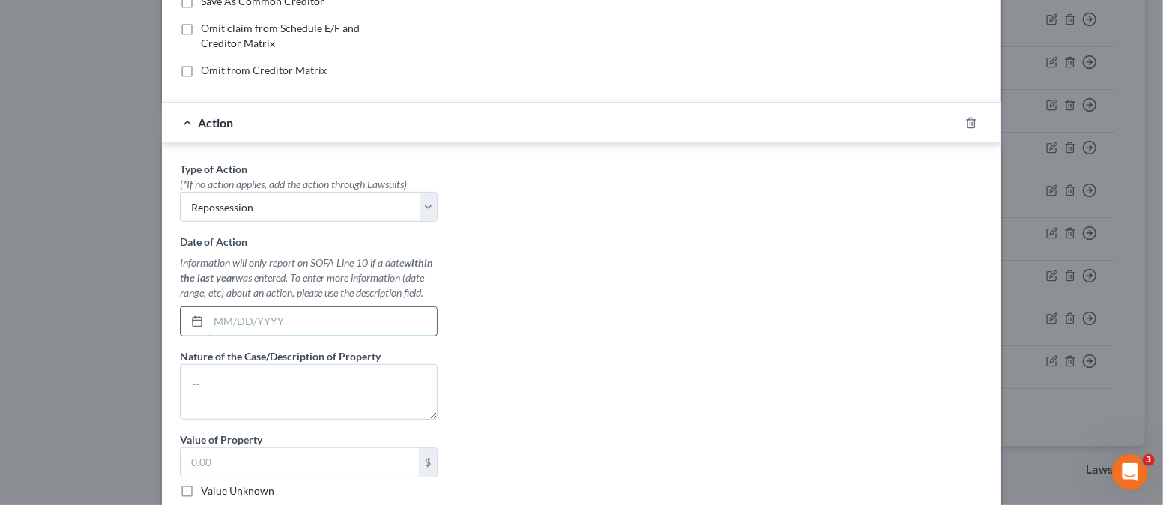
click at [226, 329] on input "text" at bounding box center [322, 321] width 228 height 28
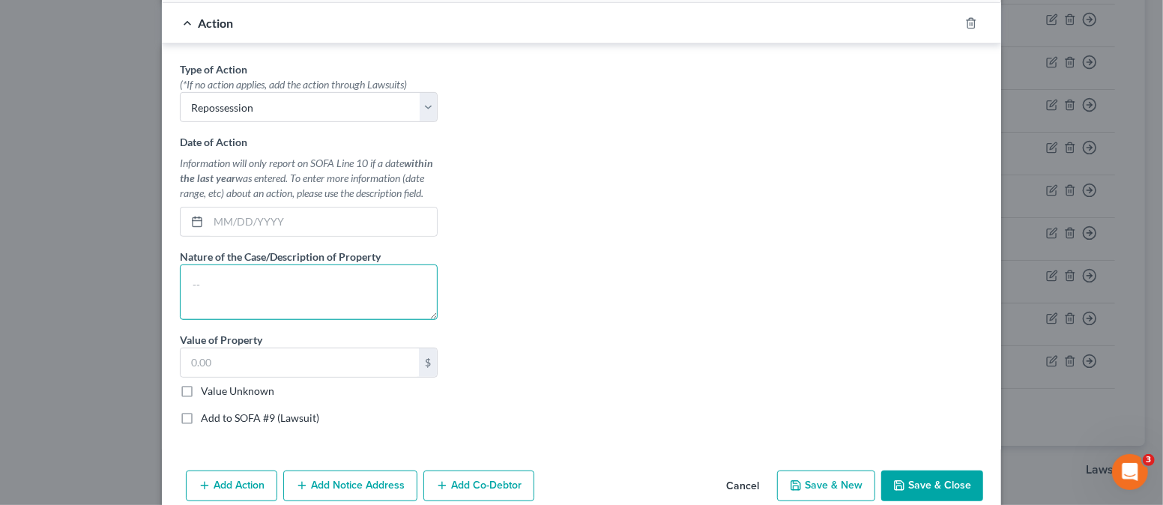
click at [213, 277] on textarea at bounding box center [309, 291] width 258 height 55
type textarea "2018 Mercedes"
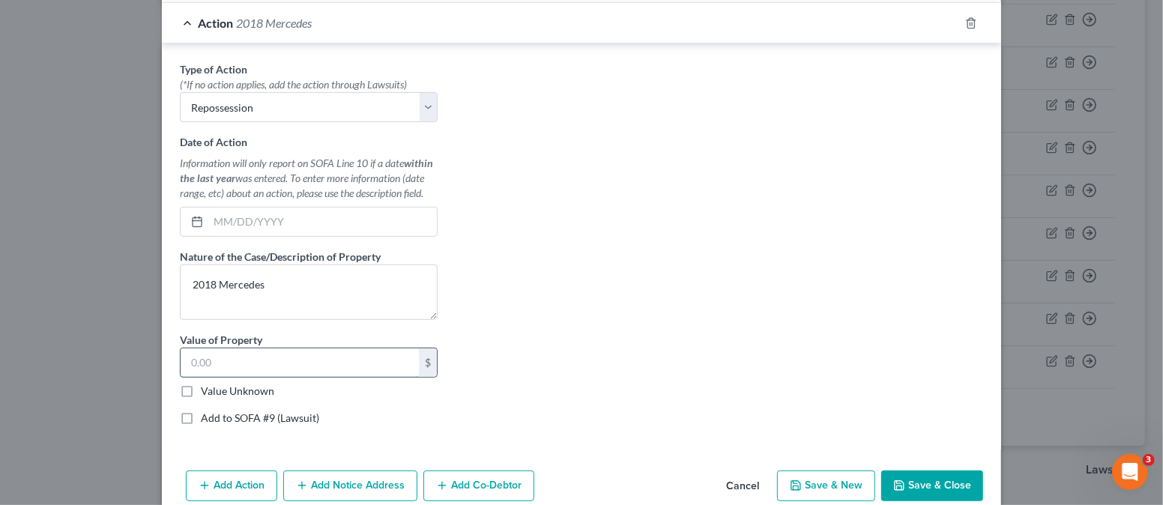
click at [248, 348] on input "text" at bounding box center [300, 362] width 238 height 28
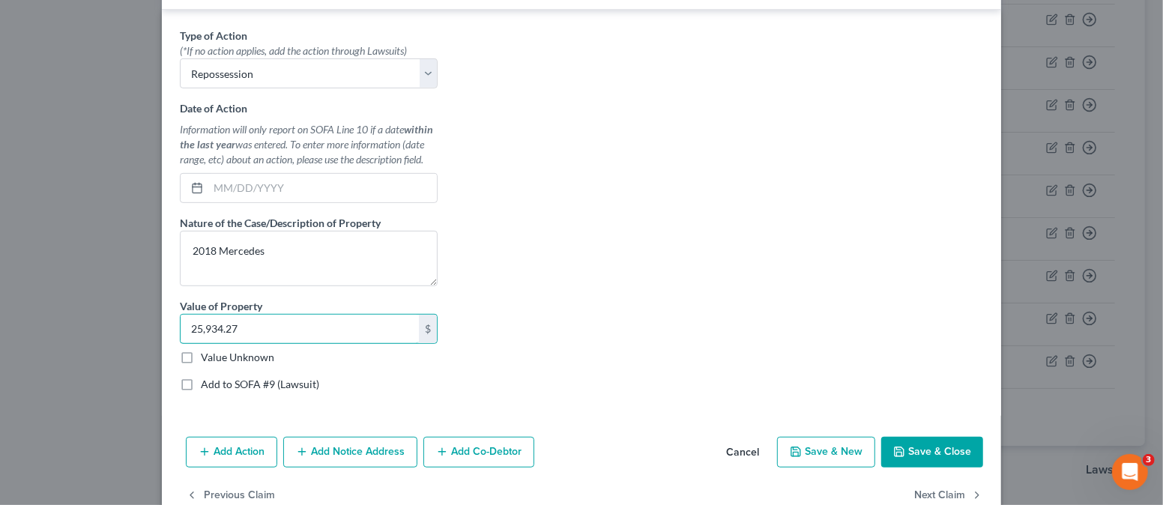
scroll to position [465, 0]
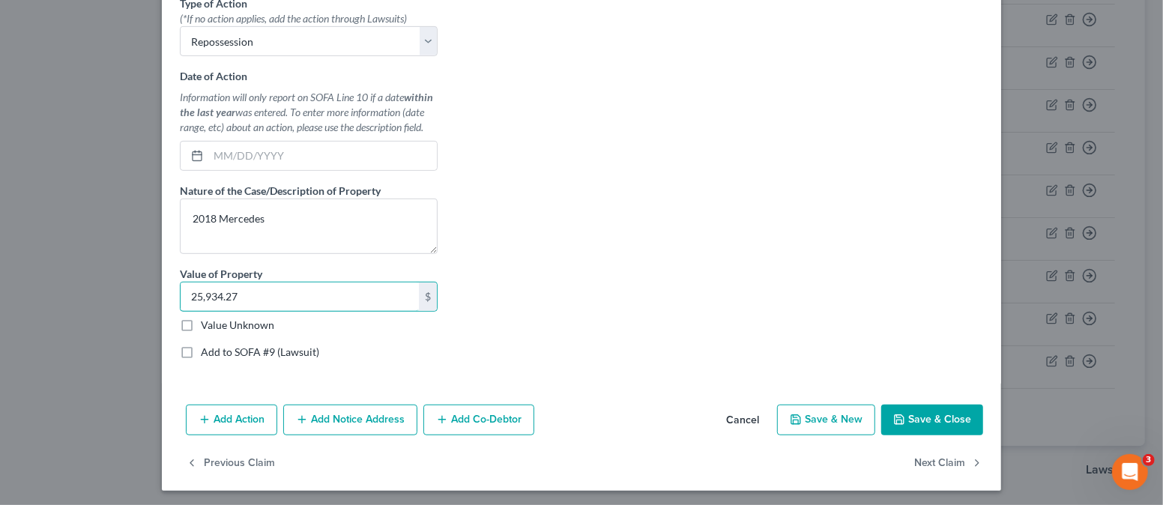
type input "25,934.27"
click at [201, 321] on label "Value Unknown" at bounding box center [237, 325] width 73 height 15
click at [207, 321] on input "Value Unknown" at bounding box center [212, 323] width 10 height 10
checkbox input "true"
type input "0.00"
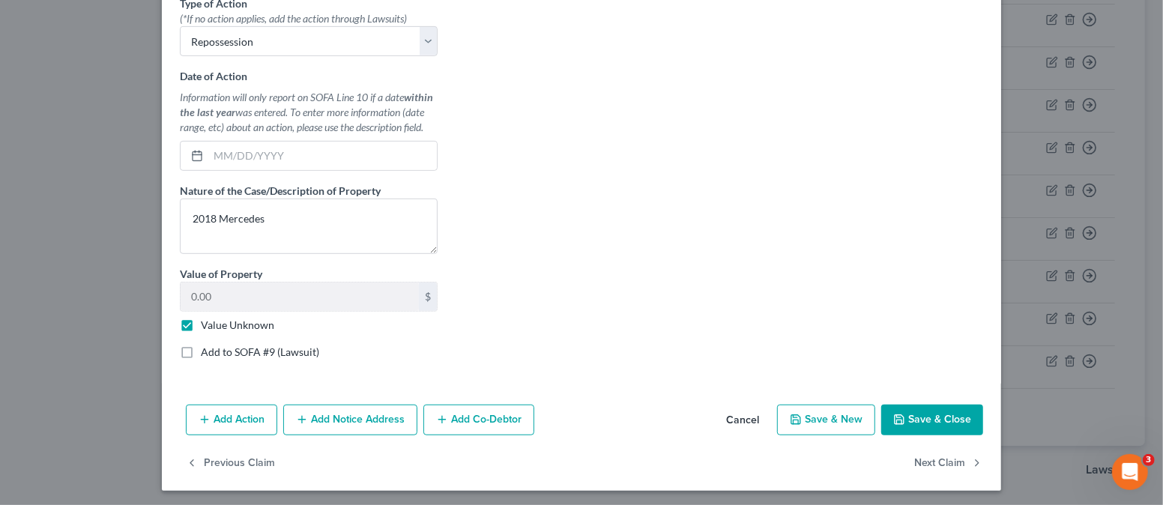
click at [942, 419] on button "Save & Close" at bounding box center [932, 419] width 102 height 31
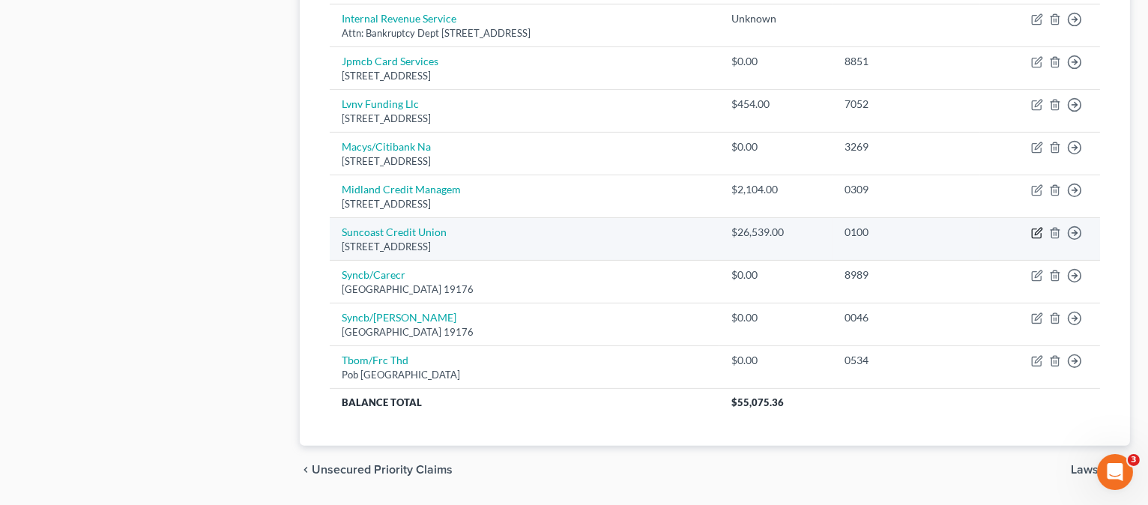
click at [1039, 228] on icon "button" at bounding box center [1037, 231] width 7 height 7
select select "9"
select select "0"
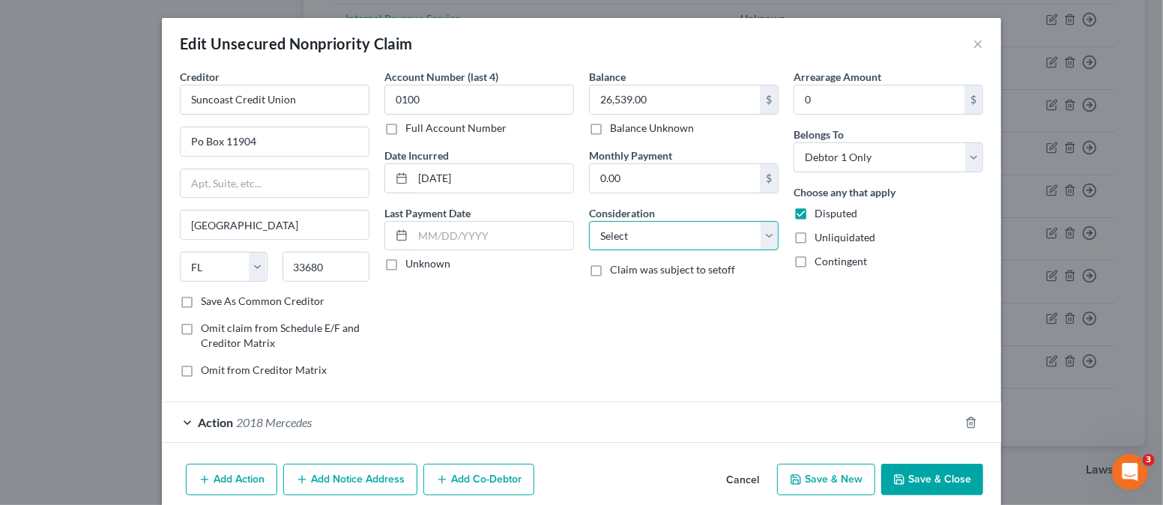
click at [618, 240] on select "Select Cable / Satellite Services Collection Agency Credit Card Debt Debt Couns…" at bounding box center [684, 236] width 190 height 30
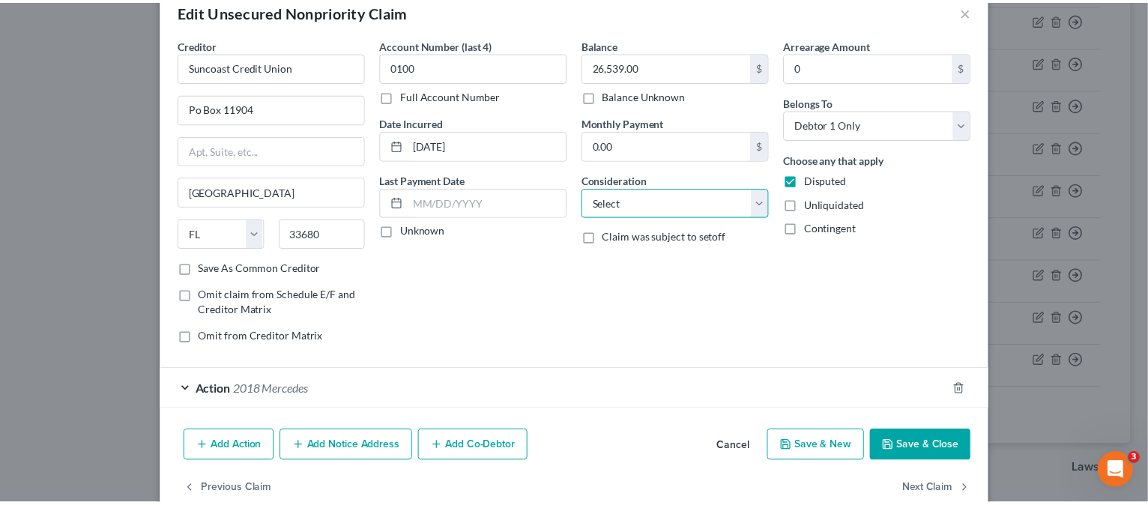
scroll to position [61, 0]
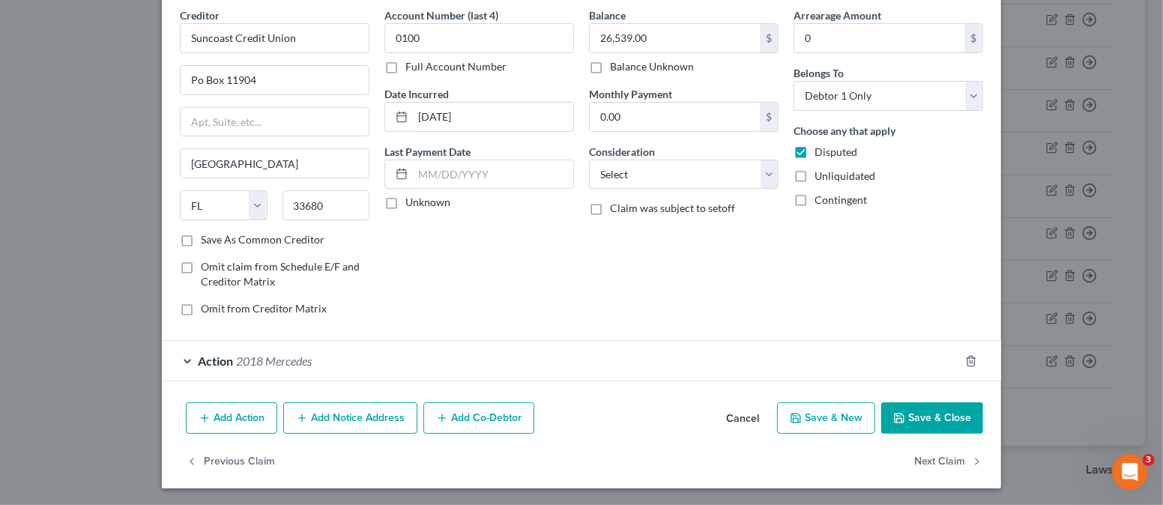
click at [960, 413] on button "Save & Close" at bounding box center [932, 417] width 102 height 31
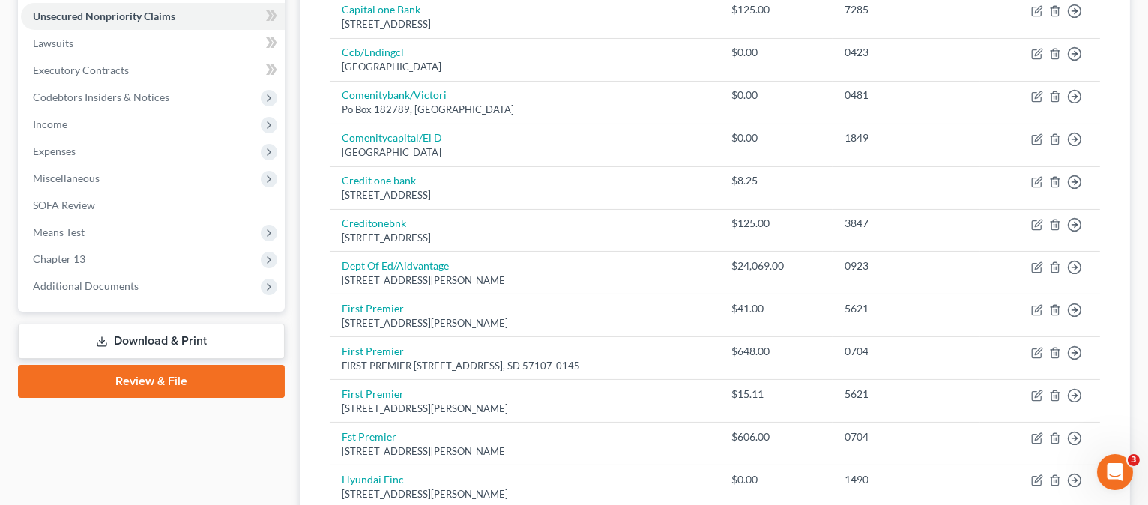
scroll to position [399, 0]
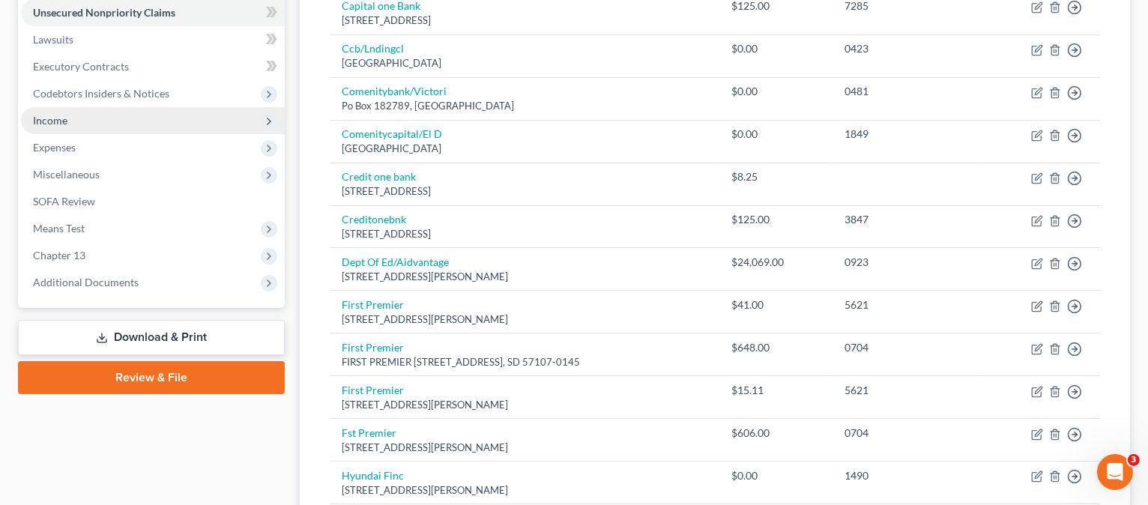
click at [91, 107] on span "Income" at bounding box center [153, 120] width 264 height 27
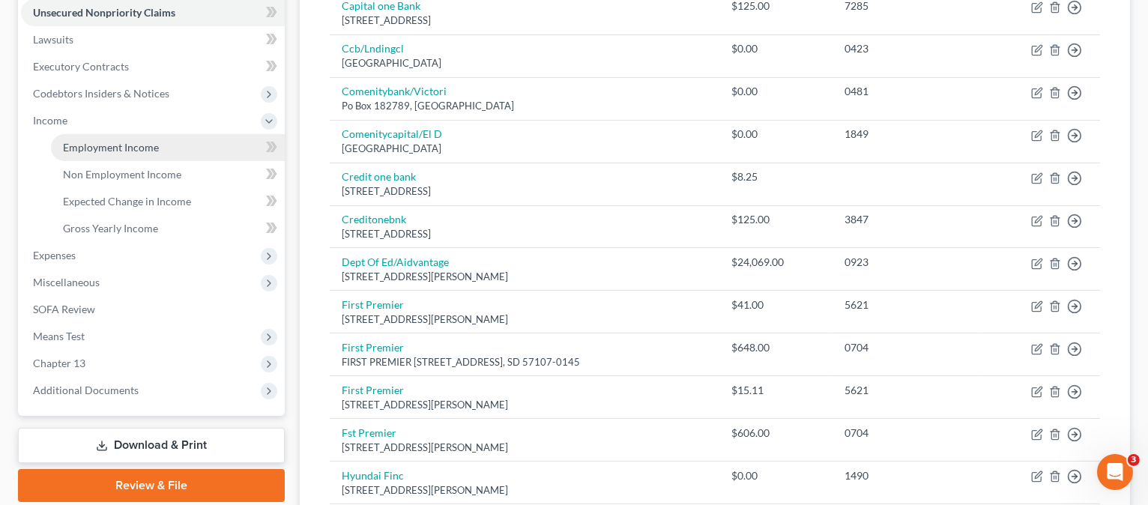
click at [83, 142] on span "Employment Income" at bounding box center [111, 147] width 96 height 13
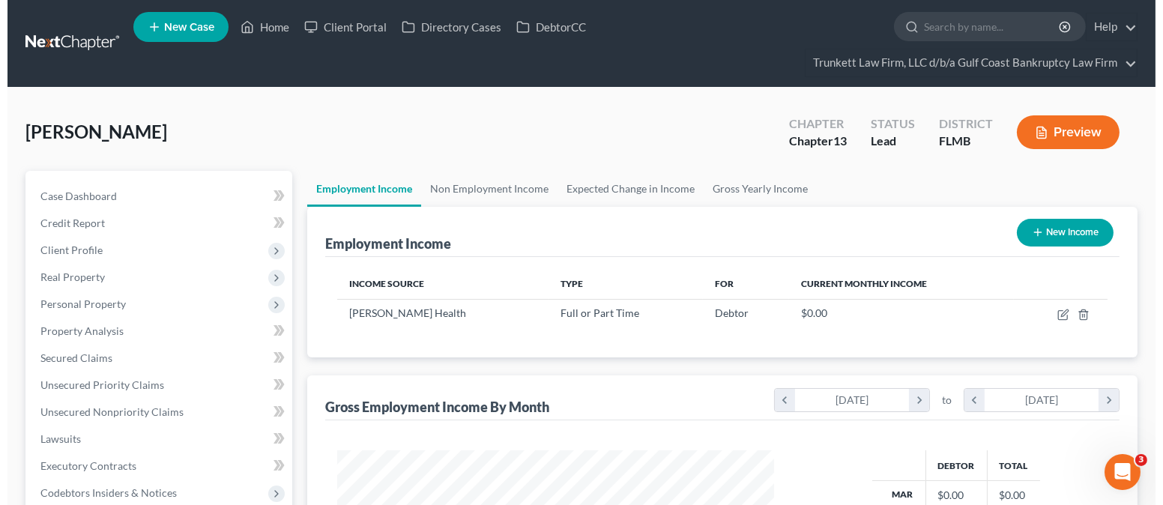
scroll to position [267, 467]
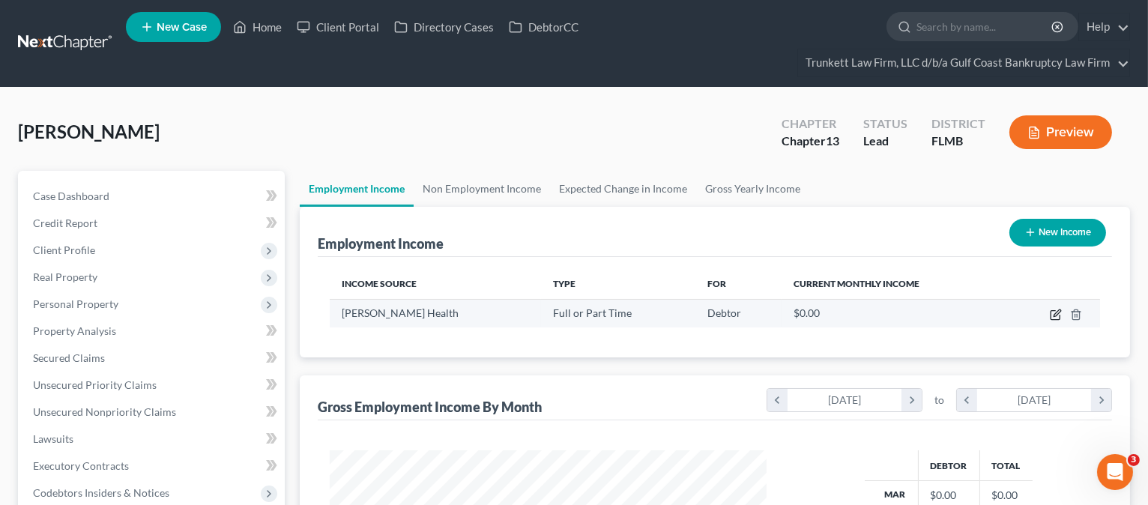
click at [1050, 314] on icon "button" at bounding box center [1055, 315] width 12 height 12
select select "0"
select select "9"
select select "2"
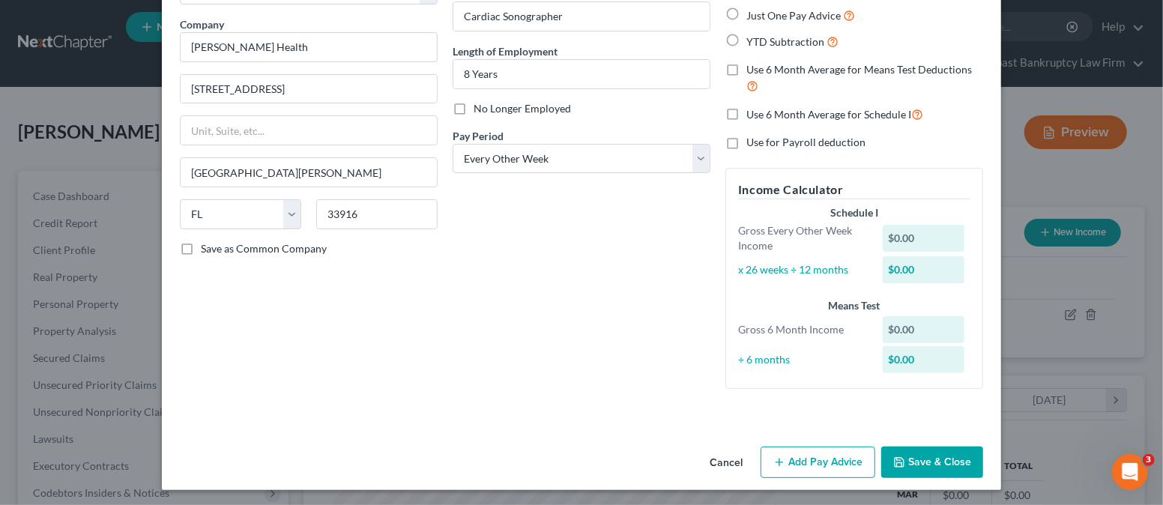
scroll to position [113, 0]
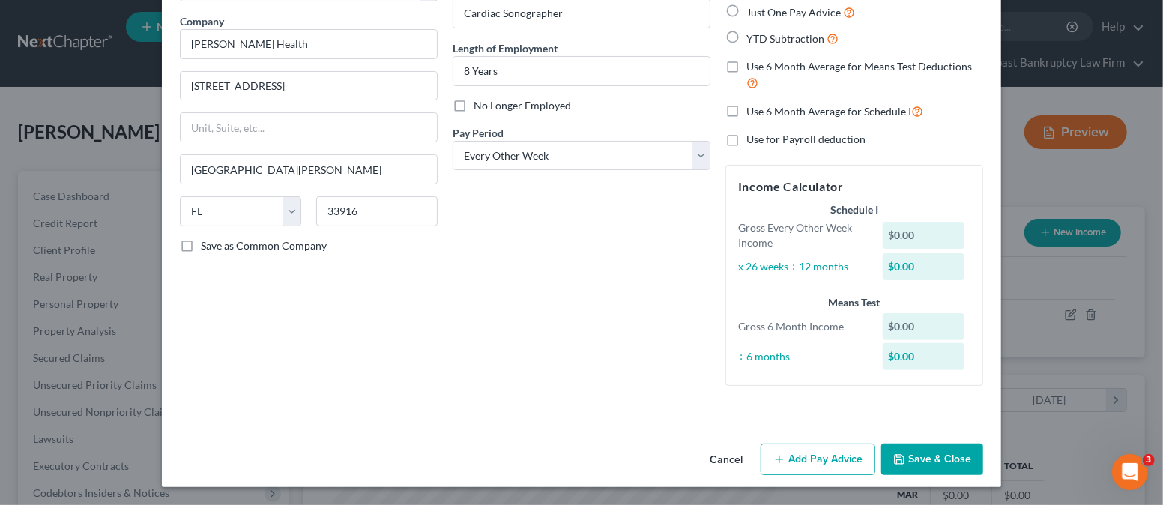
click at [810, 458] on button "Add Pay Advice" at bounding box center [817, 458] width 115 height 31
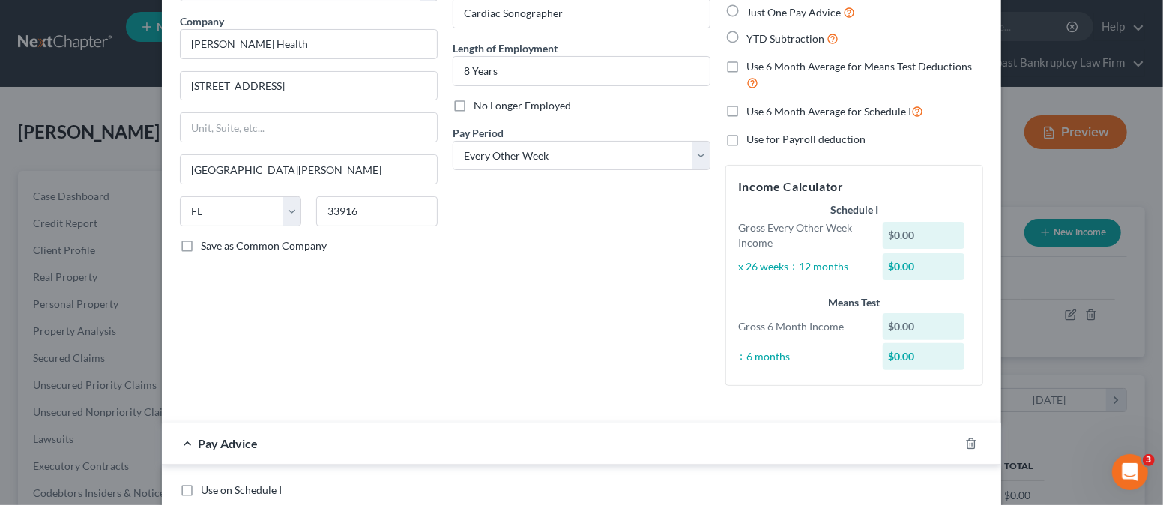
scroll to position [313, 0]
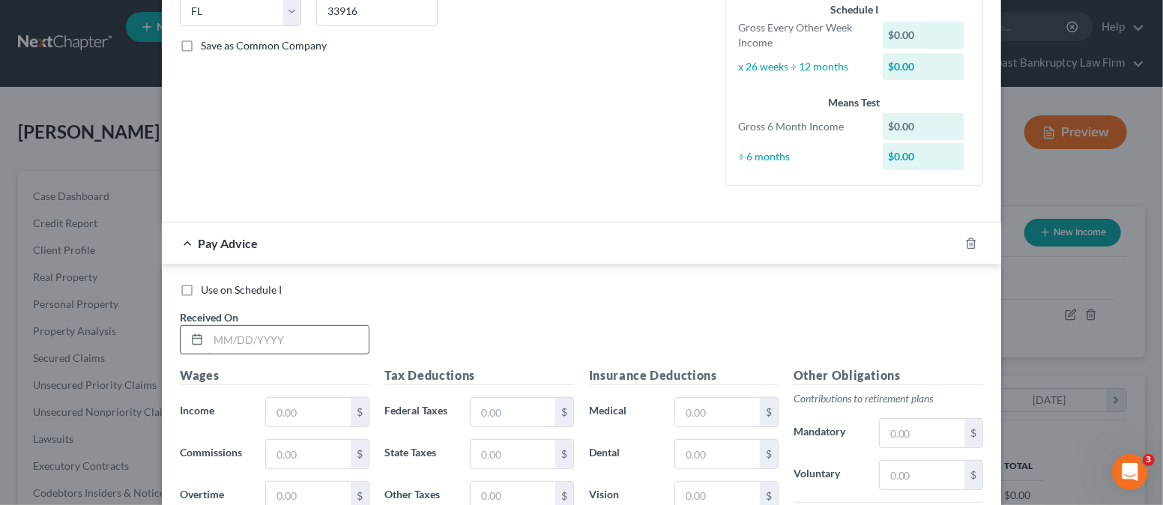
click at [267, 338] on input "text" at bounding box center [288, 340] width 160 height 28
type input "[DATE]"
click at [281, 407] on input "text" at bounding box center [308, 412] width 85 height 28
type input "4,147.56"
click at [494, 408] on input "text" at bounding box center [512, 412] width 85 height 28
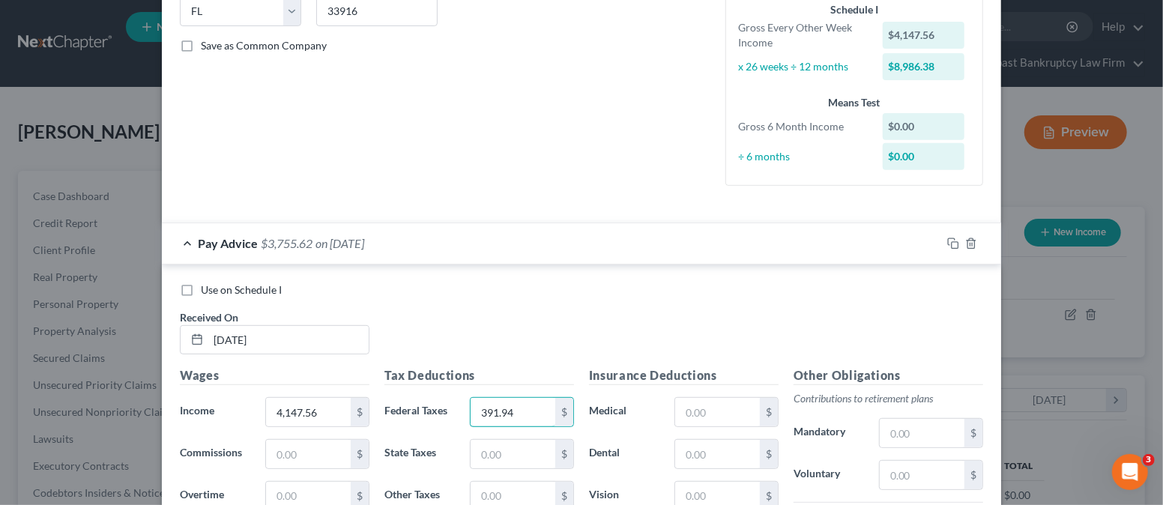
type input "391.94"
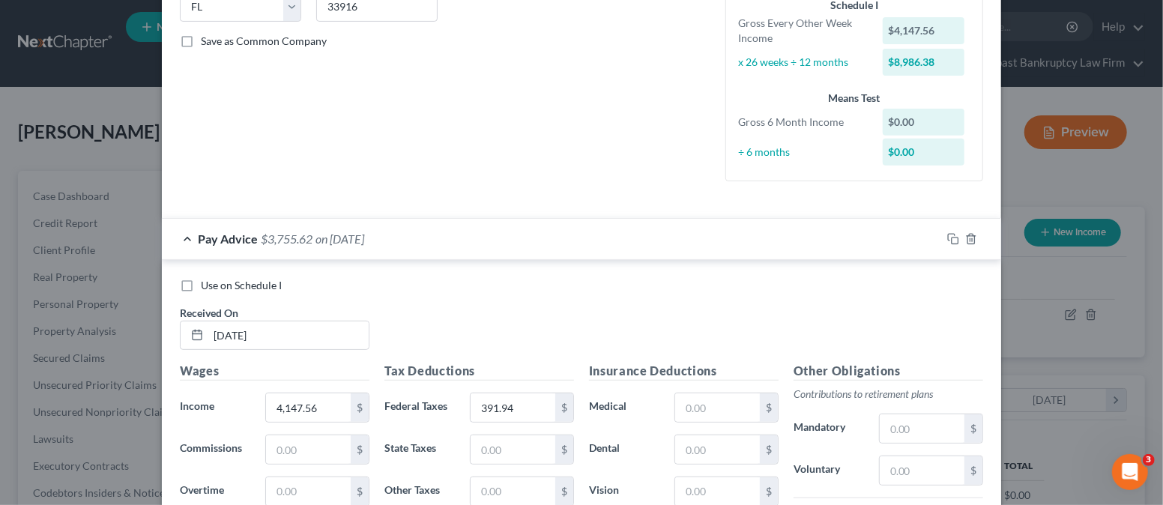
scroll to position [597, 0]
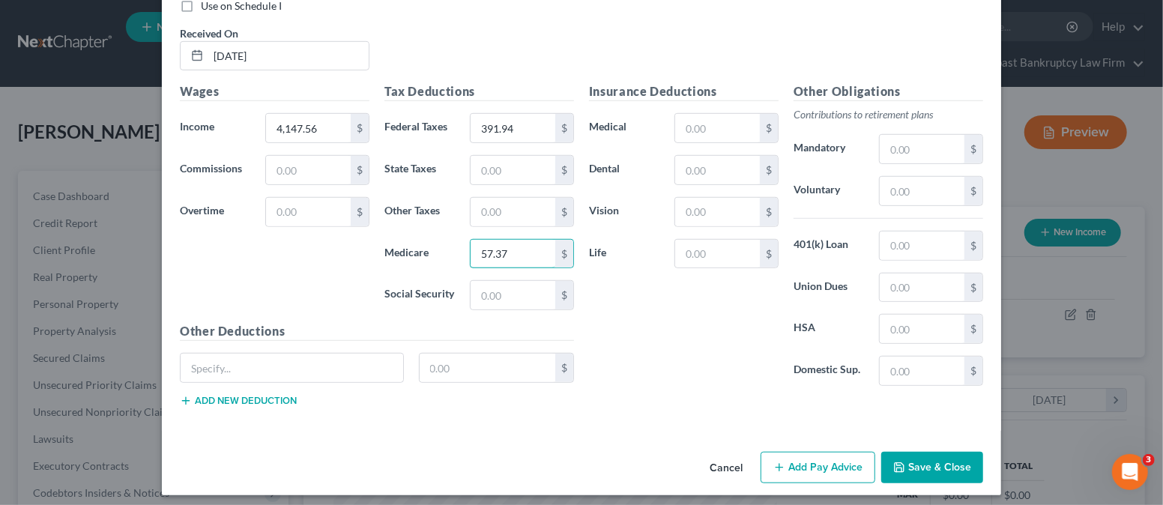
type input "57.37"
type input "245.30"
type input "80.21"
type input "39.00"
type input "6.19"
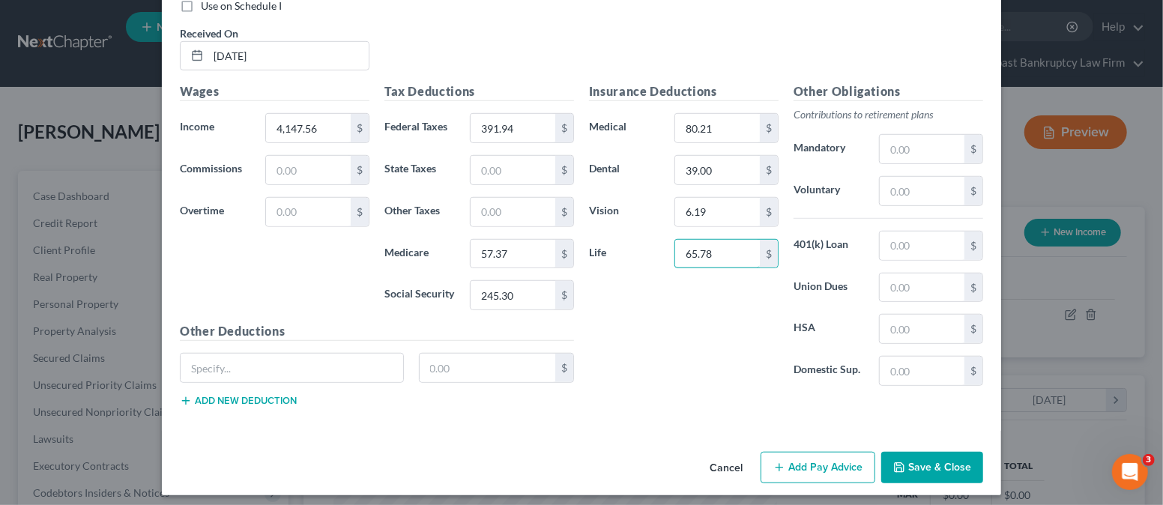
type input "65.78"
click at [621, 303] on div "Insurance Deductions Medical 80.21 $ Dental 39.00 $ Vision 6.19 $ Life 65.78 $" at bounding box center [683, 239] width 204 height 315
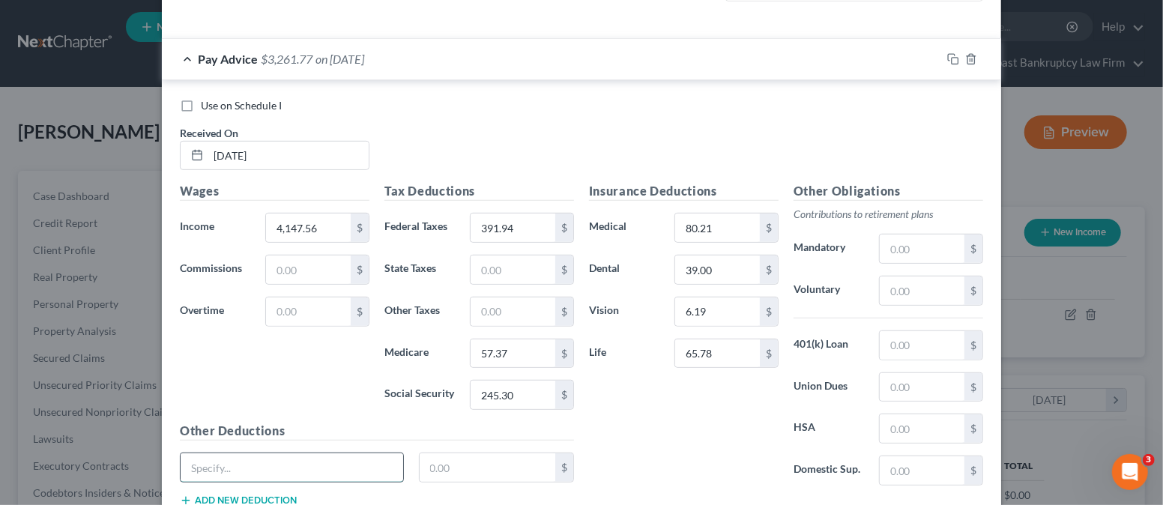
drag, startPoint x: 279, startPoint y: 461, endPoint x: 272, endPoint y: 450, distance: 12.5
click at [279, 461] on input "text" at bounding box center [292, 467] width 222 height 28
type input "r"
type input "REIMBURSEMENTS"
type input "2,972.02"
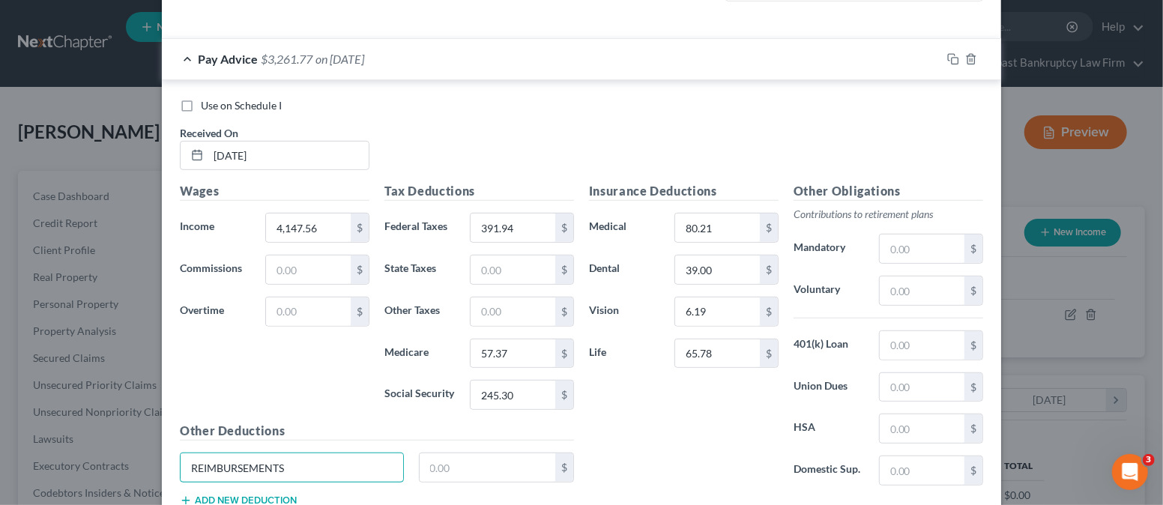
drag, startPoint x: 315, startPoint y: 464, endPoint x: 165, endPoint y: 460, distance: 150.6
click at [172, 462] on div "REIMBURSEMENTS" at bounding box center [291, 467] width 239 height 30
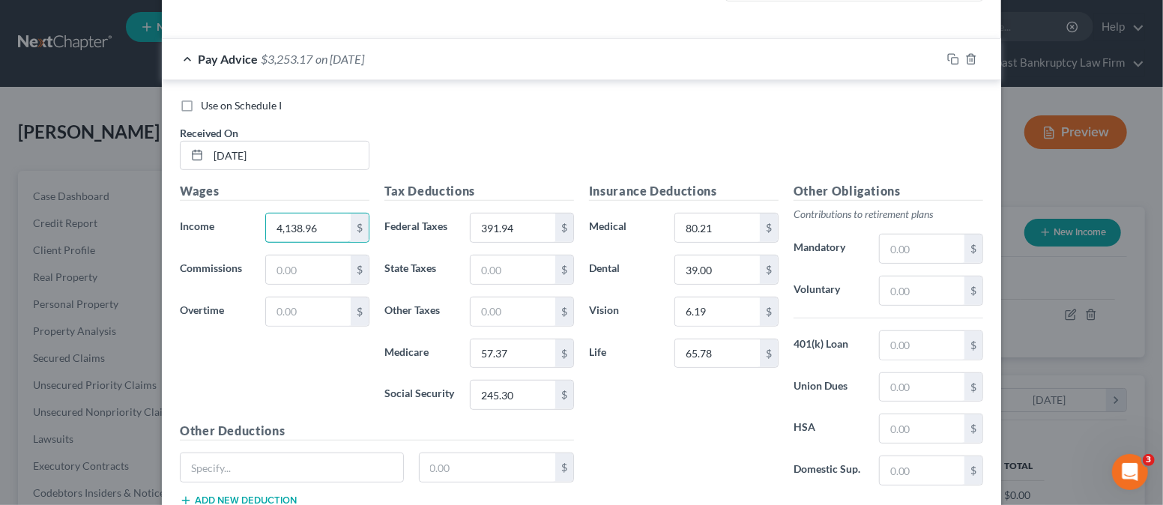
type input "4,138.96"
click at [255, 372] on div "Wages Income * 4,138.96 $ Commissions $ Overtime $" at bounding box center [274, 302] width 204 height 240
drag, startPoint x: 277, startPoint y: 464, endPoint x: 287, endPoint y: 451, distance: 16.6
click at [279, 461] on input "text" at bounding box center [292, 467] width 222 height 28
type input "UNIFORMS"
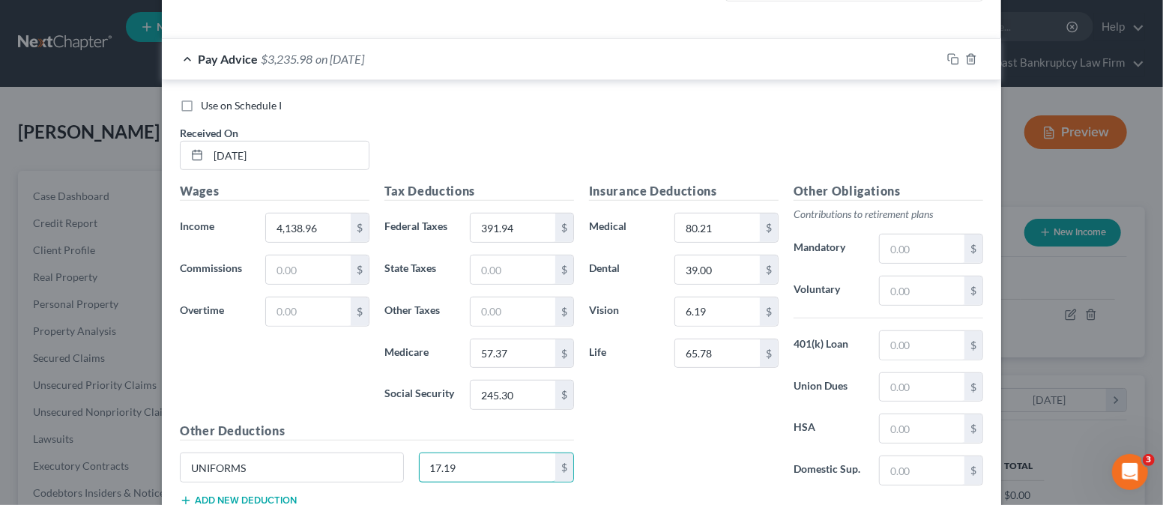
type input "17.19"
click at [248, 496] on button "Add new deduction" at bounding box center [238, 500] width 117 height 12
click at [222, 491] on div "UNIFORMS 17.19 $" at bounding box center [376, 473] width 409 height 42
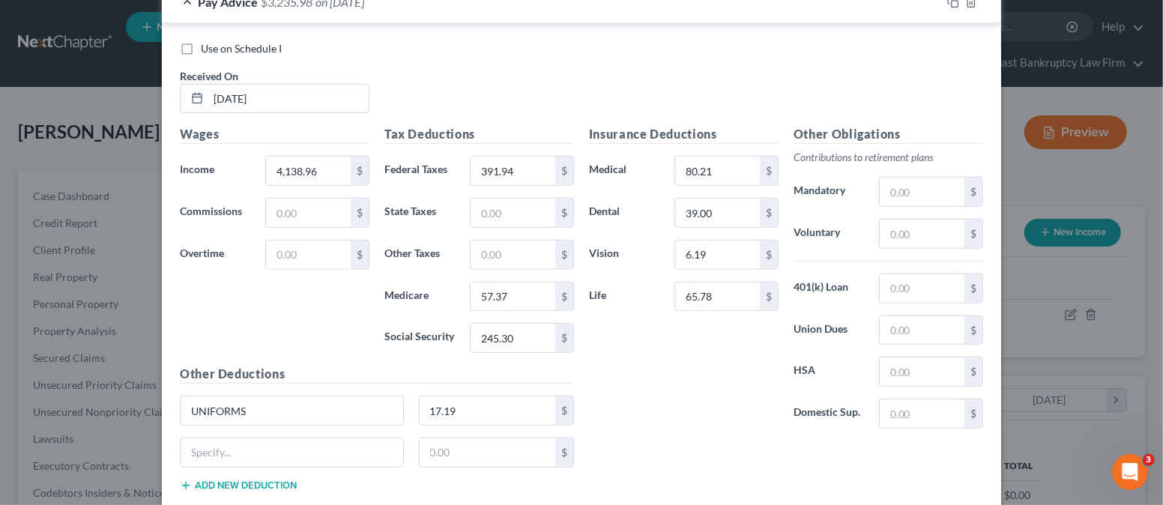
scroll to position [597, 0]
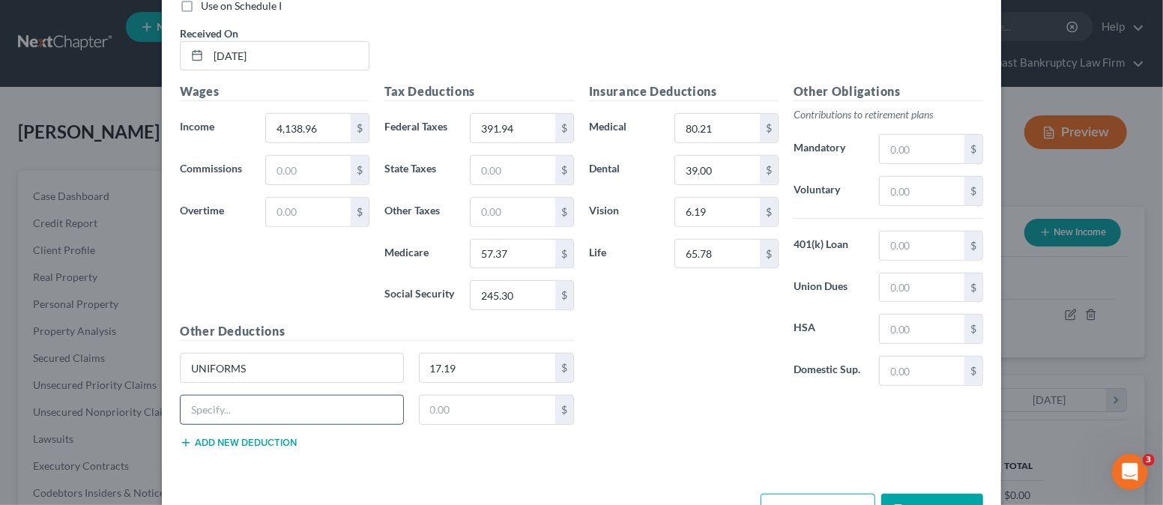
click at [281, 407] on input "text" at bounding box center [292, 409] width 222 height 28
type input "LMH CAFE"
type input "51.38"
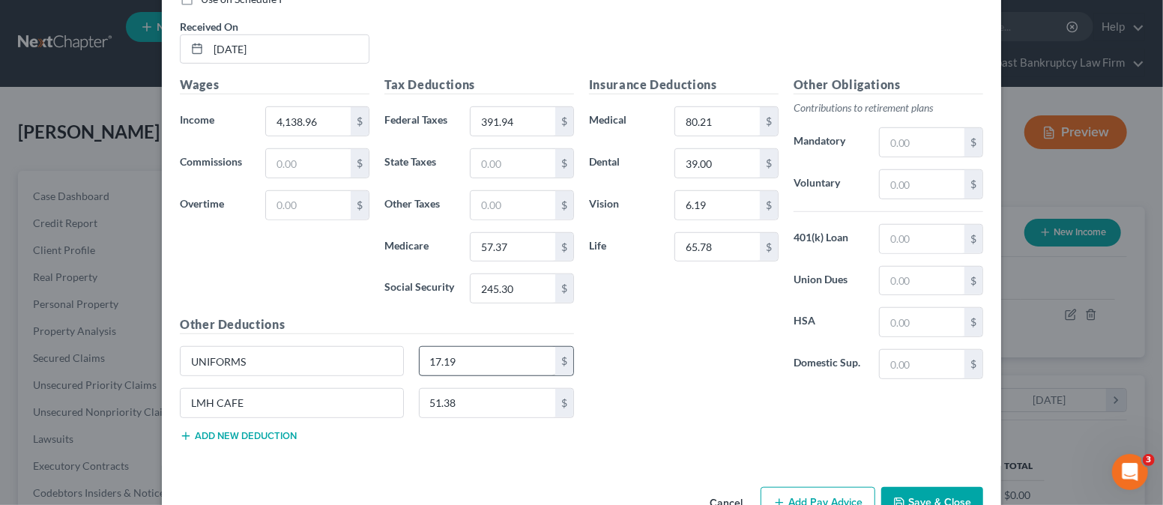
scroll to position [644, 0]
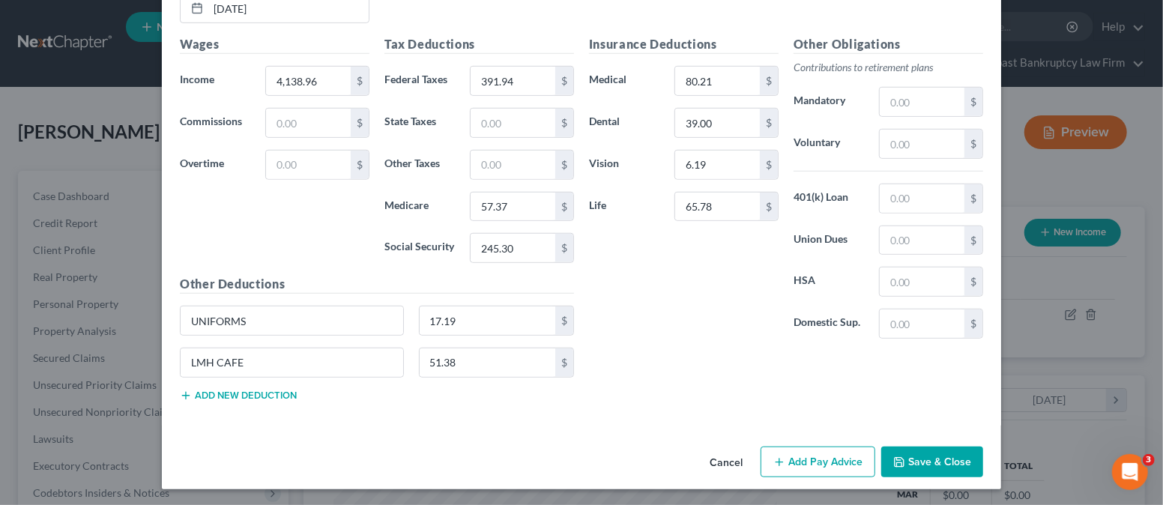
click at [255, 395] on button "Add new deduction" at bounding box center [238, 395] width 117 height 12
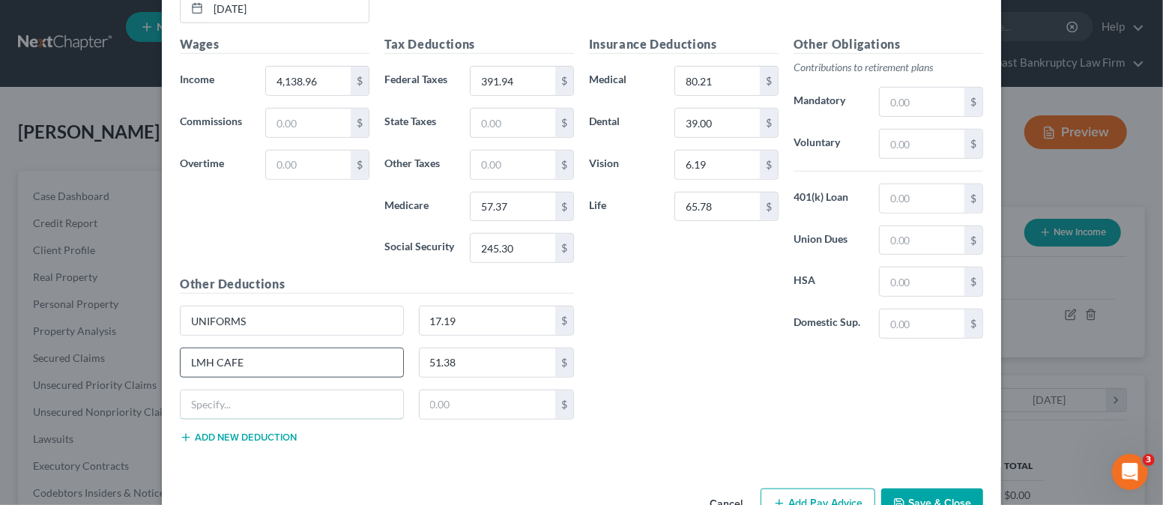
drag, startPoint x: 211, startPoint y: 393, endPoint x: 234, endPoint y: 362, distance: 39.1
click at [214, 390] on input "text" at bounding box center [292, 404] width 222 height 28
type input "403B"
type input "212.57"
click at [655, 407] on div "Insurance Deductions Medical 80.21 $ Dental 39.00 $ Vision 6.19 $ Life 65.78 $ …" at bounding box center [785, 244] width 409 height 419
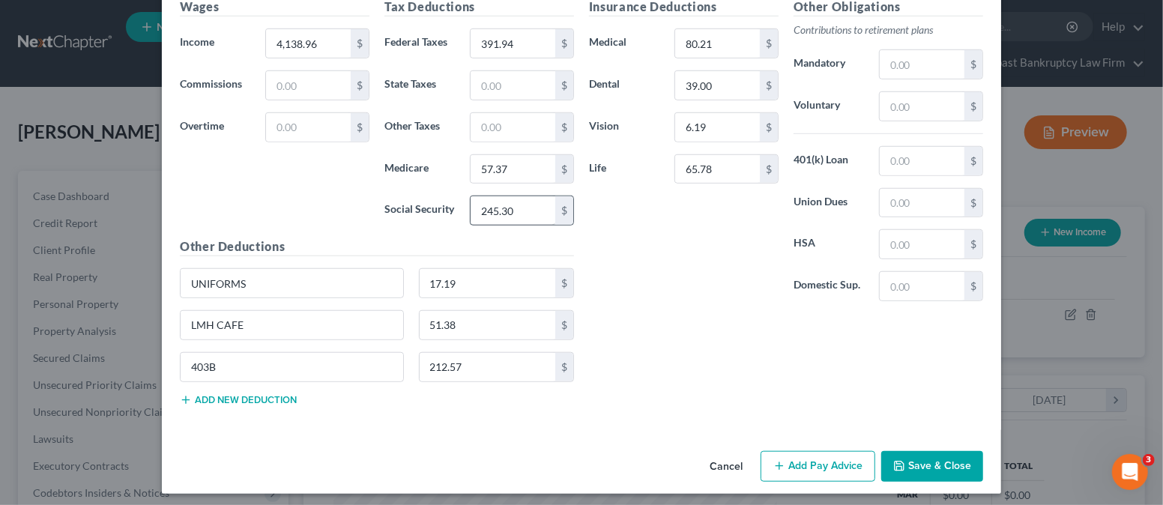
scroll to position [686, 0]
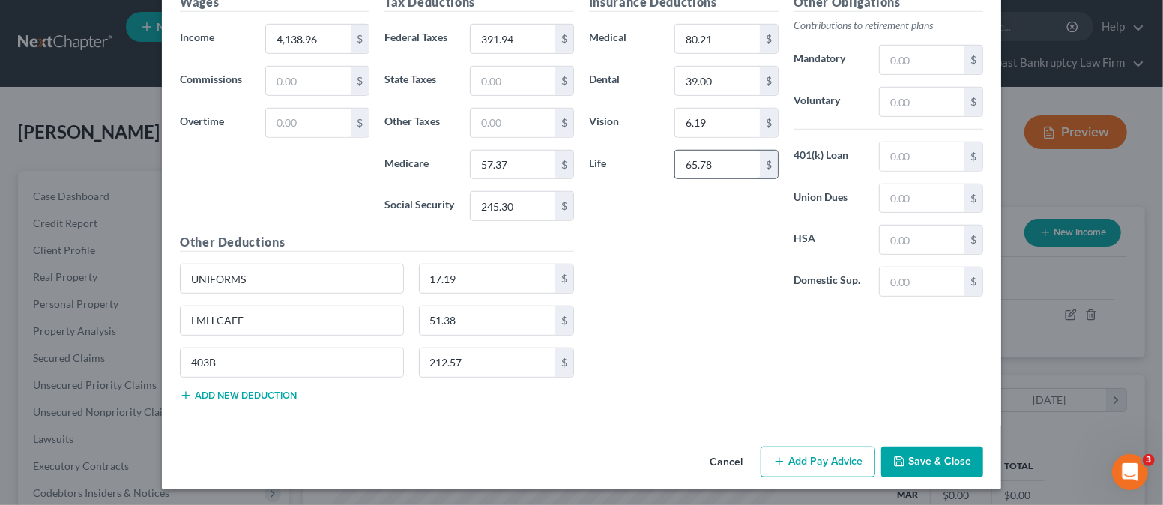
click at [721, 168] on input "65.78" at bounding box center [717, 165] width 85 height 28
type input "65.79"
drag, startPoint x: 667, startPoint y: 282, endPoint x: 678, endPoint y: 292, distance: 15.4
click at [667, 282] on div "Insurance Deductions Medical 80.21 $ Dental 39.00 $ Vision 6.19 $ Life 65.79 $" at bounding box center [683, 150] width 204 height 315
click at [810, 454] on button "Add Pay Advice" at bounding box center [817, 461] width 115 height 31
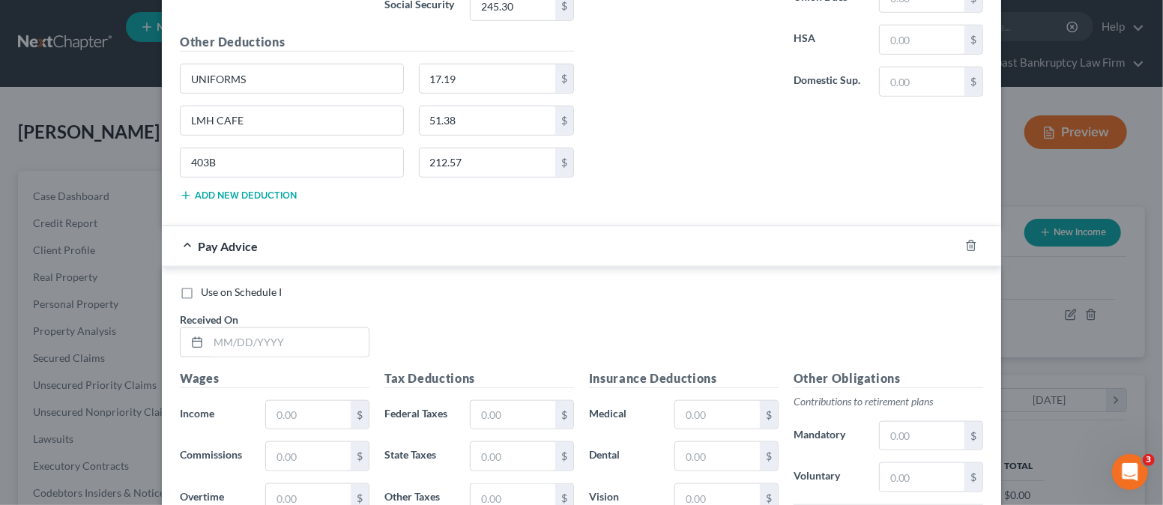
scroll to position [986, 0]
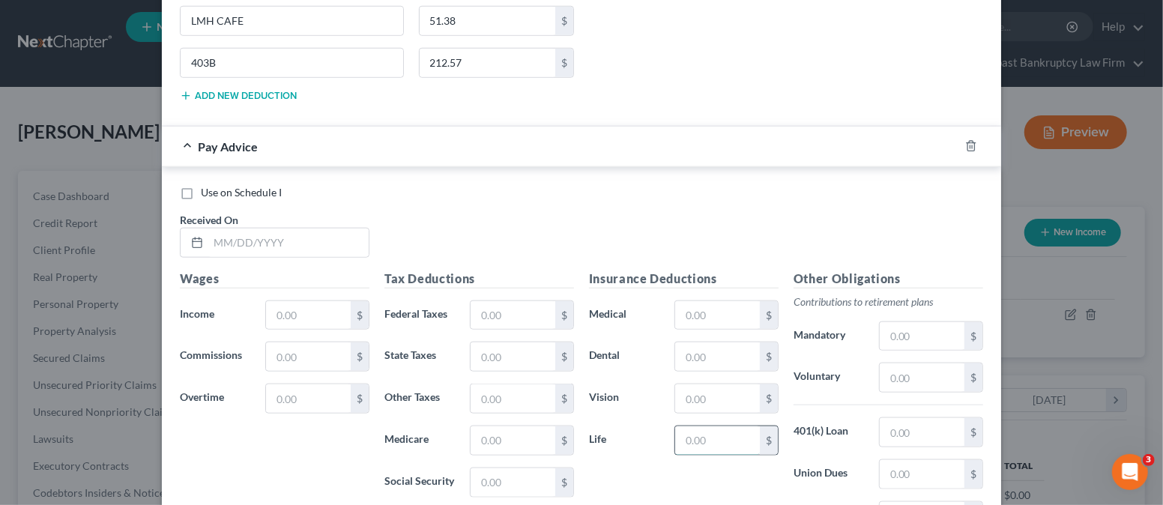
click at [691, 436] on input "text" at bounding box center [717, 440] width 85 height 28
type input "65.79"
click at [694, 311] on input "text" at bounding box center [717, 315] width 85 height 28
type input "8"
type input "80.21"
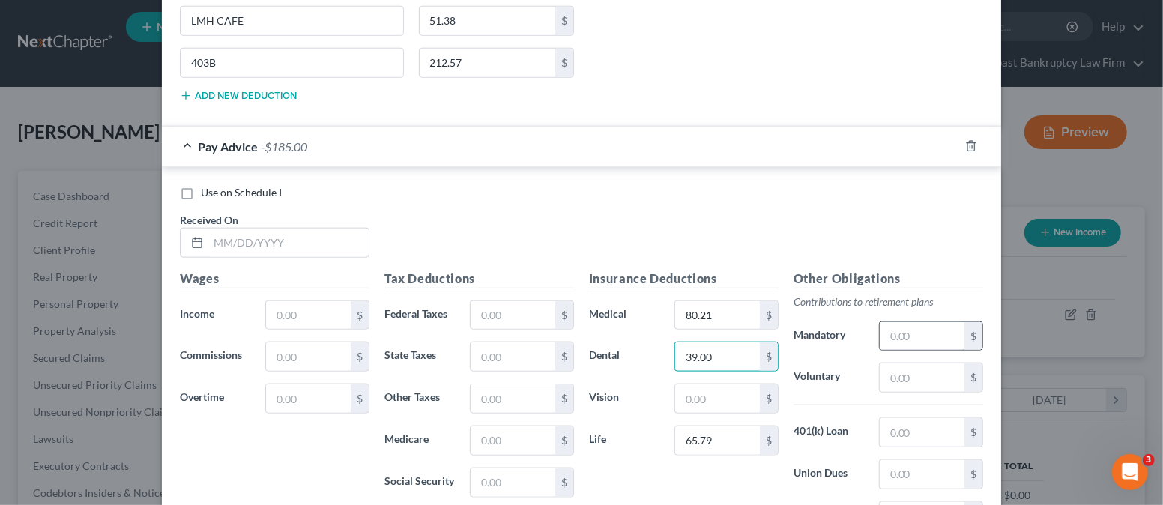
type input "39.00"
type input "6.19"
drag, startPoint x: 494, startPoint y: 303, endPoint x: 507, endPoint y: 301, distance: 13.6
click at [494, 303] on input "text" at bounding box center [512, 315] width 85 height 28
type input "261.19"
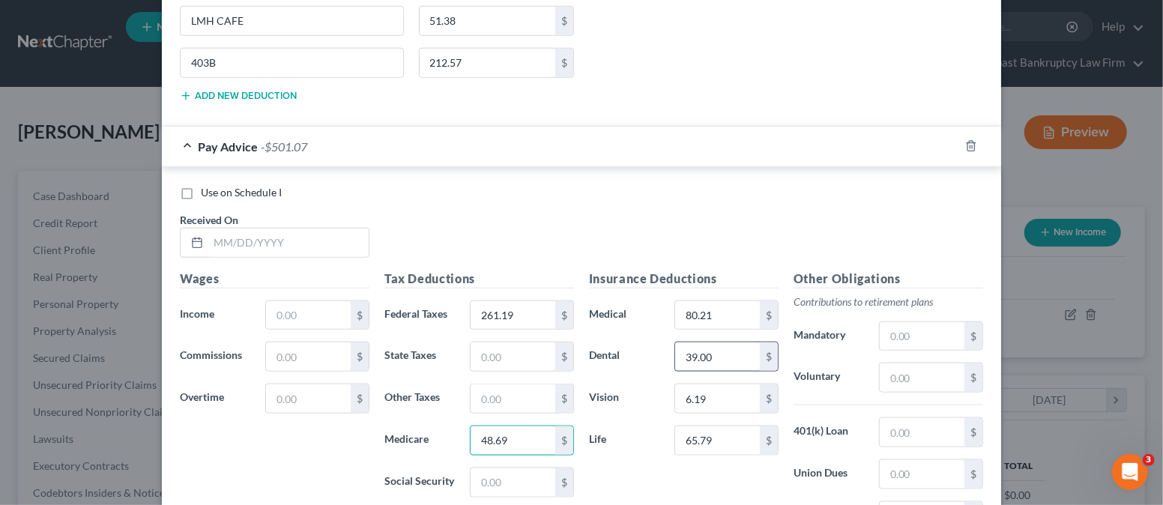
type input "48.69"
type input "208.20"
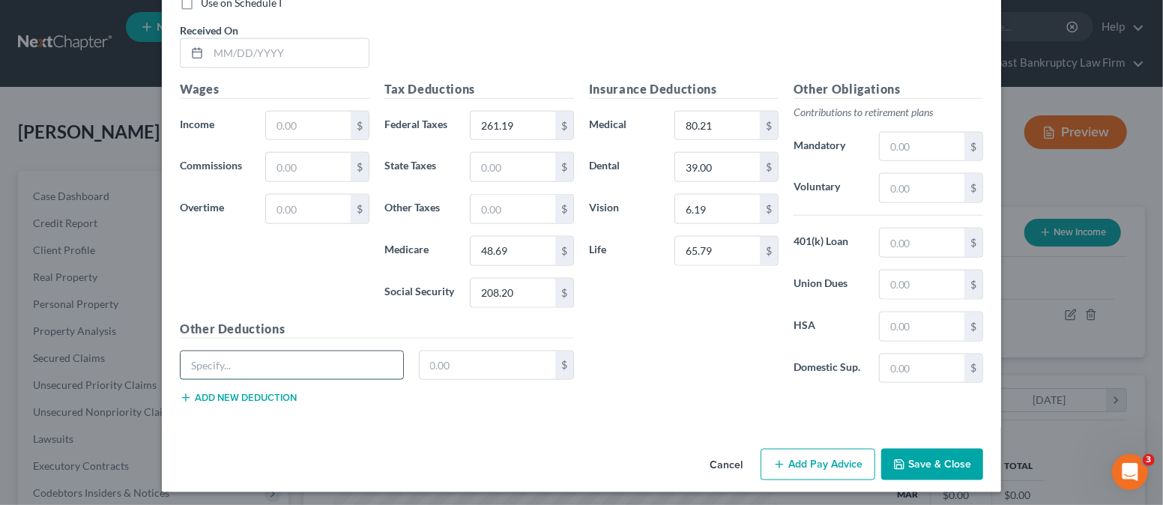
click at [338, 360] on input "text" at bounding box center [292, 365] width 222 height 28
type input "UNIFORMS"
type input "17.19"
click at [250, 392] on button "Add new deduction" at bounding box center [238, 398] width 117 height 12
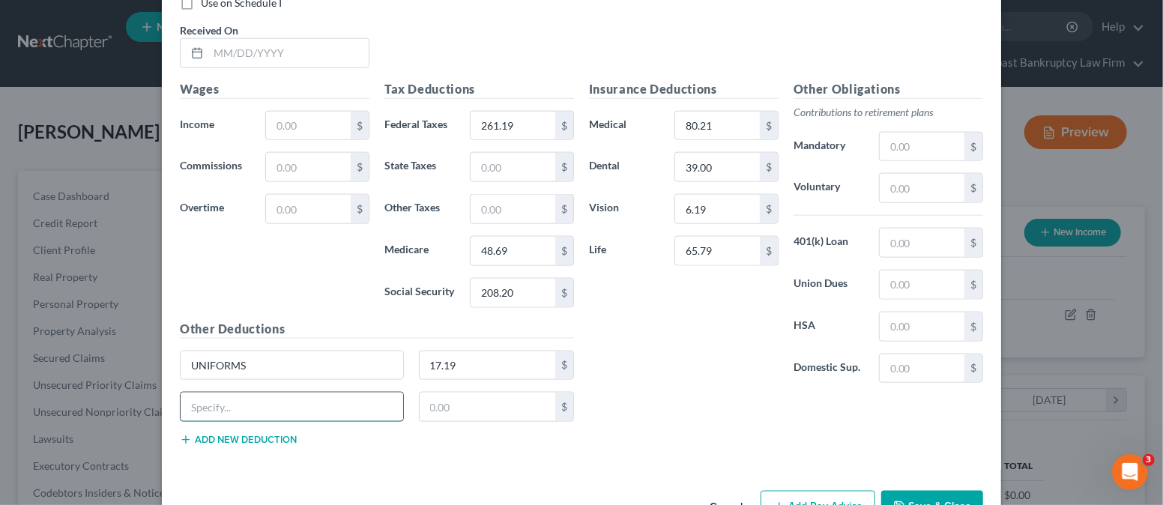
click at [246, 398] on input "text" at bounding box center [292, 406] width 222 height 28
type input "LMH CAFE"
type input "103.26"
click at [249, 434] on button "Add new deduction" at bounding box center [238, 440] width 117 height 12
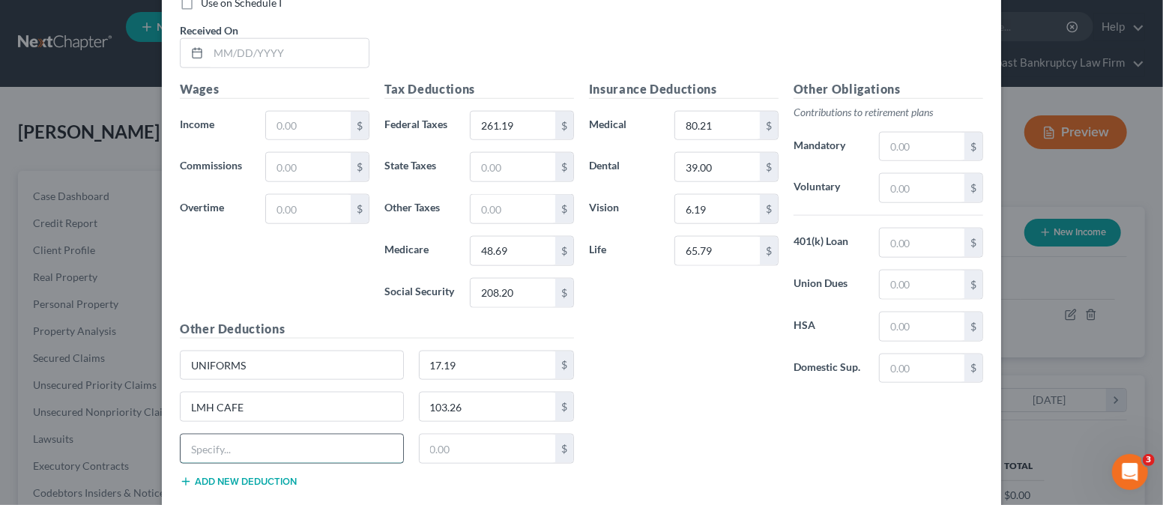
click at [261, 437] on input "text" at bounding box center [292, 448] width 222 height 28
type input "403B"
type input "2"
type input "208.66"
click at [304, 114] on input "text" at bounding box center [308, 126] width 85 height 28
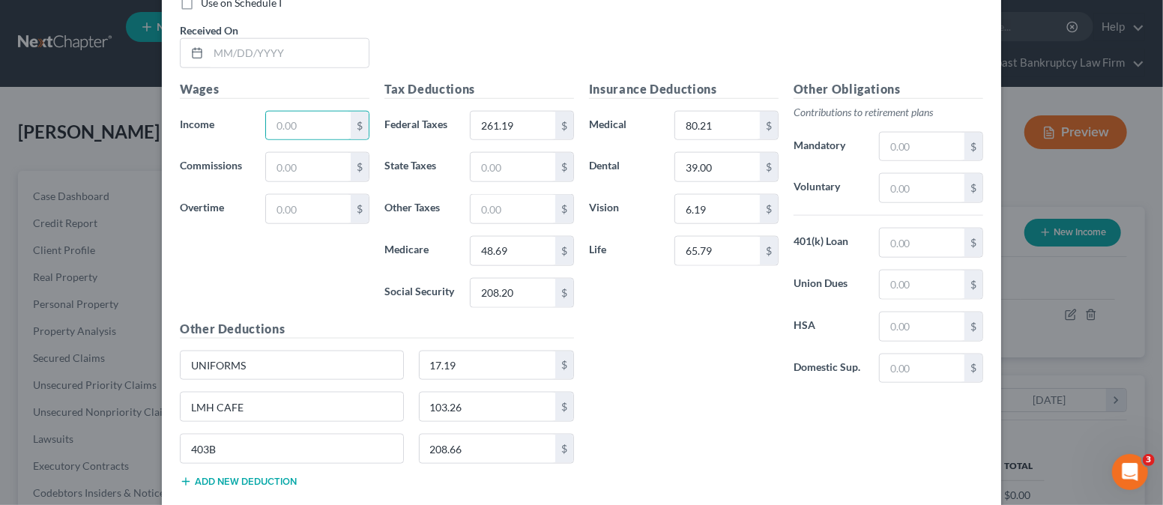
click at [239, 246] on div "Wages Income * $ Commissions $ Overtime $" at bounding box center [274, 200] width 204 height 240
click at [279, 208] on input "text" at bounding box center [308, 209] width 85 height 28
type input "32.60"
click at [212, 259] on div "Wages Income * $ Commissions $ Overtime 32.60 $" at bounding box center [274, 200] width 204 height 240
click at [275, 121] on input "text" at bounding box center [308, 126] width 85 height 28
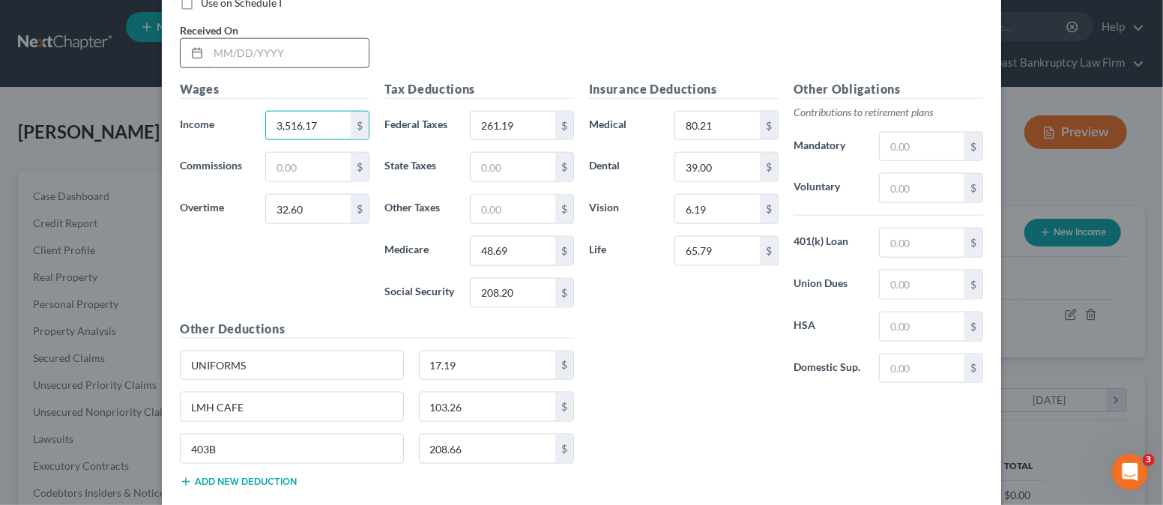
type input "3,516.17"
click at [228, 52] on input "text" at bounding box center [288, 53] width 160 height 28
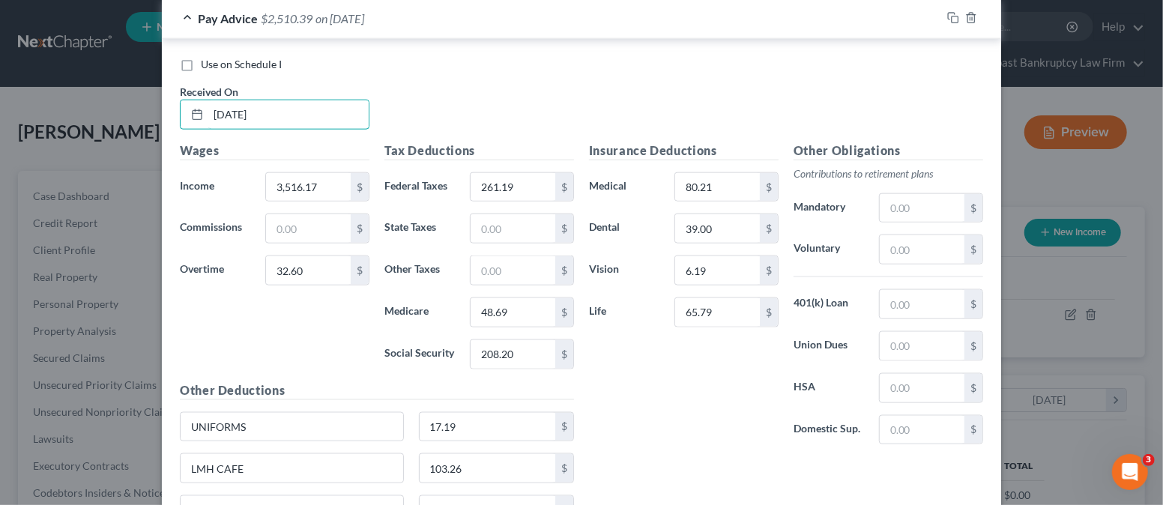
scroll to position [1075, 0]
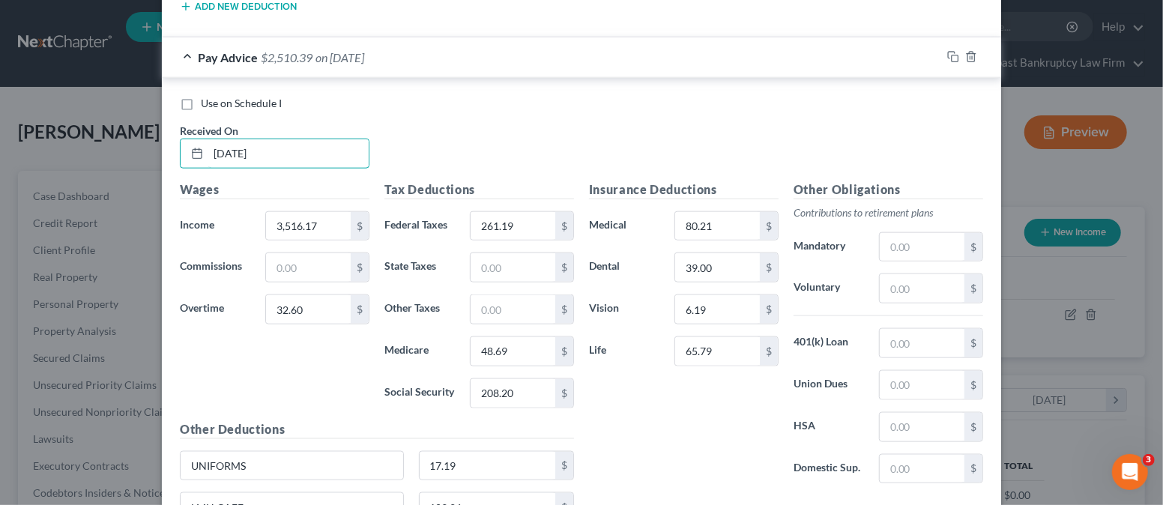
type input "[DATE]"
click at [392, 127] on div "Use on Schedule I Received On * [DATE]" at bounding box center [581, 138] width 818 height 85
type input "3,516.70"
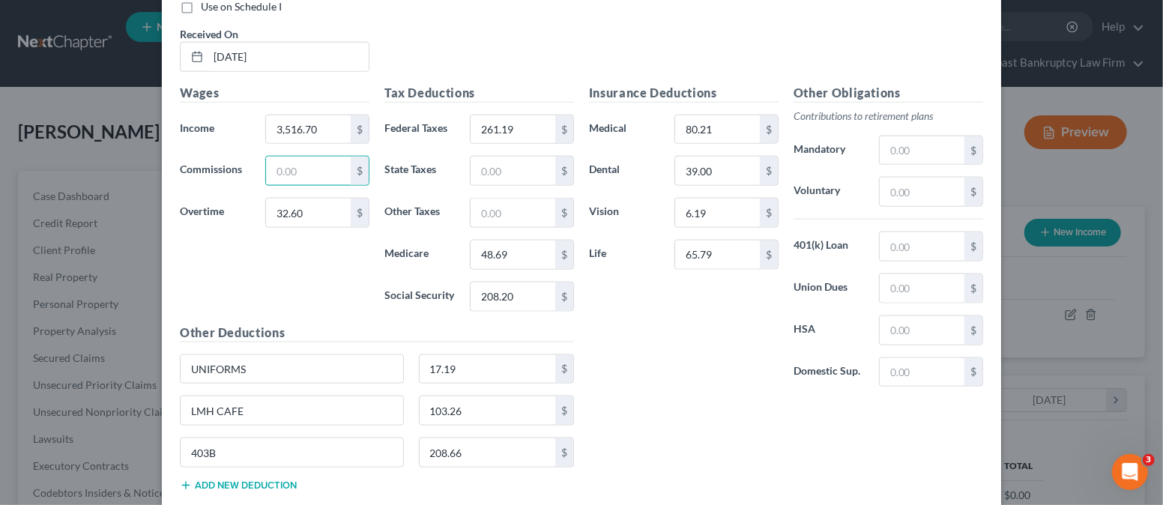
scroll to position [1258, 0]
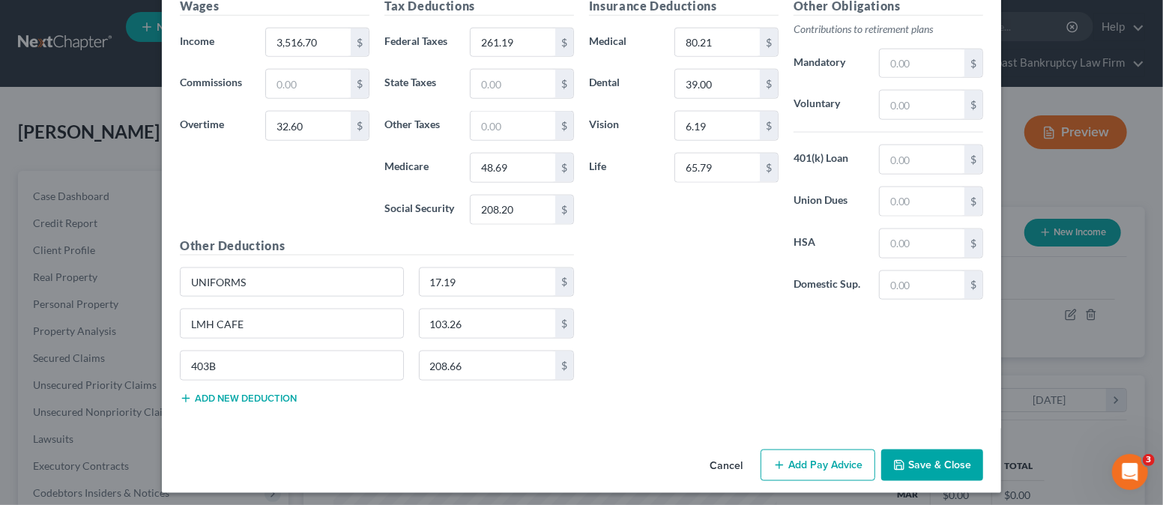
click at [845, 455] on button "Add Pay Advice" at bounding box center [817, 464] width 115 height 31
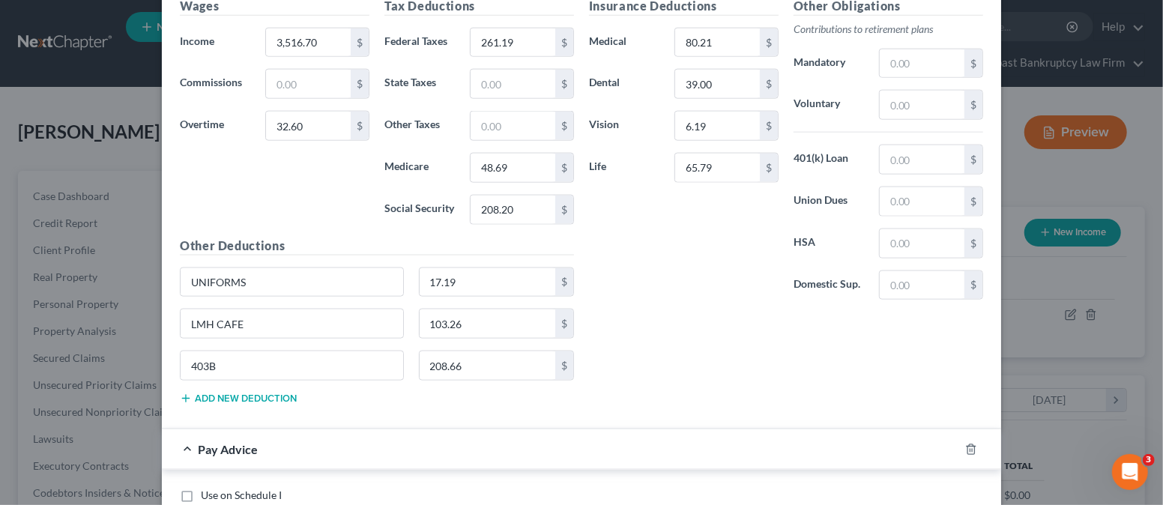
scroll to position [1558, 0]
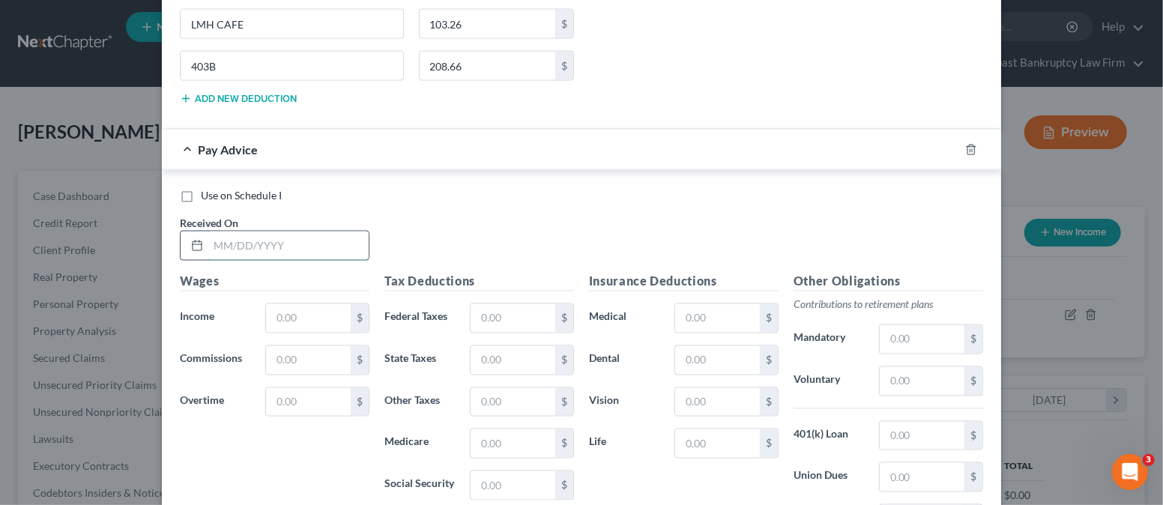
drag, startPoint x: 264, startPoint y: 239, endPoint x: 274, endPoint y: 225, distance: 16.6
click at [265, 238] on input "text" at bounding box center [288, 245] width 160 height 28
type input "[DATE]"
drag, startPoint x: 282, startPoint y: 389, endPoint x: 283, endPoint y: 379, distance: 9.8
click at [283, 389] on input "text" at bounding box center [308, 402] width 85 height 28
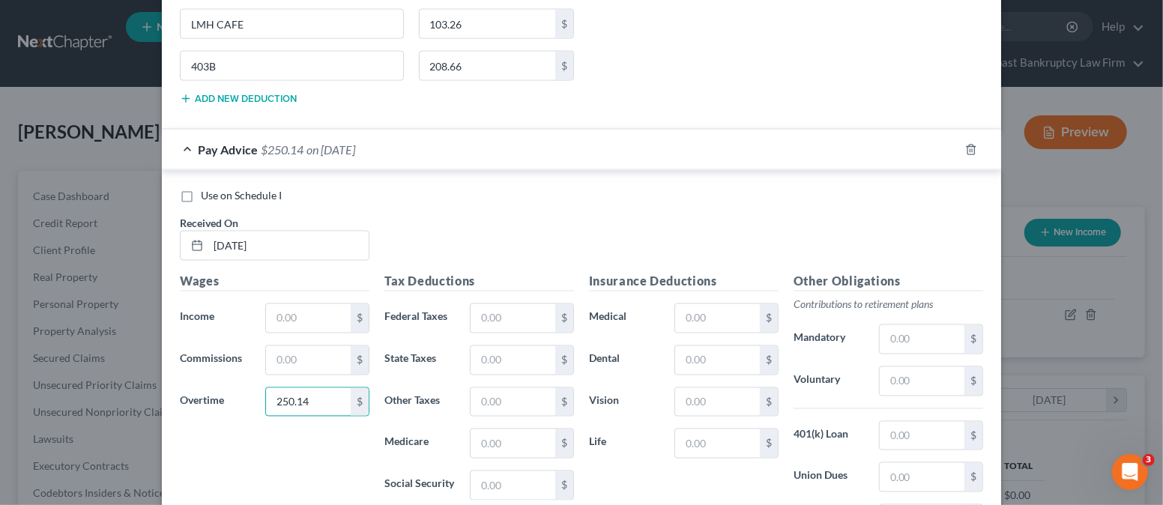
type input "250.14"
drag, startPoint x: 274, startPoint y: 425, endPoint x: 292, endPoint y: 427, distance: 18.0
click at [273, 426] on div "Wages Income * $ Commissions $ Overtime 250.14 $" at bounding box center [274, 393] width 204 height 240
drag, startPoint x: 284, startPoint y: 308, endPoint x: 288, endPoint y: 298, distance: 10.4
click at [284, 307] on input "text" at bounding box center [308, 318] width 85 height 28
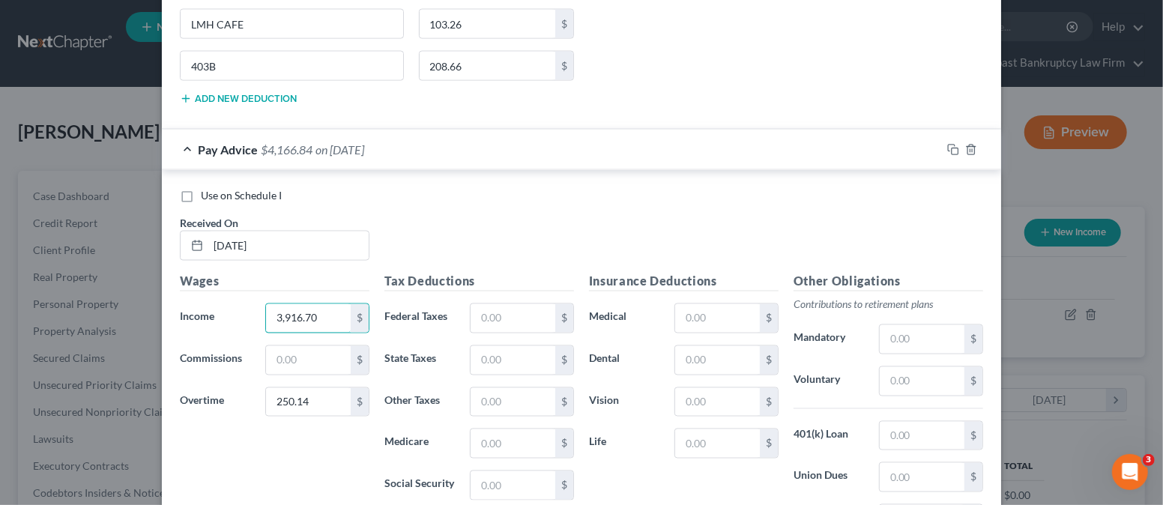
type input "3,916.70"
click at [366, 243] on div "Received On * [DATE]" at bounding box center [274, 238] width 204 height 46
drag, startPoint x: 518, startPoint y: 310, endPoint x: 503, endPoint y: 300, distance: 18.3
click at [517, 310] on input "text" at bounding box center [512, 318] width 85 height 28
type input "395.37"
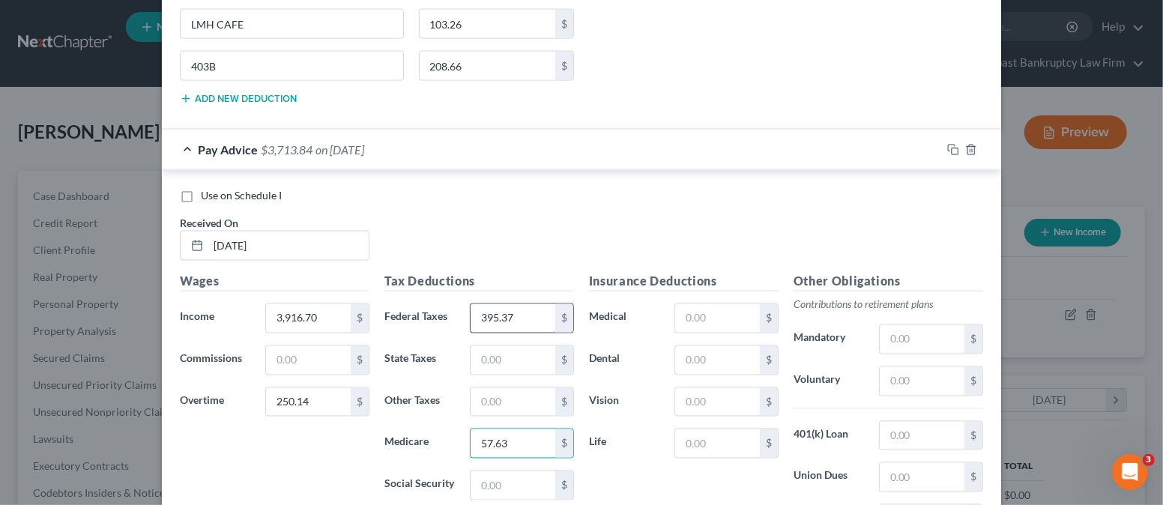
type input "57.63"
type input "246.40"
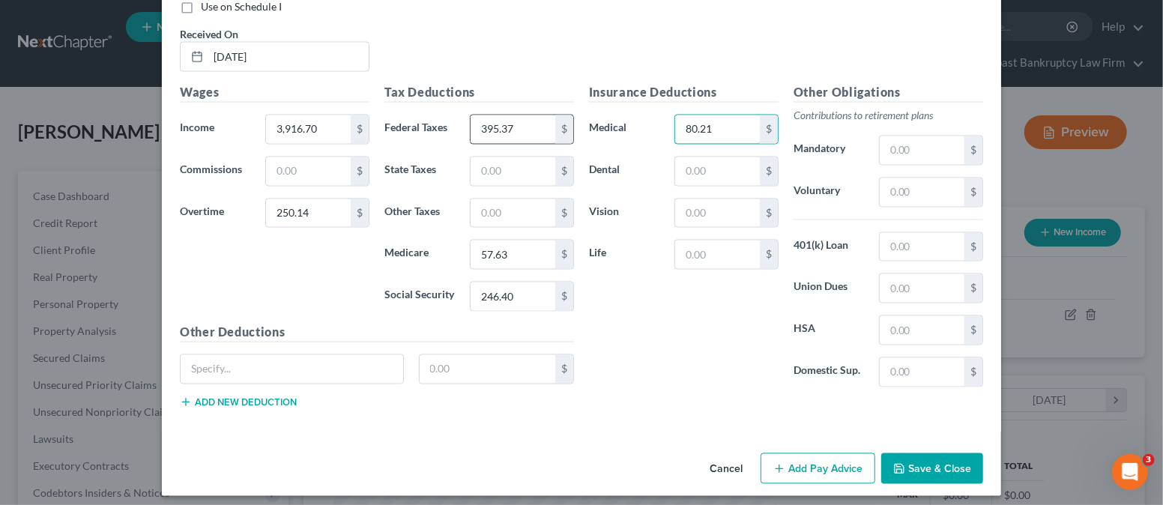
type input "80.21"
type input "39.00"
type input "6.19"
click at [677, 247] on input "text" at bounding box center [717, 254] width 85 height 28
type input "65.79"
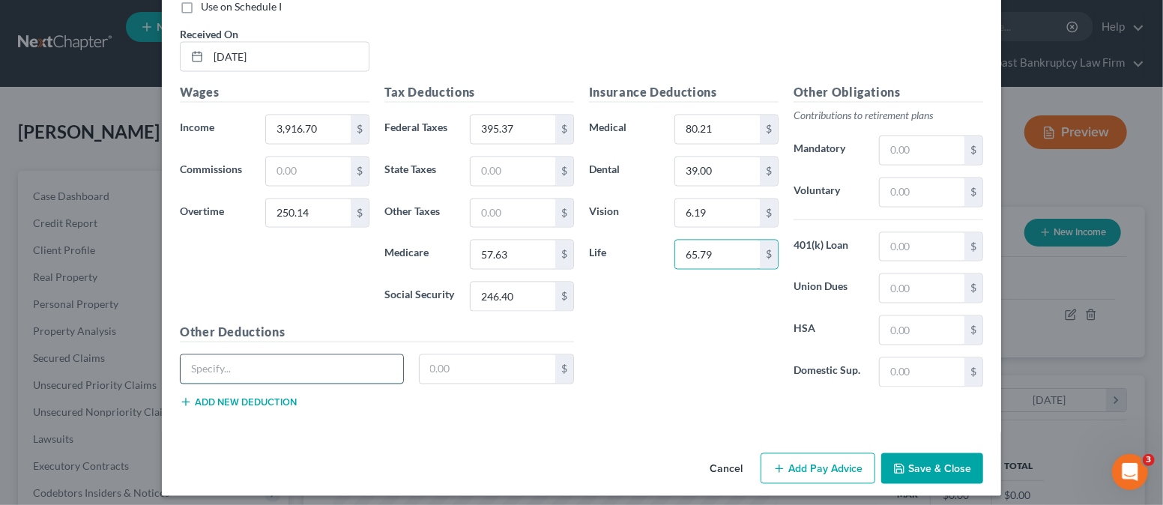
click at [350, 357] on input "text" at bounding box center [292, 369] width 222 height 28
drag, startPoint x: 255, startPoint y: 365, endPoint x: 170, endPoint y: 354, distance: 86.0
click at [172, 360] on div "UNIFORMS" at bounding box center [291, 369] width 239 height 30
type input "AUXILLARY"
type input "63.90"
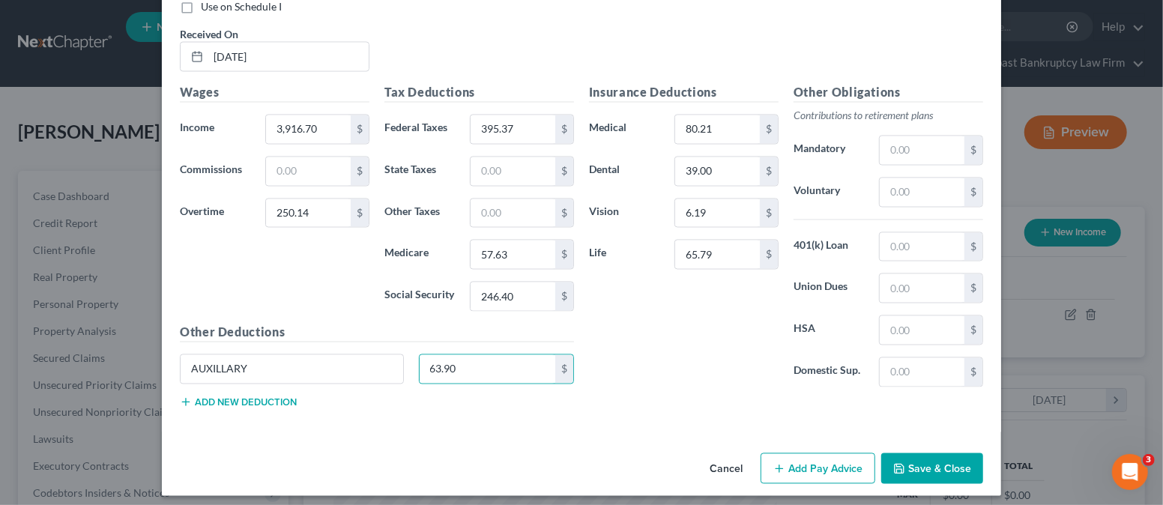
click at [206, 396] on button "Add new deduction" at bounding box center [238, 402] width 117 height 12
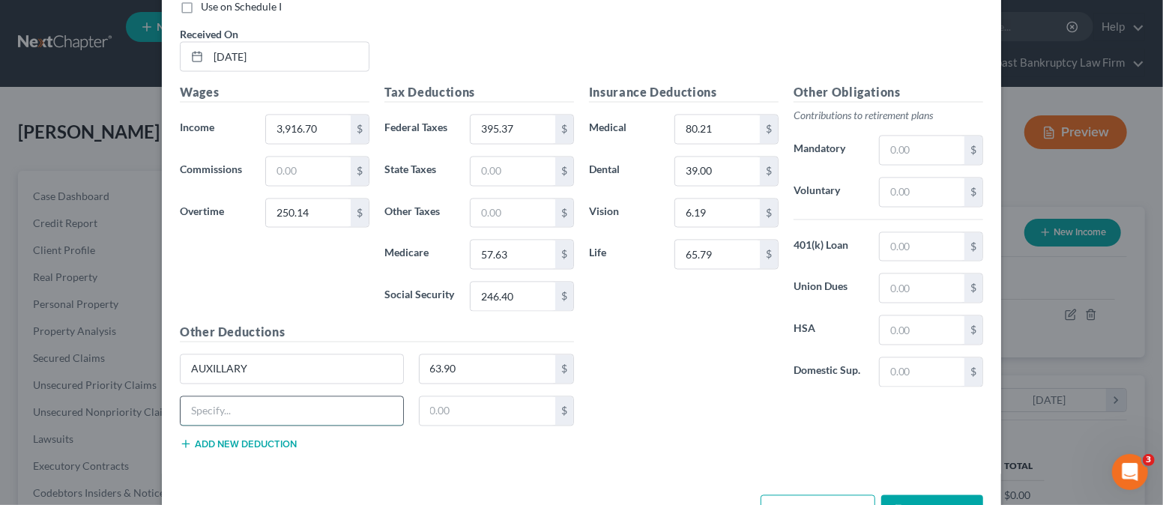
click at [244, 397] on input "text" at bounding box center [292, 411] width 222 height 28
type input "LMH"
type input "25.96"
click at [248, 438] on button "Add new deduction" at bounding box center [238, 444] width 117 height 12
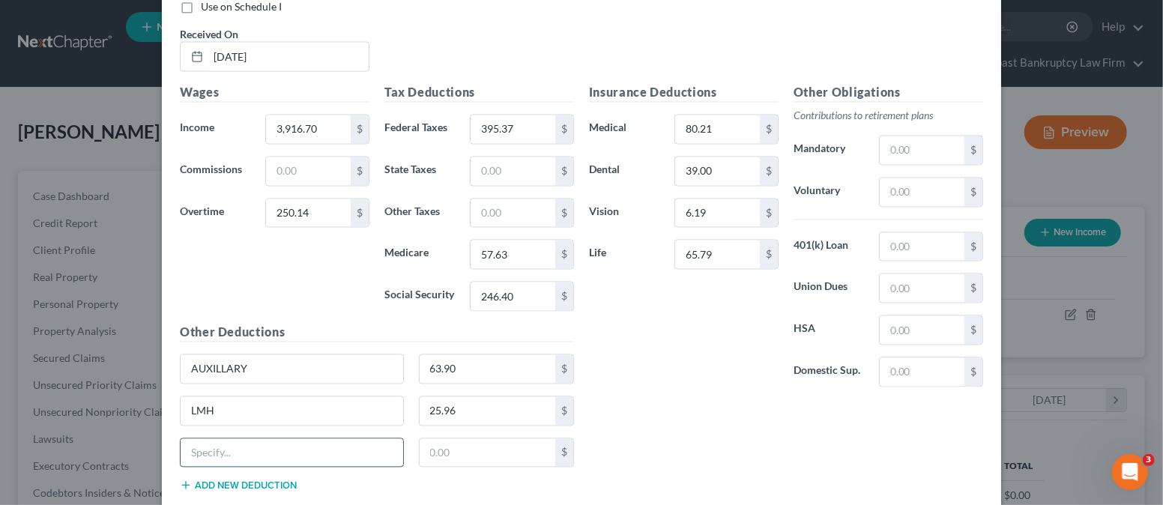
drag, startPoint x: 261, startPoint y: 447, endPoint x: 258, endPoint y: 440, distance: 8.1
click at [261, 448] on input "text" at bounding box center [292, 453] width 222 height 28
type input "403.B"
type input "214.79"
click at [627, 437] on div "Insurance Deductions Medical 80.21 $ Dental 39.00 $ Vision 6.19 $ Life 65.79 $ …" at bounding box center [785, 293] width 409 height 419
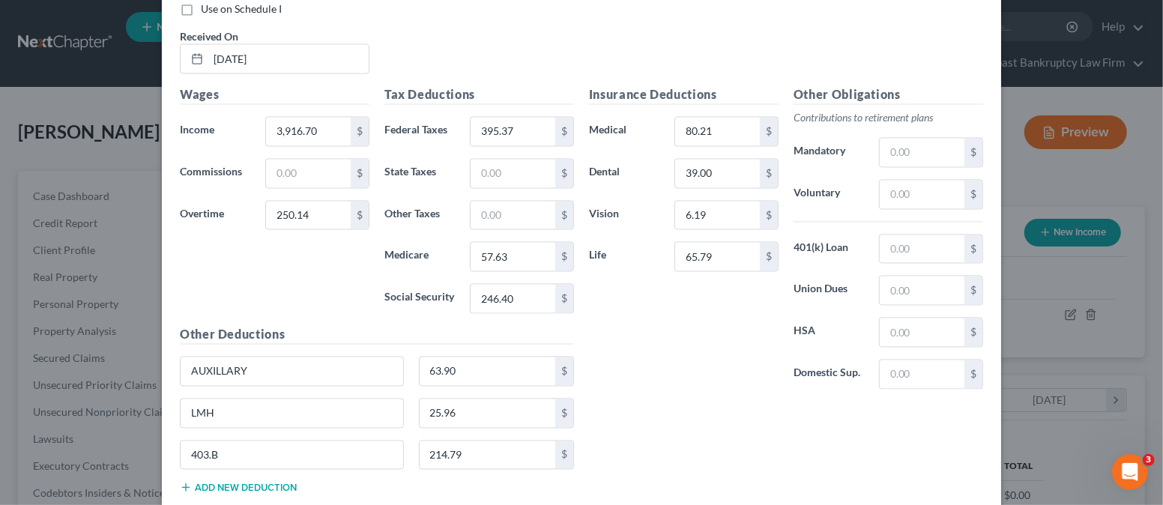
scroll to position [1831, 0]
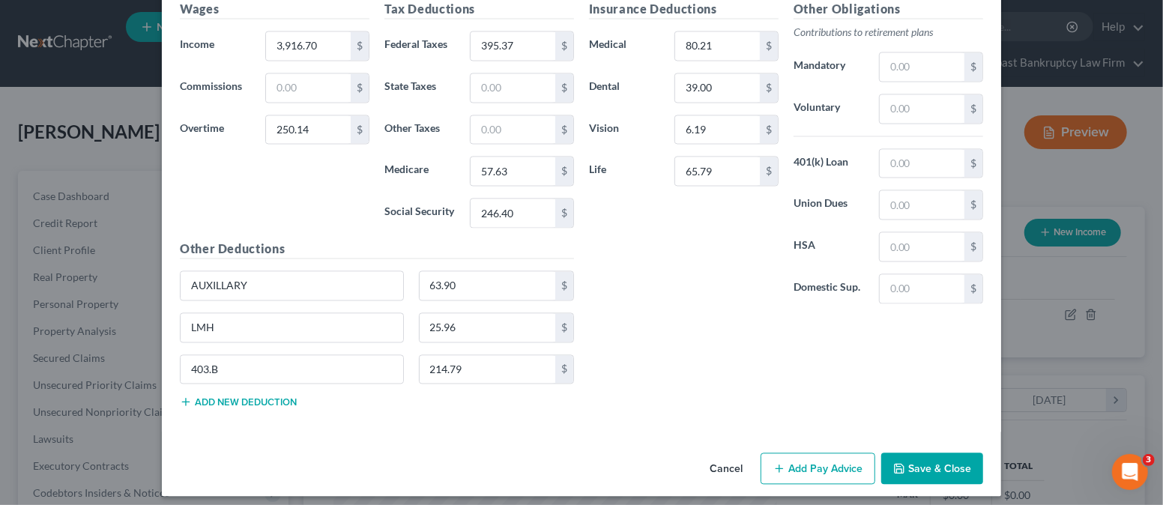
click at [290, 407] on div "Other Deductions AUXILLARY 63.90 $ LMH 25.96 $ 403.B 214.79 $ Add new deduction" at bounding box center [376, 330] width 409 height 180
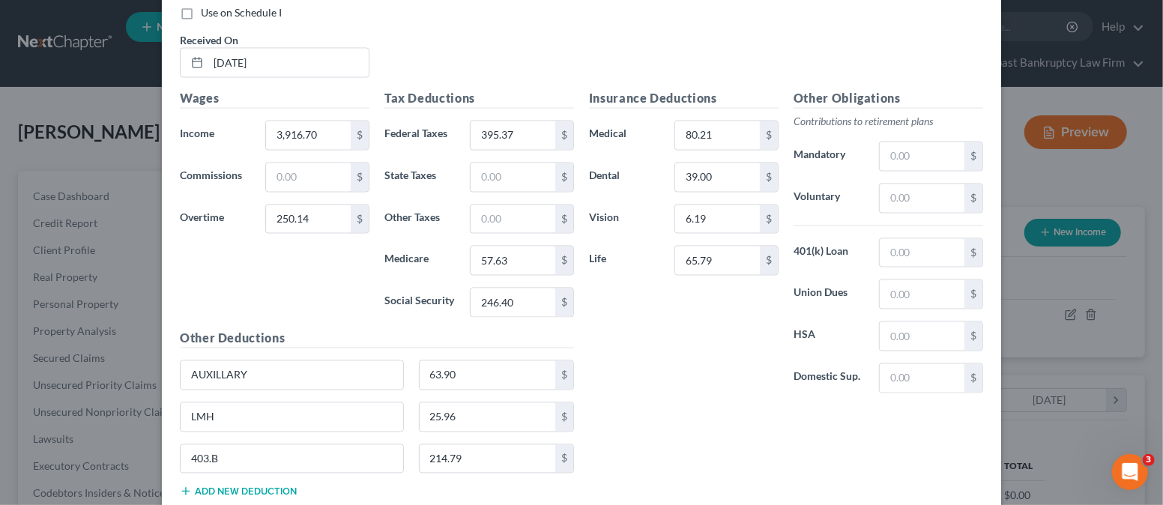
scroll to position [1631, 0]
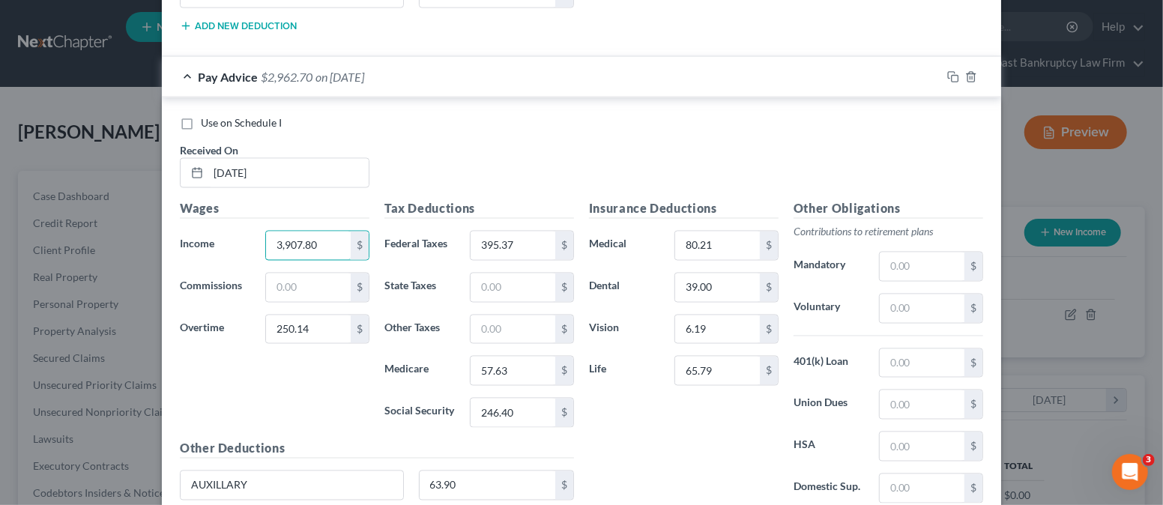
type input "3,907.80"
drag, startPoint x: 619, startPoint y: 417, endPoint x: 635, endPoint y: 414, distance: 16.7
click at [619, 417] on div "Insurance Deductions Medical 80.21 $ Dental 39.00 $ Vision 6.19 $ Life 65.79 $" at bounding box center [683, 357] width 204 height 315
type input "67.29"
click at [607, 440] on div "Insurance Deductions Medical 80.21 $ Dental 39.00 $ Vision 6.19 $ Life 67.29 $" at bounding box center [683, 357] width 204 height 315
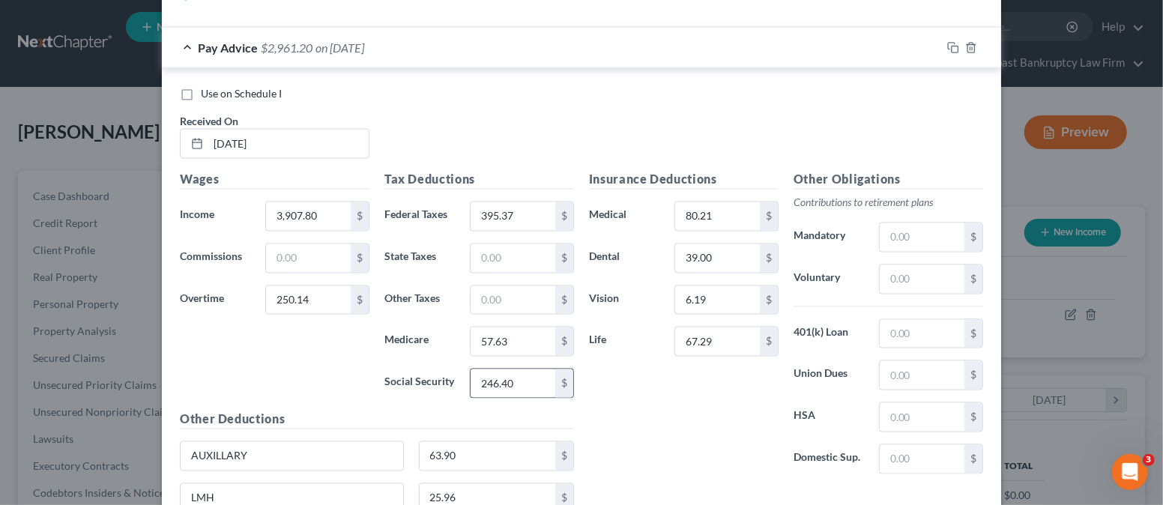
scroll to position [1831, 0]
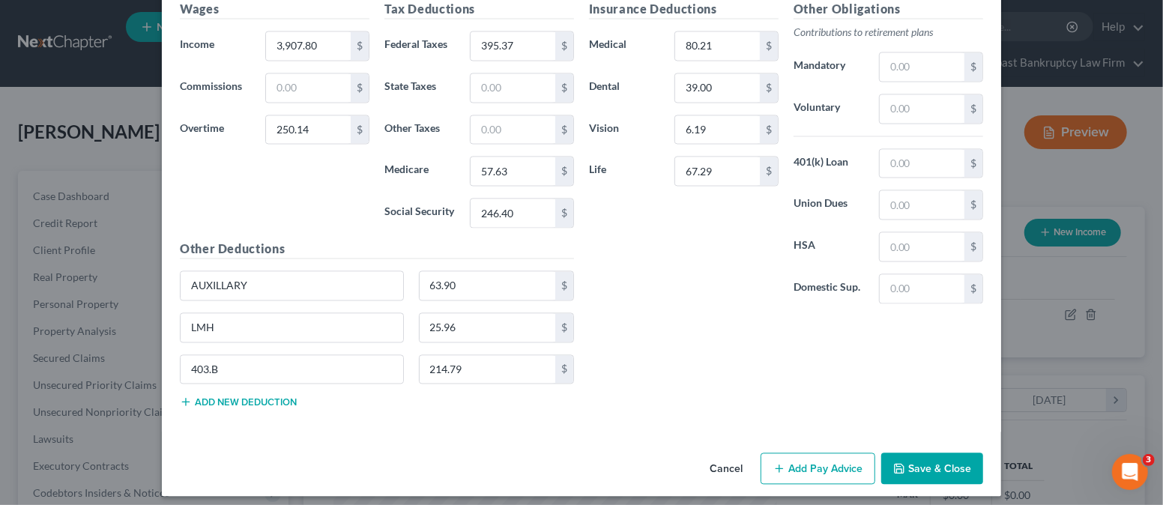
click at [807, 457] on button "Add Pay Advice" at bounding box center [817, 467] width 115 height 31
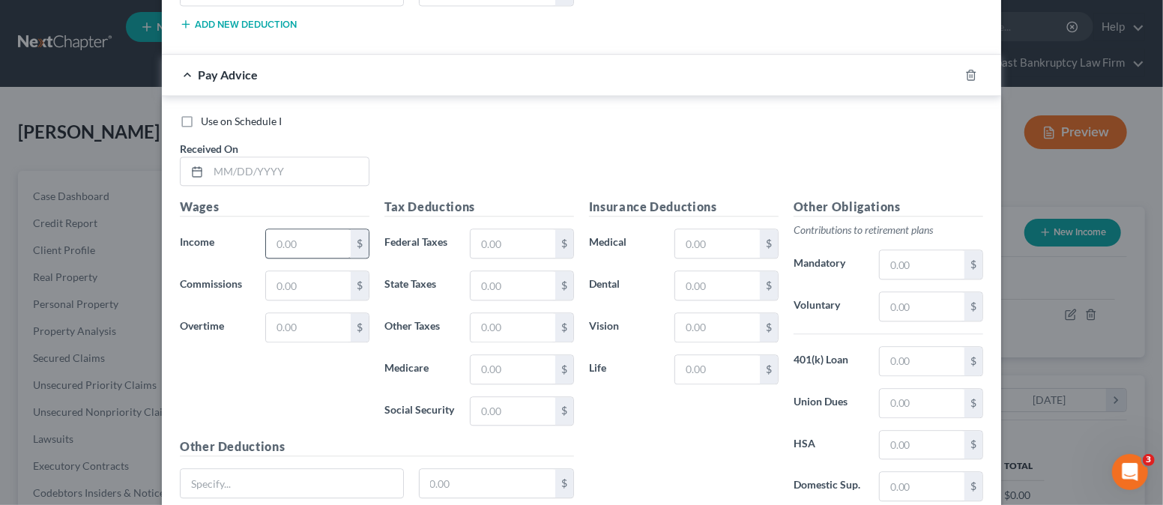
scroll to position [2230, 0]
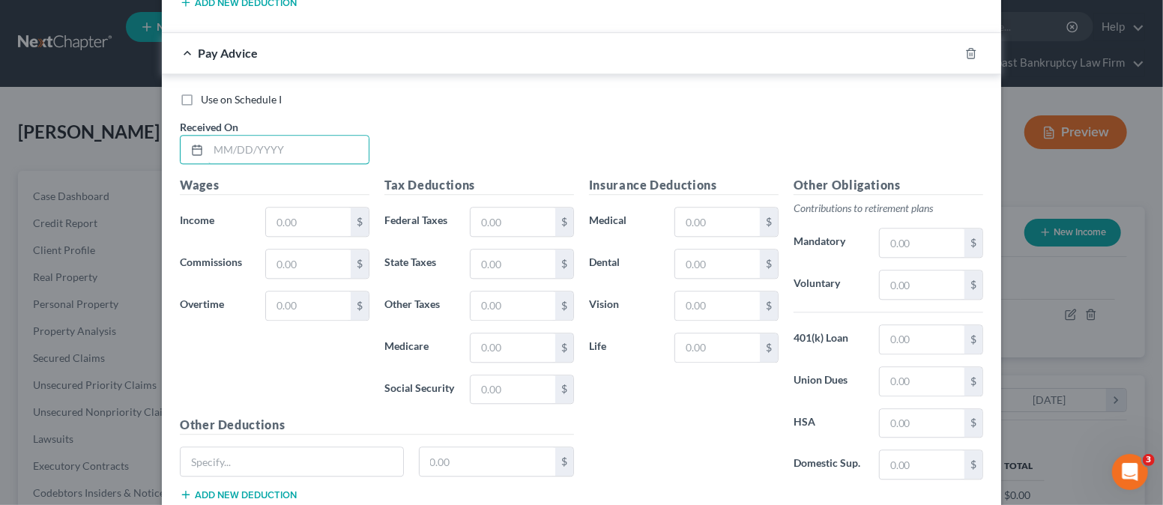
drag, startPoint x: 279, startPoint y: 143, endPoint x: 344, endPoint y: 122, distance: 68.5
click at [280, 142] on input "text" at bounding box center [288, 150] width 160 height 28
type input "[DATE]"
click at [297, 207] on input "text" at bounding box center [308, 221] width 85 height 28
drag, startPoint x: 321, startPoint y: 212, endPoint x: 261, endPoint y: 210, distance: 59.9
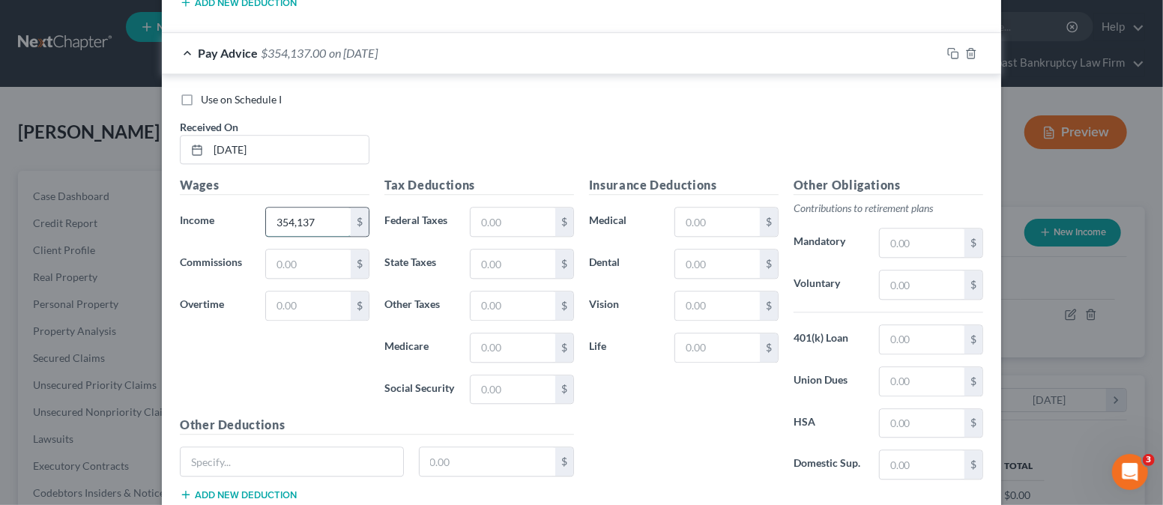
click at [266, 210] on input "354,137" at bounding box center [308, 221] width 85 height 28
type input "3,541.37"
drag, startPoint x: 490, startPoint y: 217, endPoint x: 504, endPoint y: 212, distance: 15.2
click at [490, 217] on input "text" at bounding box center [512, 221] width 85 height 28
type input "260.55"
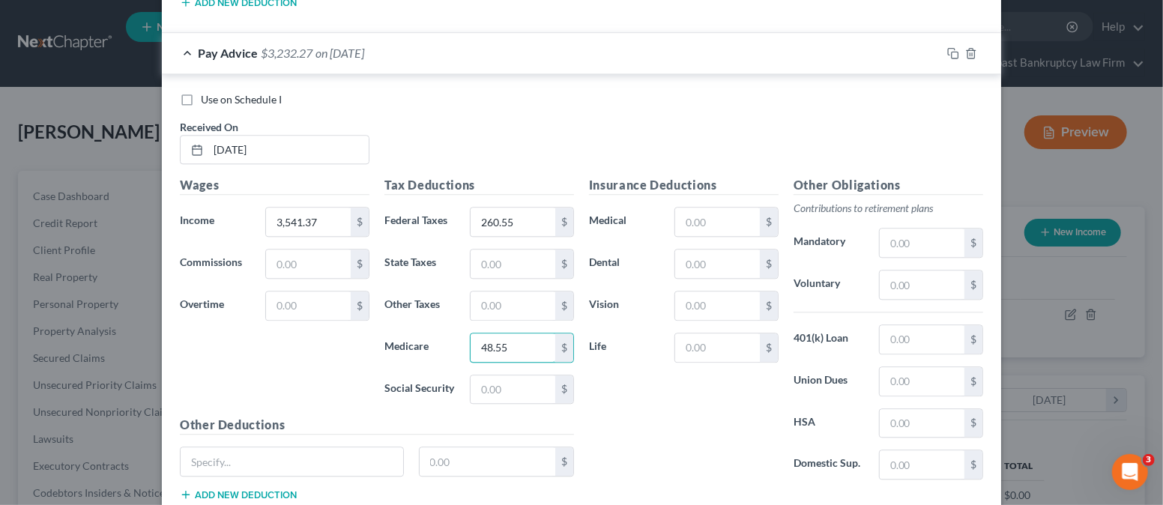
type input "48.55"
type input "207.62"
type input "80.21"
type input "39.00"
type input "6.19"
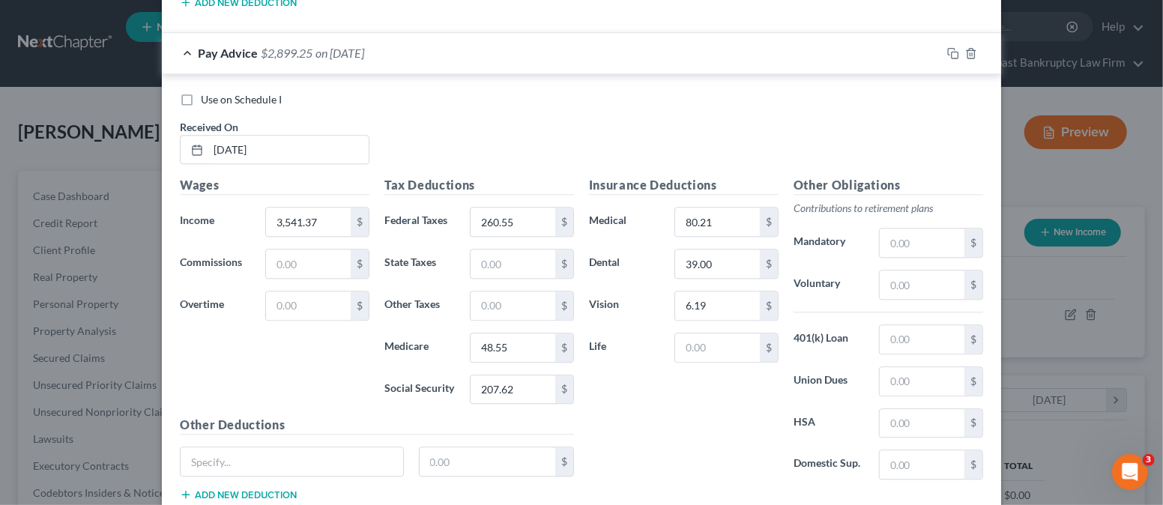
click at [641, 410] on div "Insurance Deductions Medical 80.21 $ Dental 39.00 $ Vision 6.19 $ Life $" at bounding box center [683, 333] width 204 height 315
drag, startPoint x: 715, startPoint y: 344, endPoint x: 716, endPoint y: 329, distance: 15.1
click at [715, 342] on input "text" at bounding box center [717, 347] width 85 height 28
click at [314, 447] on input "text" at bounding box center [292, 461] width 222 height 28
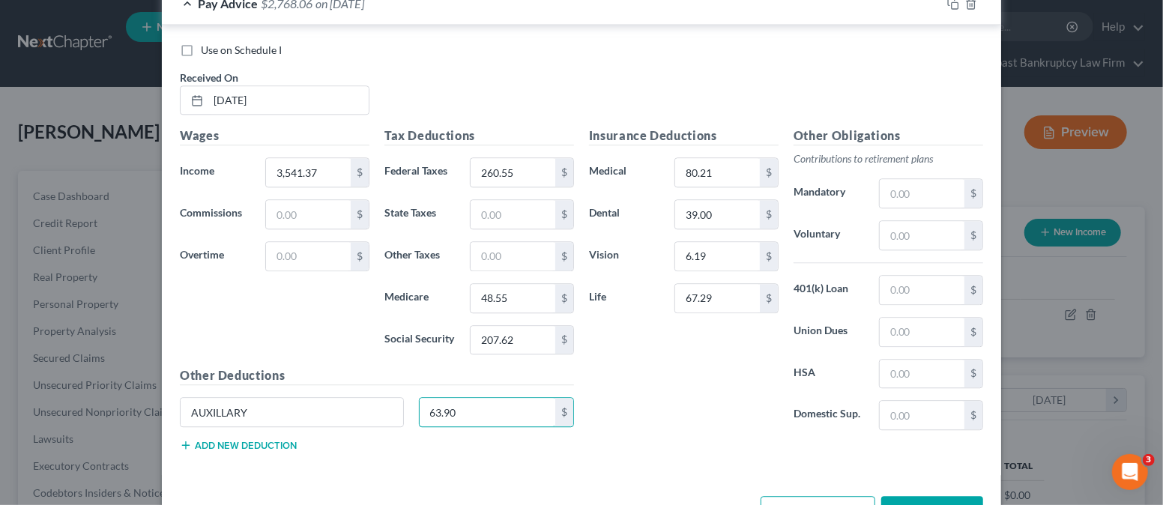
scroll to position [2320, 0]
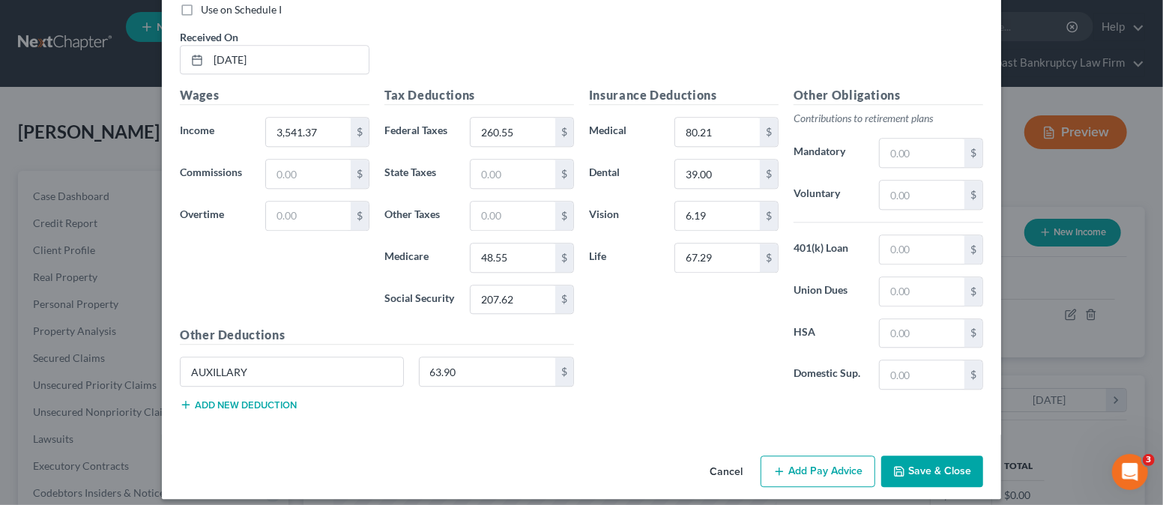
click at [250, 398] on button "Add new deduction" at bounding box center [238, 404] width 117 height 12
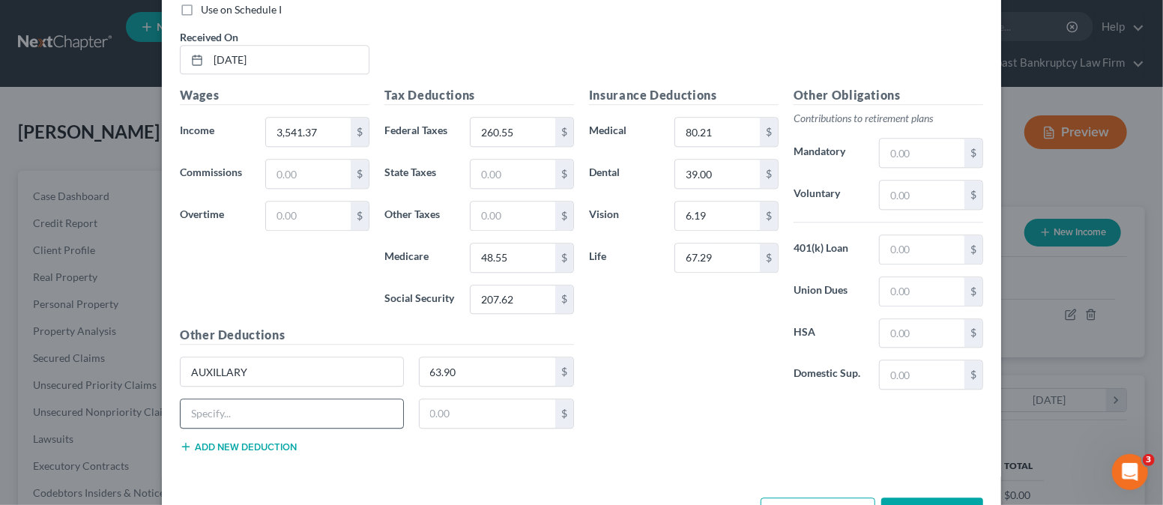
click at [250, 398] on div at bounding box center [292, 413] width 224 height 30
click at [250, 399] on input "text" at bounding box center [292, 413] width 222 height 28
click at [199, 440] on button "Add new deduction" at bounding box center [238, 446] width 117 height 12
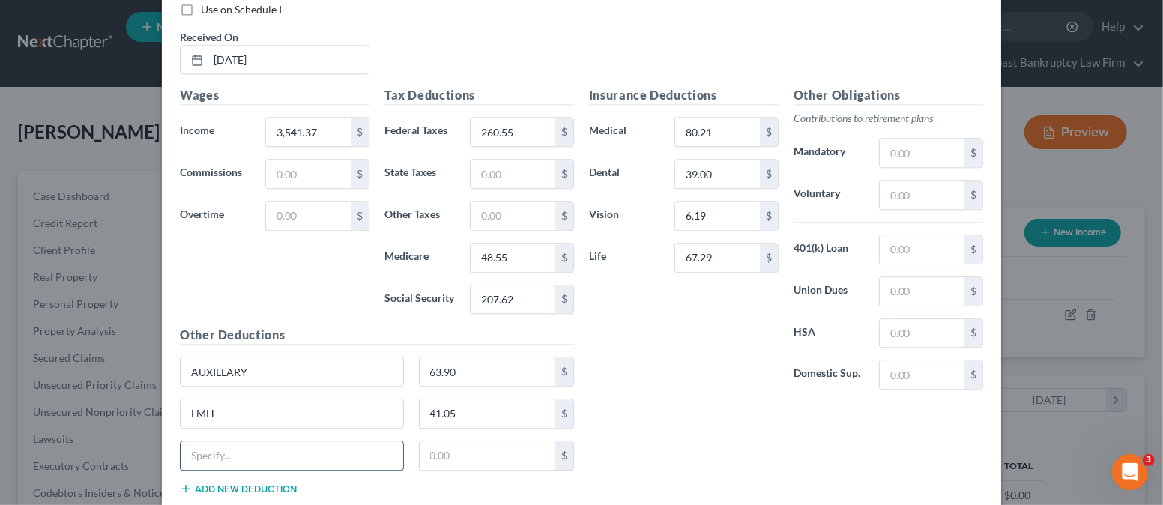
drag, startPoint x: 197, startPoint y: 449, endPoint x: 196, endPoint y: 434, distance: 15.7
click at [198, 449] on input "text" at bounding box center [292, 455] width 222 height 28
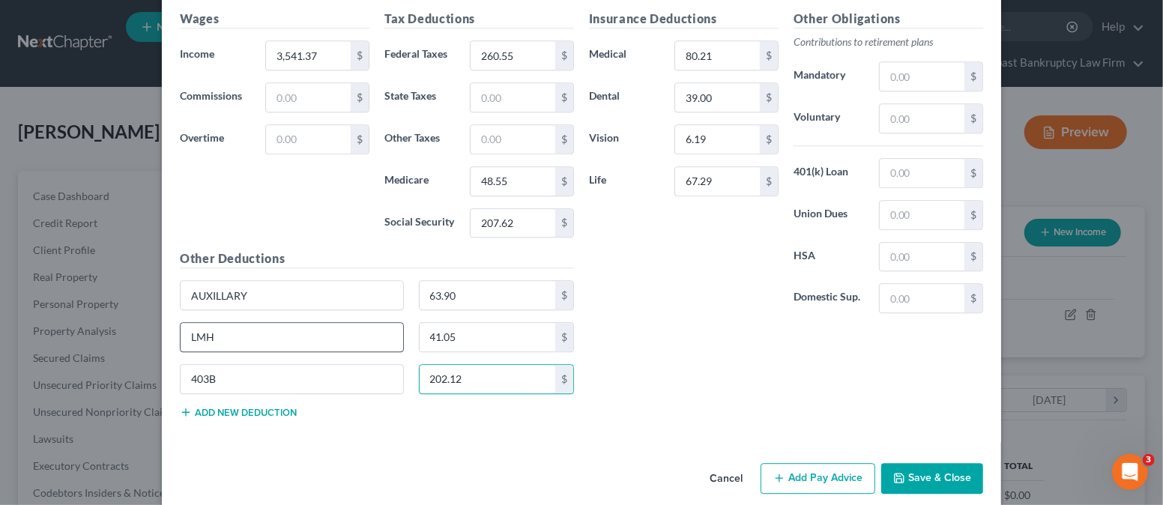
scroll to position [2403, 0]
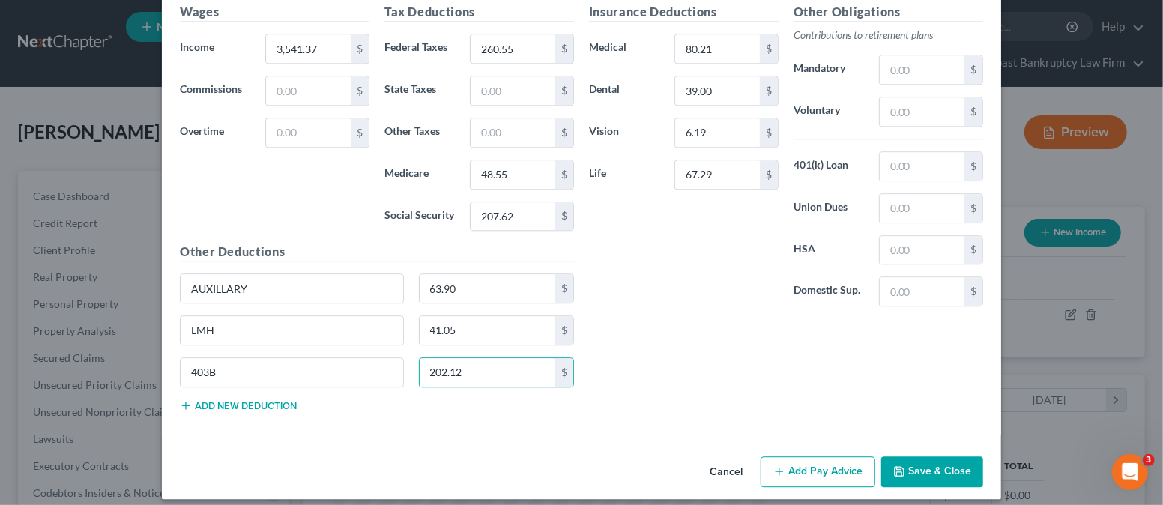
click at [219, 399] on button "Add new deduction" at bounding box center [238, 405] width 117 height 12
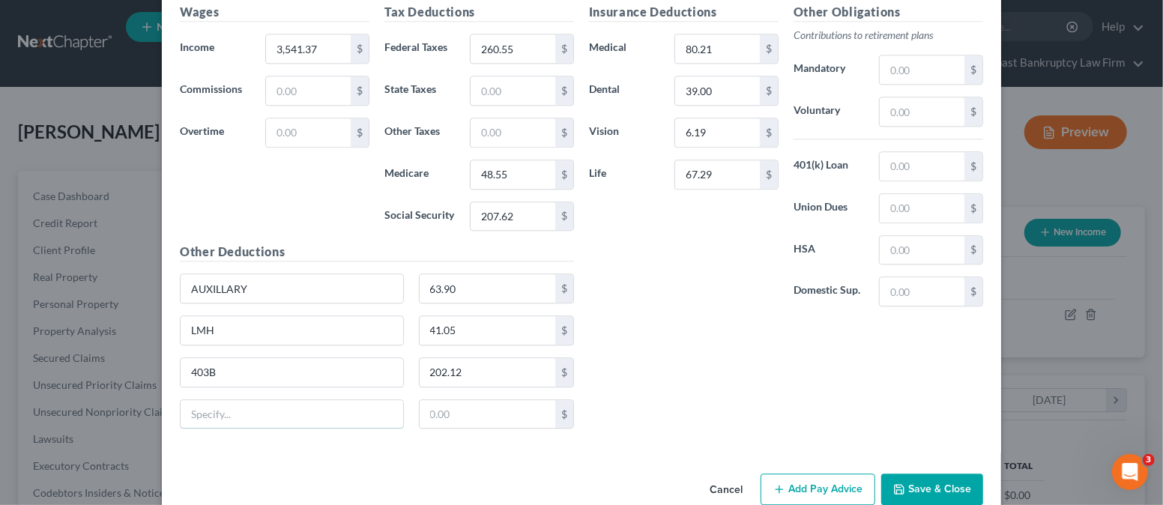
drag, startPoint x: 214, startPoint y: 400, endPoint x: 217, endPoint y: 383, distance: 17.5
click at [216, 400] on input "text" at bounding box center [292, 414] width 222 height 28
click at [339, 206] on div "Wages Income * 3,541.37 $ Commissions $ Overtime $" at bounding box center [274, 123] width 204 height 240
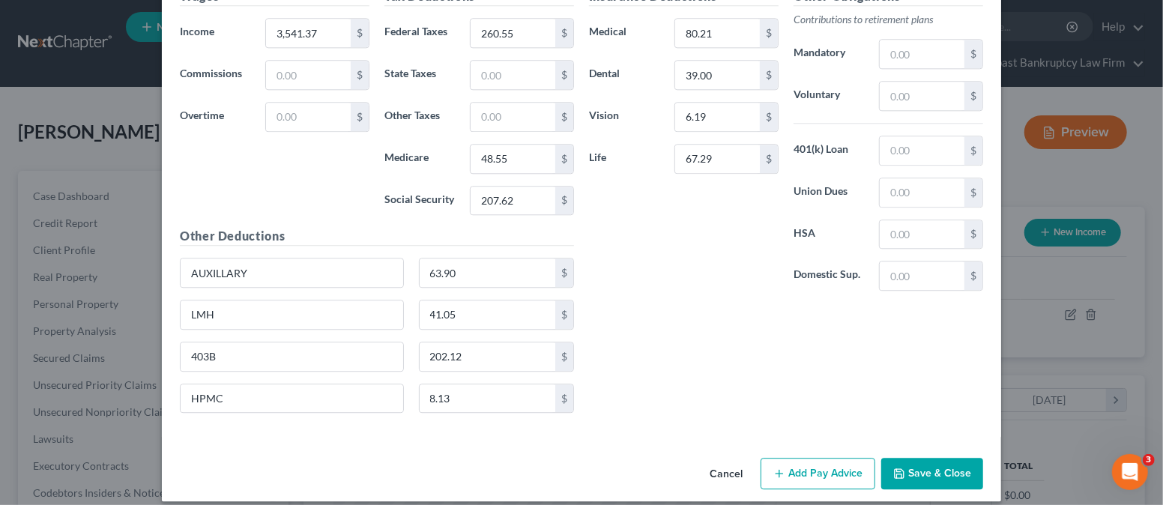
scroll to position [2420, 0]
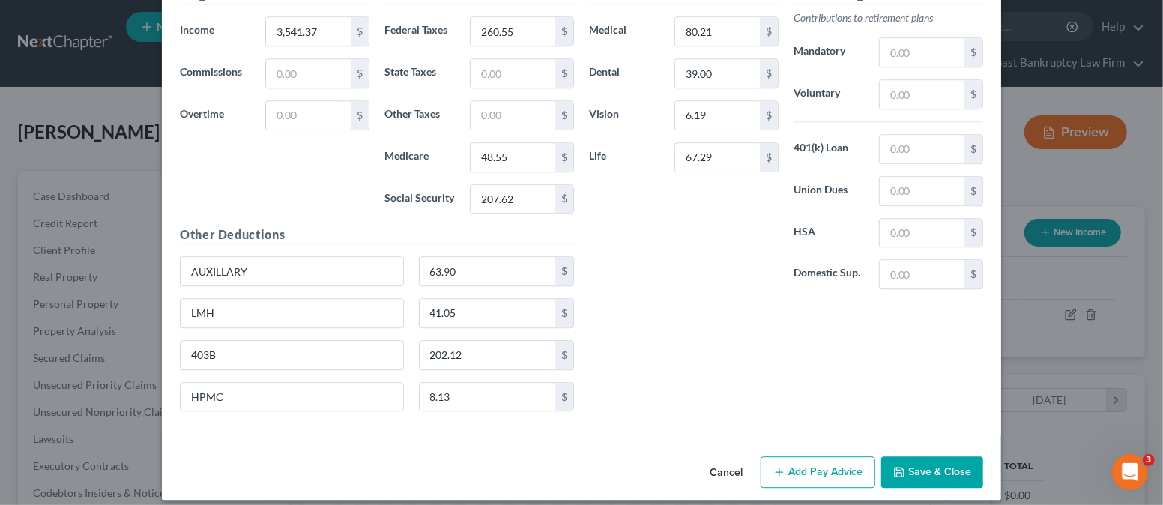
click at [790, 461] on button "Add Pay Advice" at bounding box center [817, 471] width 115 height 31
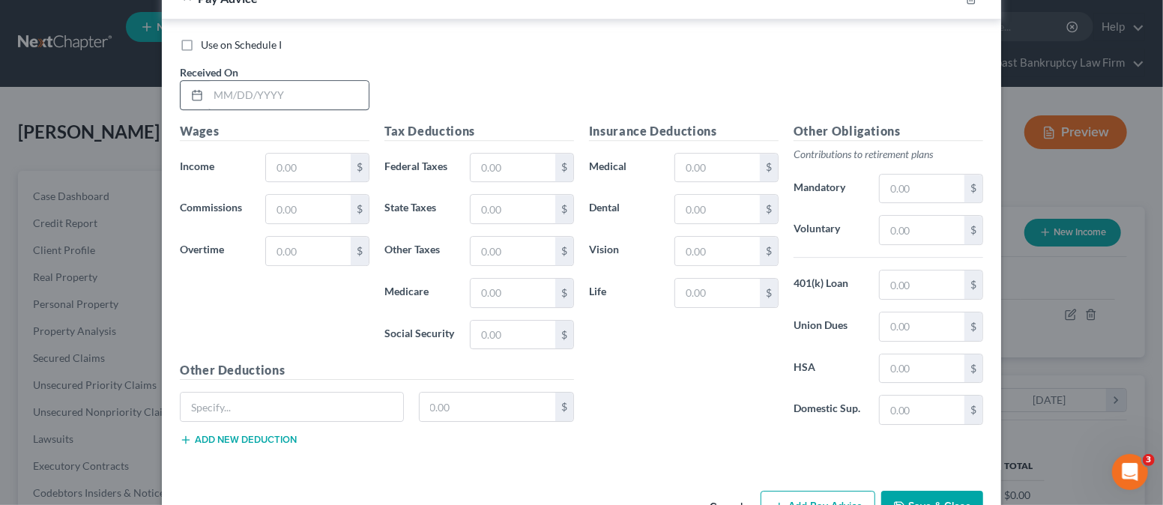
scroll to position [2909, 0]
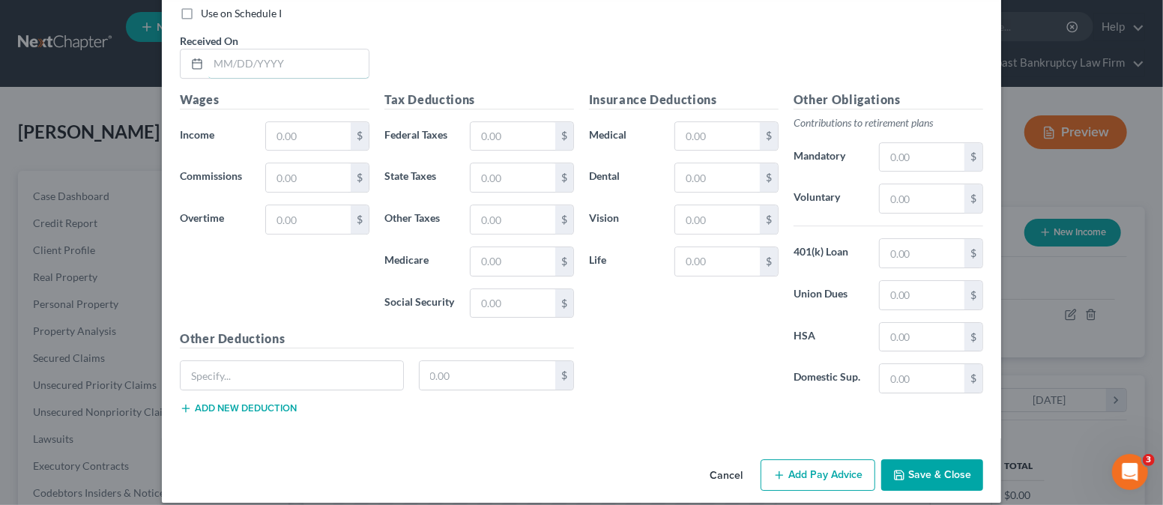
drag, startPoint x: 261, startPoint y: 51, endPoint x: 381, endPoint y: 51, distance: 120.6
click at [261, 51] on input "text" at bounding box center [288, 63] width 160 height 28
drag, startPoint x: 315, startPoint y: 207, endPoint x: 467, endPoint y: 211, distance: 151.4
click at [315, 207] on input "text" at bounding box center [308, 219] width 85 height 28
click at [267, 124] on input "text" at bounding box center [308, 136] width 85 height 28
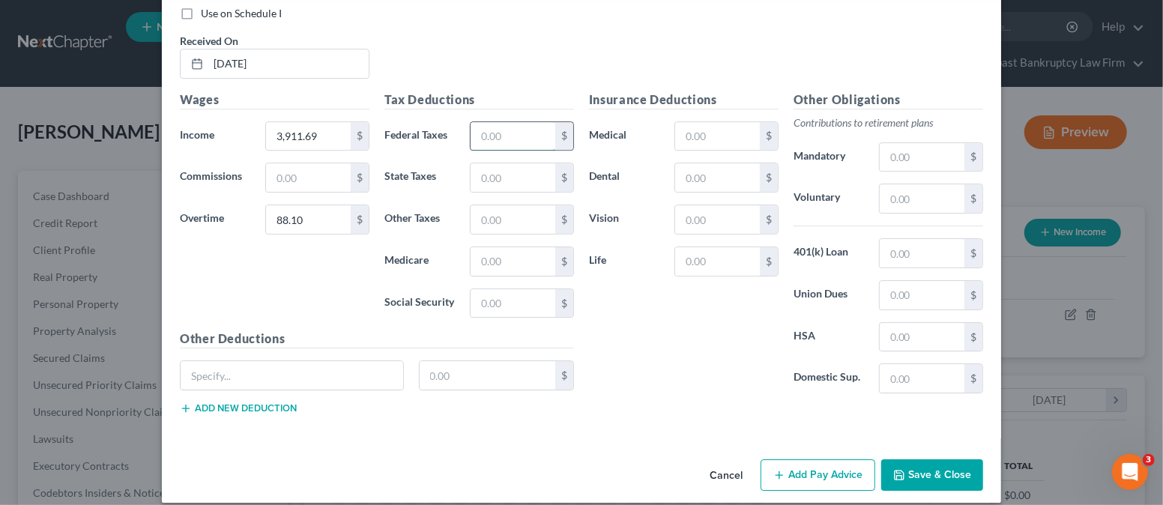
click at [491, 127] on input "text" at bounding box center [512, 136] width 85 height 28
click at [329, 361] on input "text" at bounding box center [292, 375] width 222 height 28
click at [271, 402] on button "Add new deduction" at bounding box center [238, 408] width 117 height 12
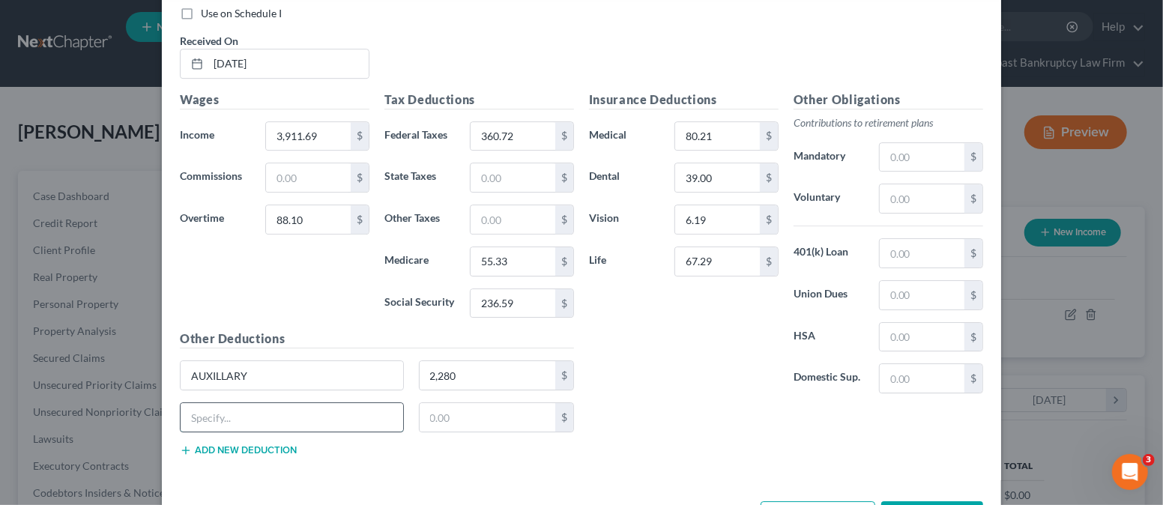
click at [270, 403] on input "text" at bounding box center [292, 417] width 222 height 28
click at [252, 444] on button "Add new deduction" at bounding box center [238, 450] width 117 height 12
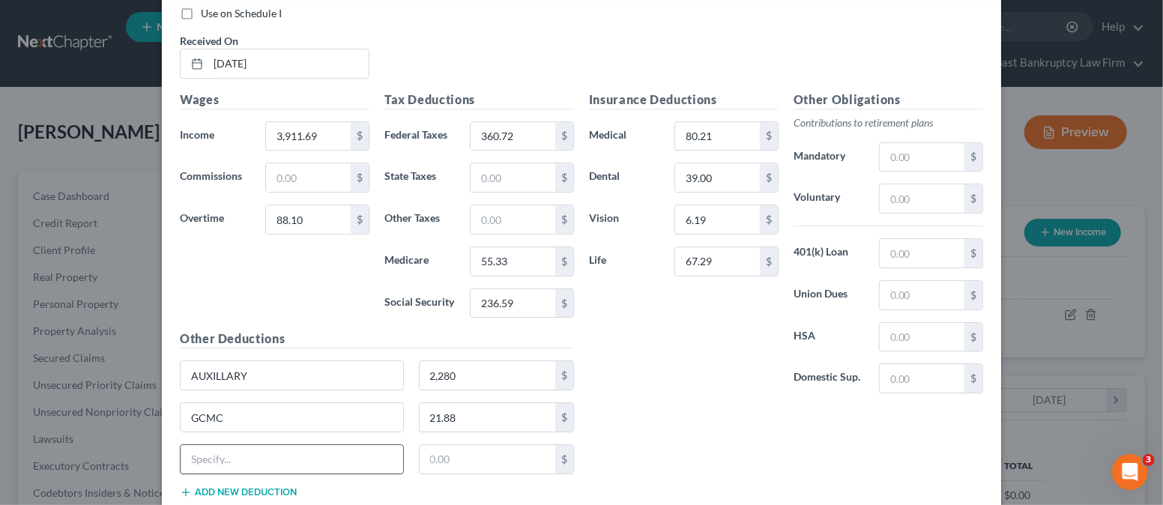
click at [256, 445] on input "text" at bounding box center [292, 459] width 222 height 28
click at [260, 486] on button "Add new deduction" at bounding box center [238, 492] width 117 height 12
click at [249, 487] on input "text" at bounding box center [292, 501] width 222 height 28
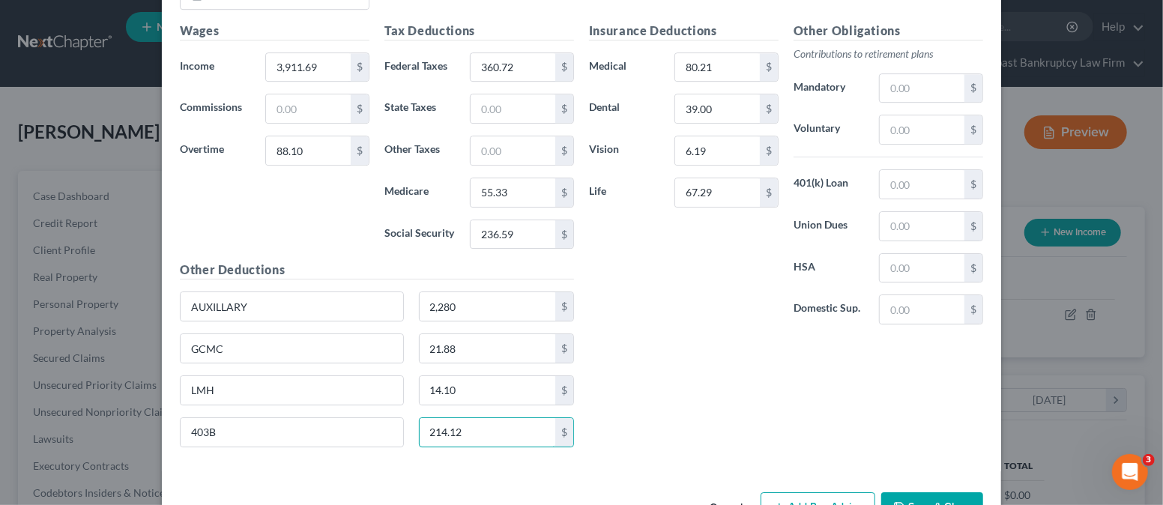
scroll to position [3010, 0]
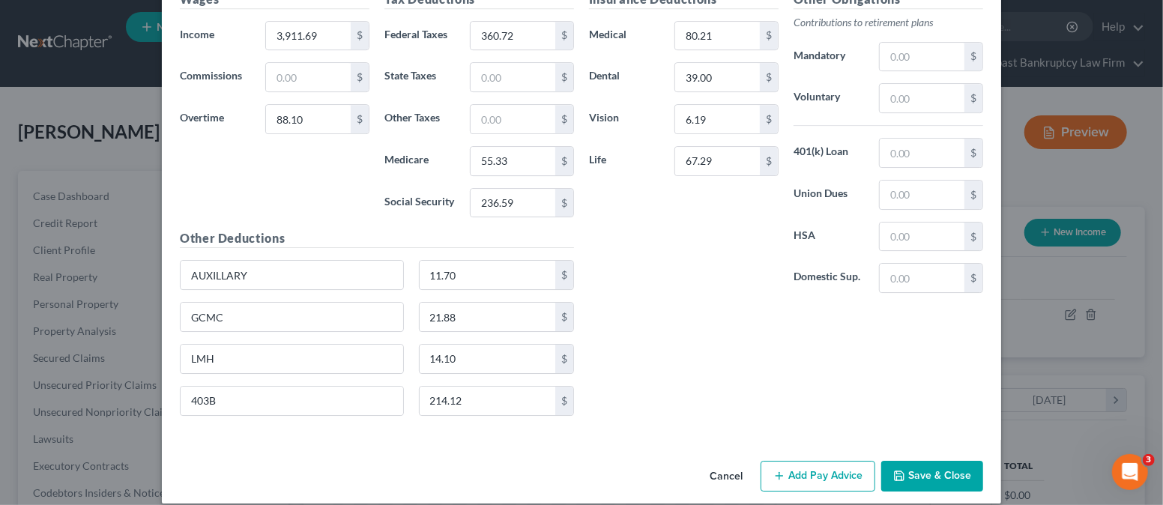
click at [658, 388] on div "Insurance Deductions Medical 80.21 $ Dental 39.00 $ Vision 6.19 $ Life 67.29 $ …" at bounding box center [785, 208] width 409 height 437
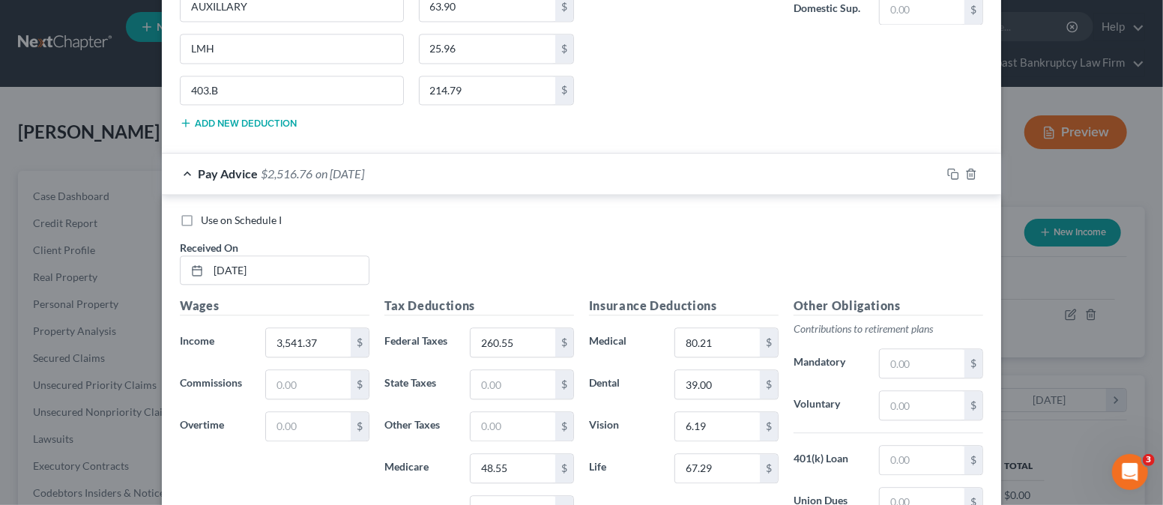
scroll to position [2111, 0]
drag, startPoint x: 318, startPoint y: 407, endPoint x: 327, endPoint y: 401, distance: 10.6
click at [327, 410] on input "text" at bounding box center [308, 424] width 85 height 28
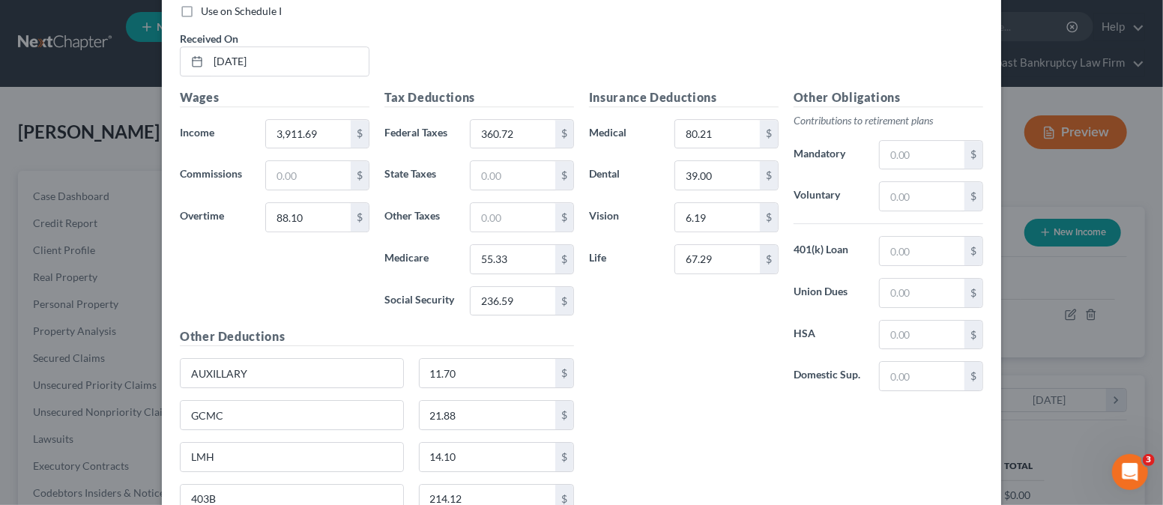
scroll to position [3010, 0]
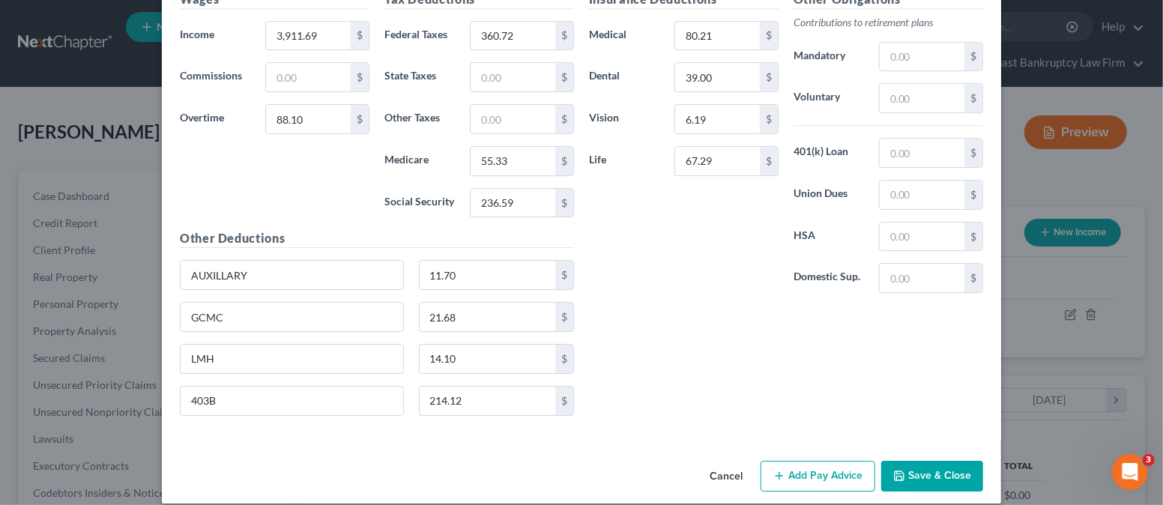
click at [700, 368] on div "Insurance Deductions Medical 80.21 $ Dental 39.00 $ Vision 6.19 $ Life 67.29 $ …" at bounding box center [785, 208] width 409 height 437
click at [785, 461] on button "Add Pay Advice" at bounding box center [817, 476] width 115 height 31
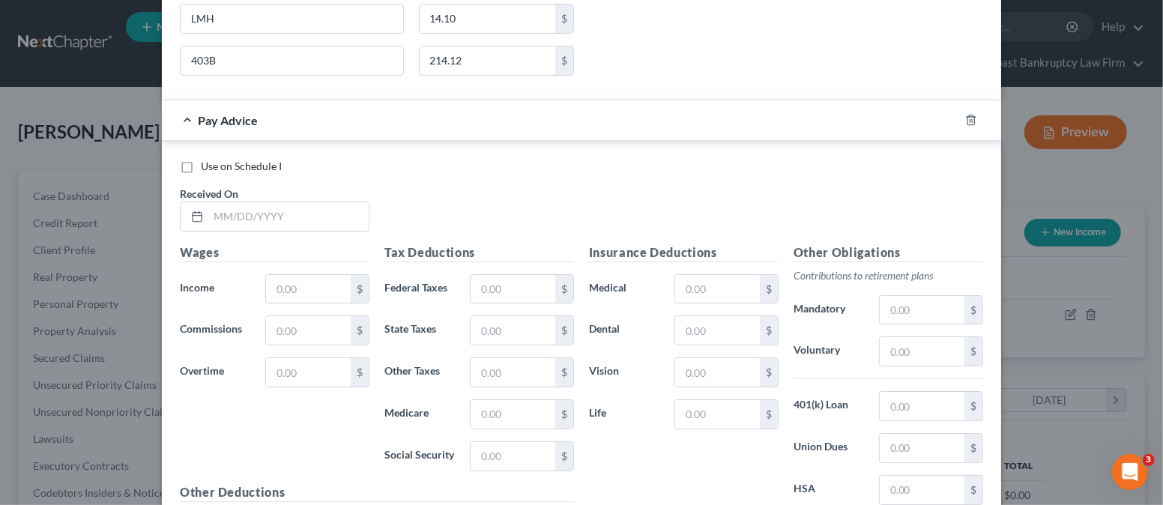
scroll to position [3409, 0]
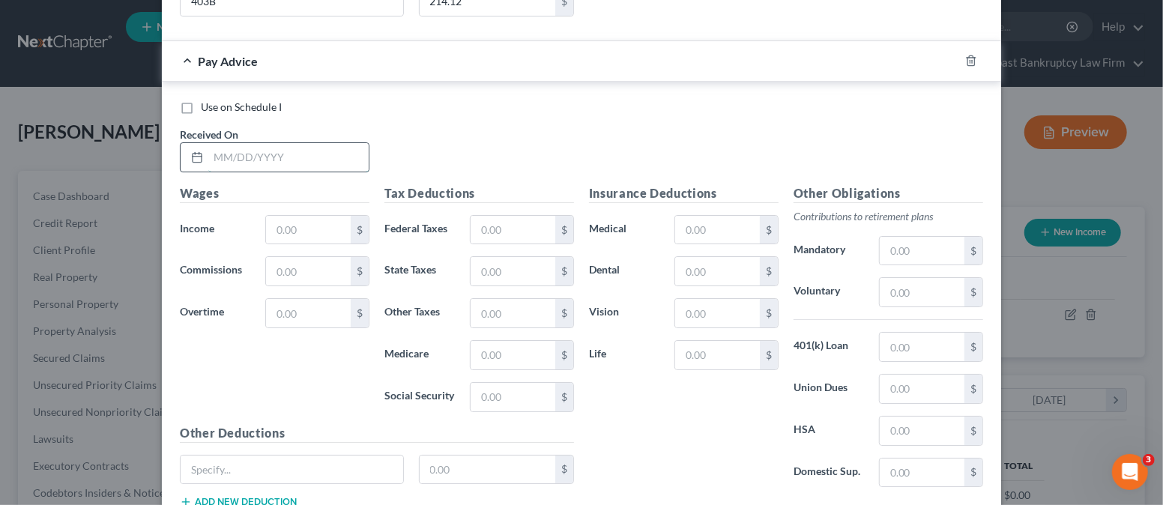
click at [244, 143] on input "text" at bounding box center [288, 157] width 160 height 28
click at [288, 299] on input "text" at bounding box center [308, 313] width 85 height 28
click at [283, 219] on input "text" at bounding box center [308, 230] width 85 height 28
click at [269, 330] on div "Wages Income * 3,509.86 $ Commissions $ Overtime 250.14 $" at bounding box center [274, 304] width 204 height 240
click at [479, 216] on input "text" at bounding box center [512, 230] width 85 height 28
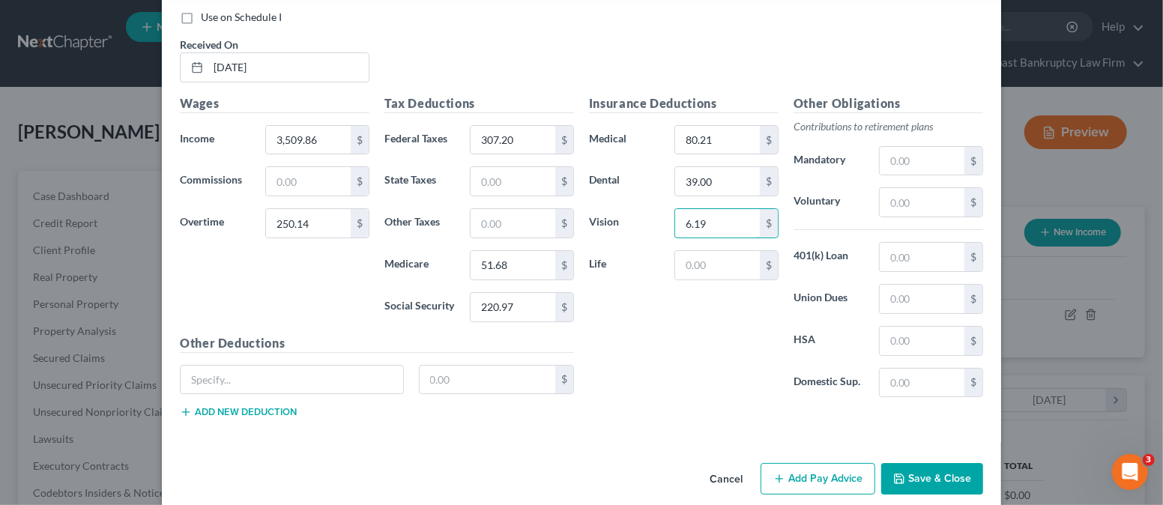
scroll to position [3500, 0]
click at [706, 250] on input "text" at bounding box center [717, 264] width 85 height 28
click at [289, 365] on input "text" at bounding box center [292, 379] width 222 height 28
click at [253, 405] on button "Add new deduction" at bounding box center [238, 411] width 117 height 12
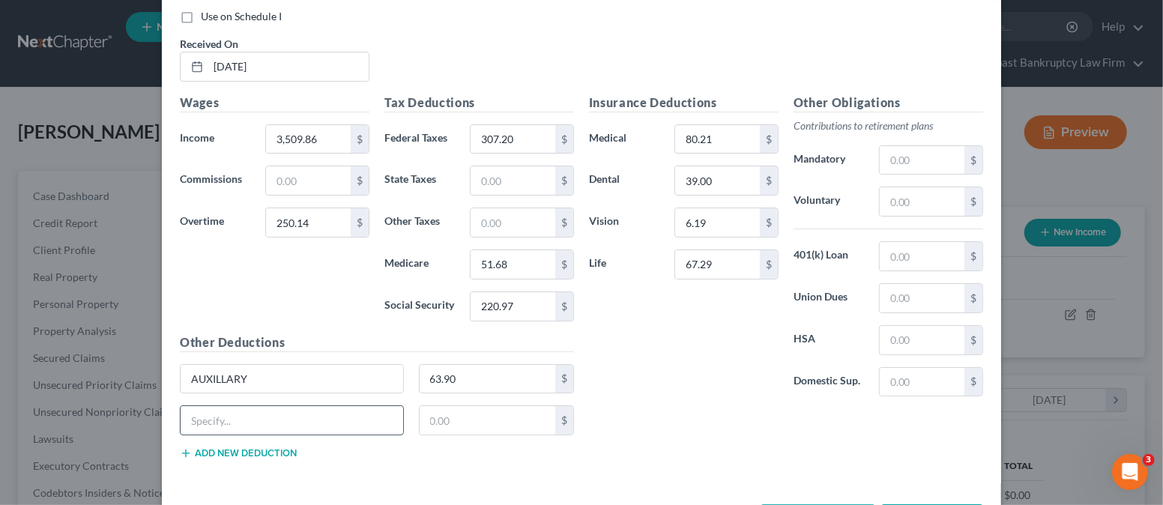
click at [253, 406] on input "text" at bounding box center [292, 420] width 222 height 28
click at [225, 447] on button "Add new deduction" at bounding box center [238, 453] width 117 height 12
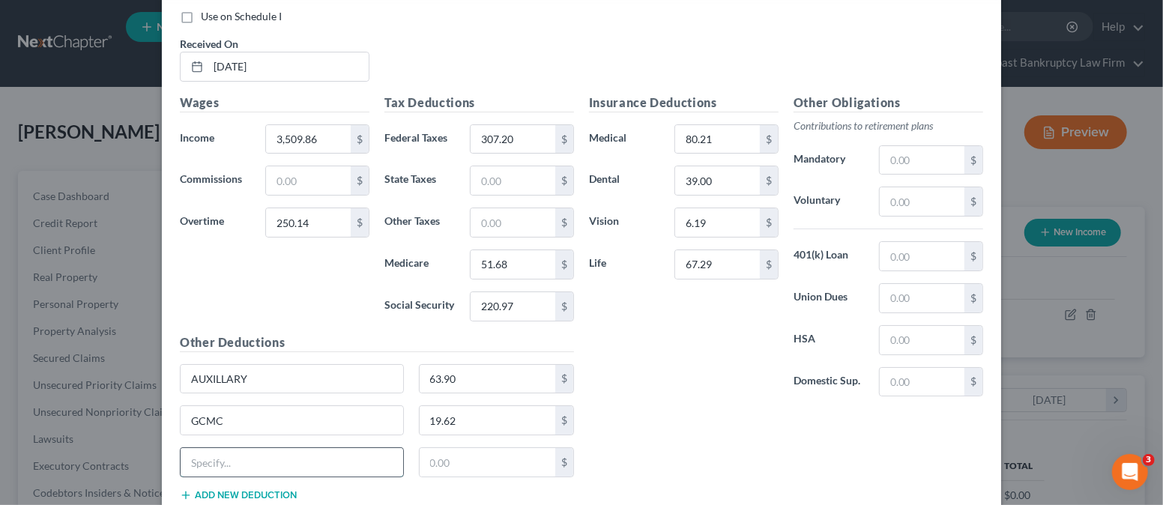
click at [225, 448] on input "text" at bounding box center [292, 462] width 222 height 28
click at [235, 489] on button "Add new deduction" at bounding box center [238, 495] width 117 height 12
click at [236, 464] on div "LMH 38.54 $" at bounding box center [376, 468] width 409 height 42
click at [242, 490] on input "text" at bounding box center [292, 504] width 222 height 28
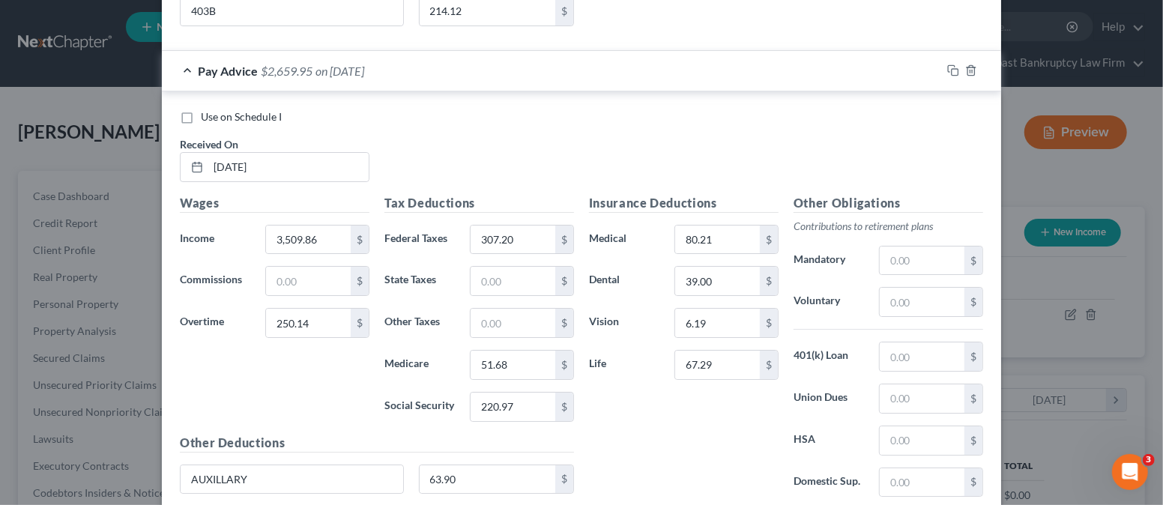
drag, startPoint x: 582, startPoint y: 117, endPoint x: 614, endPoint y: 216, distance: 104.7
click at [581, 118] on div "Use on Schedule I Received On * [DATE]" at bounding box center [581, 151] width 818 height 85
drag, startPoint x: 327, startPoint y: 220, endPoint x: 368, endPoint y: 237, distance: 44.0
click at [327, 225] on input "3,509.86" at bounding box center [308, 239] width 85 height 28
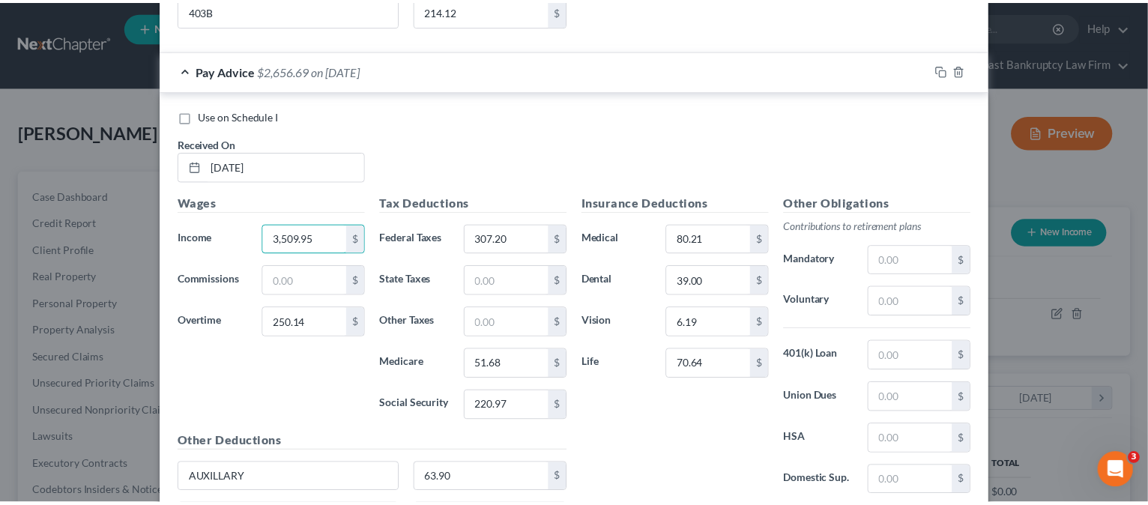
scroll to position [3600, 0]
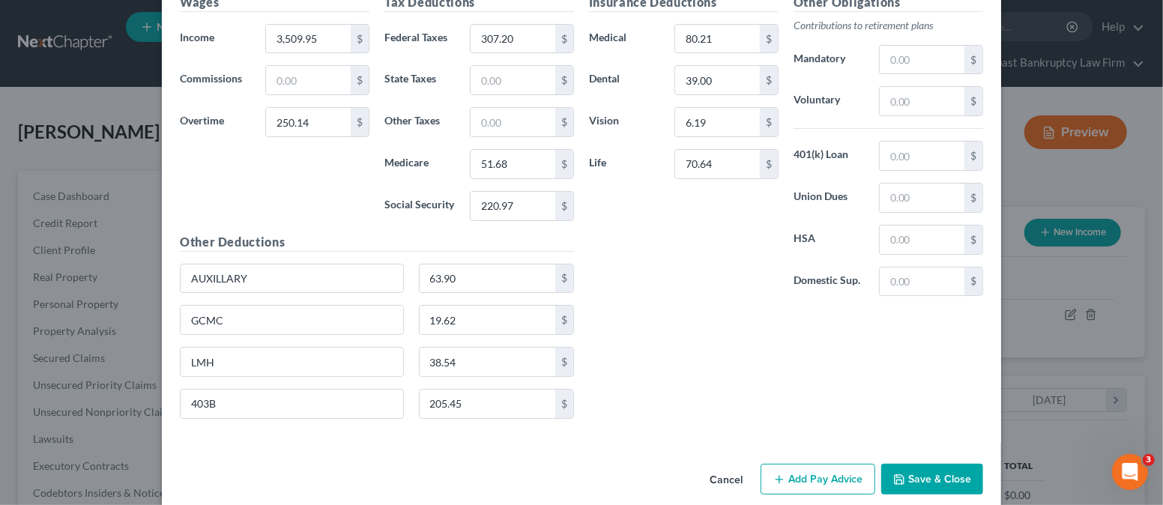
click at [918, 464] on button "Save & Close" at bounding box center [932, 479] width 102 height 31
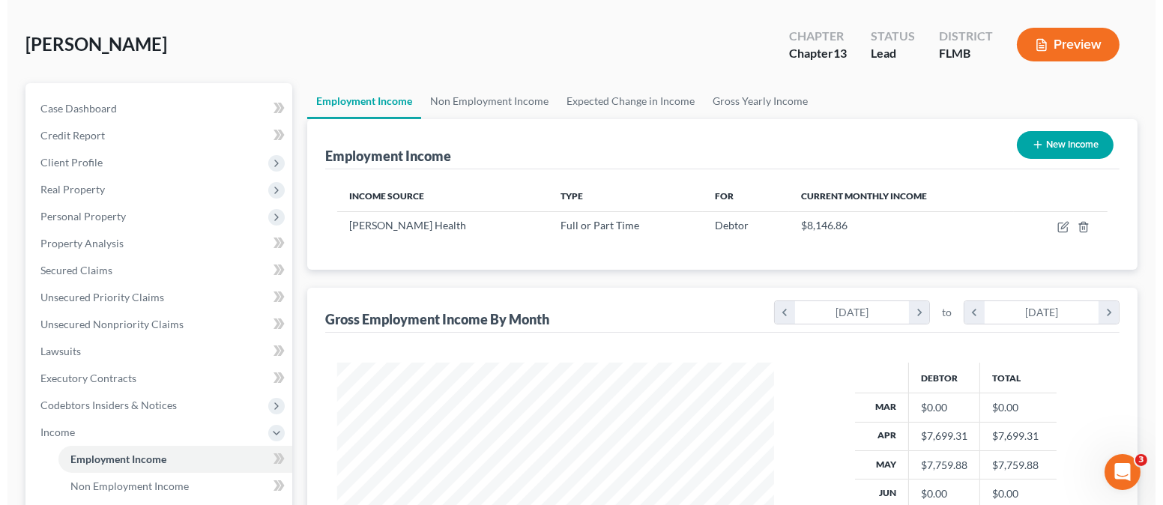
scroll to position [0, 0]
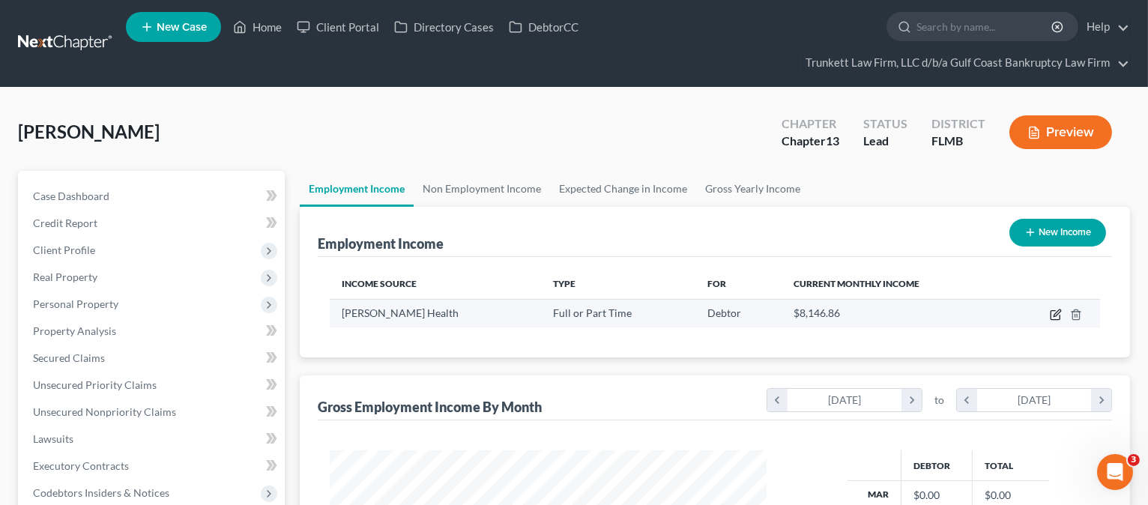
click at [1052, 310] on icon "button" at bounding box center [1055, 315] width 12 height 12
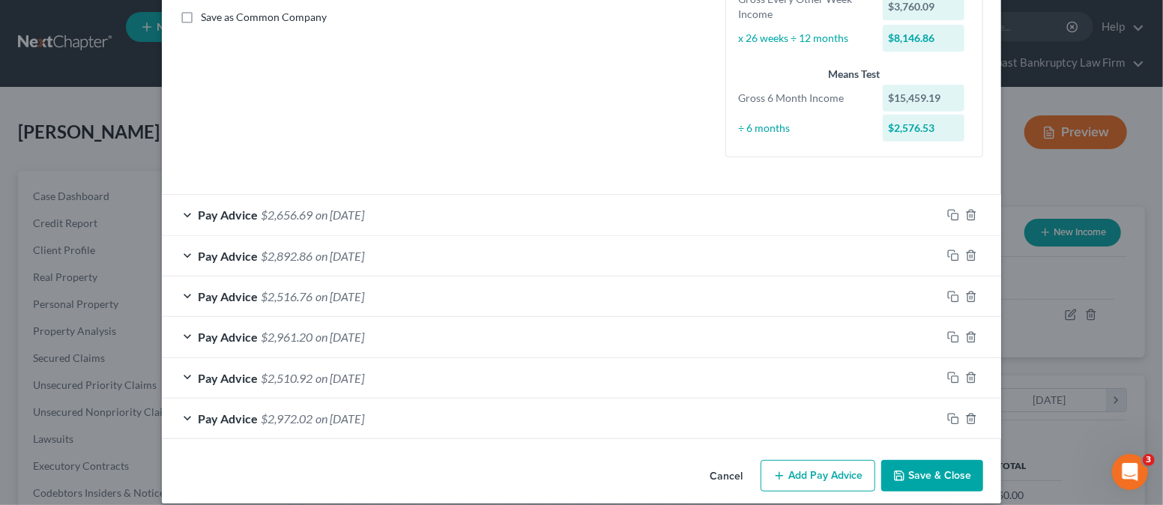
scroll to position [357, 0]
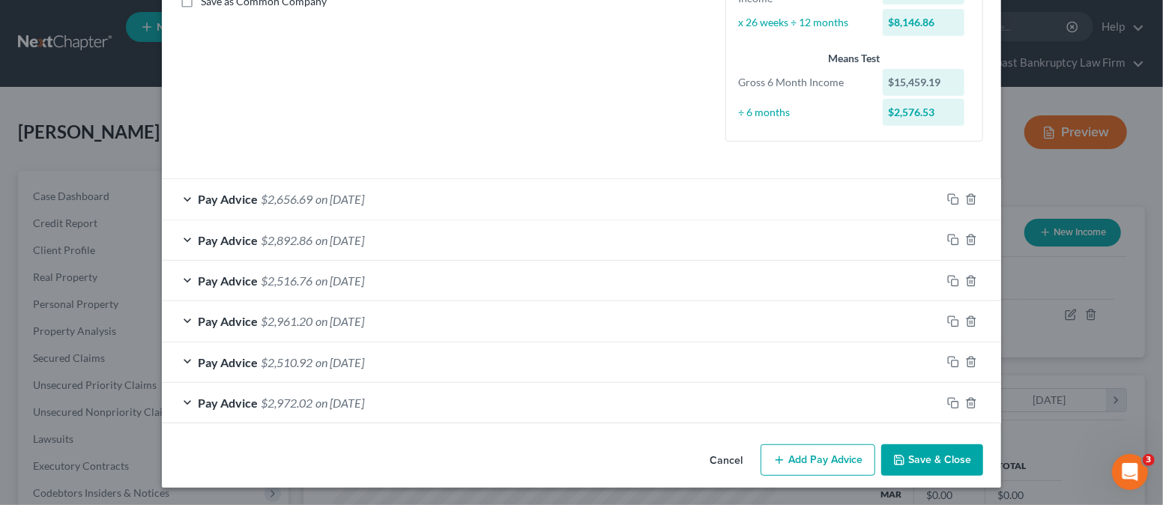
click at [822, 458] on button "Add Pay Advice" at bounding box center [817, 459] width 115 height 31
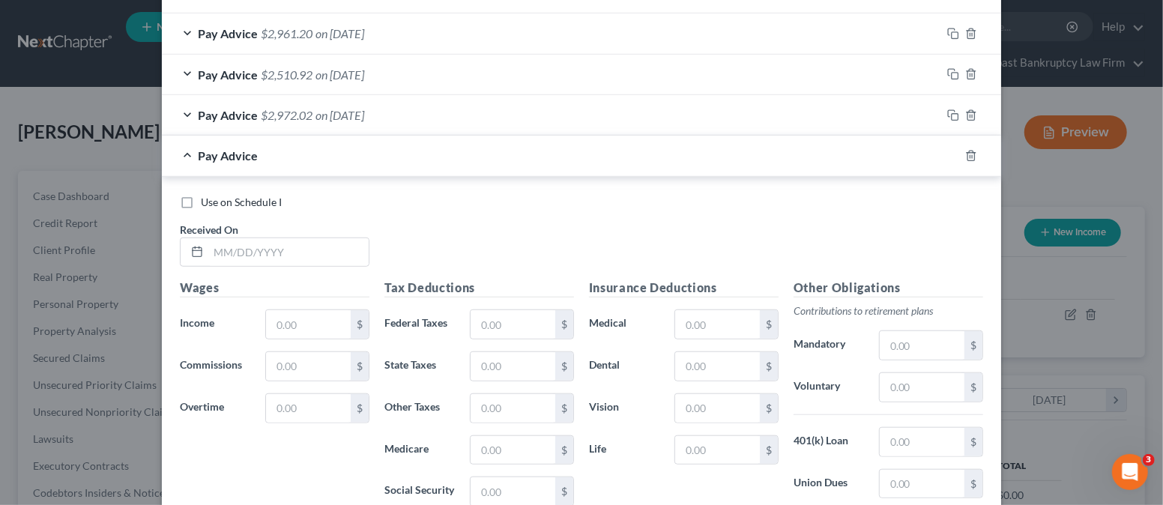
scroll to position [657, 0]
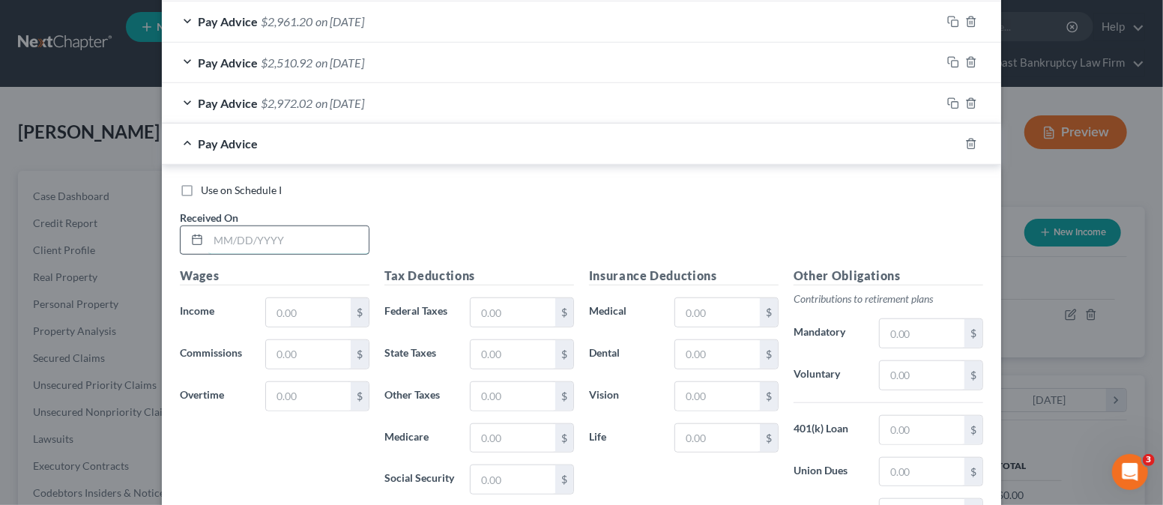
click at [263, 231] on input "text" at bounding box center [288, 240] width 160 height 28
drag, startPoint x: 284, startPoint y: 395, endPoint x: 288, endPoint y: 381, distance: 15.4
click at [284, 395] on input "text" at bounding box center [308, 396] width 85 height 28
drag, startPoint x: 295, startPoint y: 326, endPoint x: 287, endPoint y: 320, distance: 10.2
click at [295, 326] on div "Wages Income * $ Commissions $ Overtime 45.17 $" at bounding box center [274, 387] width 204 height 240
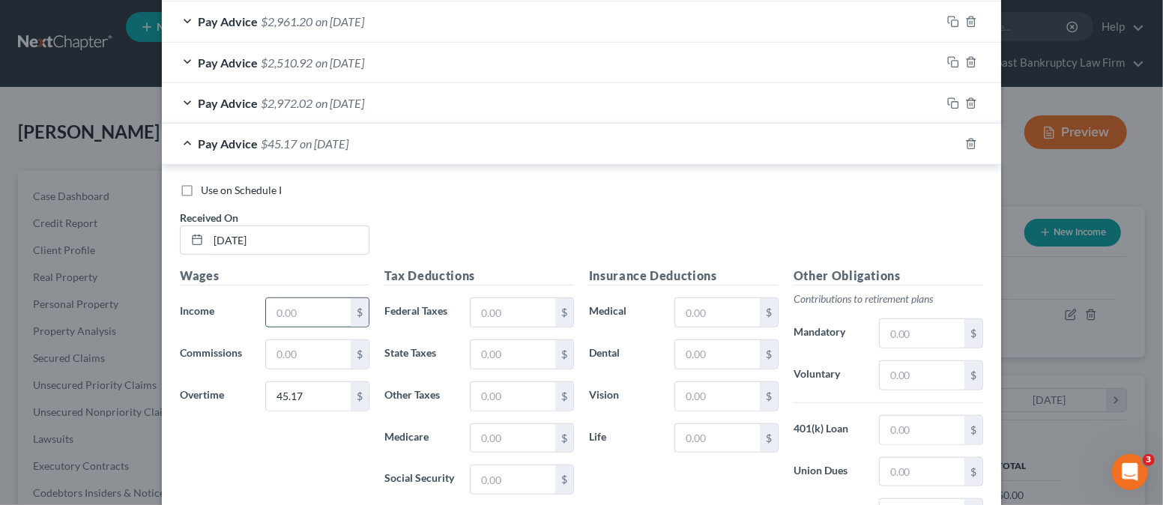
click at [288, 318] on input "text" at bounding box center [308, 312] width 85 height 28
click at [436, 217] on div "Use on Schedule I Received On * [DATE]" at bounding box center [581, 225] width 818 height 85
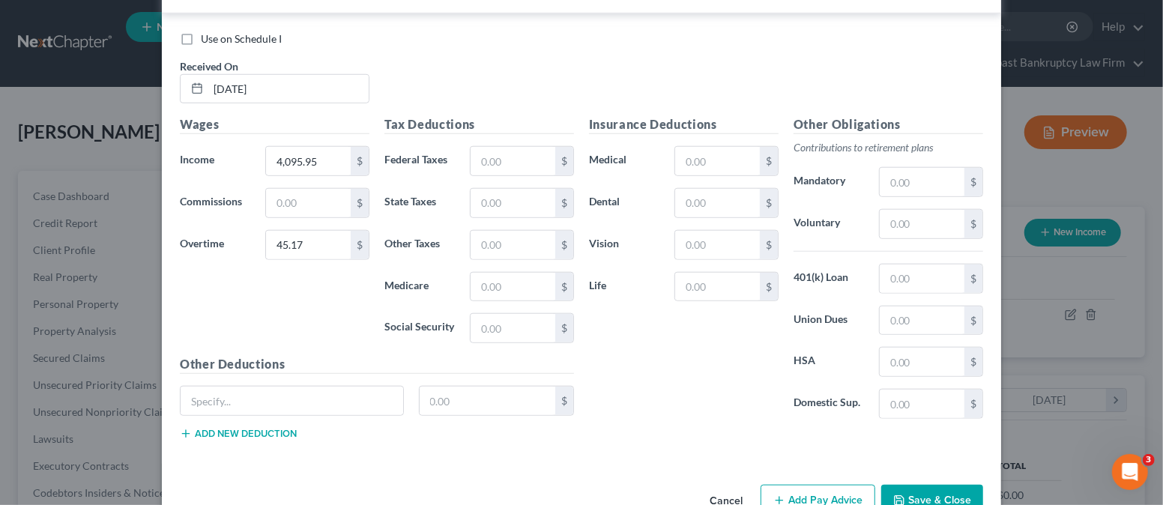
scroll to position [846, 0]
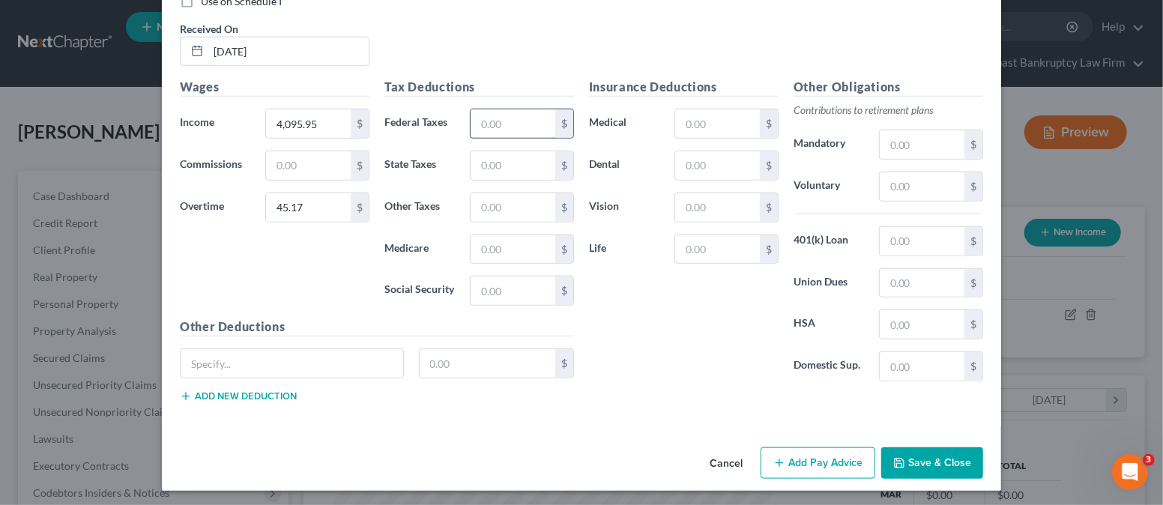
click at [488, 121] on input "text" at bounding box center [512, 123] width 85 height 28
drag, startPoint x: 566, startPoint y: 449, endPoint x: 599, endPoint y: 417, distance: 46.1
click at [566, 448] on div "Cancel Add Pay Advice Save & Close" at bounding box center [581, 465] width 839 height 49
click at [715, 243] on input "text" at bounding box center [717, 249] width 85 height 28
drag, startPoint x: 642, startPoint y: 279, endPoint x: 495, endPoint y: 345, distance: 161.2
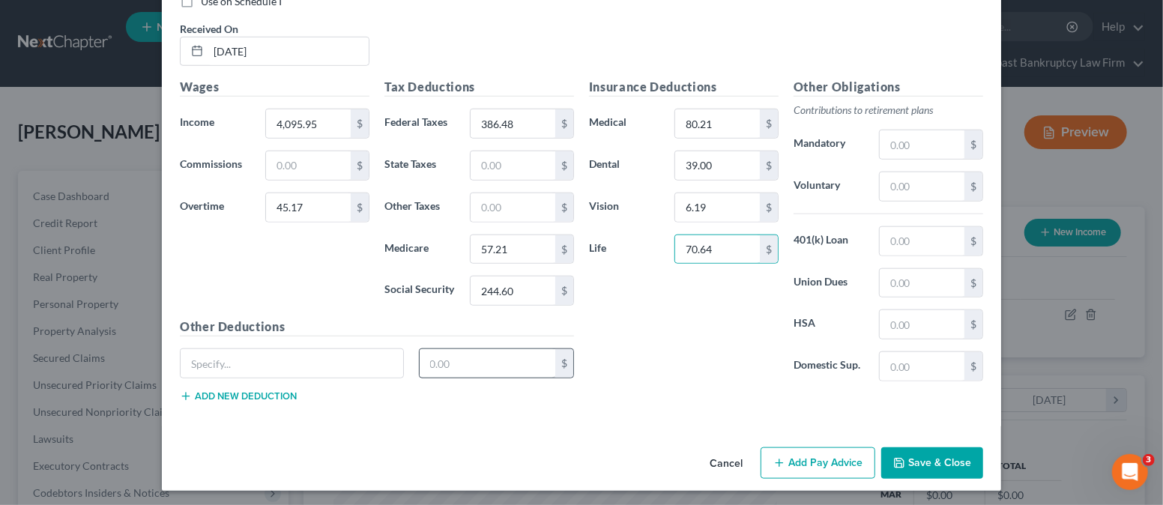
click at [637, 289] on div "Insurance Deductions Medical 80.21 $ Dental 39.00 $ Vision 6.19 $ Life 70.64 $" at bounding box center [683, 235] width 204 height 315
click at [253, 351] on input "text" at bounding box center [292, 363] width 222 height 28
click at [278, 391] on button "Add new deduction" at bounding box center [238, 396] width 117 height 12
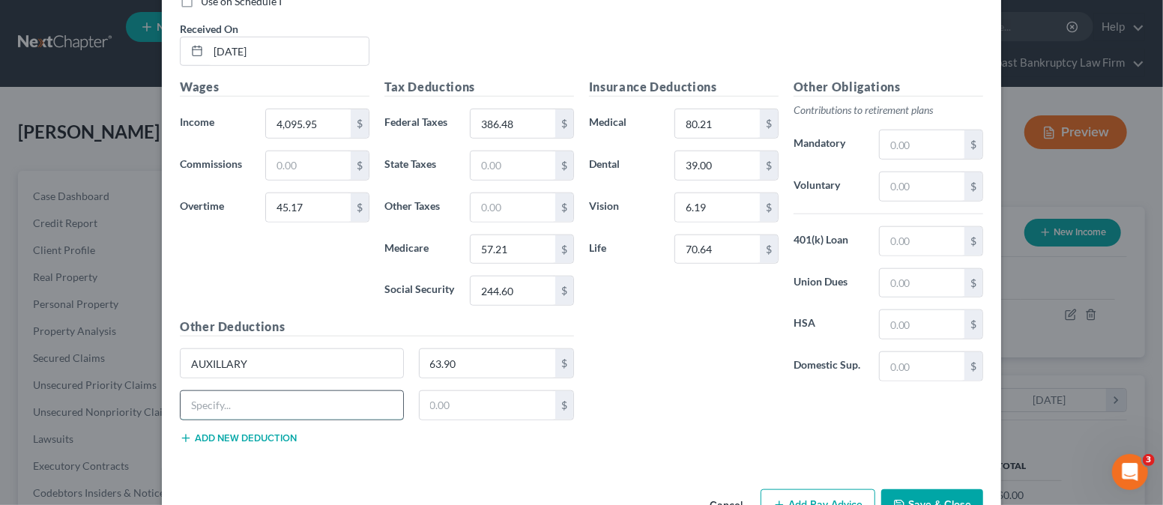
click at [267, 397] on input "text" at bounding box center [292, 405] width 222 height 28
drag, startPoint x: 261, startPoint y: 433, endPoint x: 257, endPoint y: 423, distance: 10.7
click at [260, 433] on button "Add new deduction" at bounding box center [238, 438] width 117 height 12
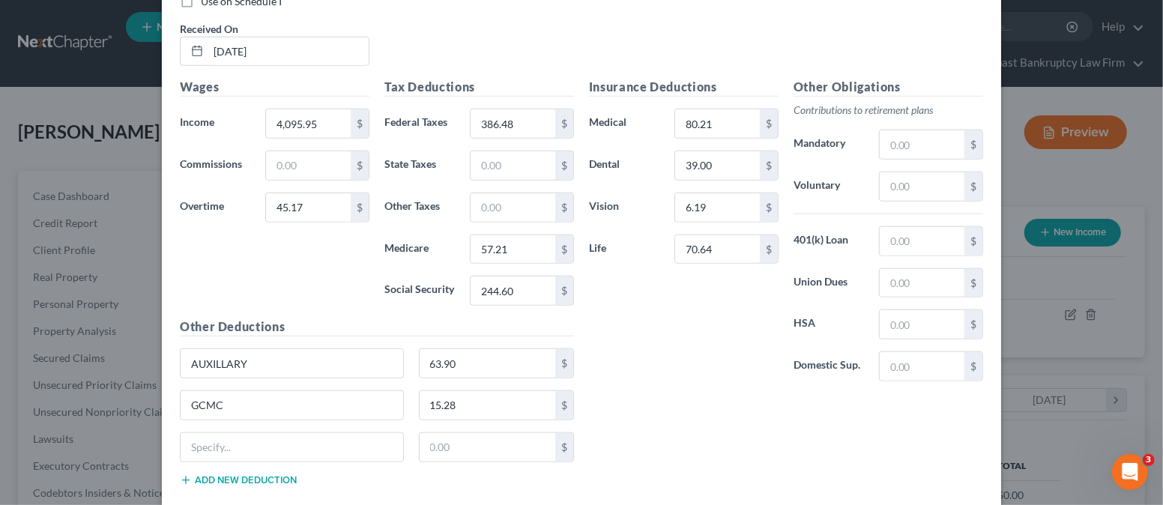
drag, startPoint x: 240, startPoint y: 427, endPoint x: 246, endPoint y: 421, distance: 8.0
click at [243, 427] on div "GCMC 15.28 $" at bounding box center [376, 411] width 409 height 42
drag, startPoint x: 258, startPoint y: 448, endPoint x: 264, endPoint y: 442, distance: 8.5
click at [261, 444] on input "text" at bounding box center [292, 447] width 222 height 28
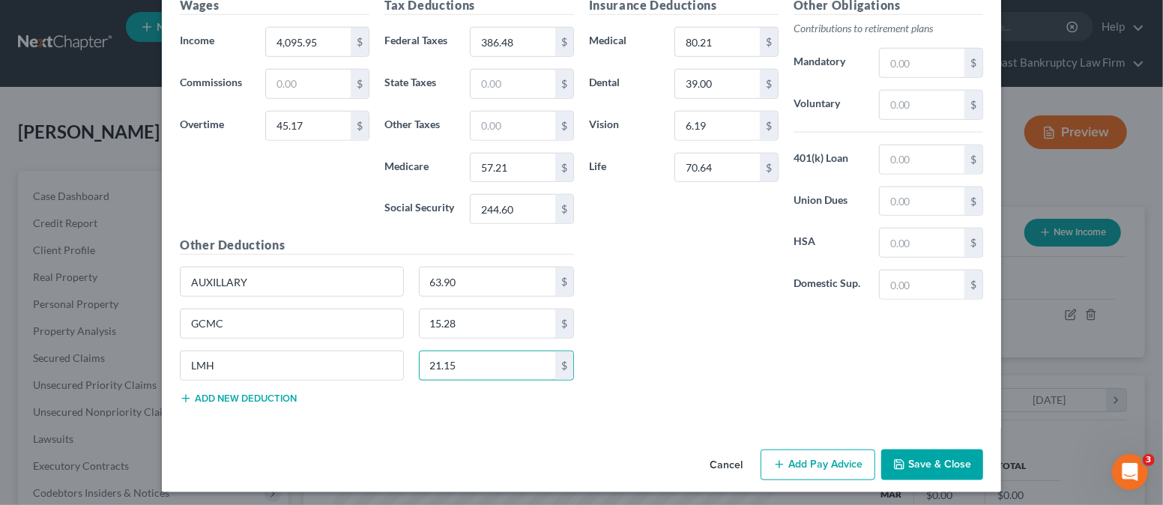
scroll to position [930, 0]
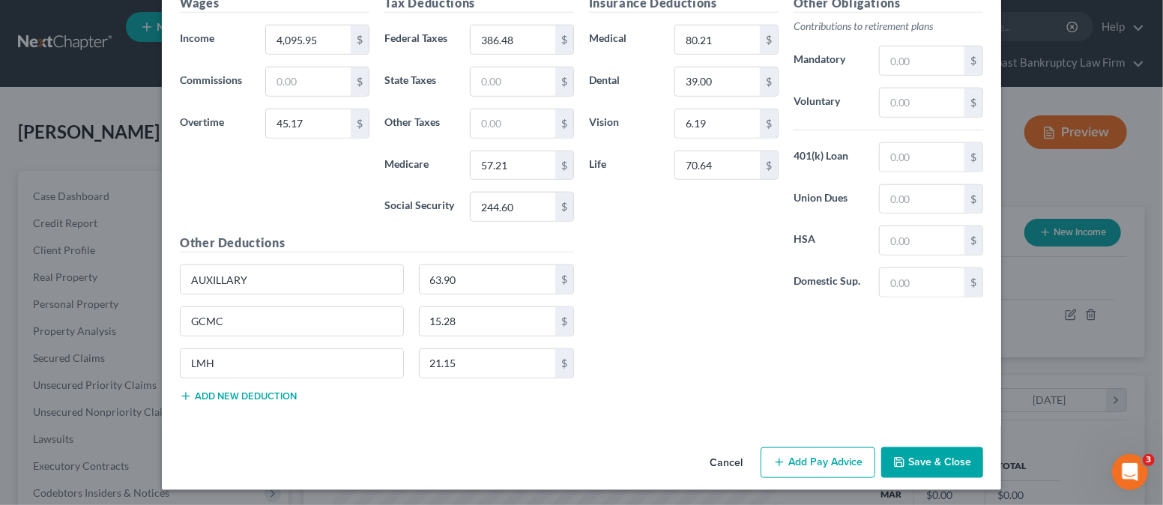
click at [234, 390] on button "Add new deduction" at bounding box center [238, 396] width 117 height 12
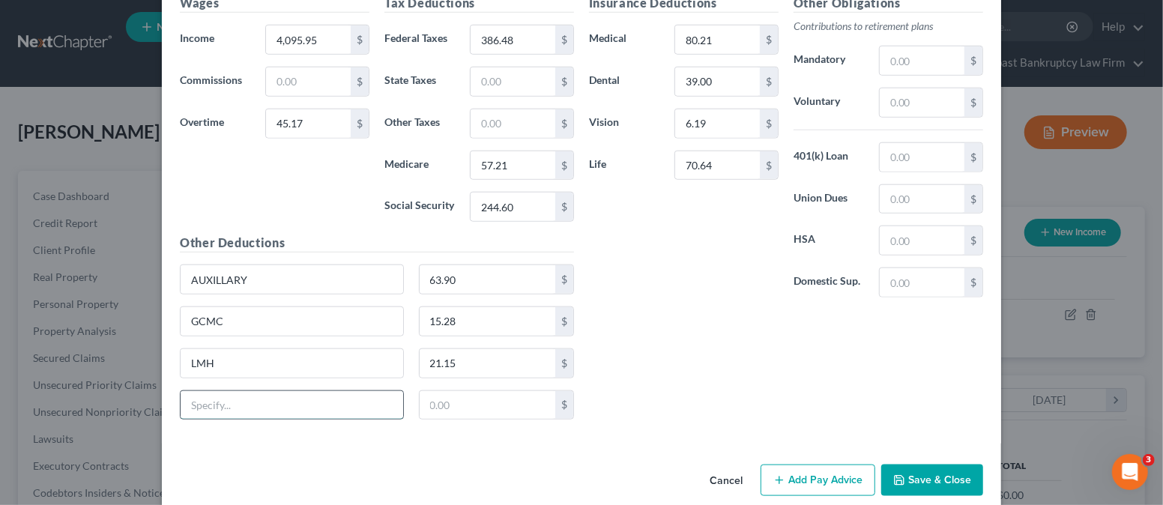
click at [240, 398] on input "text" at bounding box center [292, 405] width 222 height 28
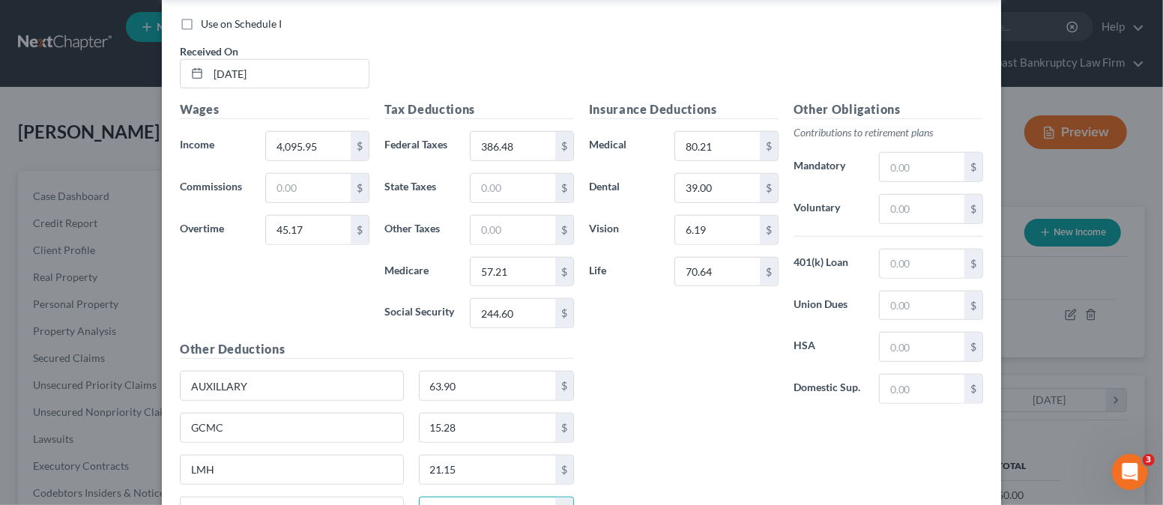
scroll to position [946, 0]
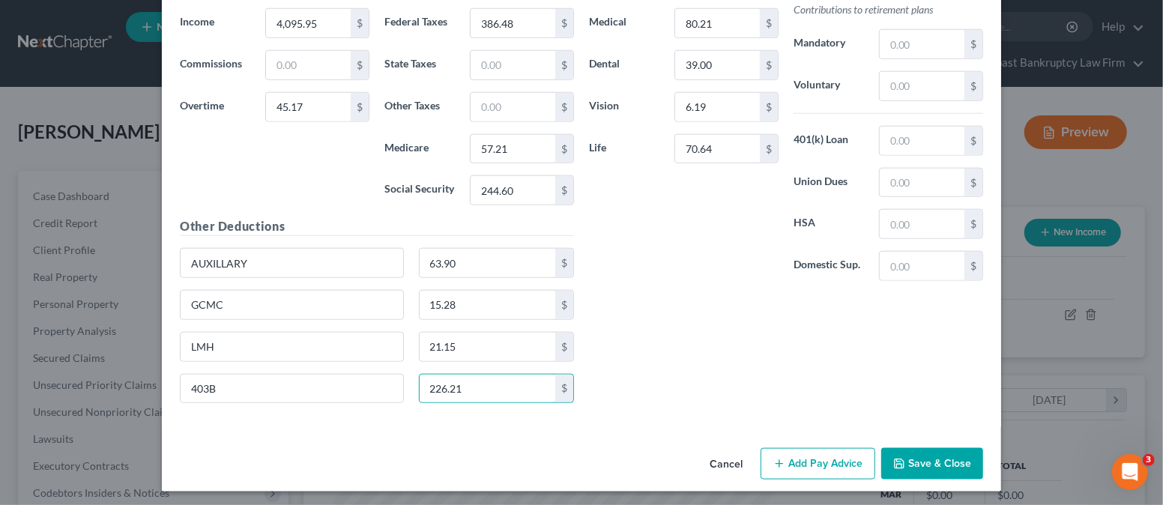
click at [691, 339] on div "Insurance Deductions Medical 80.21 $ Dental 39.00 $ Vision 6.19 $ Life 70.64 $ …" at bounding box center [785, 196] width 409 height 437
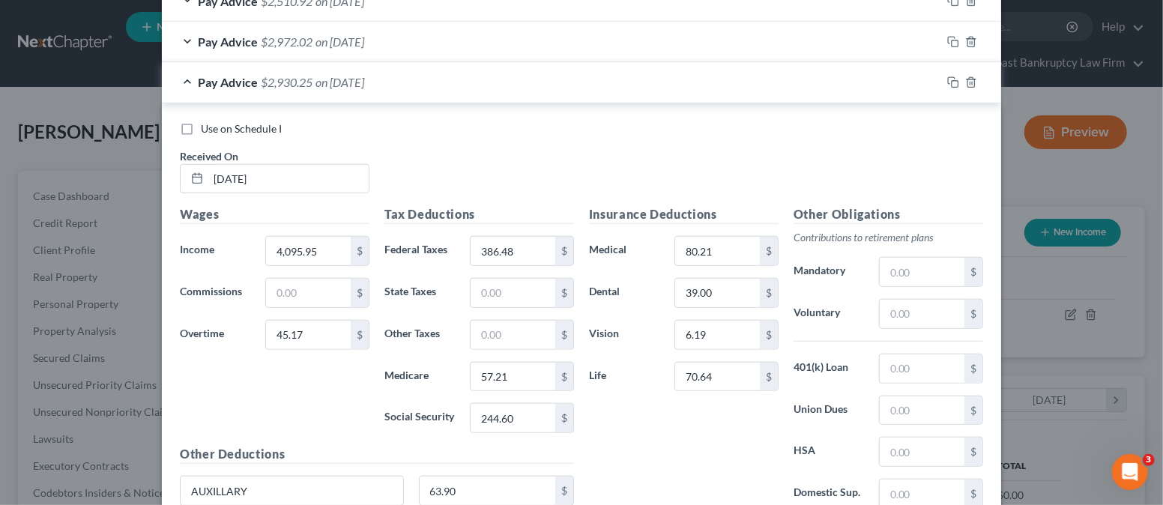
scroll to position [646, 0]
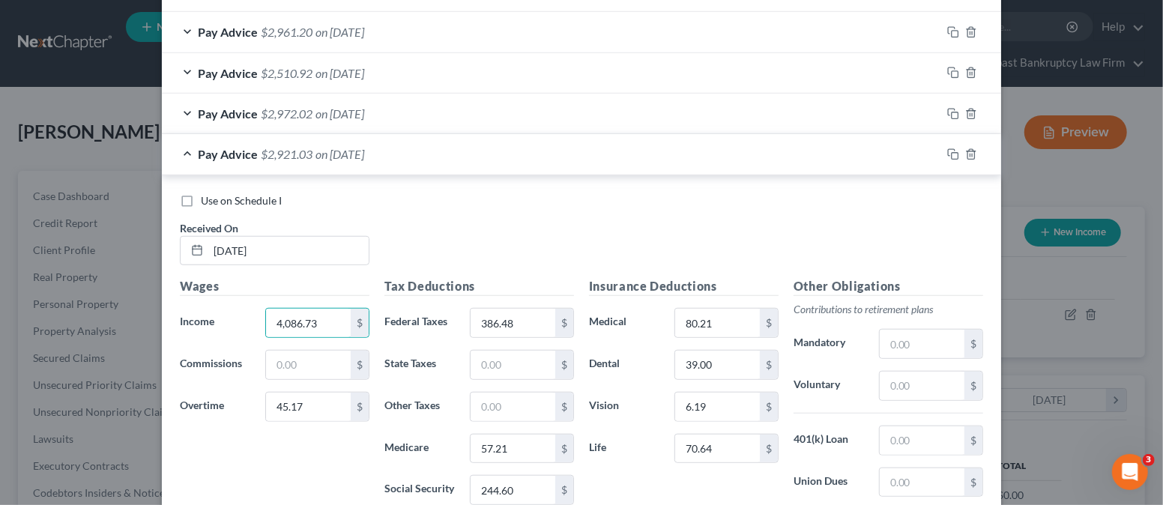
click at [408, 215] on div "Use on Schedule I Received On * [DATE]" at bounding box center [581, 235] width 818 height 85
click at [318, 323] on input "4,086.73" at bounding box center [308, 323] width 85 height 28
click at [324, 325] on input "4,086.73" at bounding box center [308, 323] width 85 height 28
click at [452, 245] on div "Use on Schedule I Received On * [DATE]" at bounding box center [581, 235] width 818 height 85
click at [318, 321] on input "4,086.71" at bounding box center [308, 323] width 85 height 28
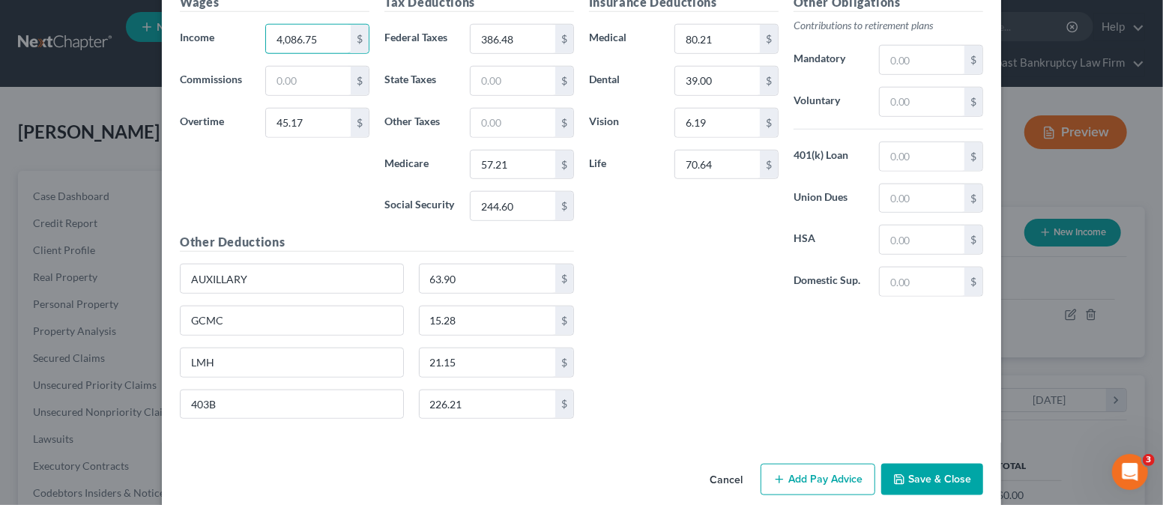
scroll to position [946, 0]
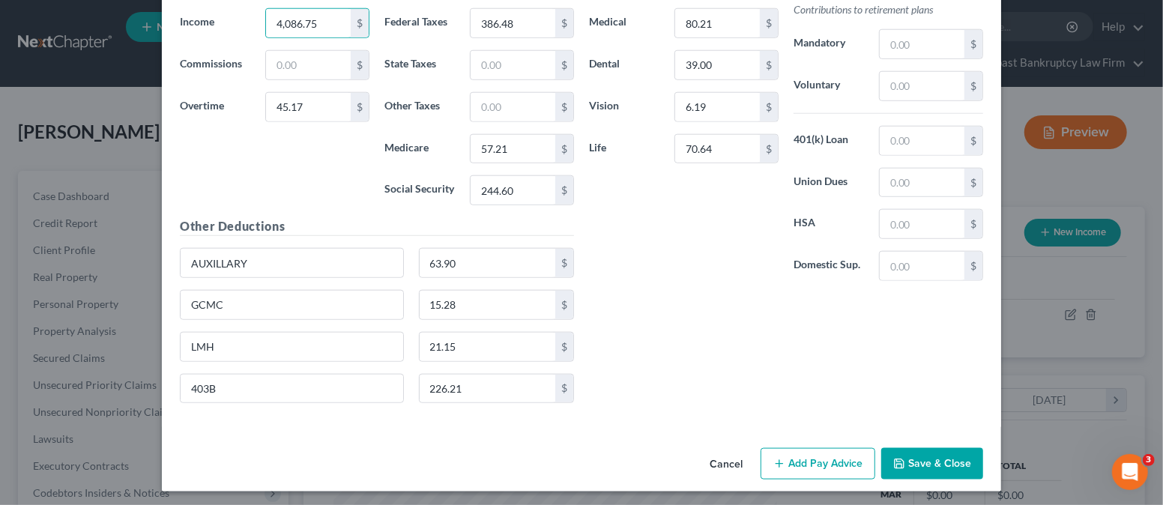
click at [810, 458] on button "Add Pay Advice" at bounding box center [817, 463] width 115 height 31
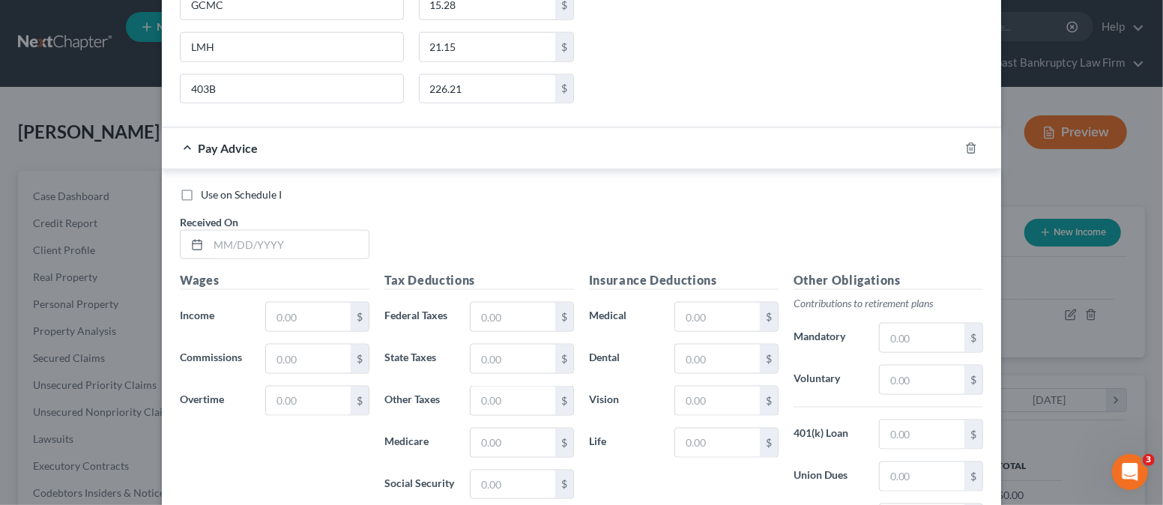
scroll to position [1346, 0]
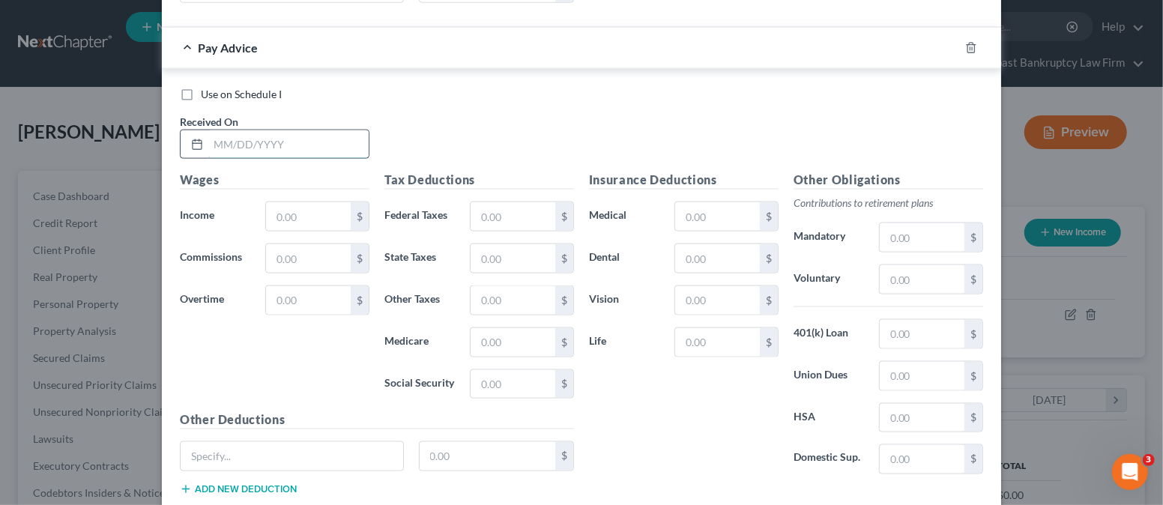
click at [280, 141] on input "text" at bounding box center [288, 144] width 160 height 28
click at [275, 210] on input "text" at bounding box center [308, 216] width 85 height 28
drag, startPoint x: 265, startPoint y: 297, endPoint x: 277, endPoint y: 294, distance: 12.4
click at [266, 297] on input "text" at bounding box center [308, 300] width 85 height 28
click at [270, 347] on div "Wages Income * $ Commissions $ Overtime 35.30 $" at bounding box center [274, 291] width 204 height 240
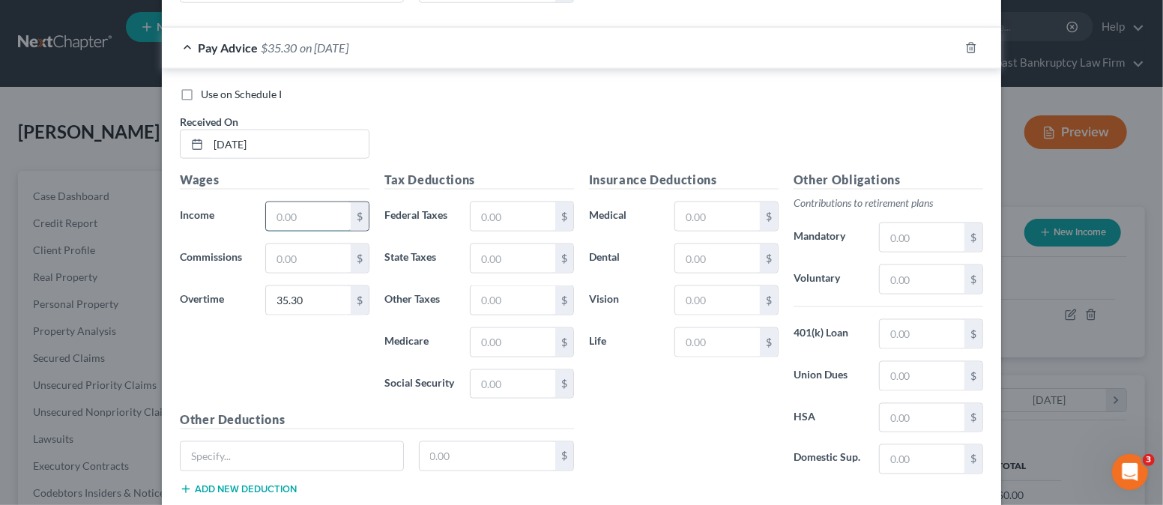
click at [280, 211] on input "text" at bounding box center [308, 216] width 85 height 28
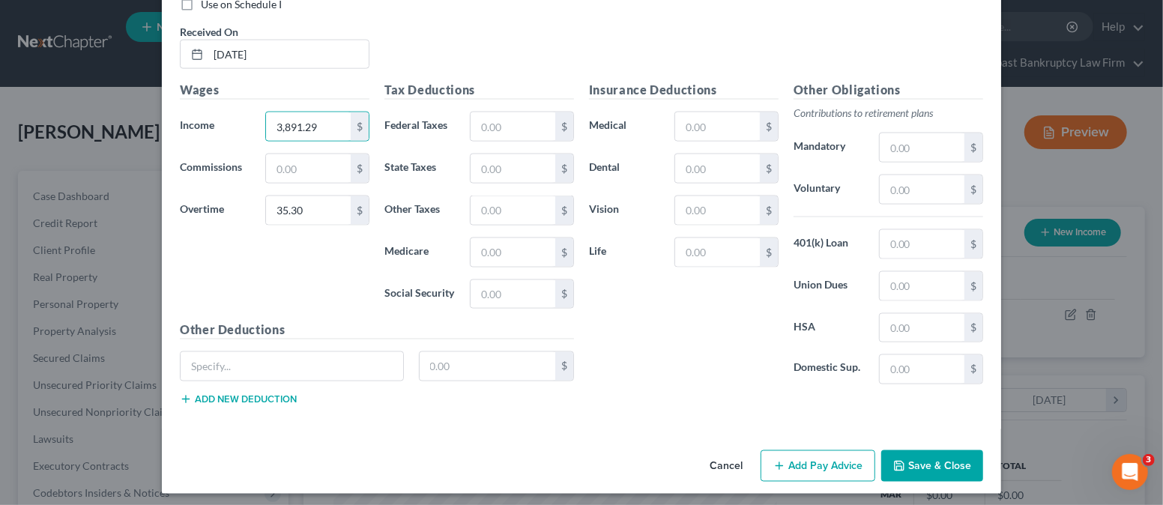
click at [295, 306] on div "Wages Income * 3,891.29 $ Commissions $ Overtime 35.30 $" at bounding box center [274, 201] width 204 height 240
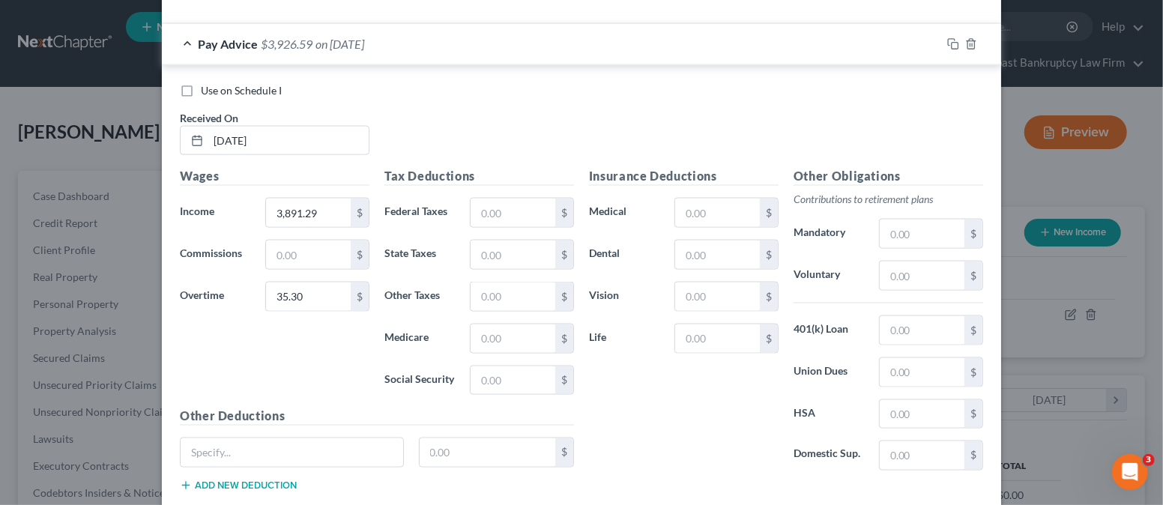
scroll to position [1236, 0]
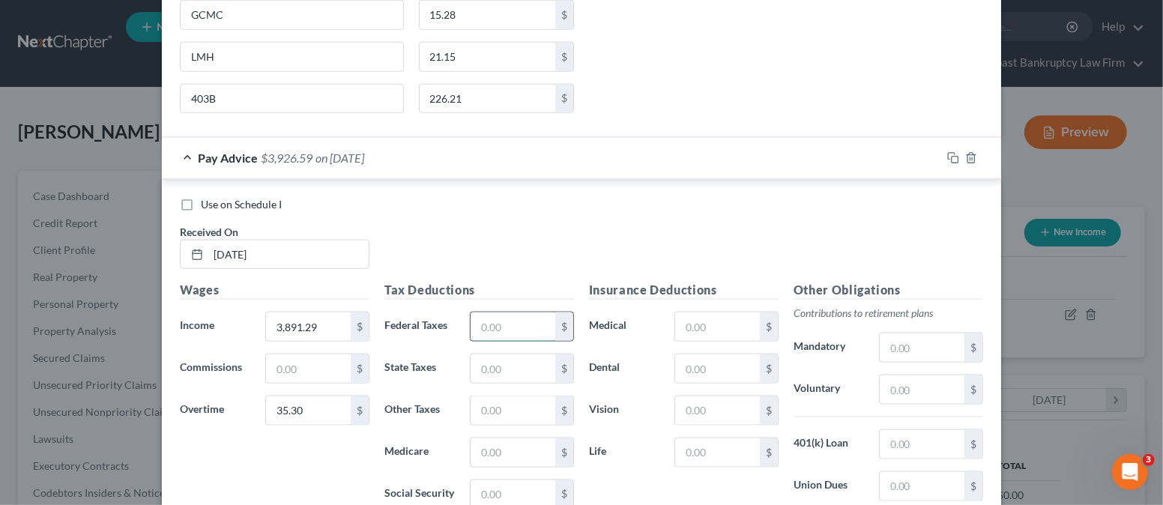
click at [518, 325] on input "text" at bounding box center [512, 326] width 85 height 28
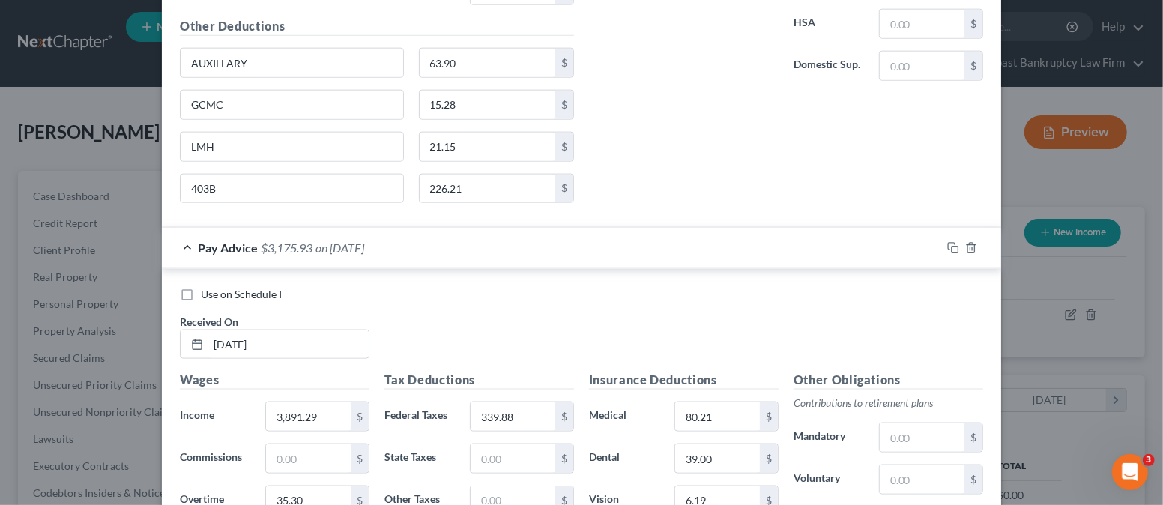
scroll to position [1436, 0]
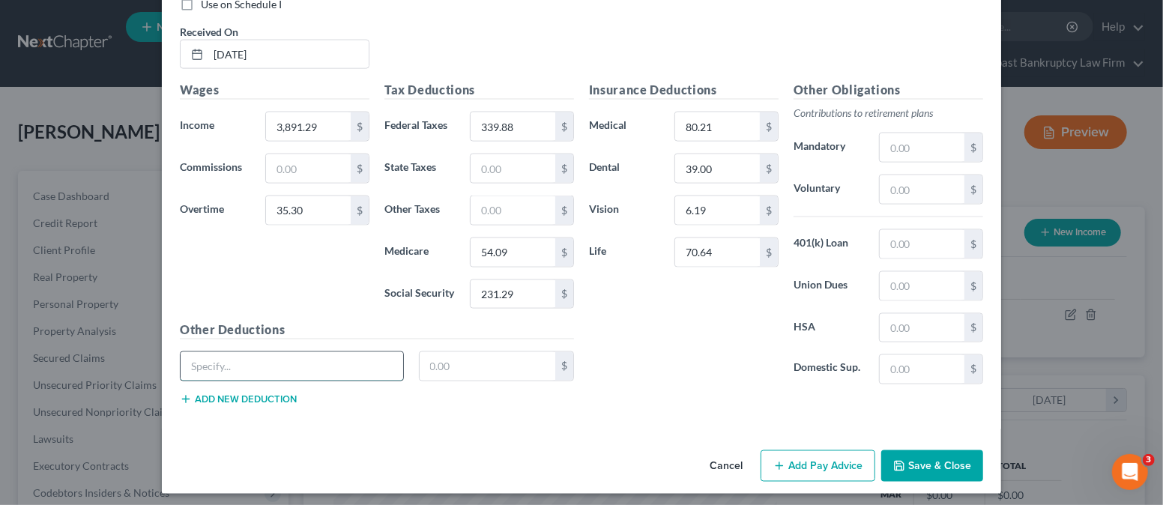
click at [271, 357] on input "text" at bounding box center [292, 366] width 222 height 28
click at [205, 395] on button "Add new deduction" at bounding box center [238, 399] width 117 height 12
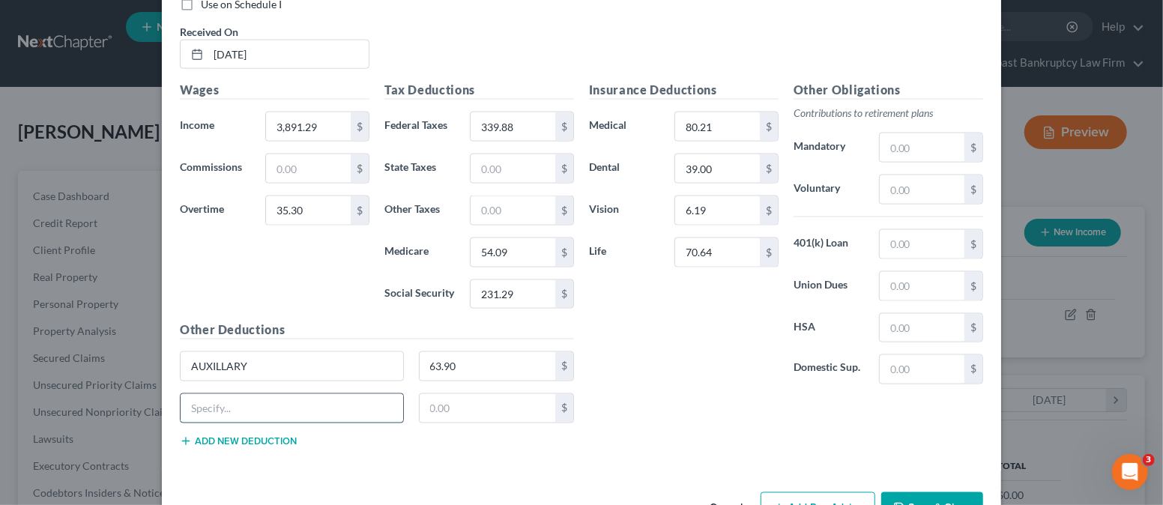
drag, startPoint x: 216, startPoint y: 404, endPoint x: 214, endPoint y: 394, distance: 10.6
click at [216, 402] on input "text" at bounding box center [292, 408] width 222 height 28
click at [245, 435] on button "Add new deduction" at bounding box center [238, 441] width 117 height 12
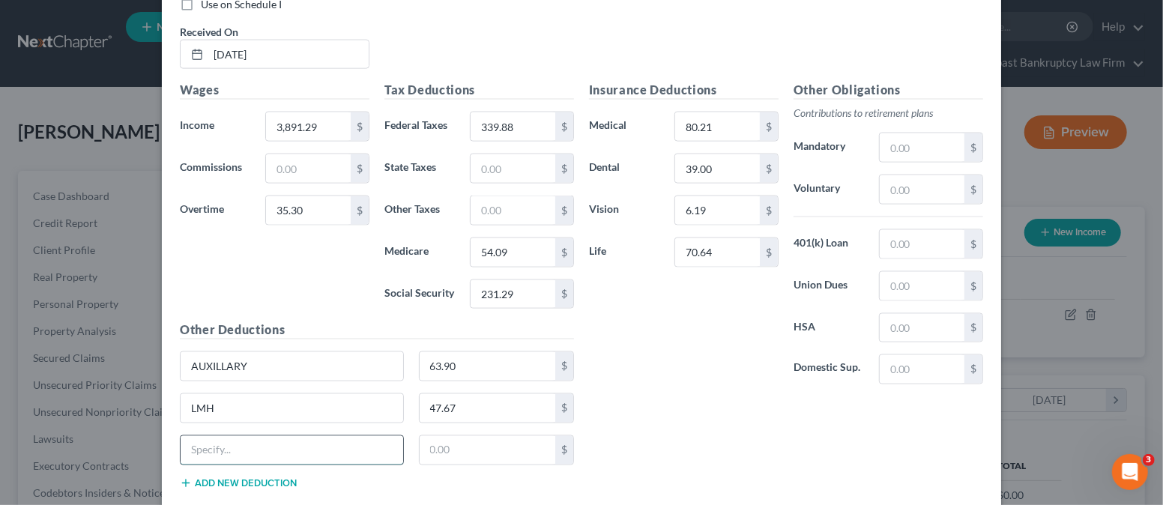
click at [243, 442] on input "text" at bounding box center [292, 450] width 222 height 28
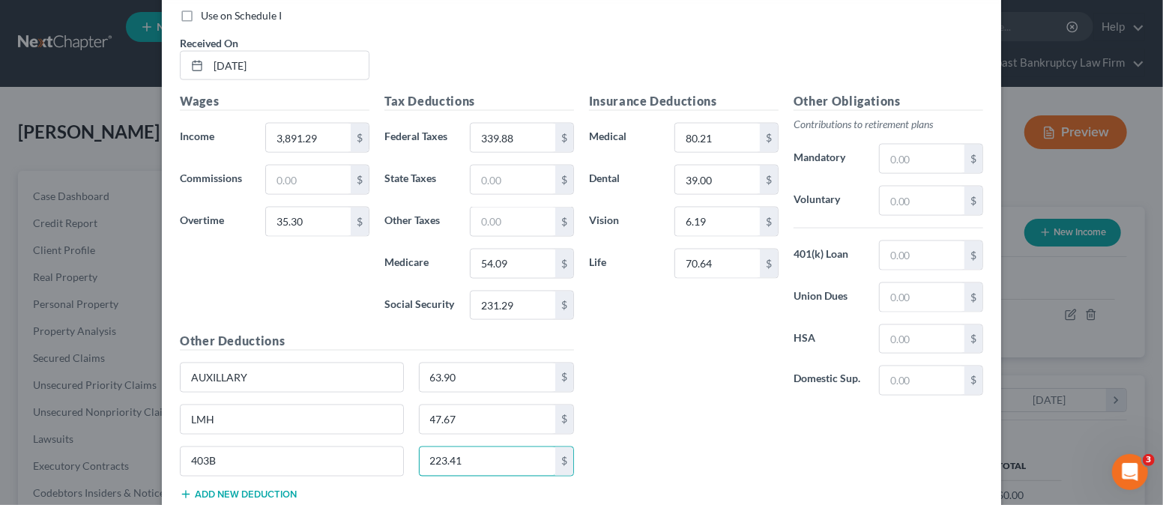
scroll to position [1519, 0]
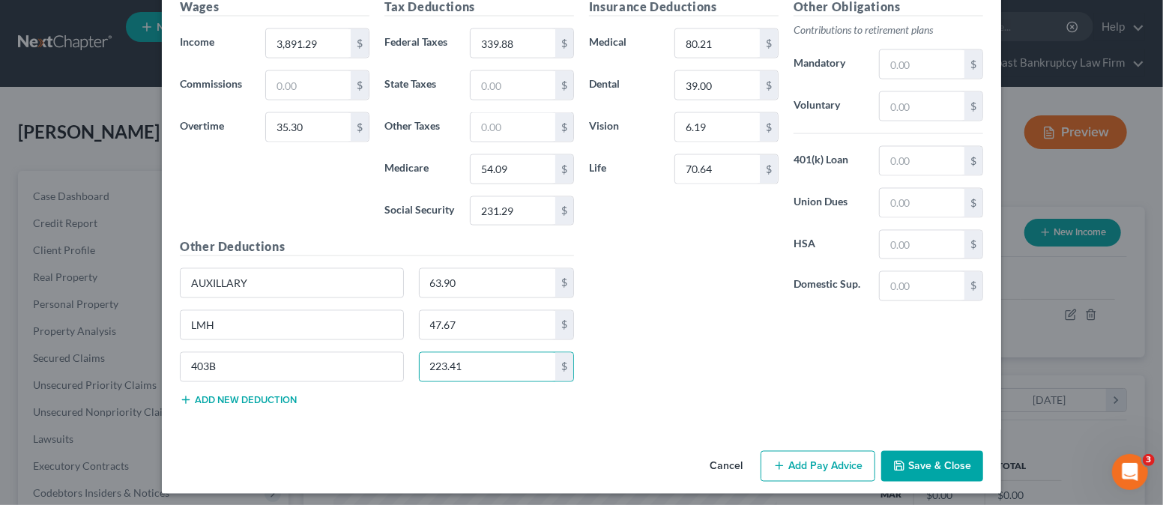
click at [794, 451] on button "Add Pay Advice" at bounding box center [817, 466] width 115 height 31
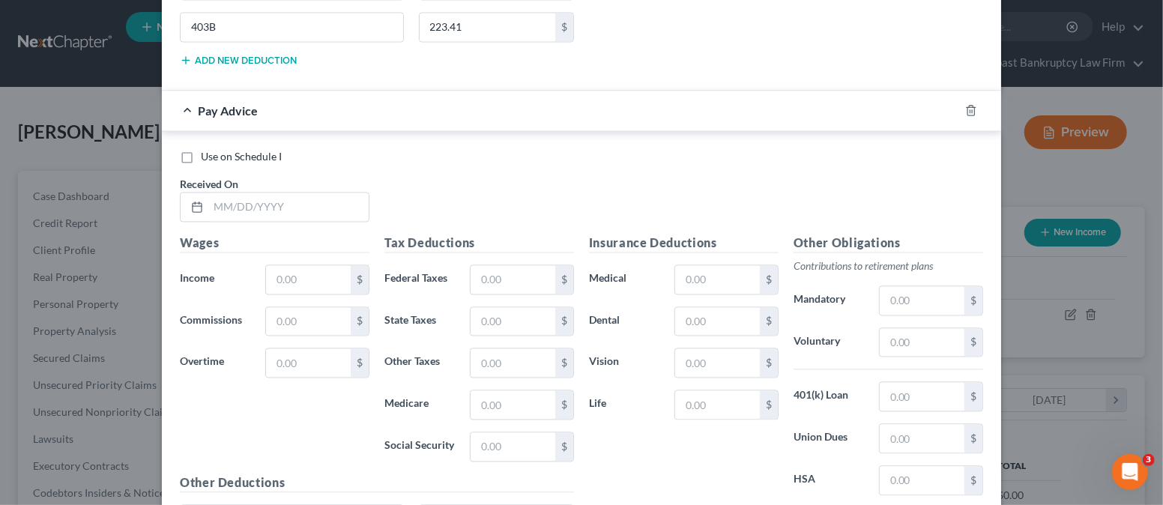
scroll to position [1918, 0]
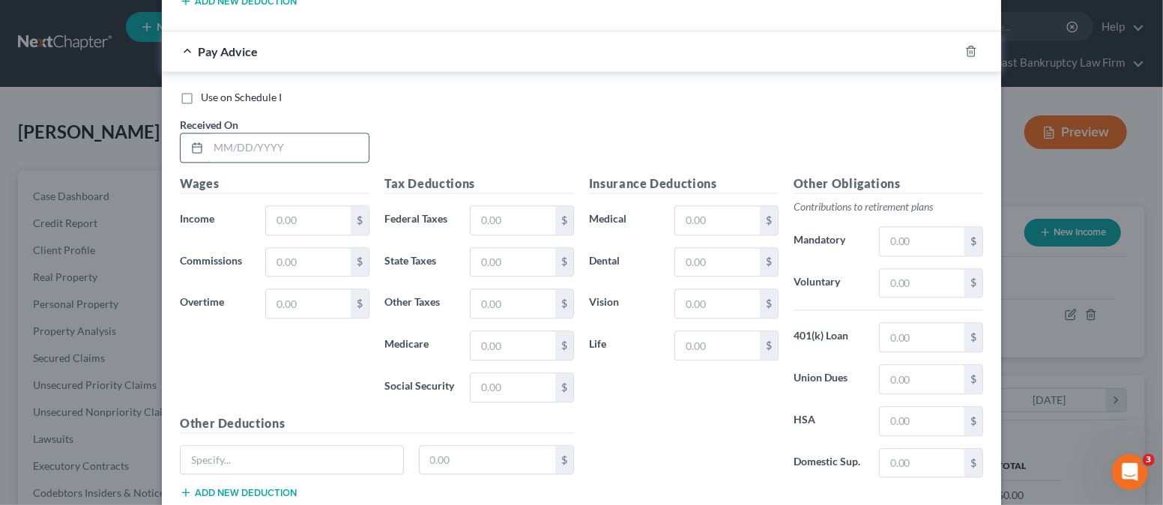
click at [263, 133] on input "text" at bounding box center [288, 147] width 160 height 28
click at [277, 206] on input "text" at bounding box center [308, 220] width 85 height 28
drag, startPoint x: 248, startPoint y: 360, endPoint x: 274, endPoint y: 345, distance: 30.6
click at [248, 360] on div "Wages Income * $ Commissions $ Overtime $" at bounding box center [274, 295] width 204 height 240
click at [306, 297] on input "text" at bounding box center [308, 303] width 85 height 28
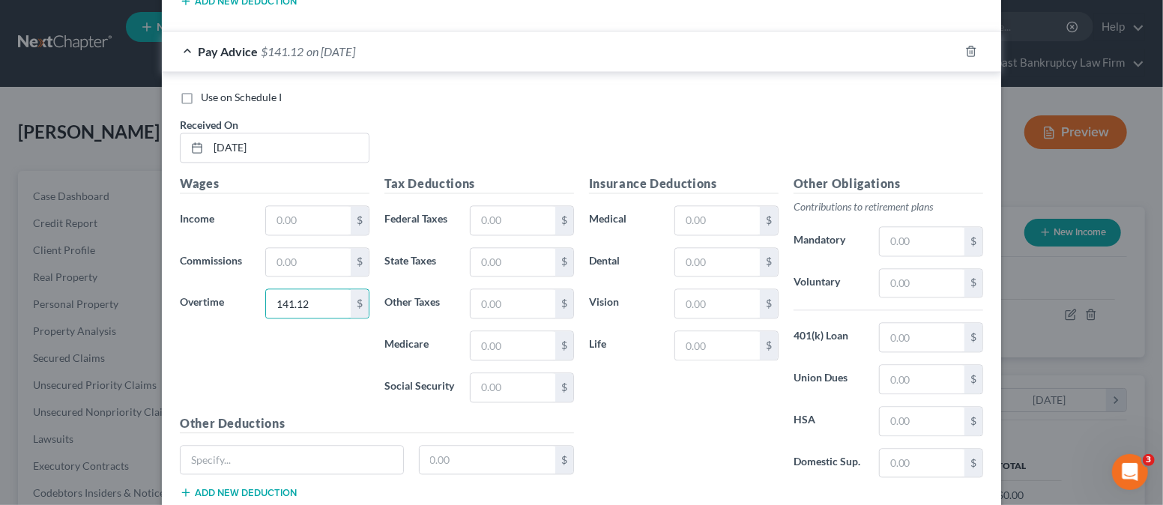
click at [315, 351] on div "Wages Income * $ Commissions $ Overtime 141.12 $" at bounding box center [274, 295] width 204 height 240
click at [284, 212] on input "text" at bounding box center [308, 220] width 85 height 28
click at [479, 206] on input "text" at bounding box center [512, 220] width 85 height 28
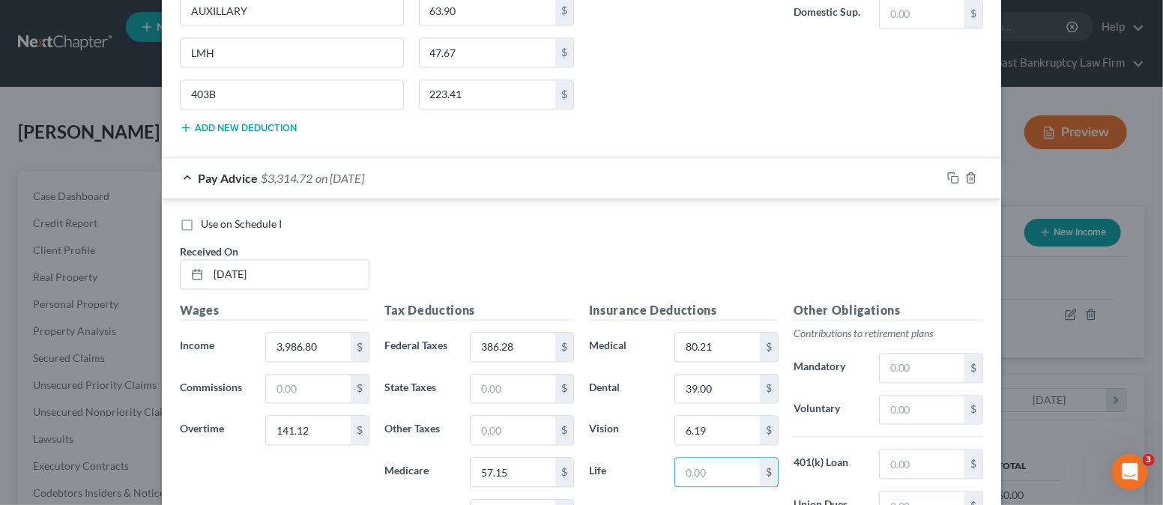
scroll to position [2008, 0]
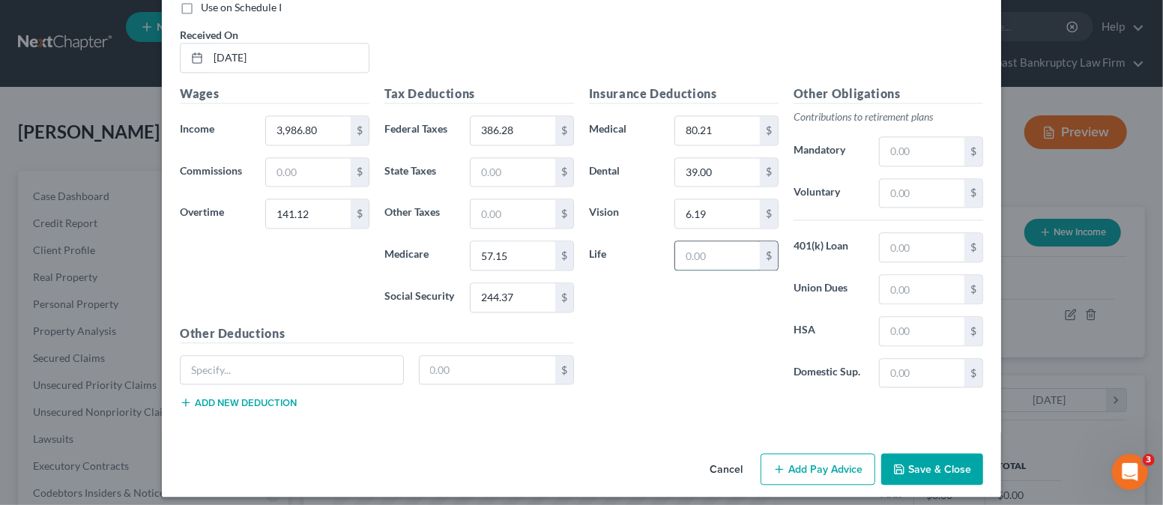
click at [709, 241] on input "text" at bounding box center [717, 255] width 85 height 28
click at [350, 356] on input "text" at bounding box center [292, 370] width 222 height 28
click at [242, 396] on button "Add new deduction" at bounding box center [238, 402] width 117 height 12
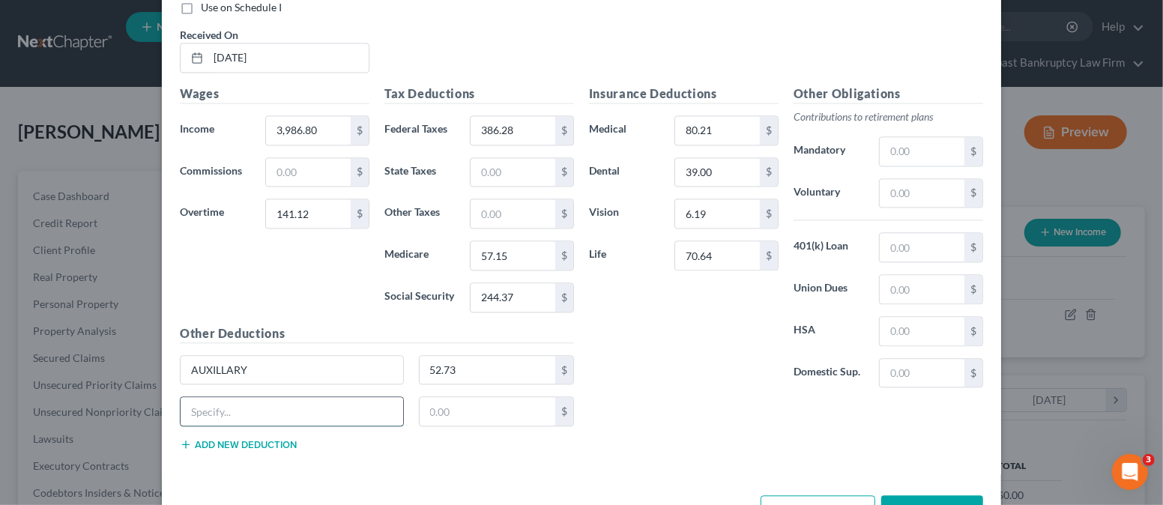
drag, startPoint x: 342, startPoint y: 392, endPoint x: 349, endPoint y: 387, distance: 9.0
click at [343, 397] on input "text" at bounding box center [292, 411] width 222 height 28
click at [273, 427] on div "LMH 99.47 $" at bounding box center [376, 417] width 409 height 42
click at [268, 438] on button "Add new deduction" at bounding box center [238, 444] width 117 height 12
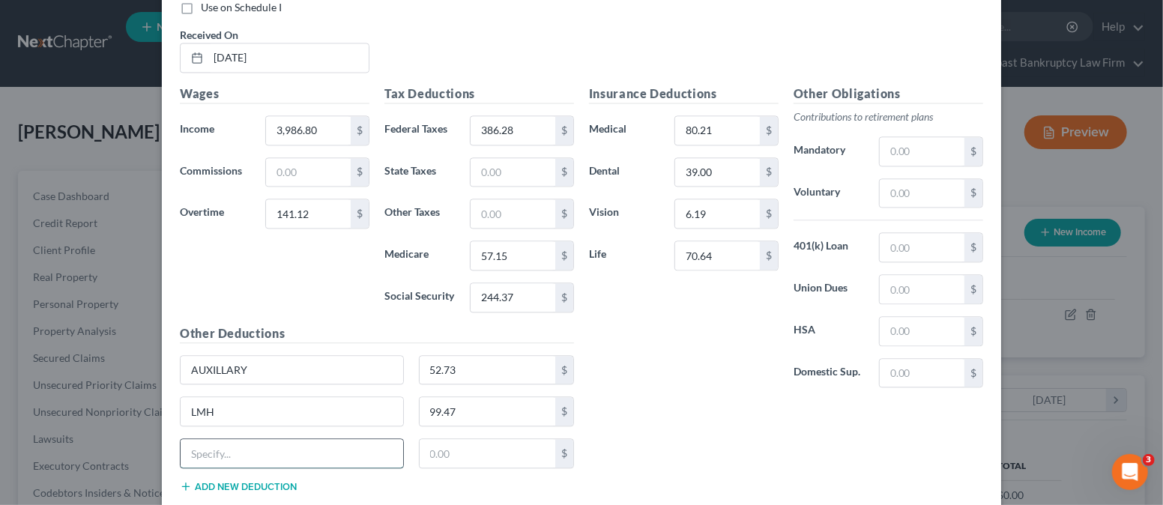
drag, startPoint x: 261, startPoint y: 437, endPoint x: 270, endPoint y: 436, distance: 8.4
click at [267, 439] on input "text" at bounding box center [292, 453] width 222 height 28
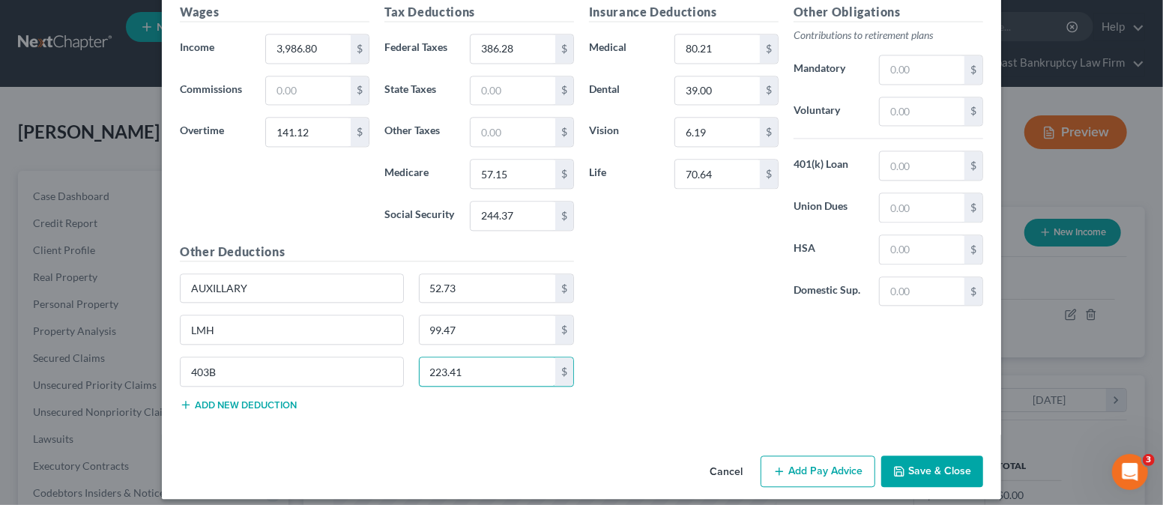
scroll to position [2091, 0]
click at [795, 457] on button "Add Pay Advice" at bounding box center [817, 470] width 115 height 31
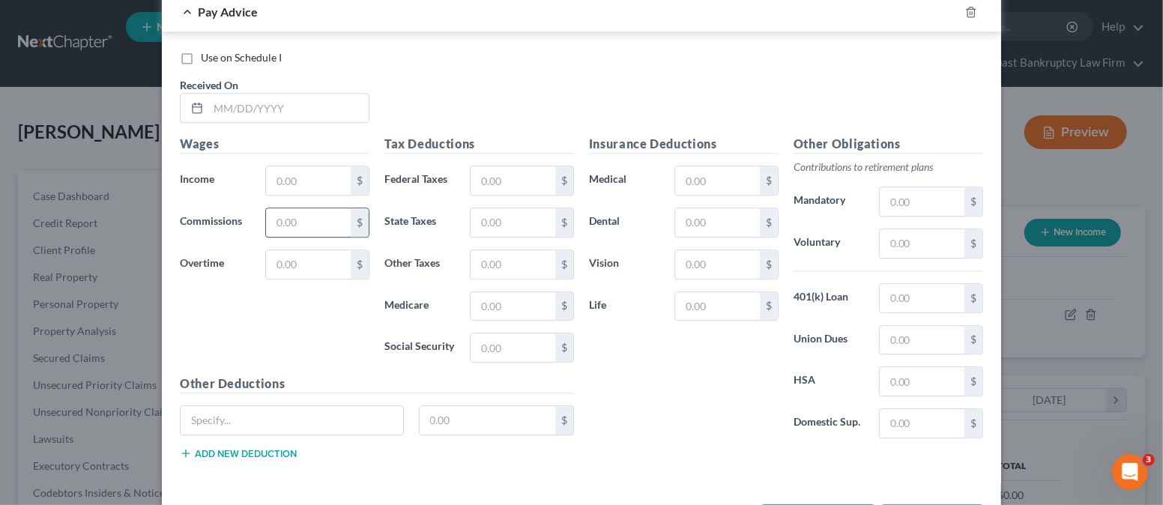
scroll to position [2580, 0]
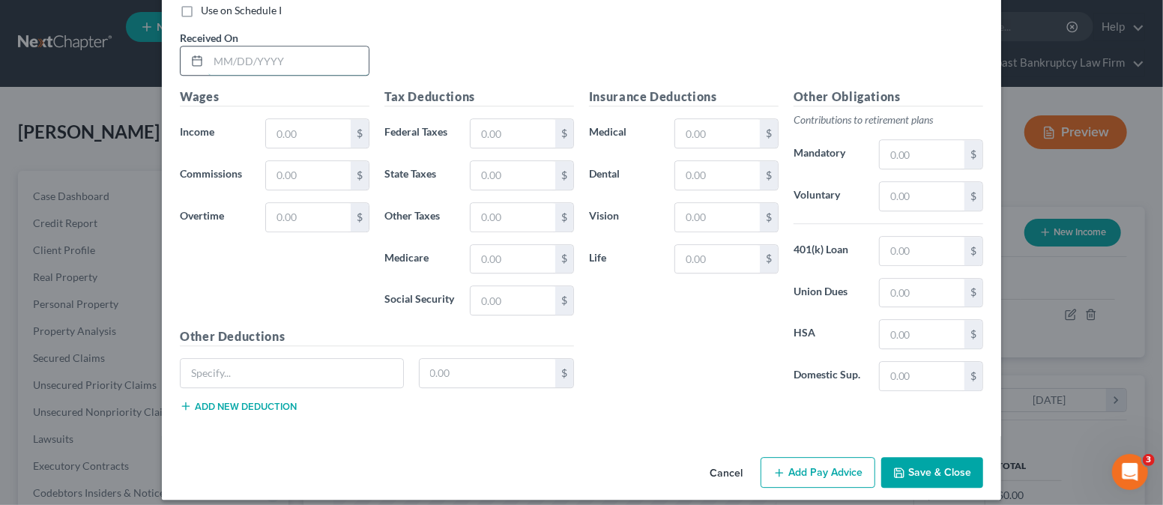
click at [237, 46] on input "text" at bounding box center [288, 60] width 160 height 28
drag, startPoint x: 521, startPoint y: 125, endPoint x: 510, endPoint y: 108, distance: 20.2
click at [521, 125] on input "text" at bounding box center [512, 133] width 85 height 28
click at [335, 359] on input "text" at bounding box center [292, 373] width 222 height 28
click at [271, 400] on button "Add new deduction" at bounding box center [238, 406] width 117 height 12
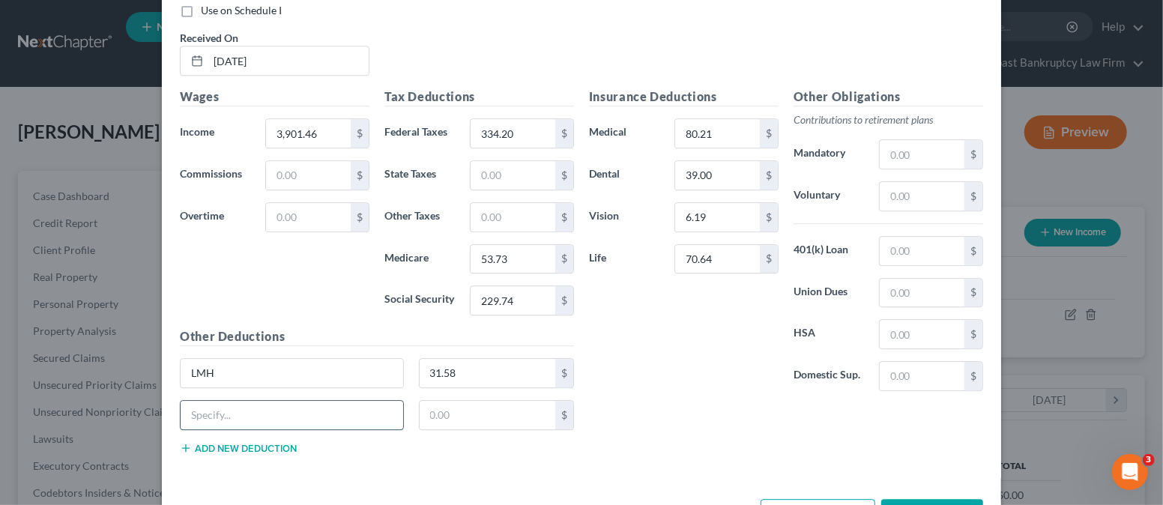
click at [337, 403] on input "text" at bounding box center [292, 415] width 222 height 28
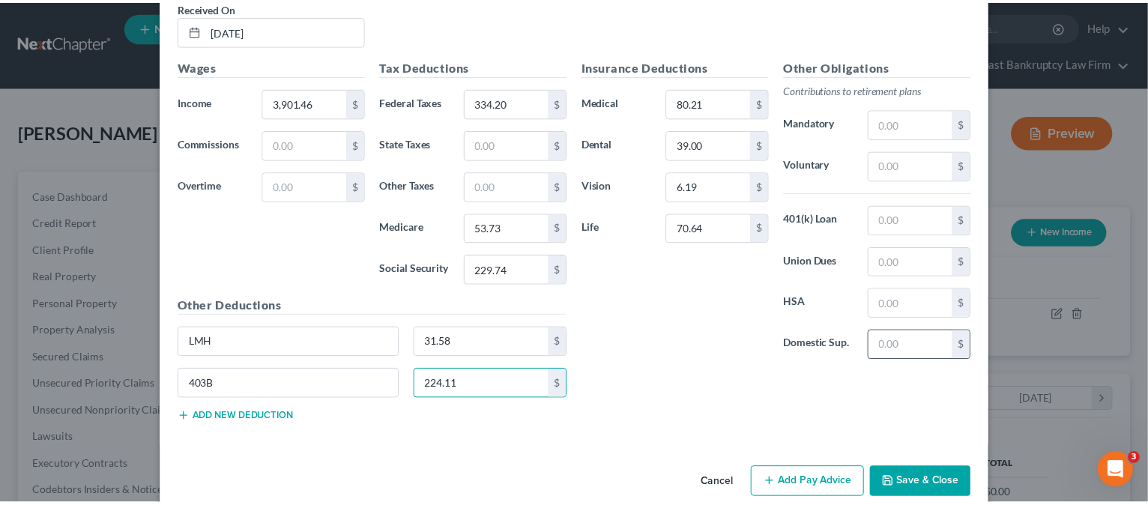
scroll to position [2622, 0]
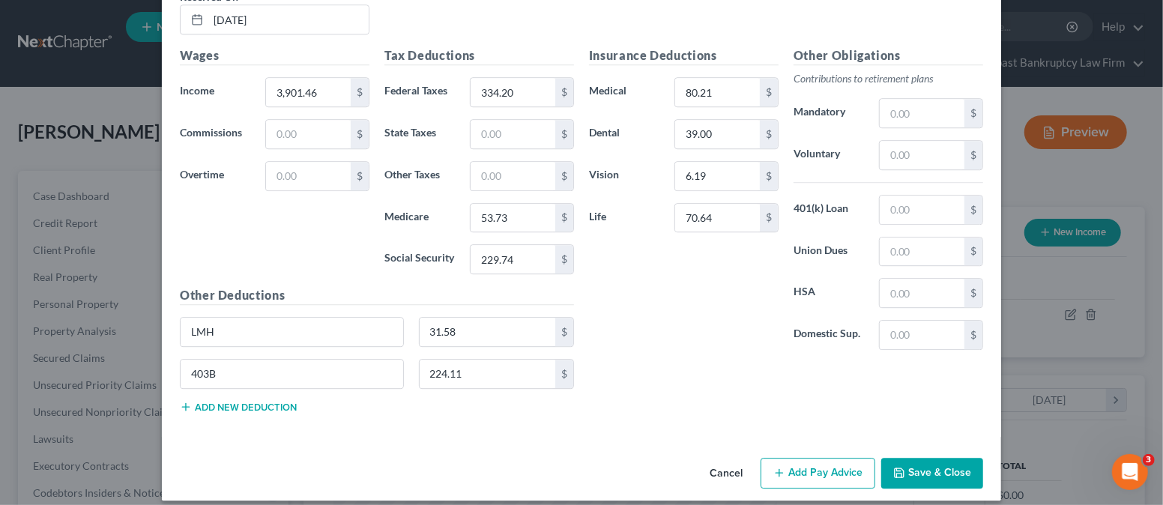
click at [939, 458] on button "Save & Close" at bounding box center [932, 473] width 102 height 31
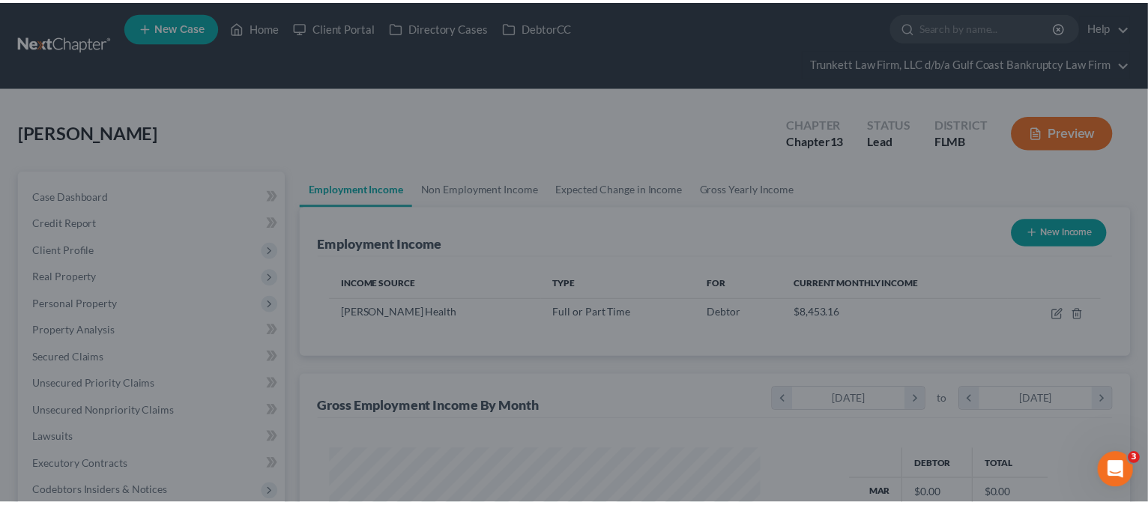
scroll to position [748770, 748572]
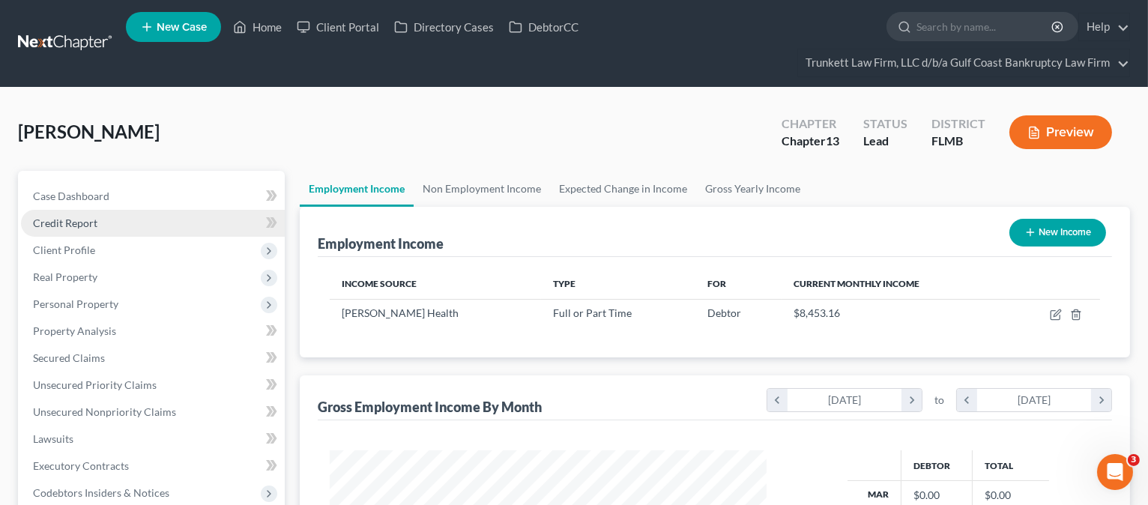
click at [87, 220] on span "Credit Report" at bounding box center [65, 222] width 64 height 13
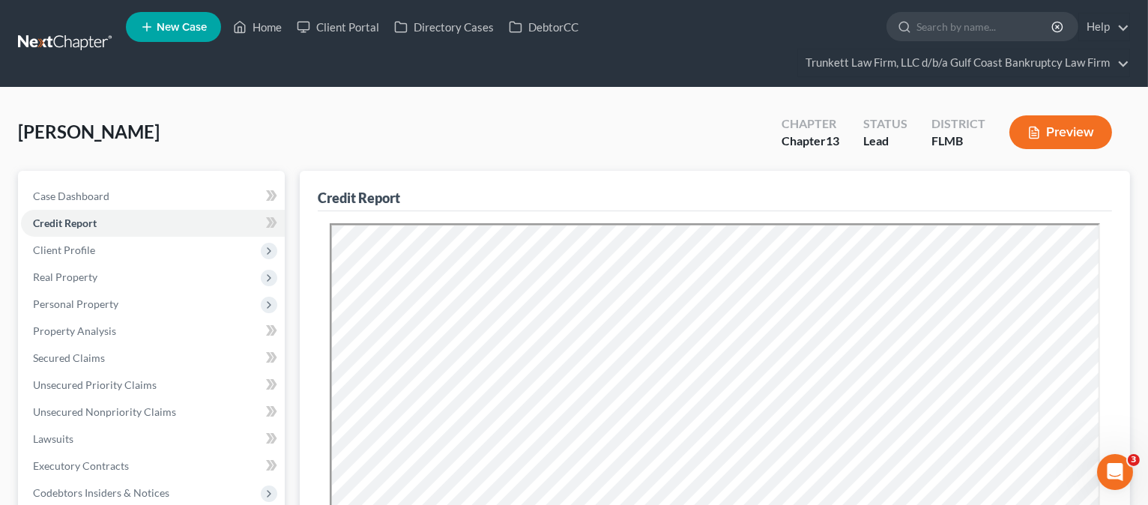
click at [406, 136] on div "[PERSON_NAME] Upgraded Chapter Chapter 13 Status Lead District FLMB Preview" at bounding box center [574, 138] width 1112 height 65
